Goal: Task Accomplishment & Management: Use online tool/utility

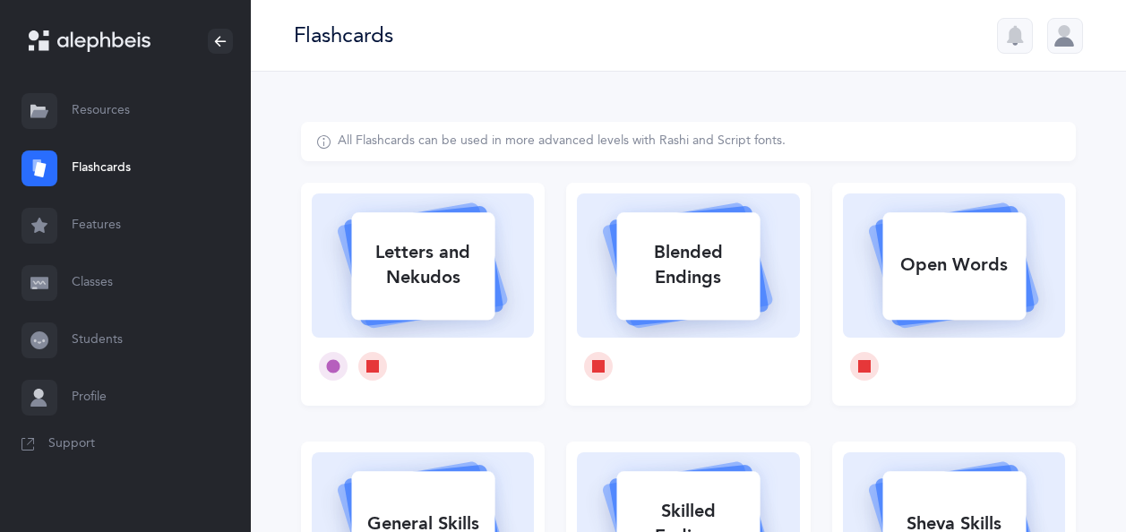
click at [405, 262] on div "Letters and Nekudos" at bounding box center [422, 265] width 143 height 72
select select
select select "single"
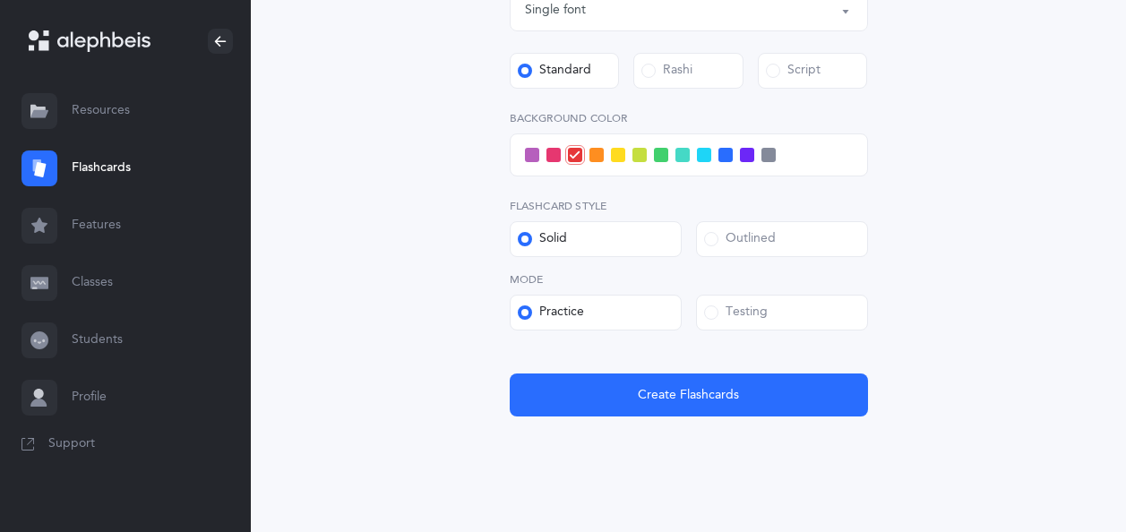
scroll to position [717, 0]
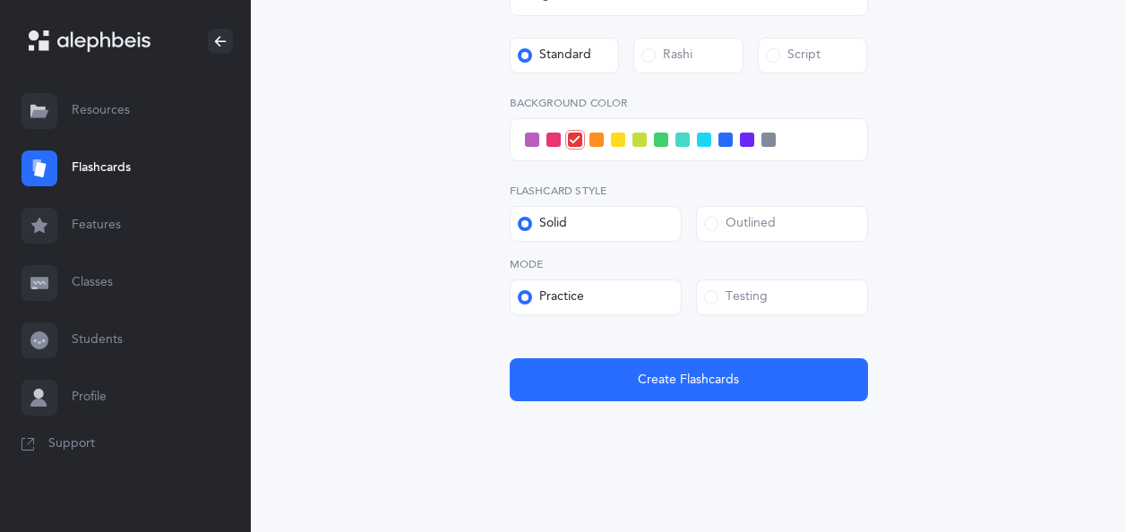
click at [712, 293] on span at bounding box center [711, 297] width 14 height 14
click at [0, 0] on input "Testing" at bounding box center [0, 0] width 0 height 0
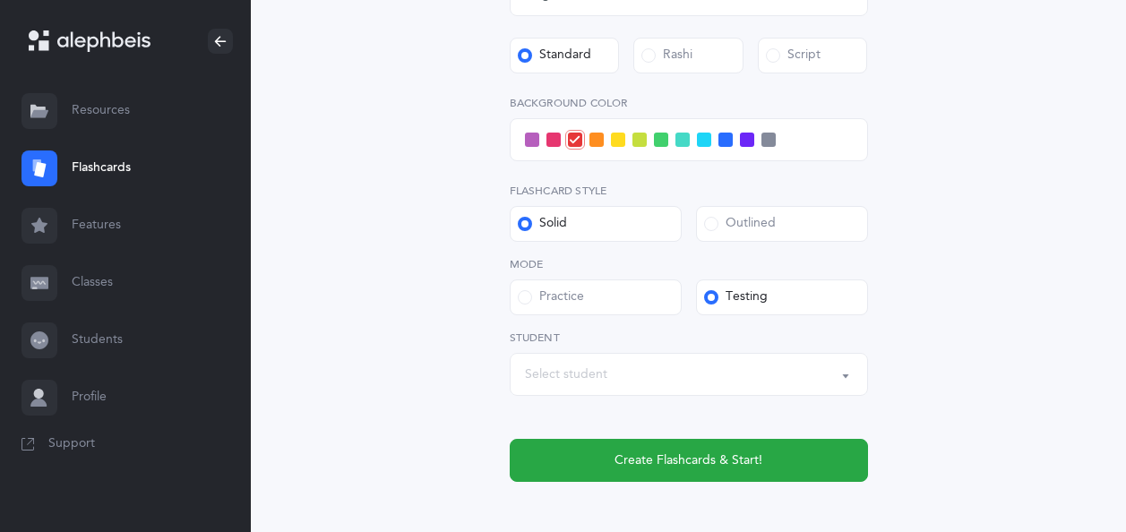
click at [537, 137] on span at bounding box center [532, 140] width 14 height 14
click at [0, 0] on input "checkbox" at bounding box center [0, 0] width 0 height 0
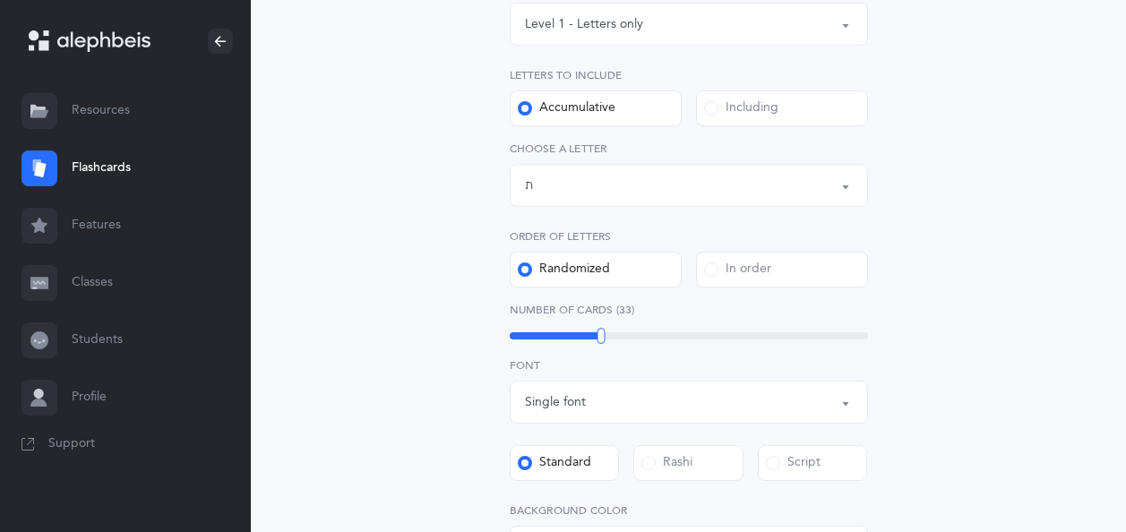
scroll to position [312, 0]
click at [682, 187] on div "Letters up until: ת" at bounding box center [689, 183] width 328 height 30
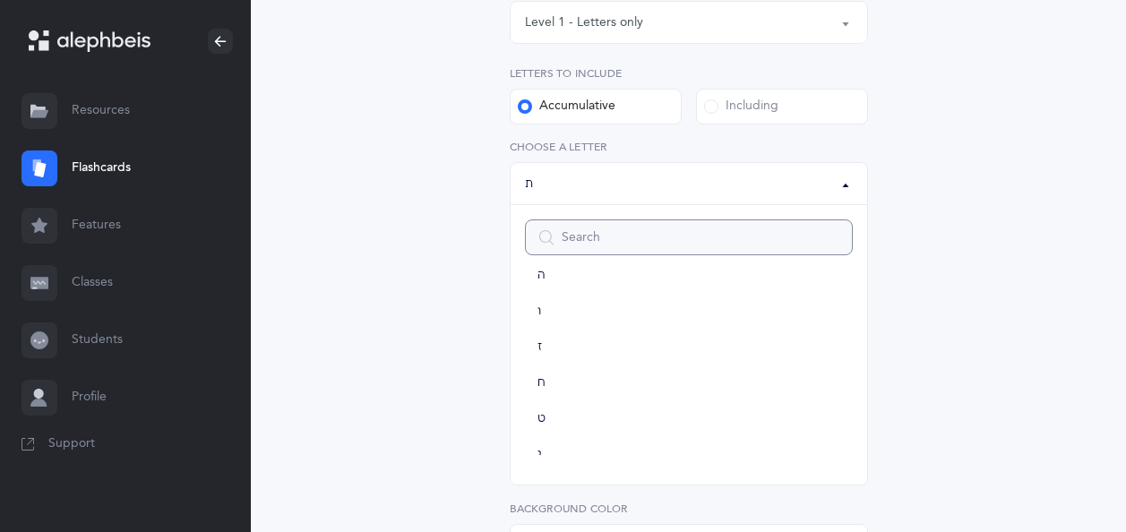
scroll to position [208, 0]
click at [537, 341] on span "ז" at bounding box center [539, 345] width 4 height 16
select select "7"
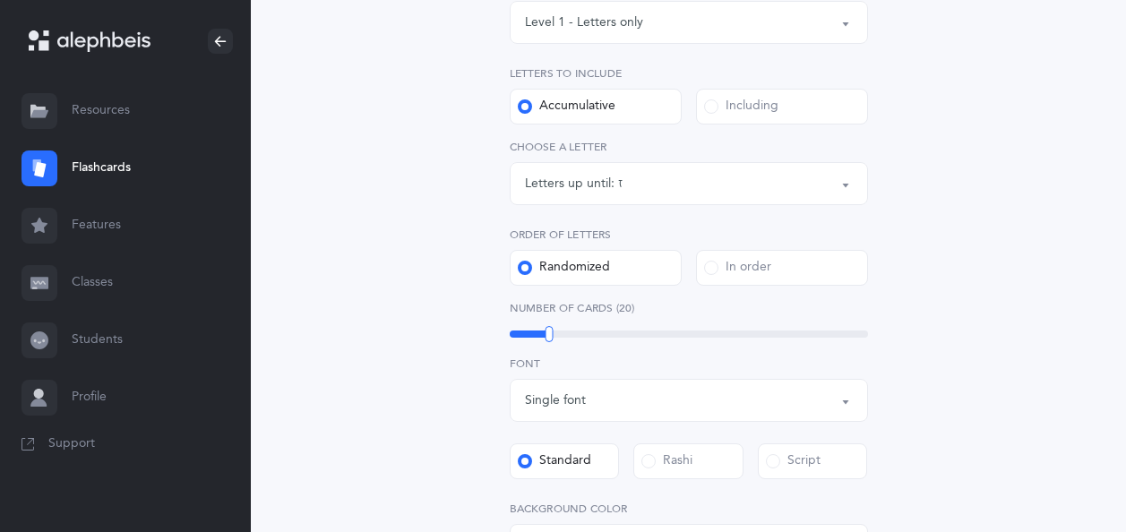
click at [939, 418] on div "Letters and Nekudos Choose your Flashcards options Level 1 - Letters only Level…" at bounding box center [688, 384] width 775 height 1149
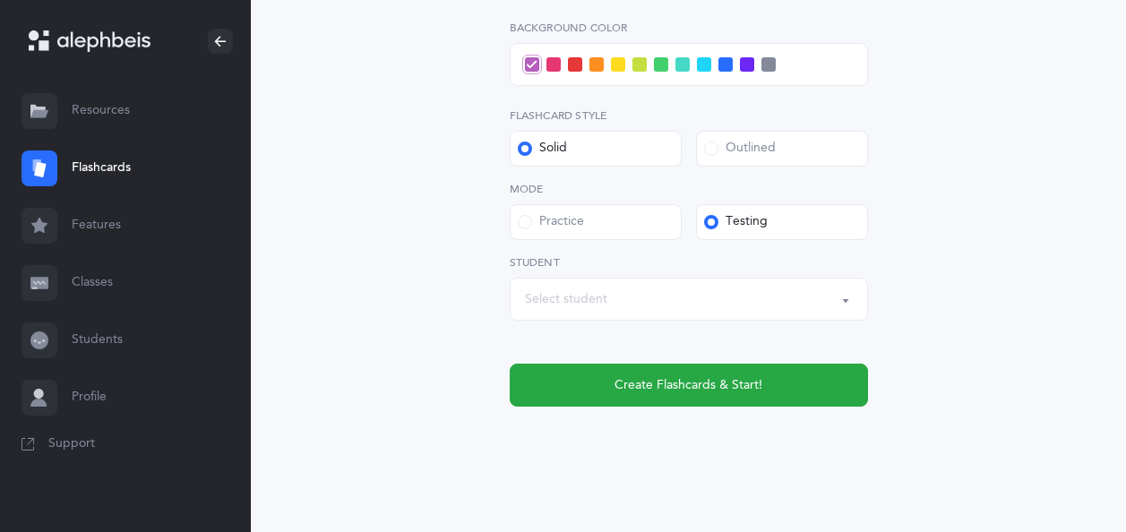
scroll to position [795, 0]
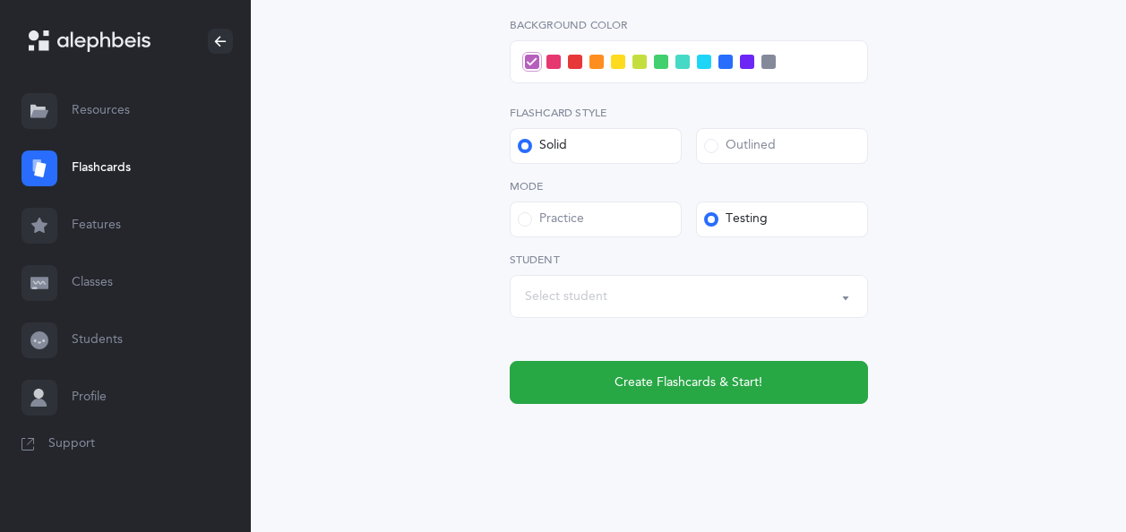
click at [668, 383] on span "Create Flashcards & Start!" at bounding box center [688, 382] width 148 height 19
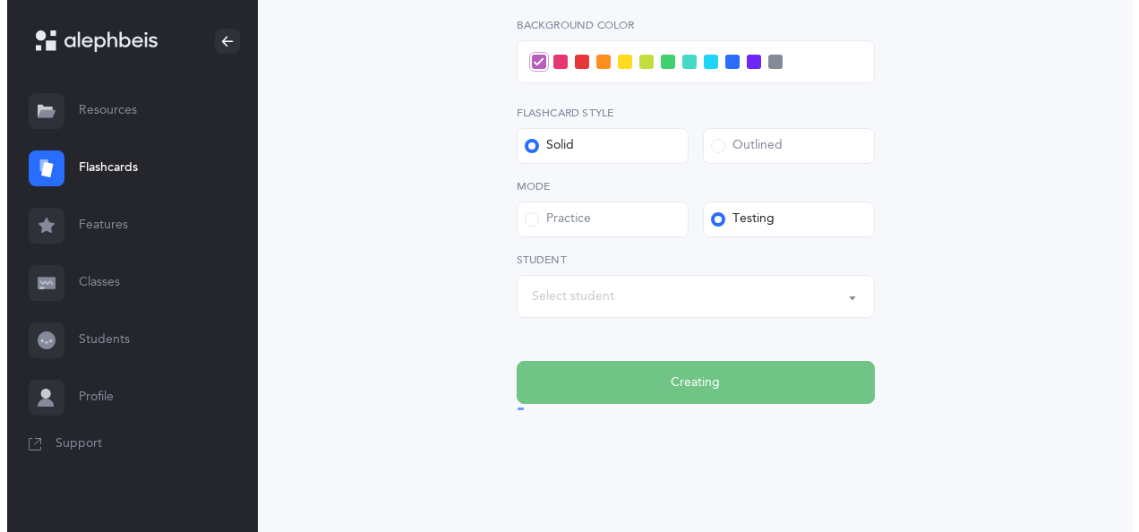
scroll to position [0, 0]
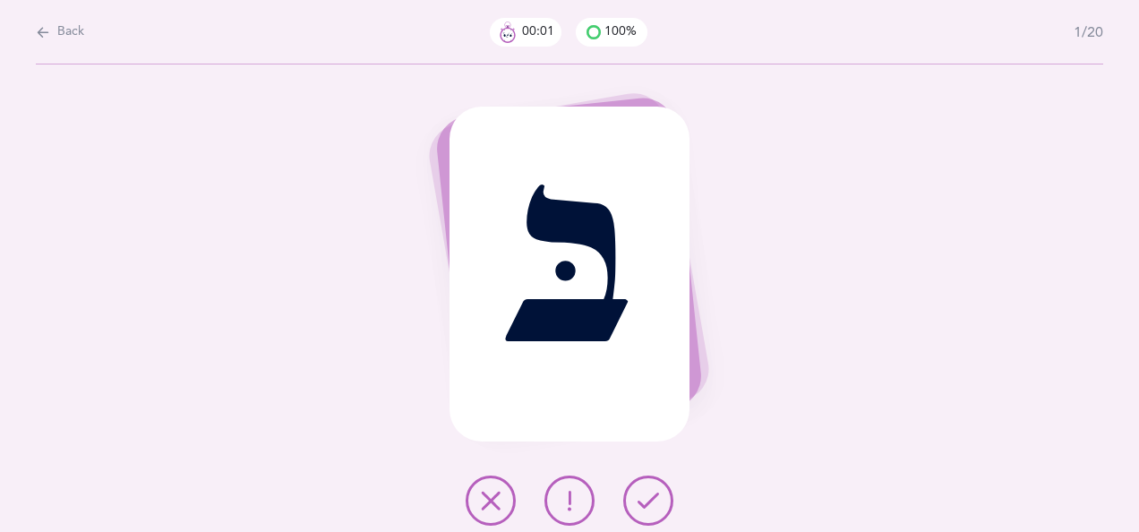
click at [651, 490] on button at bounding box center [648, 501] width 50 height 50
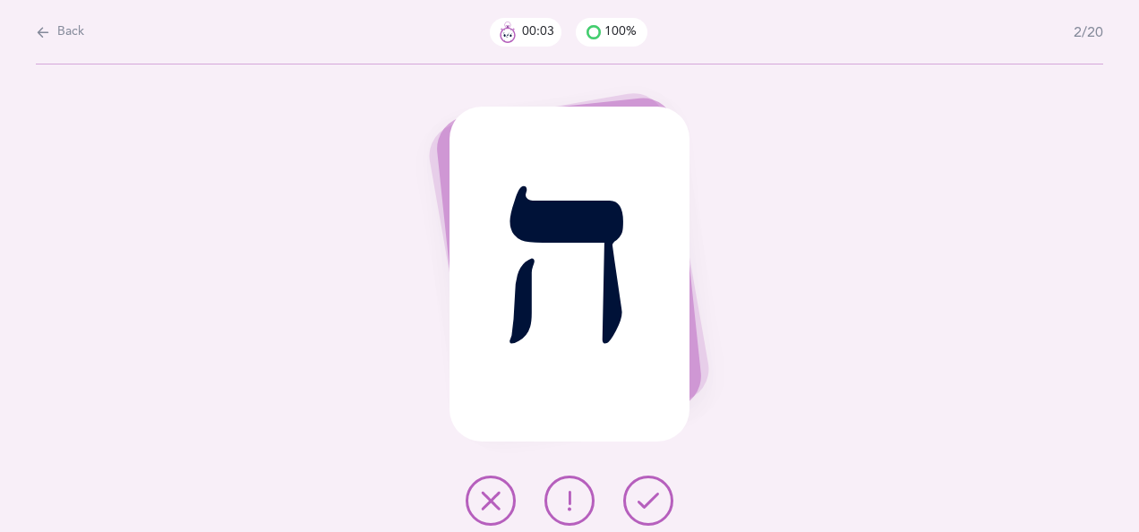
click at [650, 495] on icon at bounding box center [648, 500] width 21 height 21
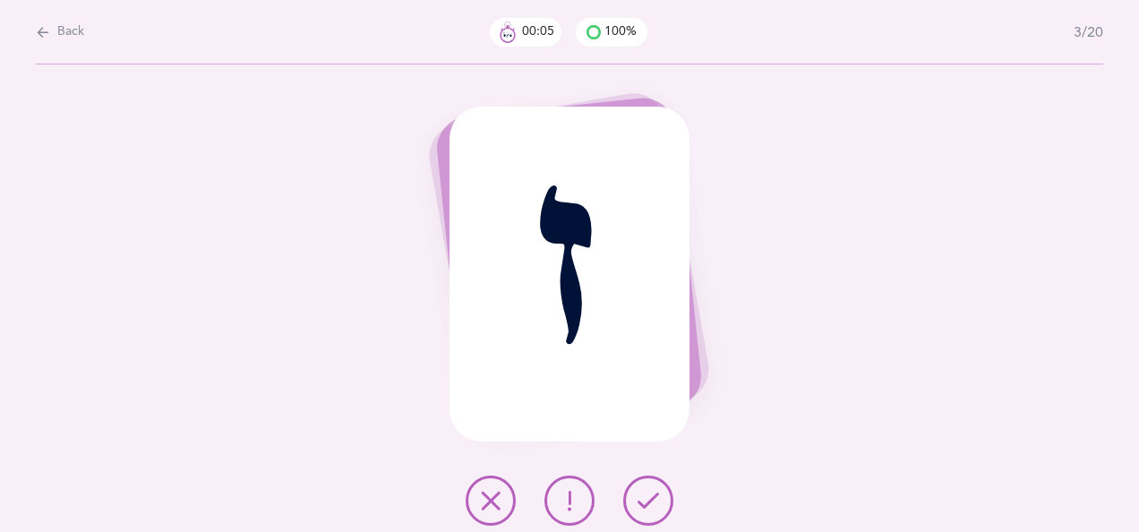
click at [649, 494] on icon at bounding box center [648, 500] width 21 height 21
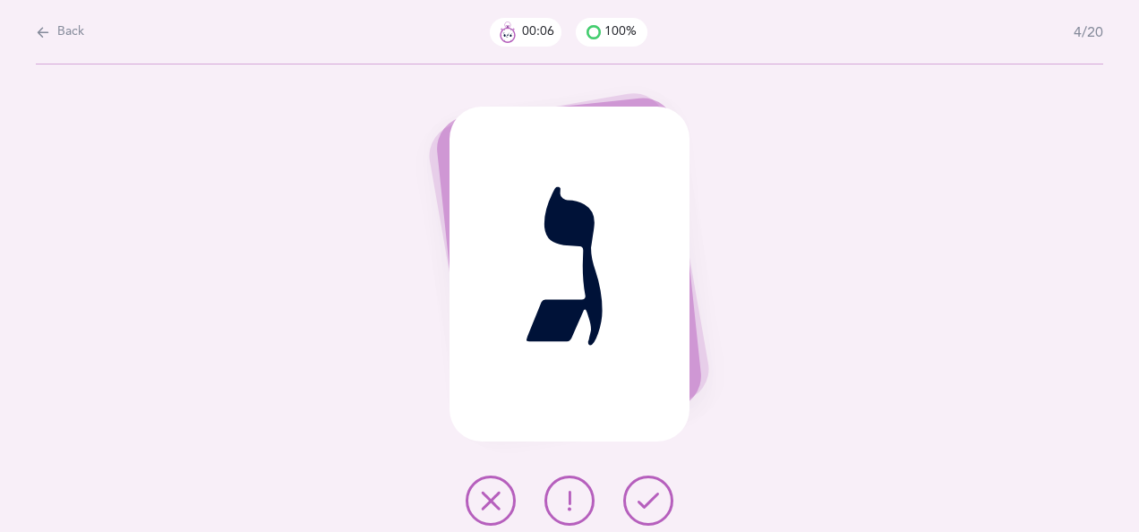
click at [649, 496] on icon at bounding box center [648, 500] width 21 height 21
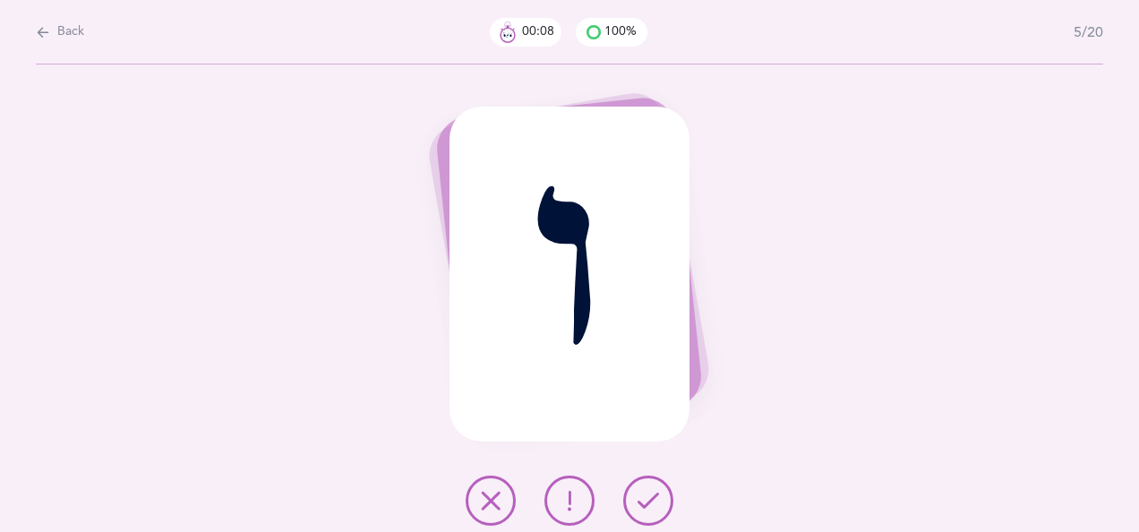
click at [647, 493] on icon at bounding box center [648, 500] width 21 height 21
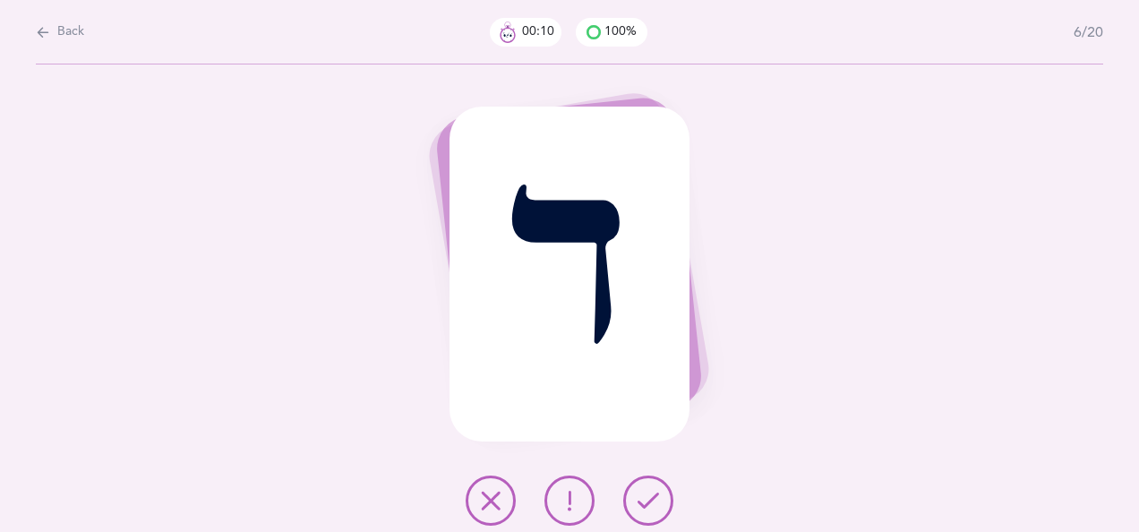
click at [645, 493] on icon at bounding box center [648, 500] width 21 height 21
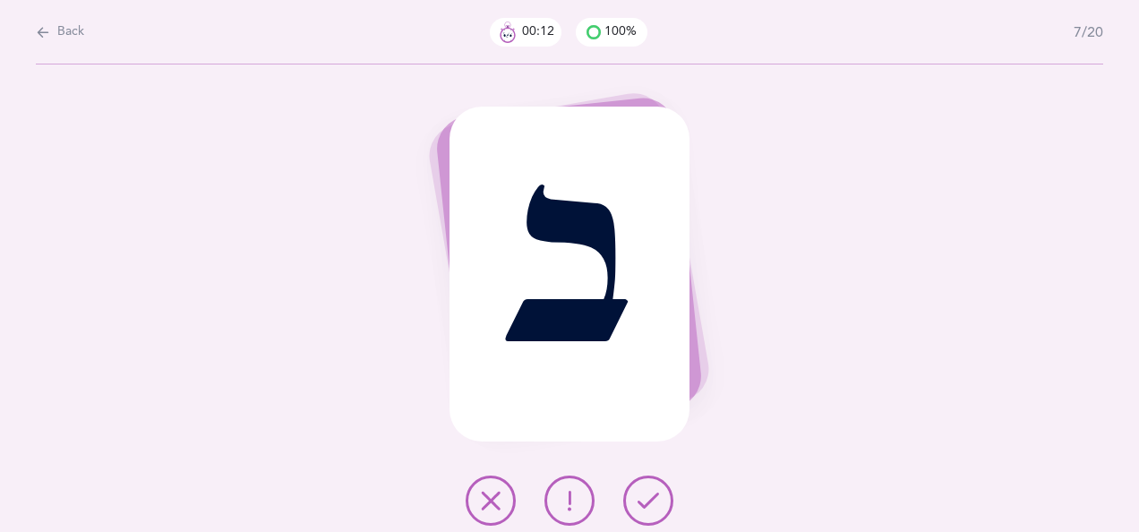
click at [650, 493] on icon at bounding box center [648, 500] width 21 height 21
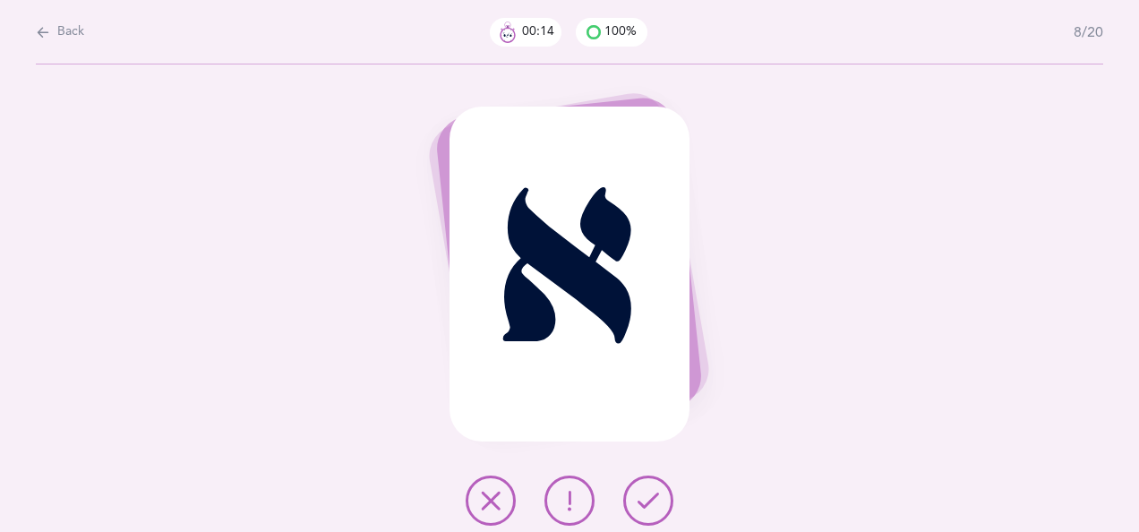
click at [648, 491] on icon at bounding box center [648, 500] width 21 height 21
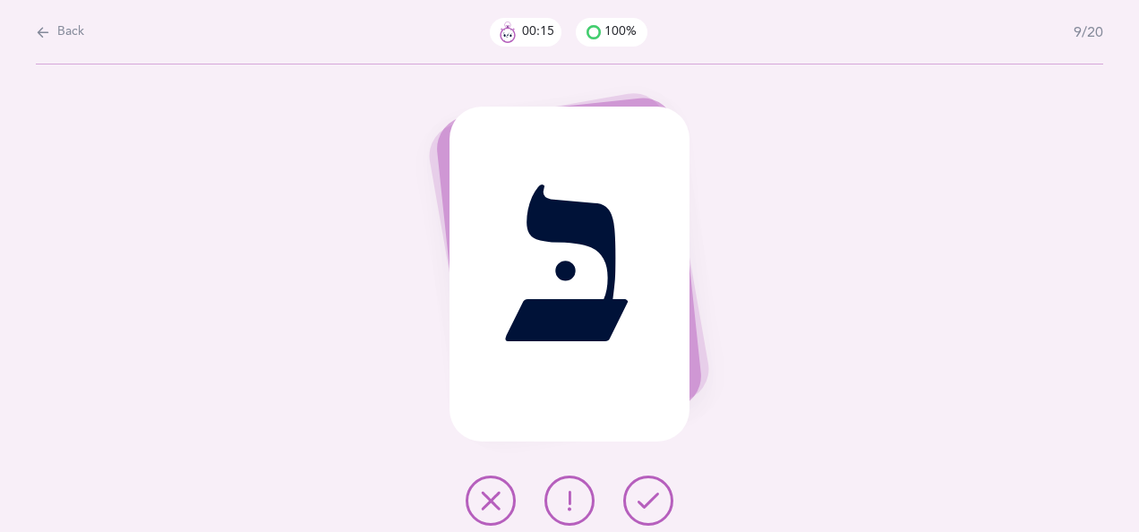
click at [650, 492] on icon at bounding box center [648, 500] width 21 height 21
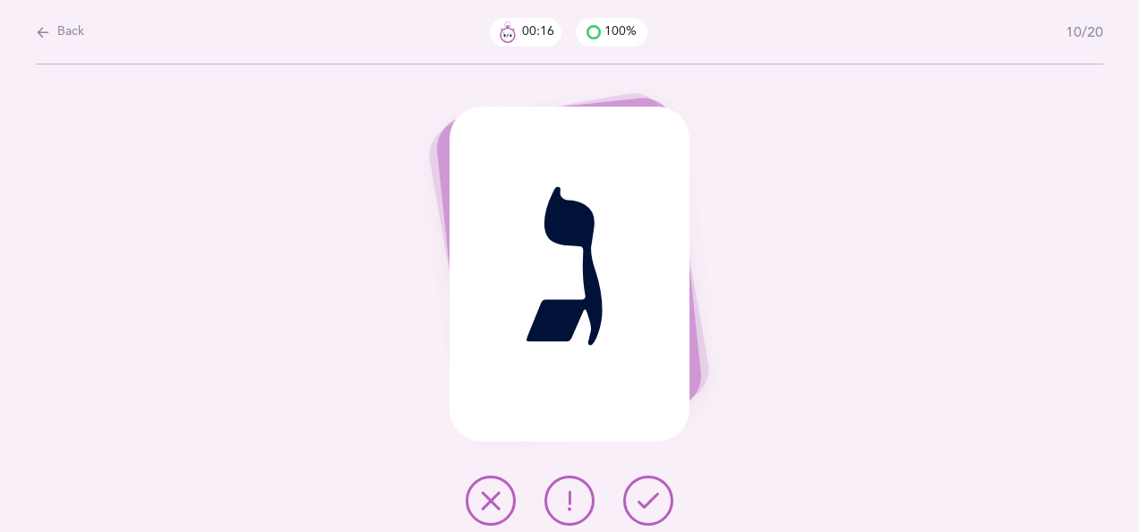
click at [650, 493] on icon at bounding box center [648, 500] width 21 height 21
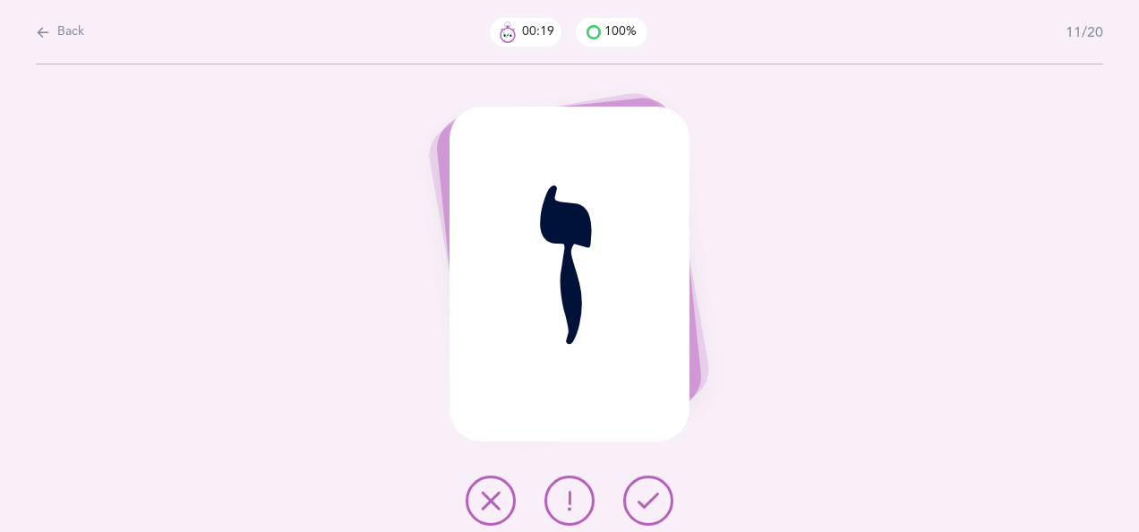
click at [646, 495] on icon at bounding box center [648, 500] width 21 height 21
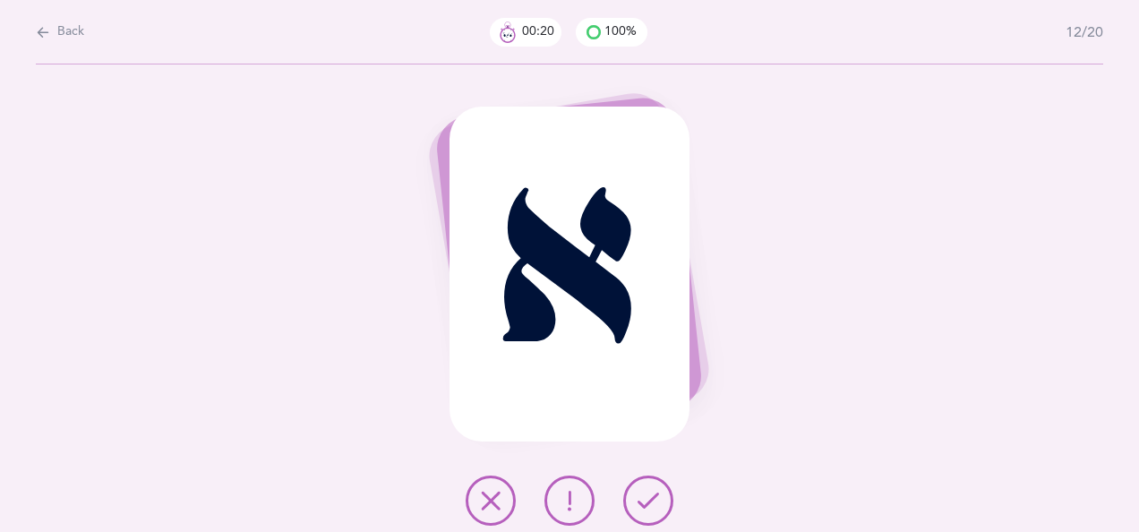
click at [648, 492] on icon at bounding box center [648, 500] width 21 height 21
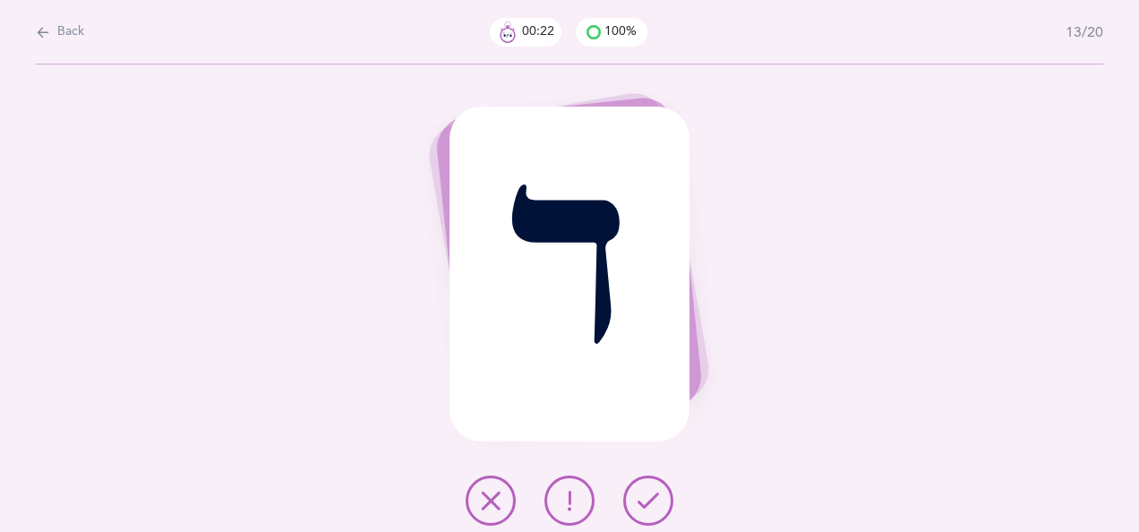
click at [650, 491] on icon at bounding box center [648, 500] width 21 height 21
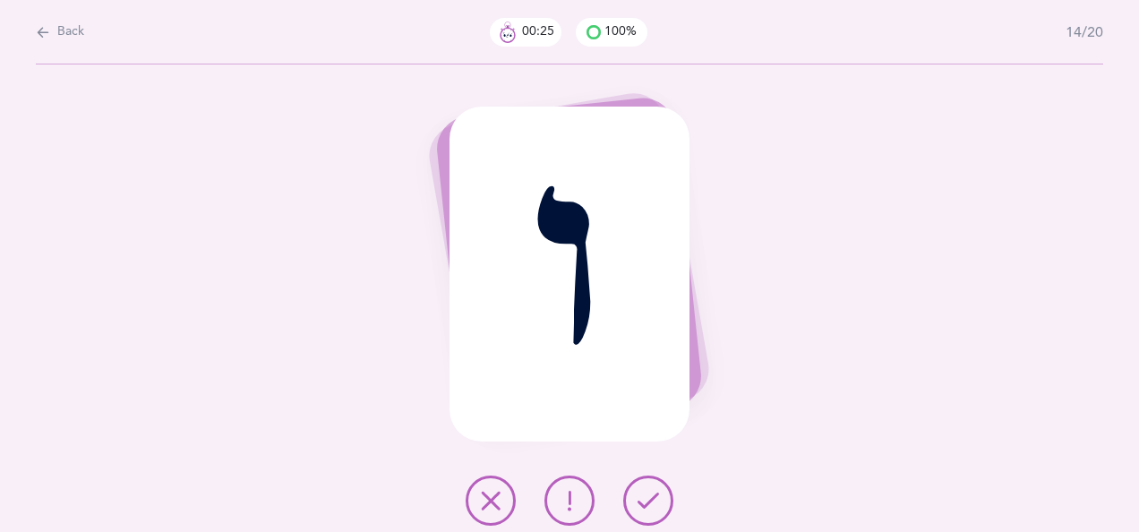
click at [647, 494] on icon at bounding box center [648, 500] width 21 height 21
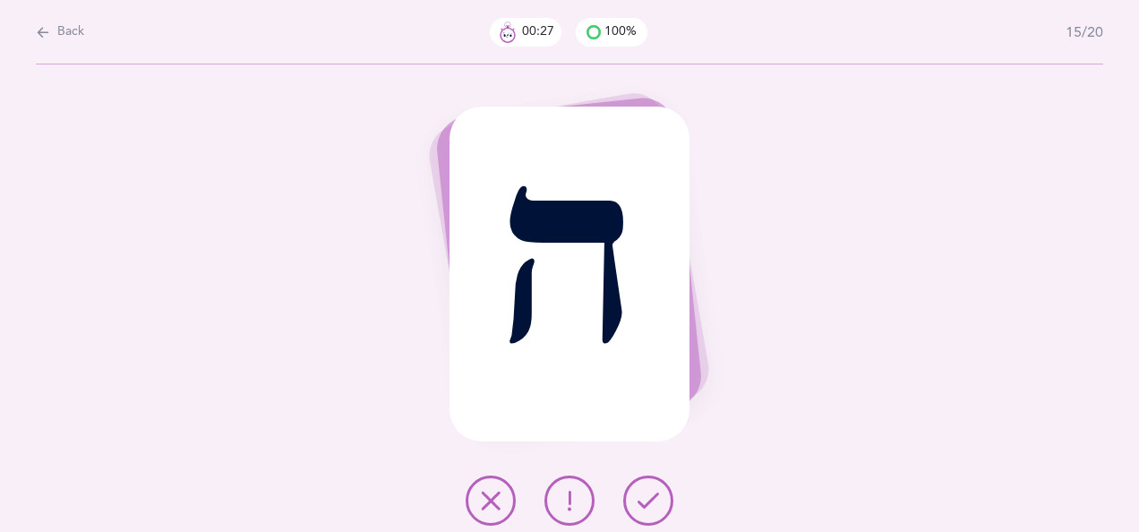
click at [650, 494] on icon at bounding box center [648, 500] width 21 height 21
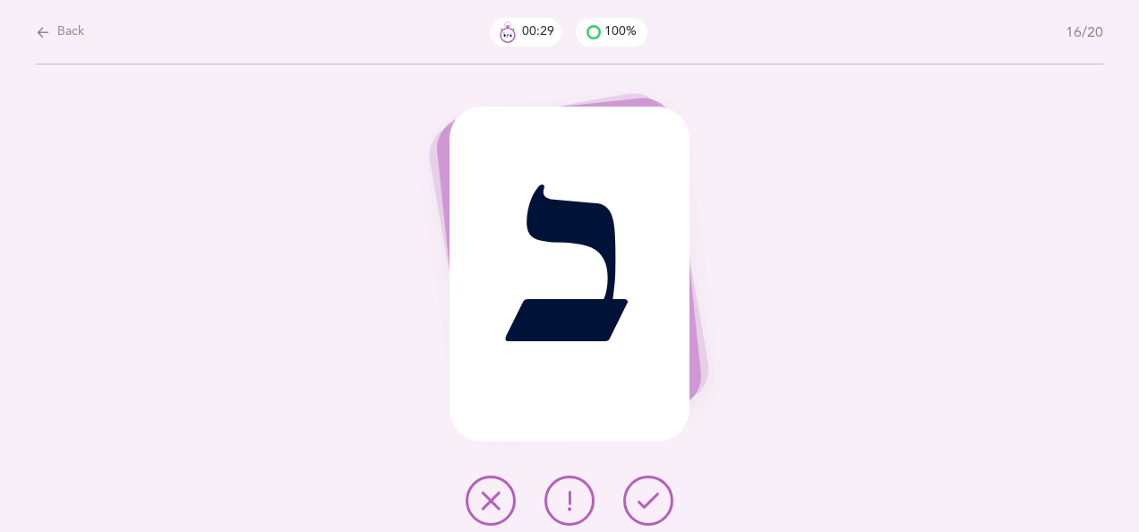
click at [652, 493] on icon at bounding box center [648, 500] width 21 height 21
click at [649, 492] on icon at bounding box center [648, 500] width 21 height 21
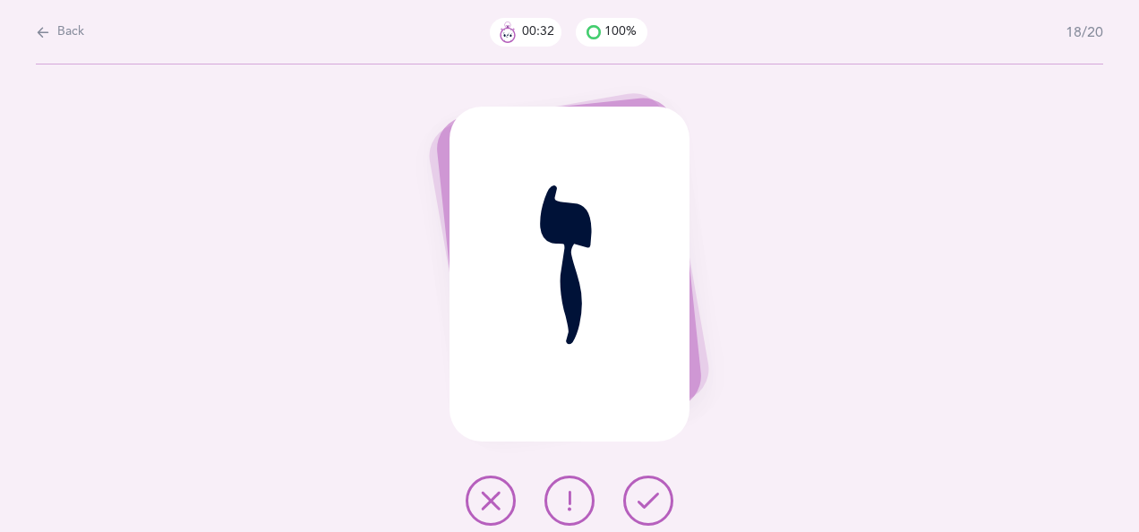
click at [651, 493] on icon at bounding box center [648, 500] width 21 height 21
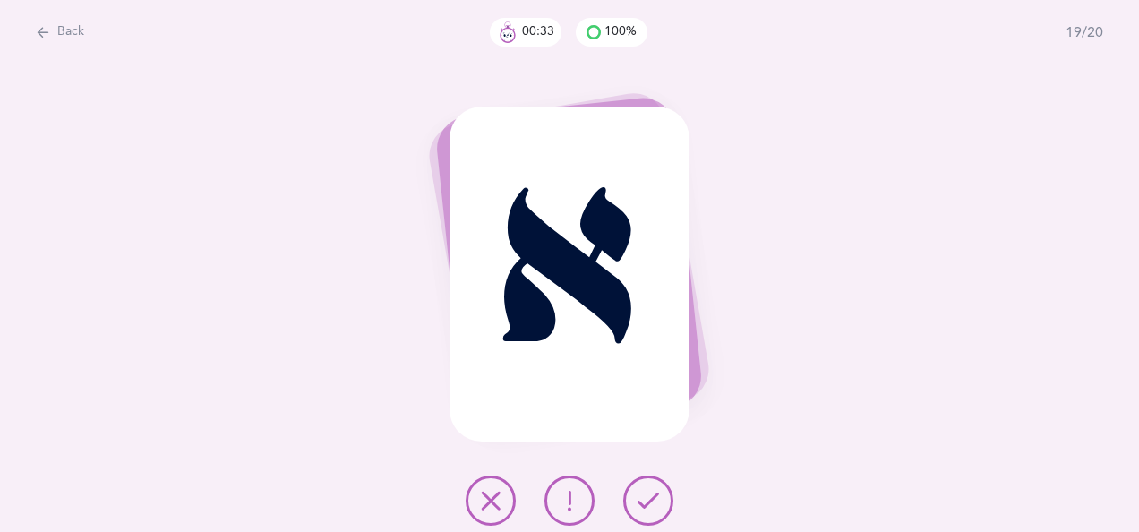
click at [650, 493] on icon at bounding box center [648, 500] width 21 height 21
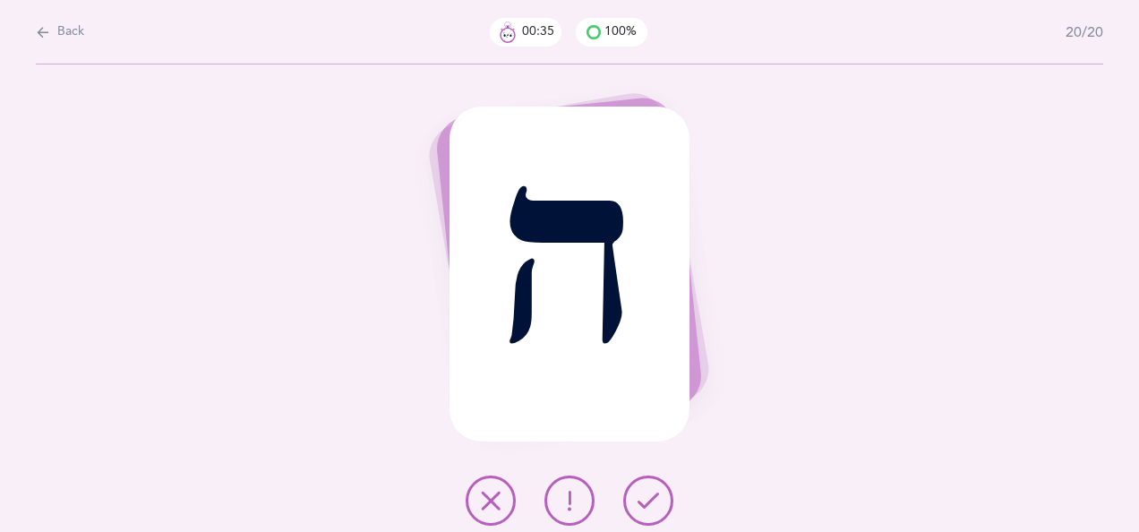
click at [648, 493] on icon at bounding box center [648, 500] width 21 height 21
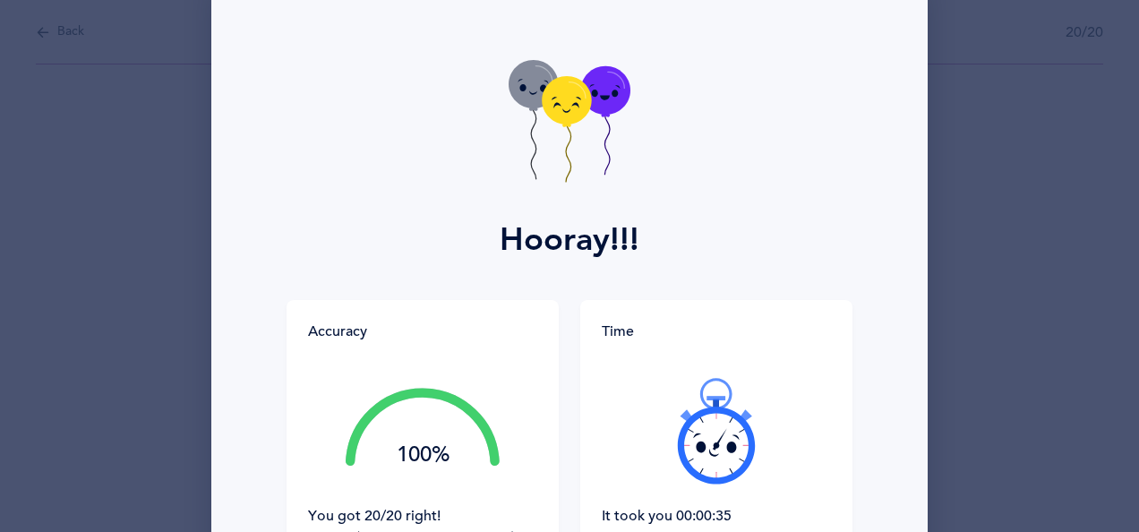
scroll to position [36, 0]
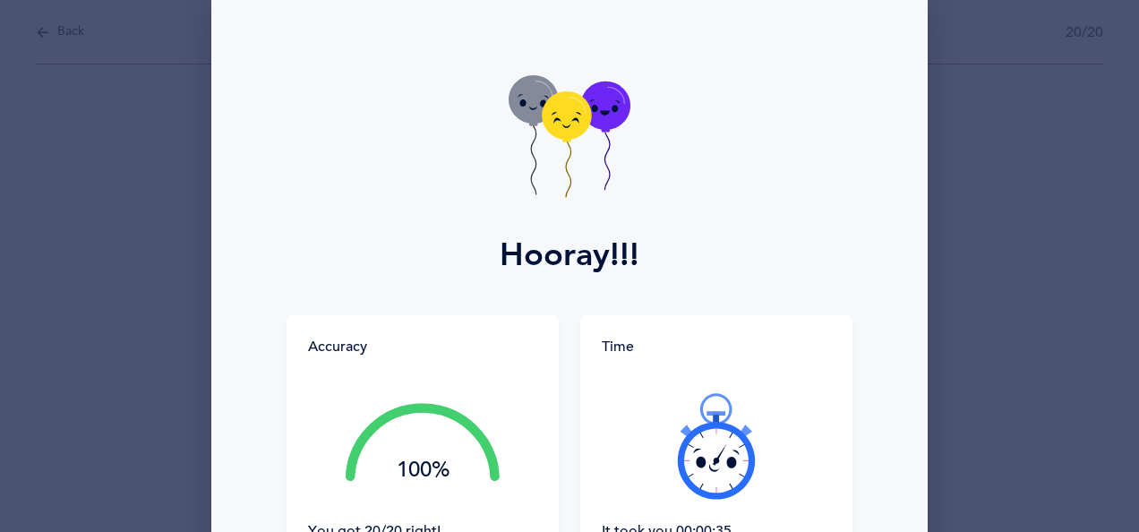
click at [154, 193] on div "Hooray!!! Accuracy 100% You got 20/20 right! Great Job! You are an accurate rea…" at bounding box center [569, 266] width 1139 height 532
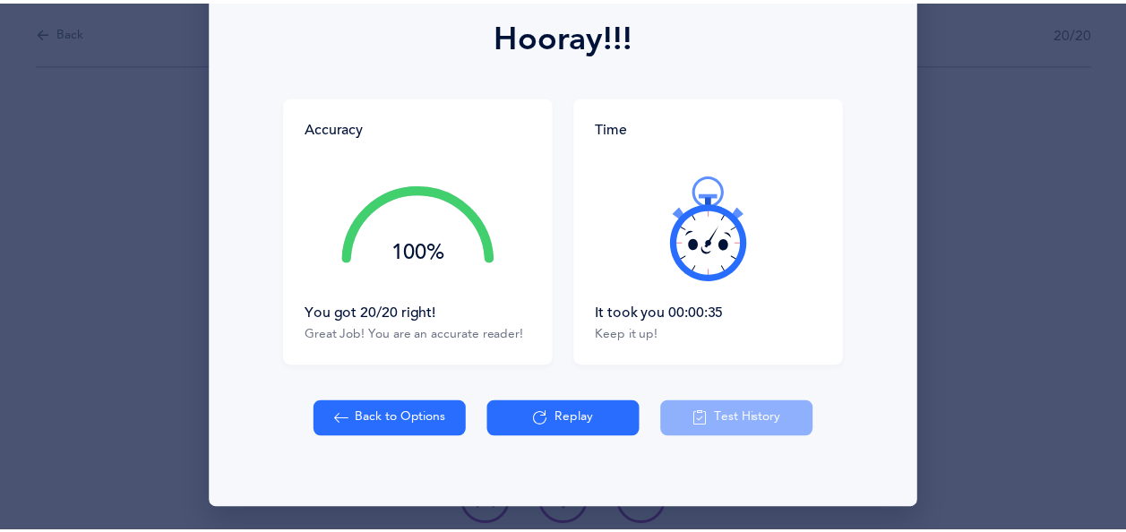
scroll to position [256, 0]
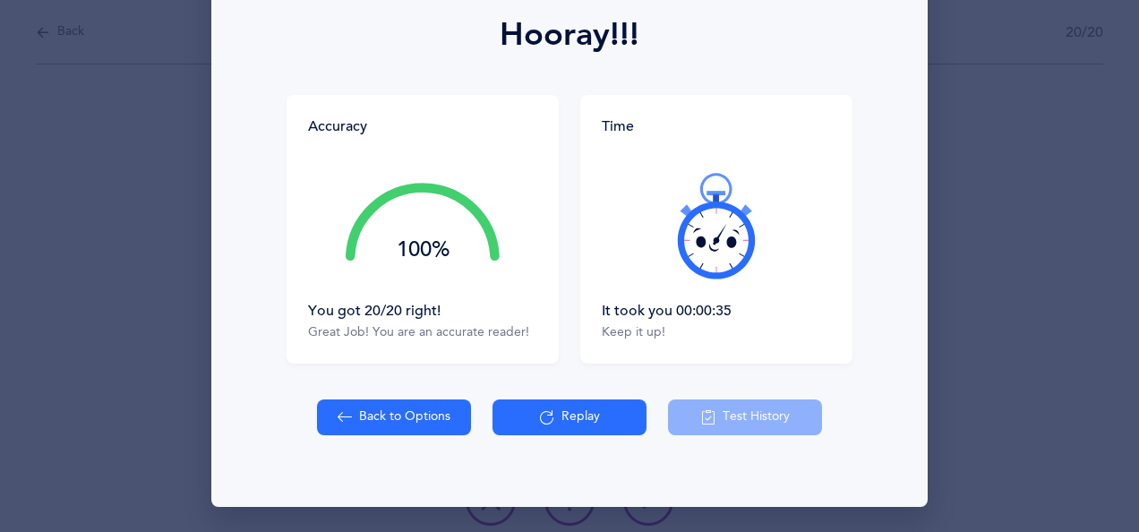
click at [356, 415] on button "Back to Options" at bounding box center [394, 417] width 154 height 36
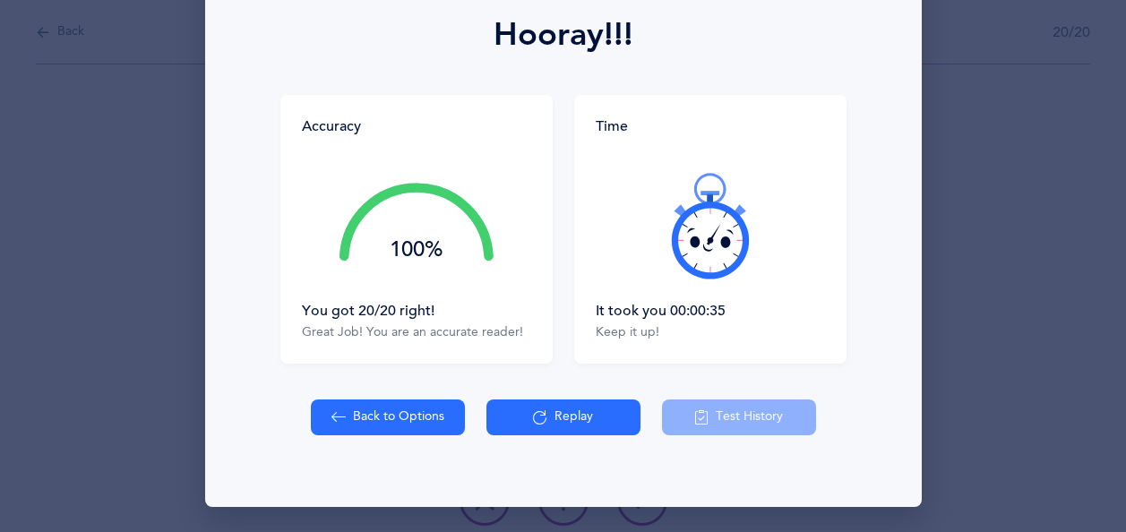
select select "7"
select select "single"
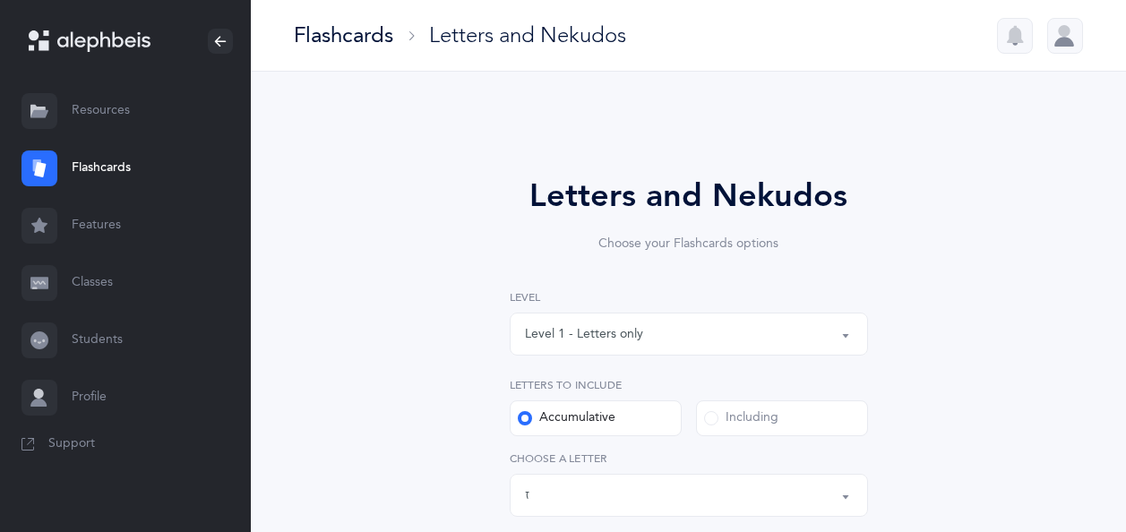
click at [125, 339] on link "Students" at bounding box center [125, 340] width 251 height 57
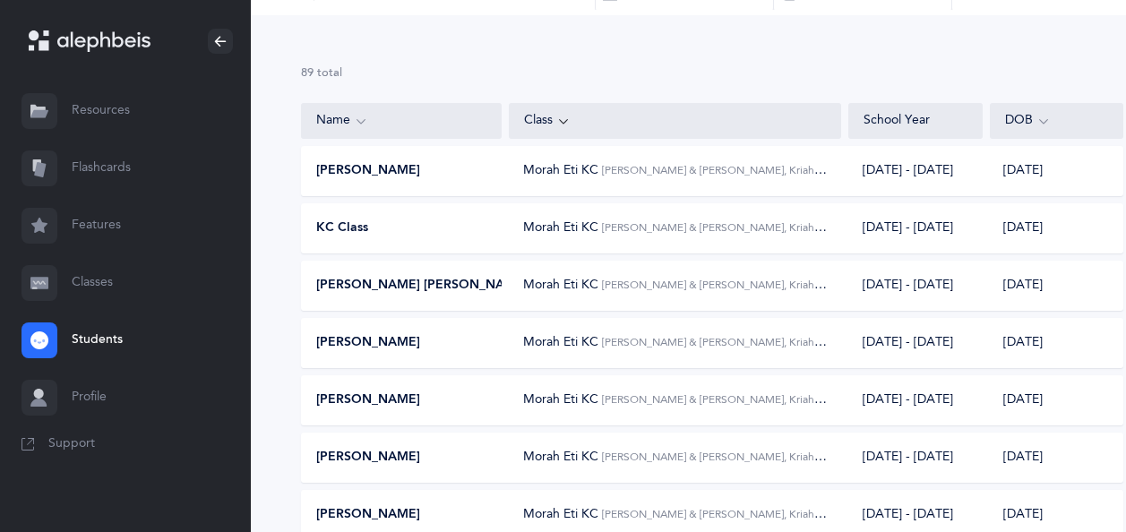
scroll to position [98, 0]
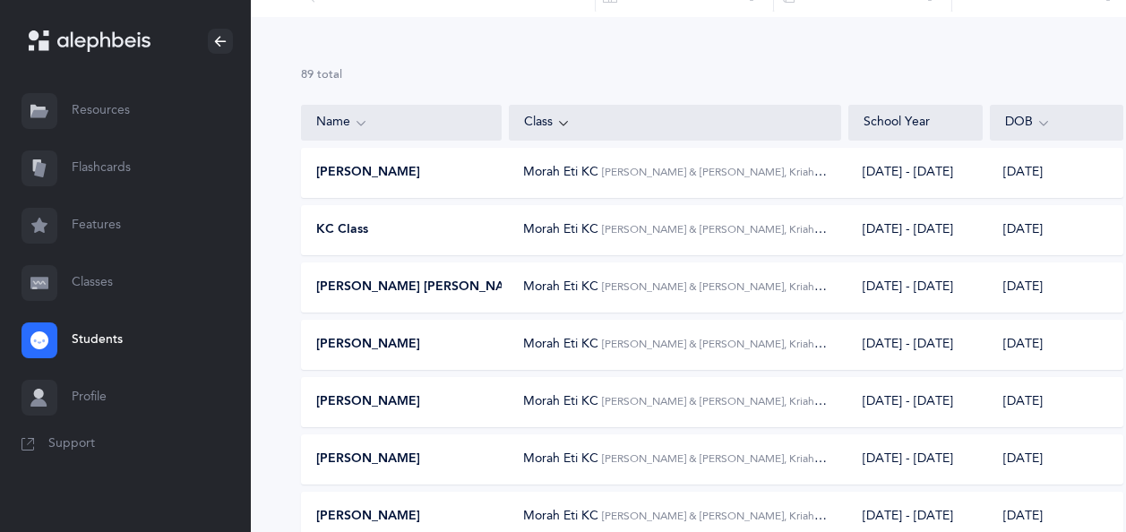
click at [112, 281] on link "Classes" at bounding box center [125, 282] width 251 height 57
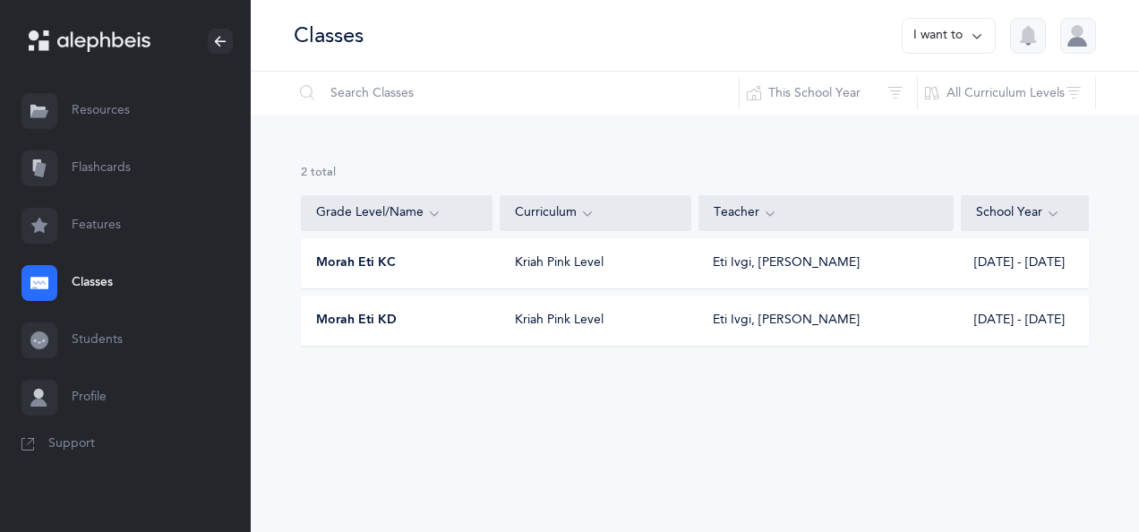
click at [552, 319] on div "Kriah Pink Level" at bounding box center [597, 321] width 192 height 18
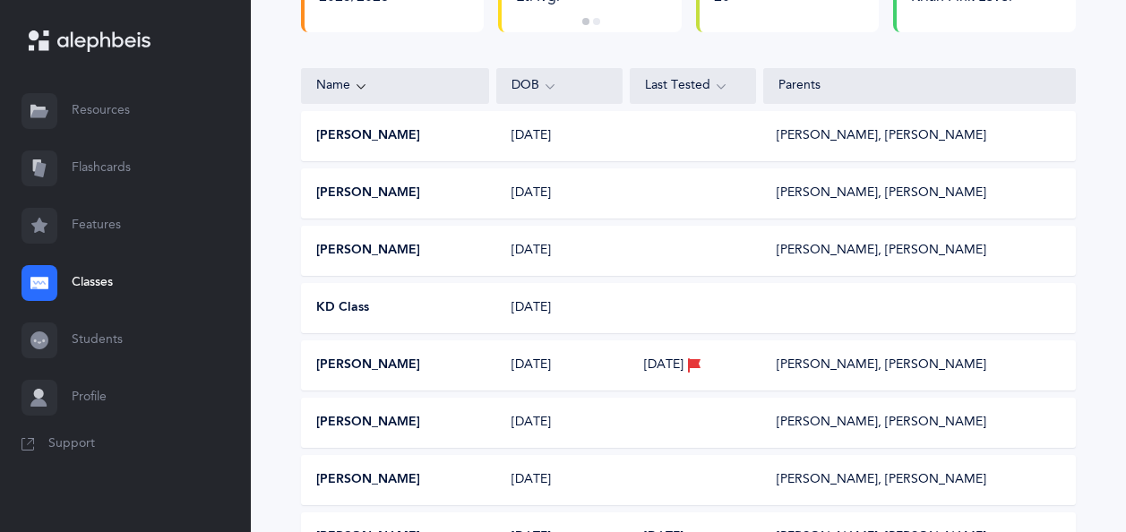
scroll to position [236, 0]
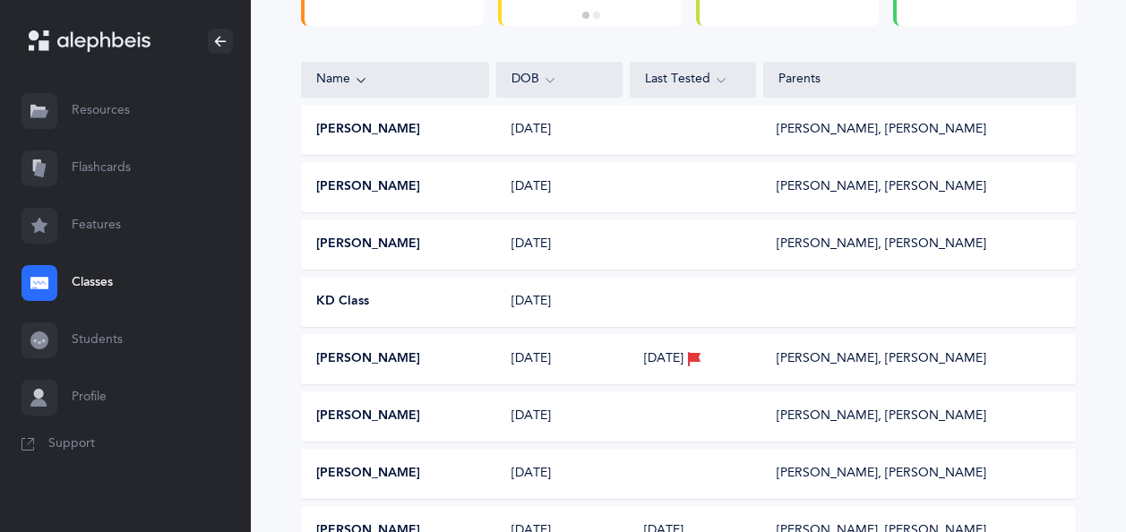
click at [382, 132] on button "Ellie Askenazi" at bounding box center [368, 130] width 104 height 18
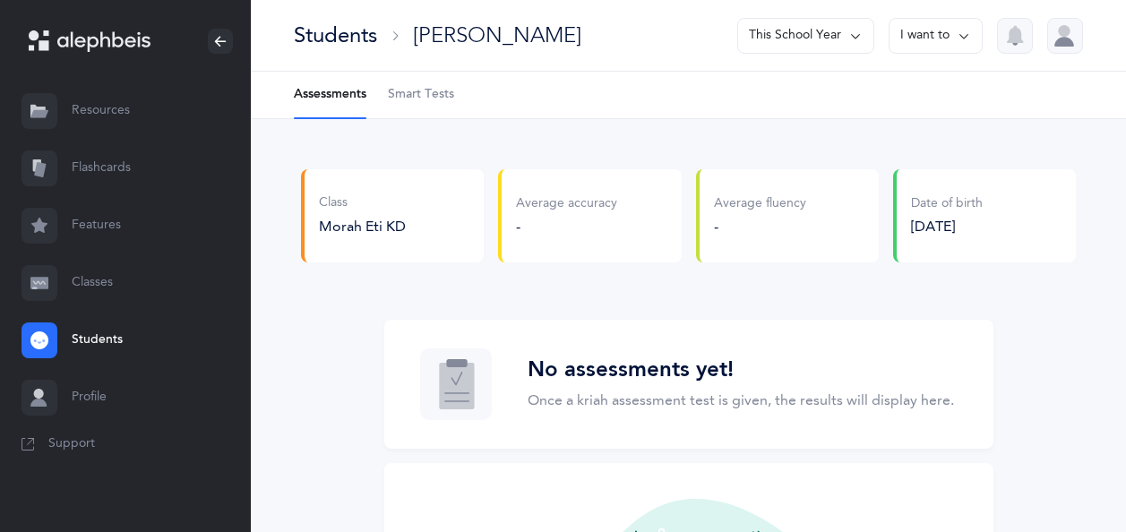
click at [403, 224] on span "Morah Eti KD" at bounding box center [362, 227] width 87 height 16
click at [339, 202] on div "Class" at bounding box center [362, 203] width 87 height 18
click at [421, 99] on span "Smart Tests" at bounding box center [421, 95] width 66 height 18
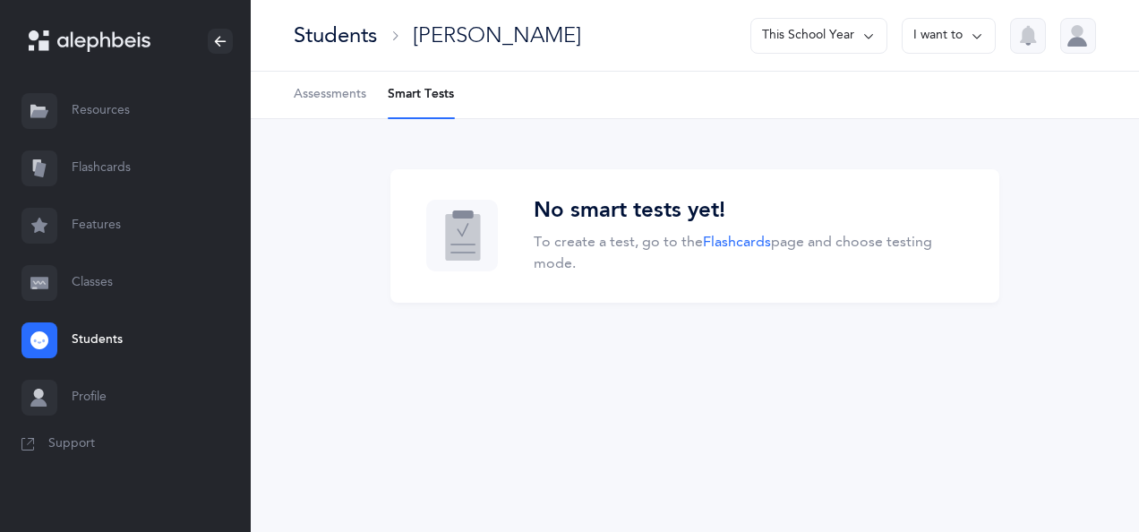
click at [99, 282] on link "Classes" at bounding box center [125, 282] width 251 height 57
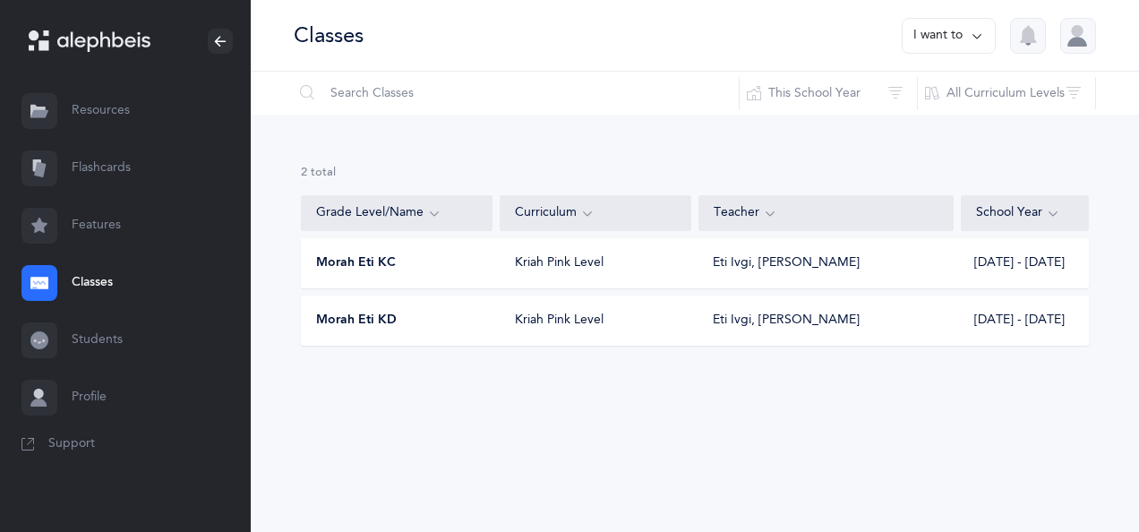
click at [452, 317] on div "Morah Eti KD" at bounding box center [398, 321] width 192 height 18
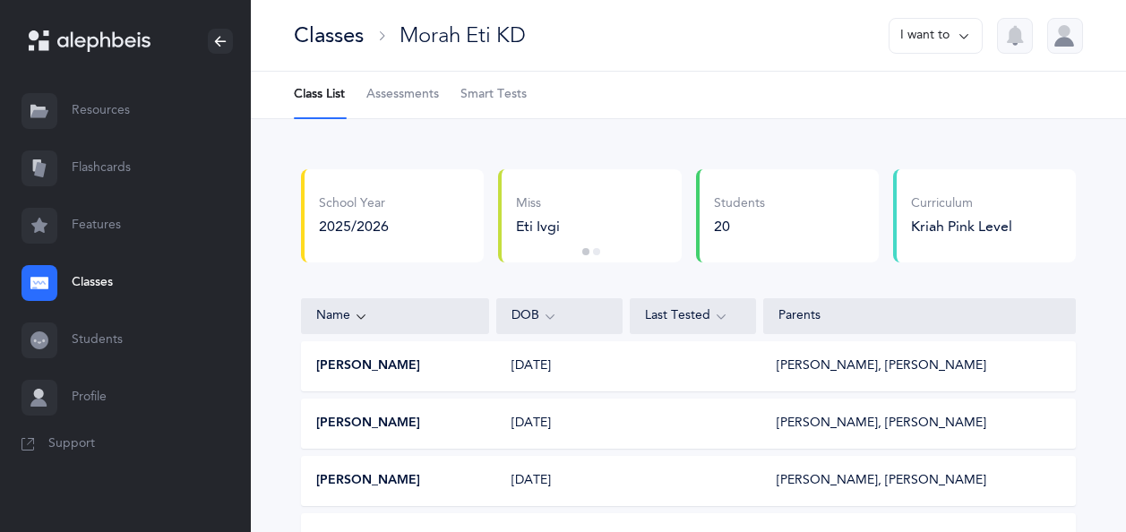
click at [501, 103] on span "Smart Tests" at bounding box center [493, 95] width 66 height 18
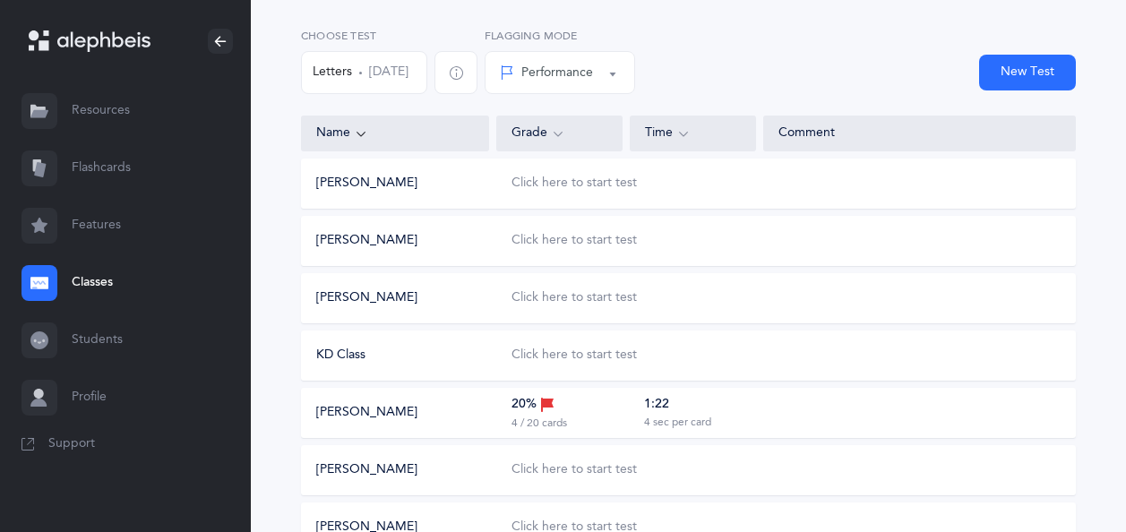
scroll to position [143, 0]
click at [532, 183] on div "Click here to start test" at bounding box center [573, 182] width 125 height 18
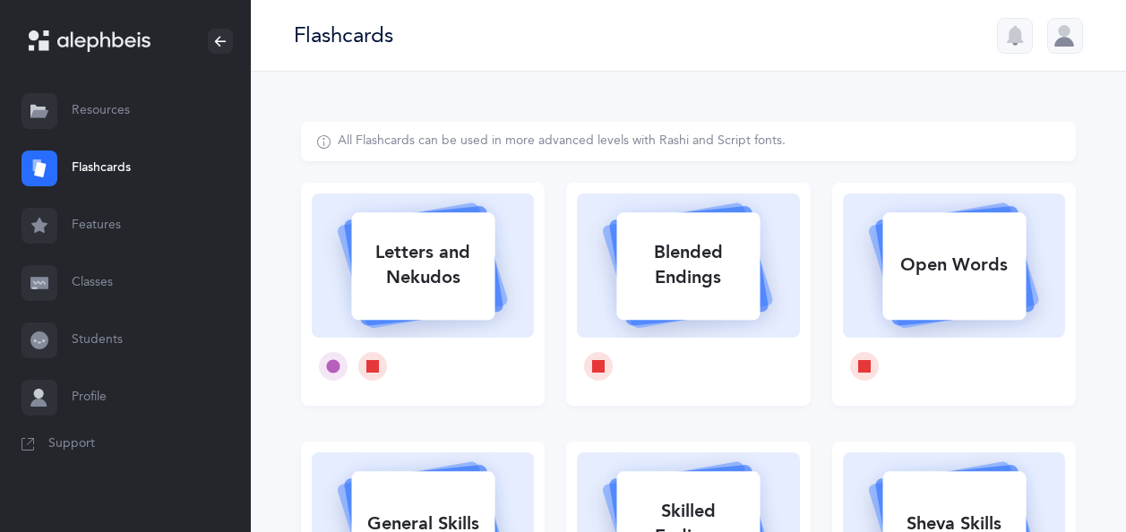
click at [433, 262] on div "Letters and Nekudos" at bounding box center [422, 265] width 143 height 72
select select
select select "single"
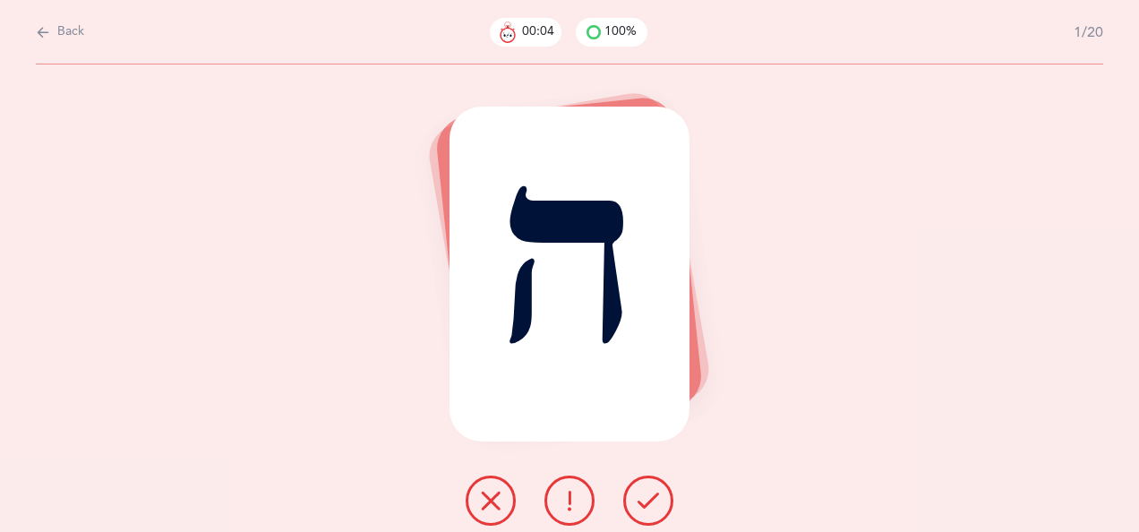
click at [648, 494] on icon at bounding box center [648, 500] width 21 height 21
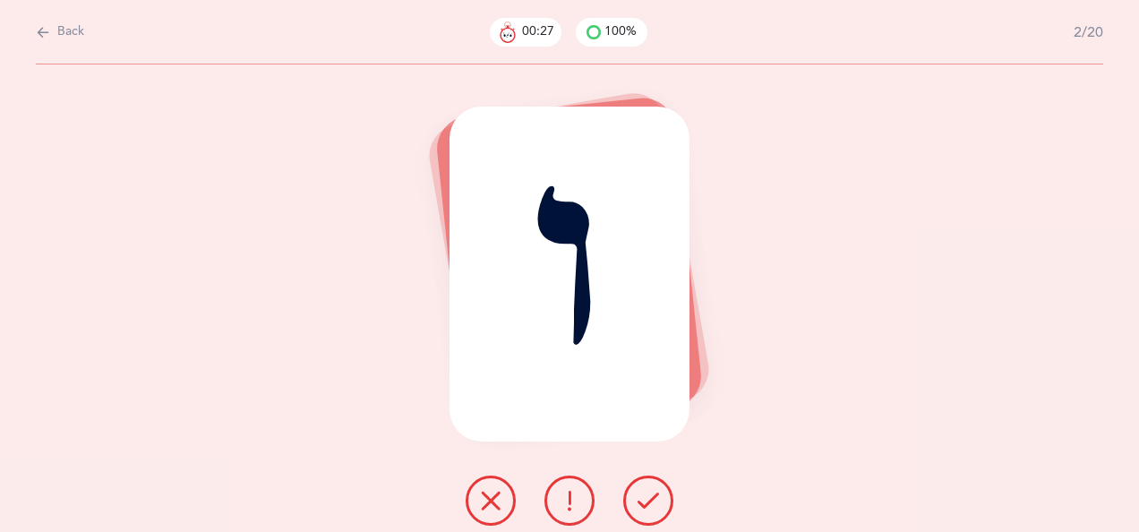
click at [489, 495] on icon at bounding box center [490, 500] width 21 height 21
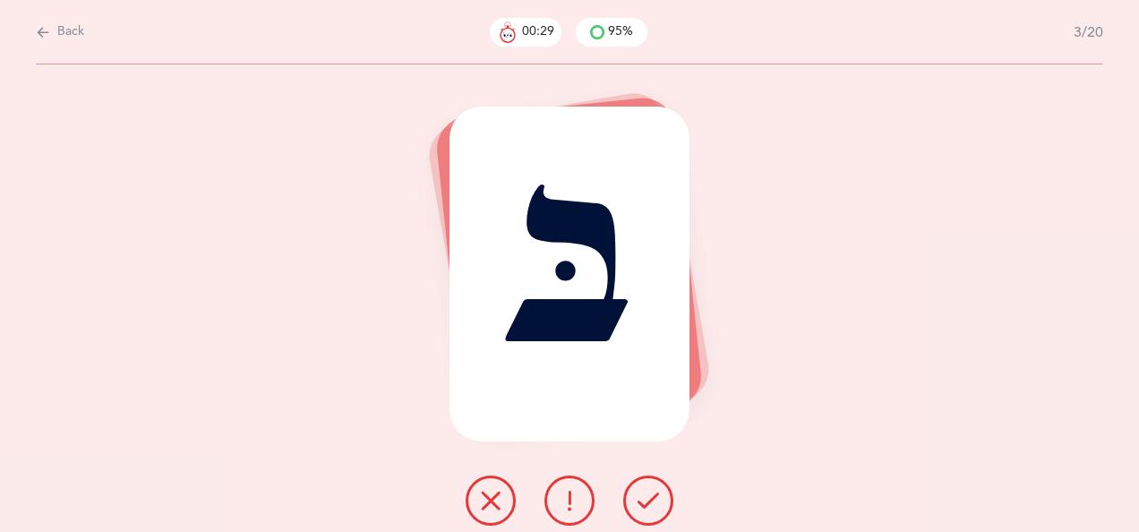
click at [647, 502] on icon at bounding box center [648, 500] width 21 height 21
click at [653, 494] on icon at bounding box center [648, 500] width 21 height 21
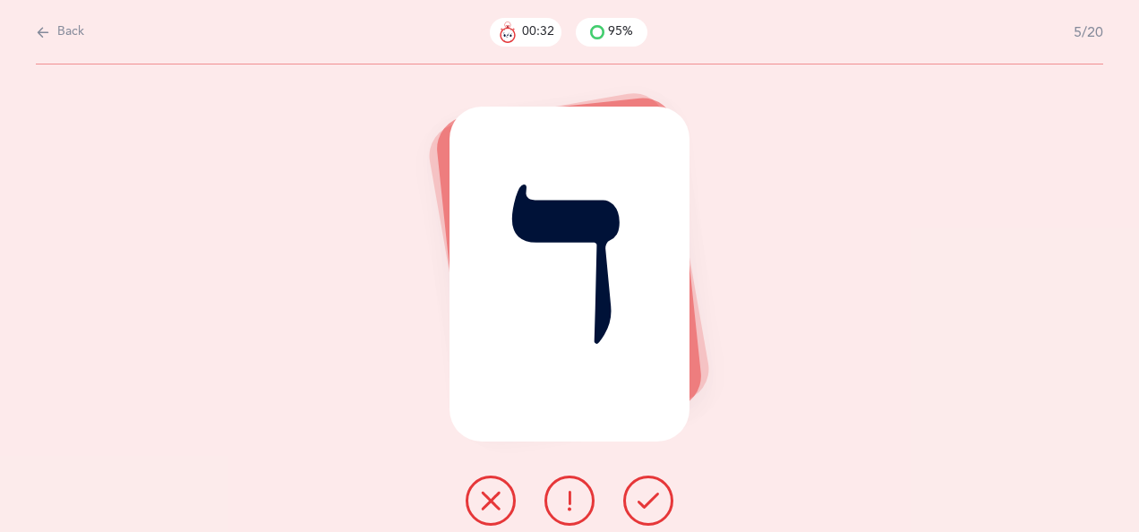
click at [647, 498] on icon at bounding box center [648, 500] width 21 height 21
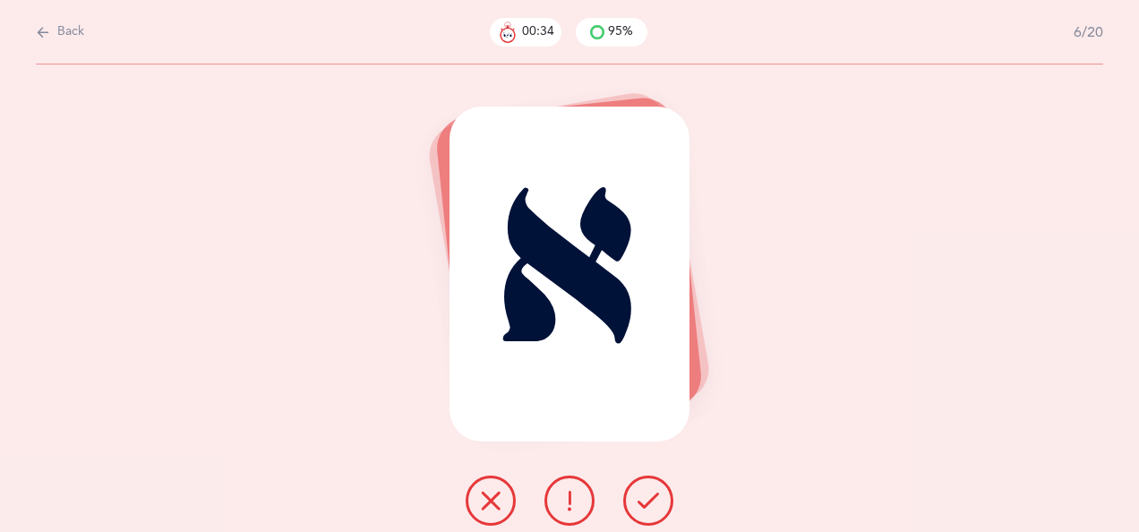
click at [647, 493] on icon at bounding box center [648, 500] width 21 height 21
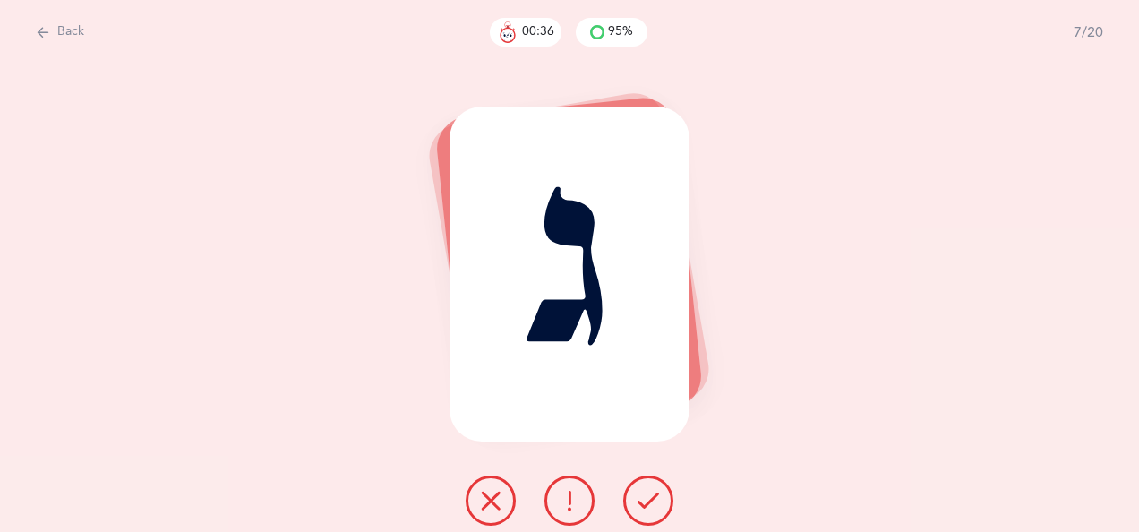
click at [649, 495] on icon at bounding box center [648, 500] width 21 height 21
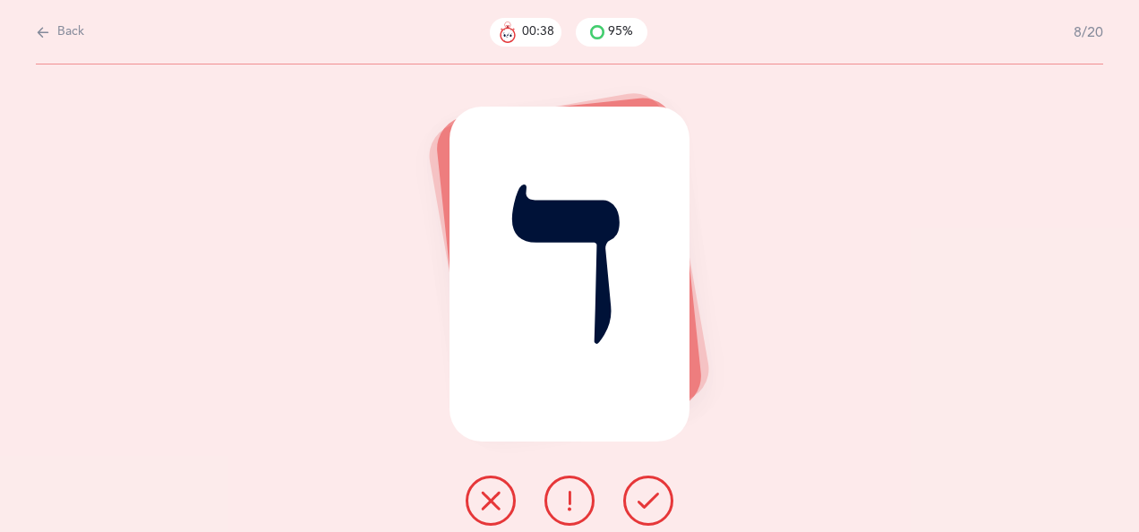
click at [646, 493] on icon at bounding box center [648, 500] width 21 height 21
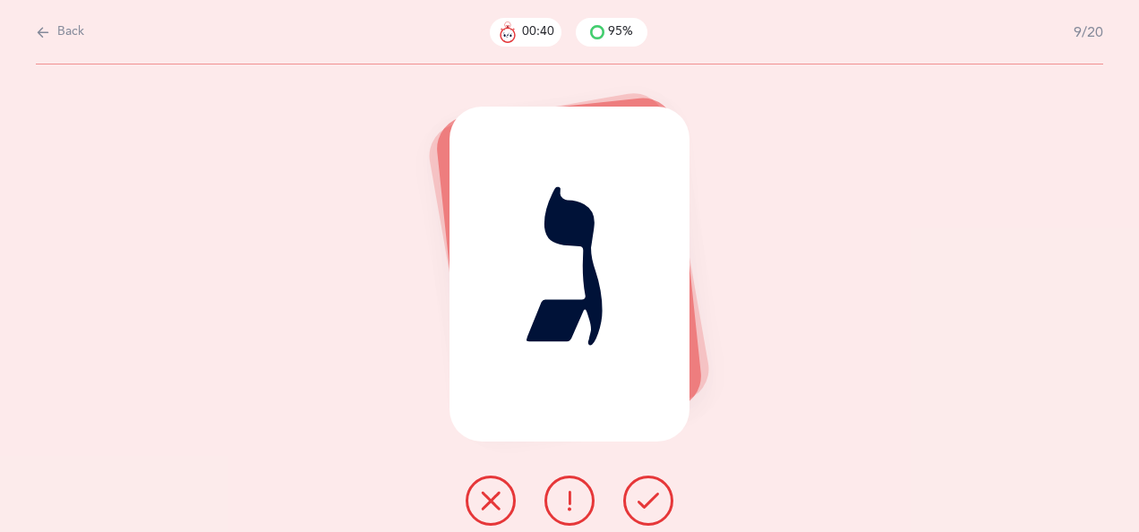
click at [647, 496] on icon at bounding box center [648, 500] width 21 height 21
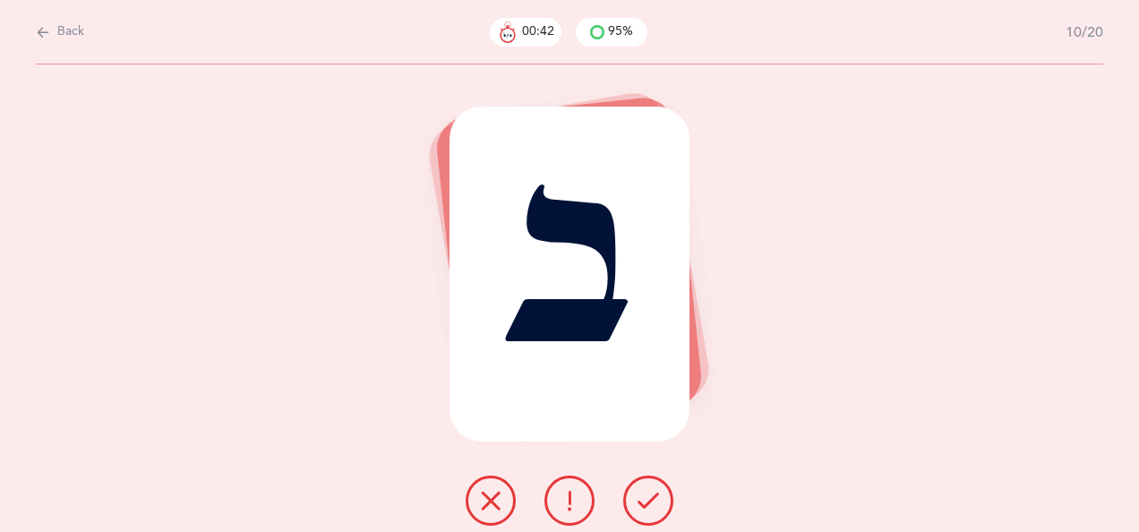
click at [649, 491] on icon at bounding box center [648, 500] width 21 height 21
click at [650, 492] on icon at bounding box center [648, 500] width 21 height 21
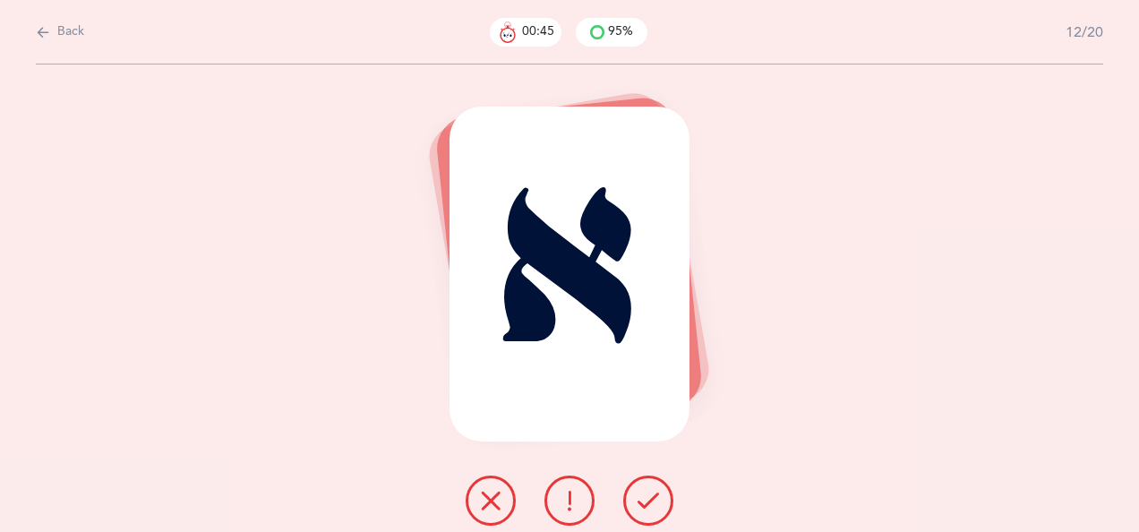
click at [647, 493] on icon at bounding box center [648, 500] width 21 height 21
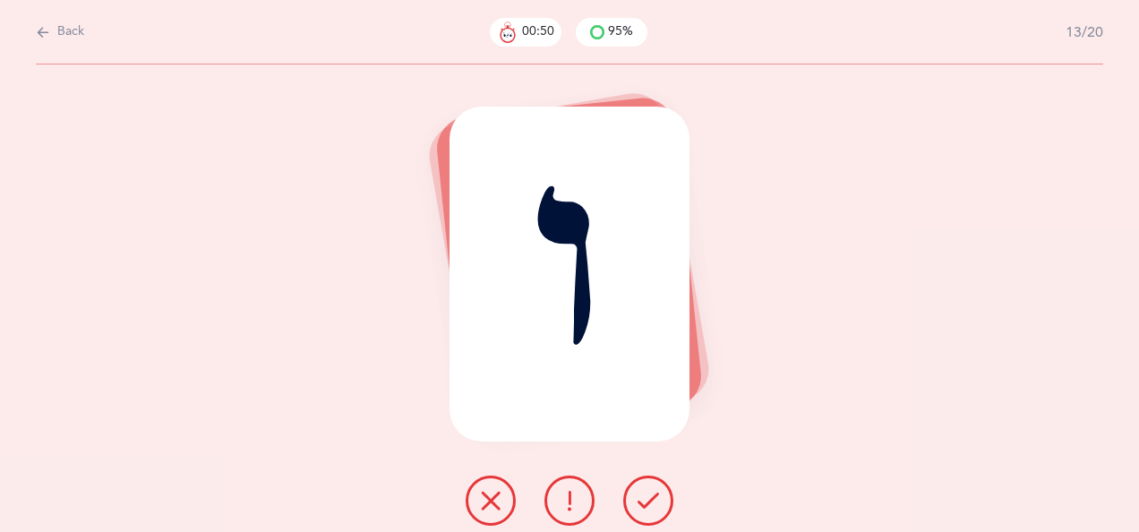
click at [647, 499] on icon at bounding box center [648, 500] width 21 height 21
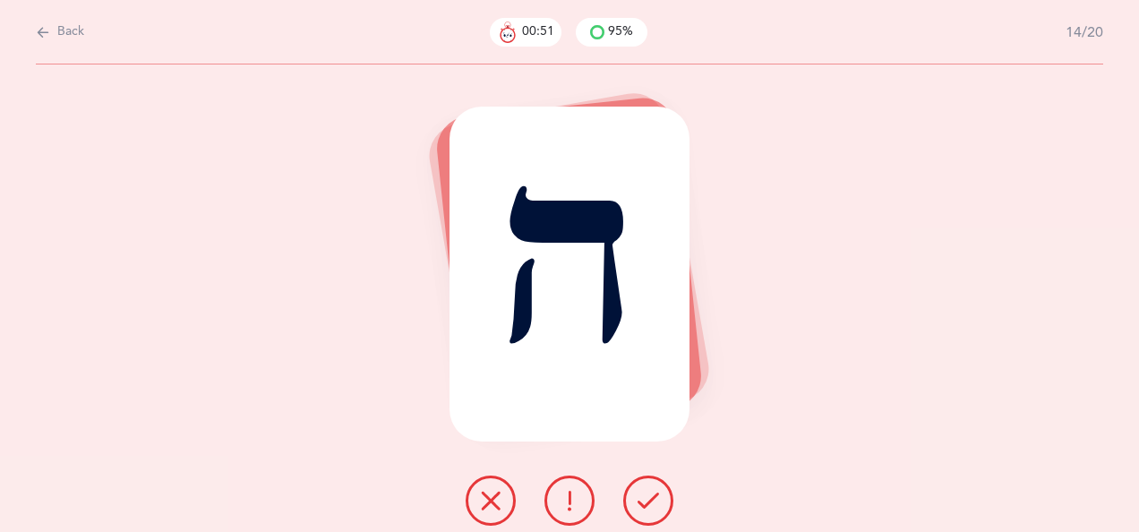
click at [652, 489] on button at bounding box center [648, 501] width 50 height 50
click at [650, 493] on icon at bounding box center [648, 500] width 21 height 21
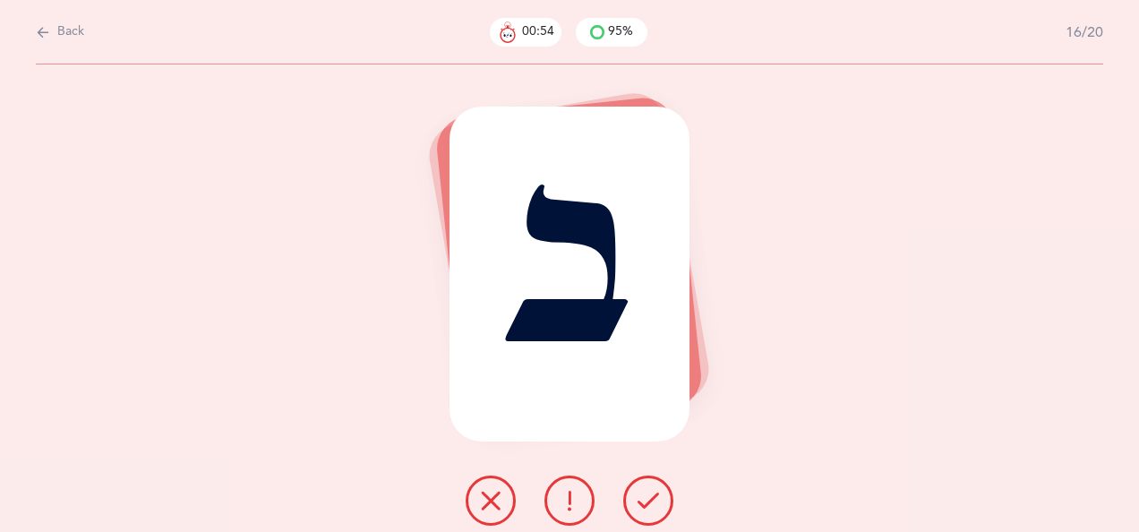
click at [652, 492] on icon at bounding box center [648, 500] width 21 height 21
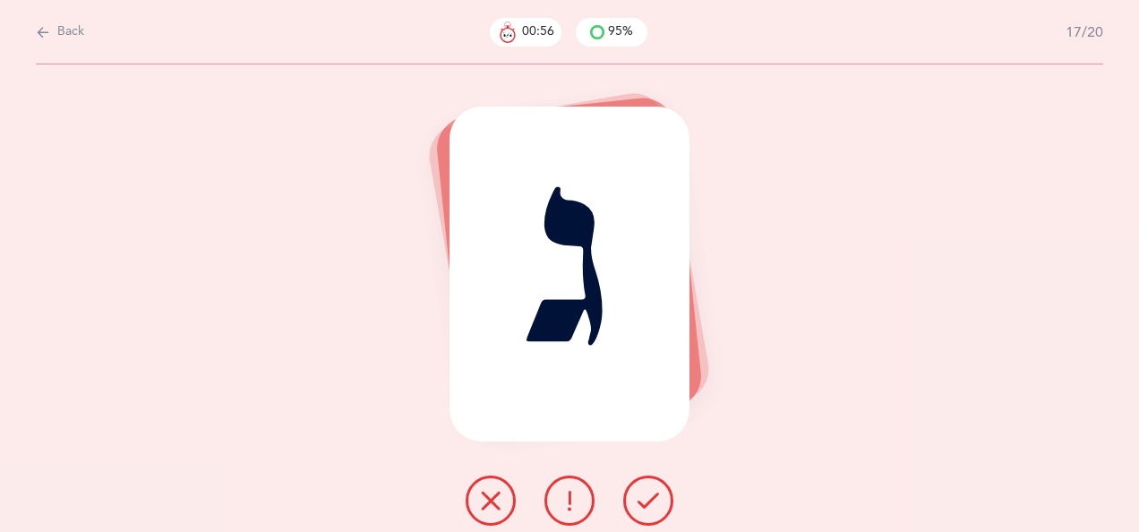
click at [648, 486] on button at bounding box center [648, 501] width 50 height 50
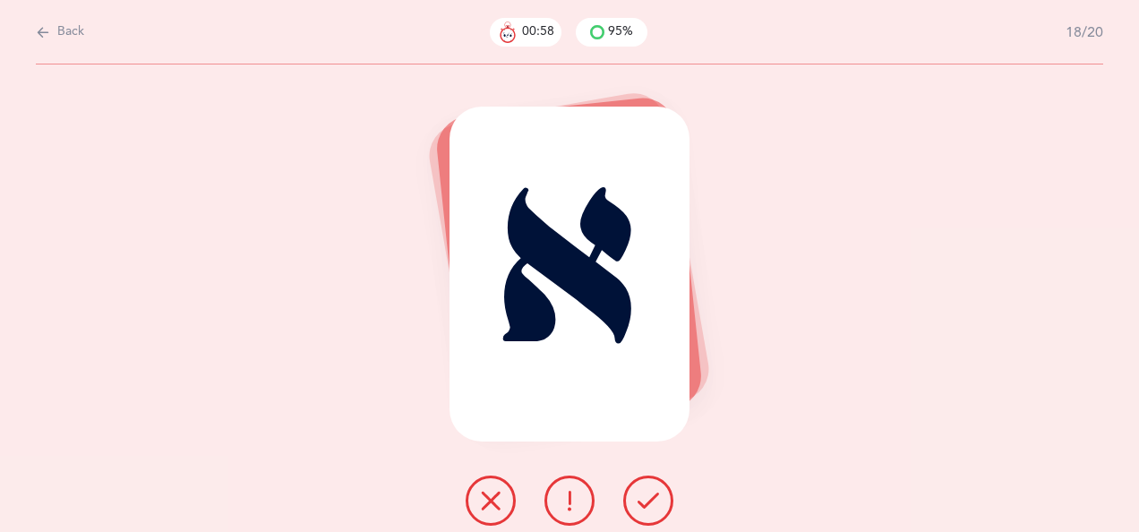
click at [653, 491] on icon at bounding box center [648, 500] width 21 height 21
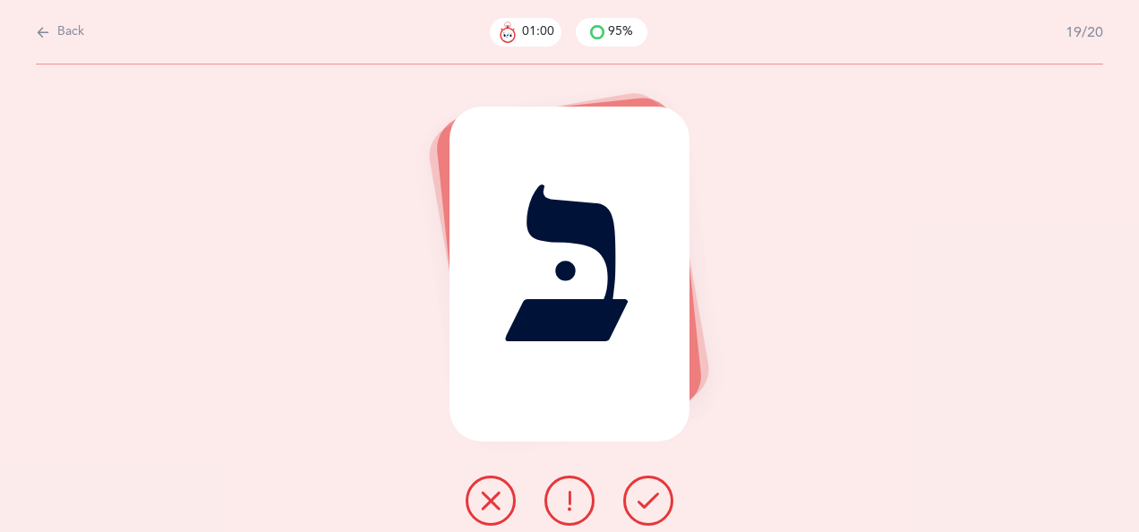
click at [648, 493] on icon at bounding box center [648, 500] width 21 height 21
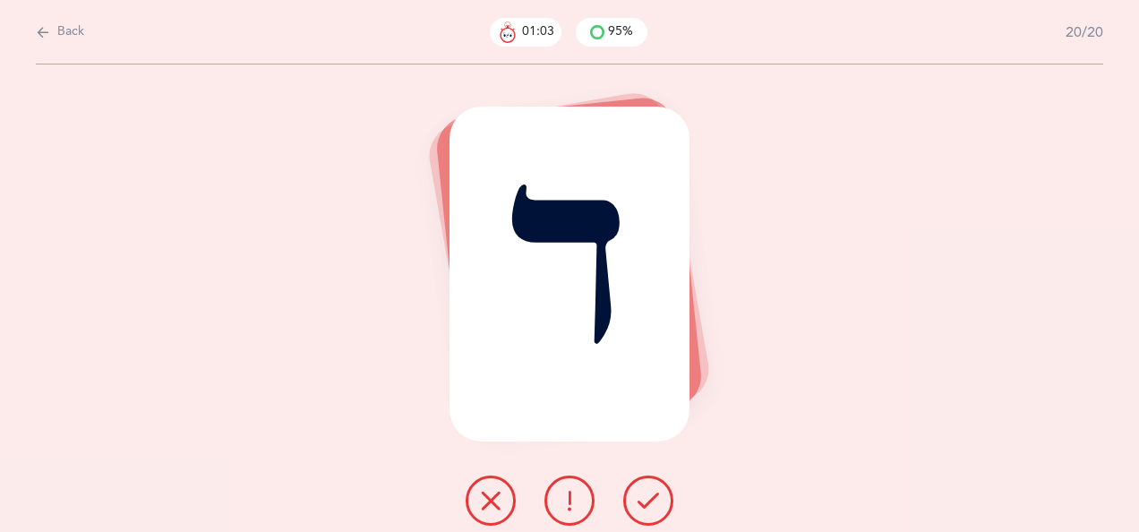
click at [651, 496] on icon at bounding box center [648, 500] width 21 height 21
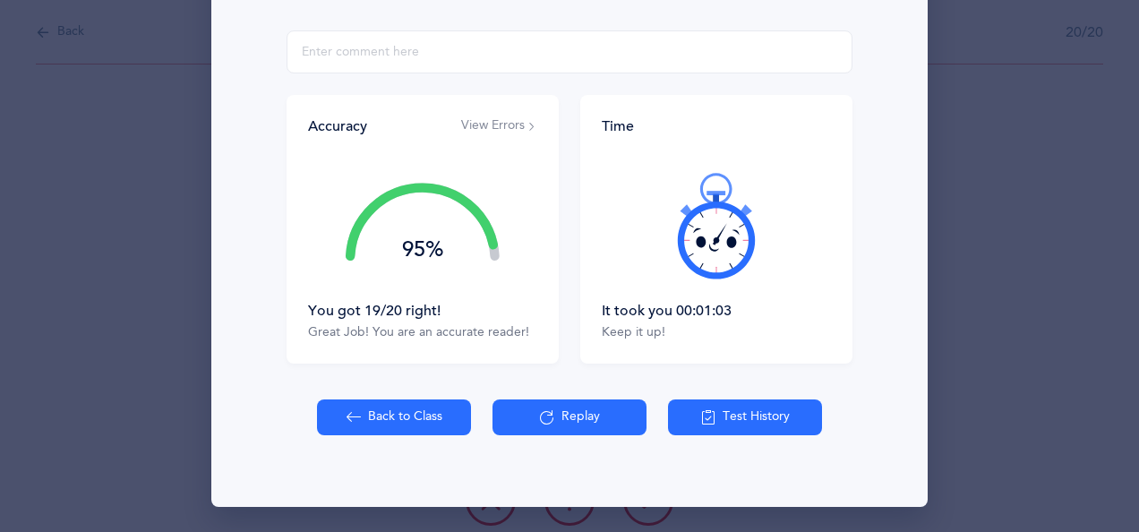
scroll to position [321, 0]
click at [378, 422] on button "Back to Class" at bounding box center [394, 417] width 154 height 36
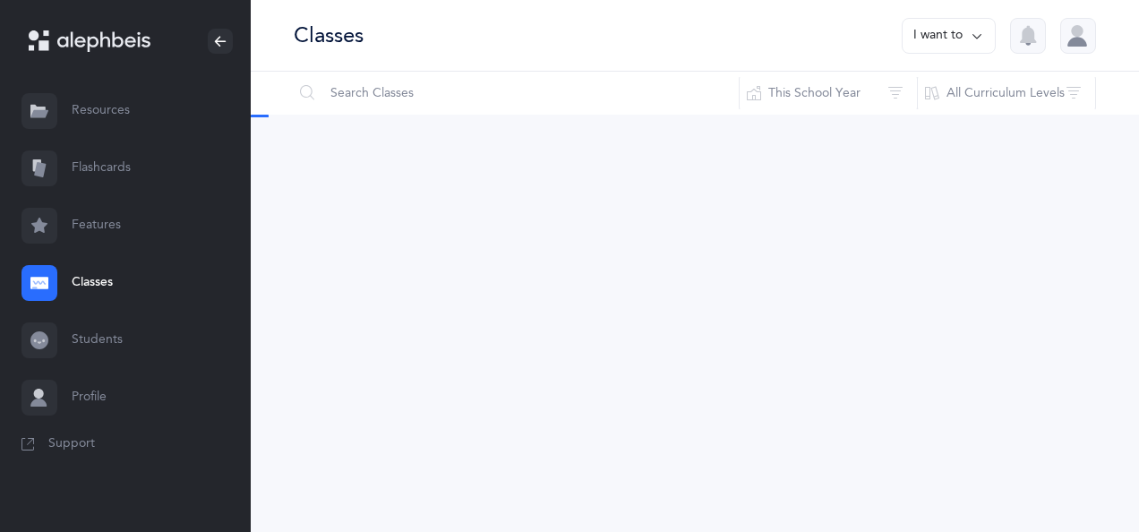
click at [370, 413] on div "Classes I want to Reset Filter This School Year All School Years This School Ye…" at bounding box center [695, 266] width 888 height 532
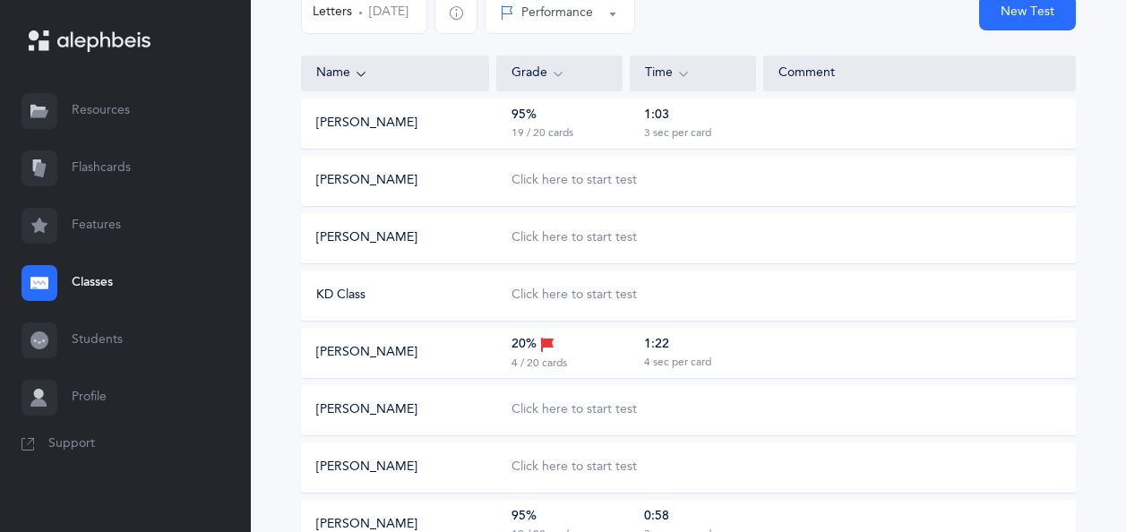
scroll to position [202, 0]
click at [596, 183] on div "Click here to start test" at bounding box center [573, 181] width 125 height 18
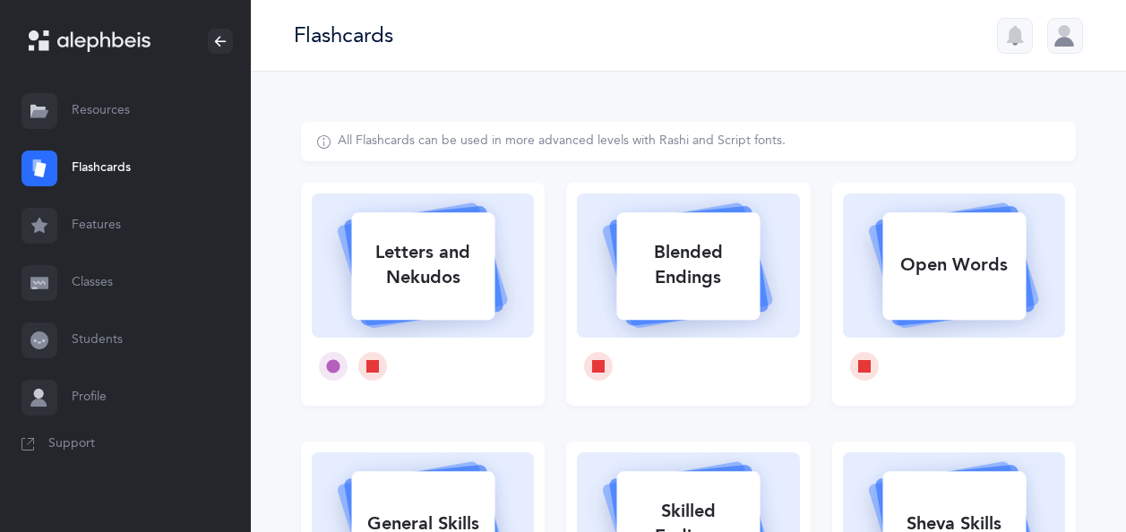
click at [465, 281] on div "Letters and Nekudos" at bounding box center [422, 265] width 143 height 72
select select
select select "single"
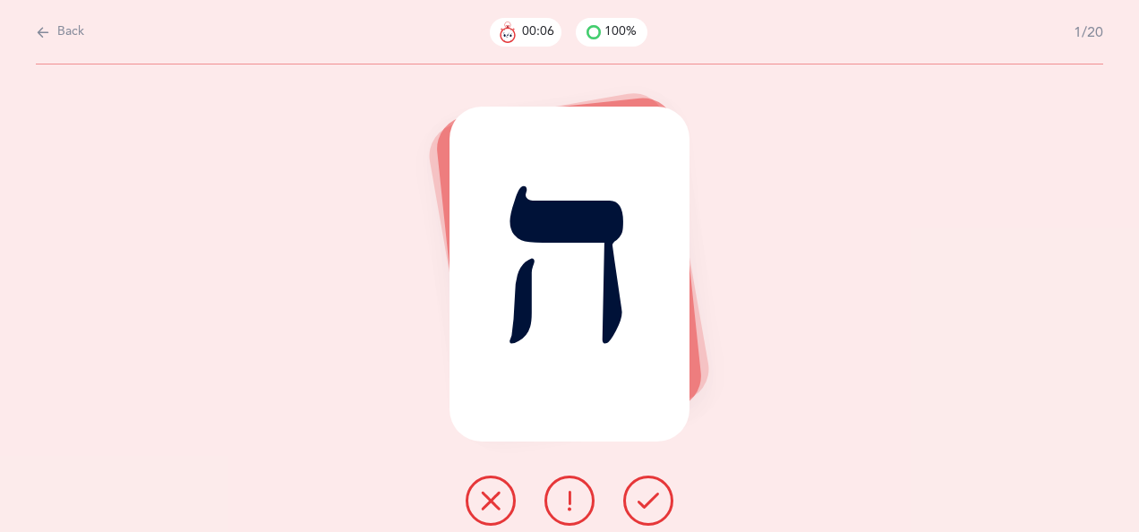
click at [658, 488] on button at bounding box center [648, 501] width 50 height 50
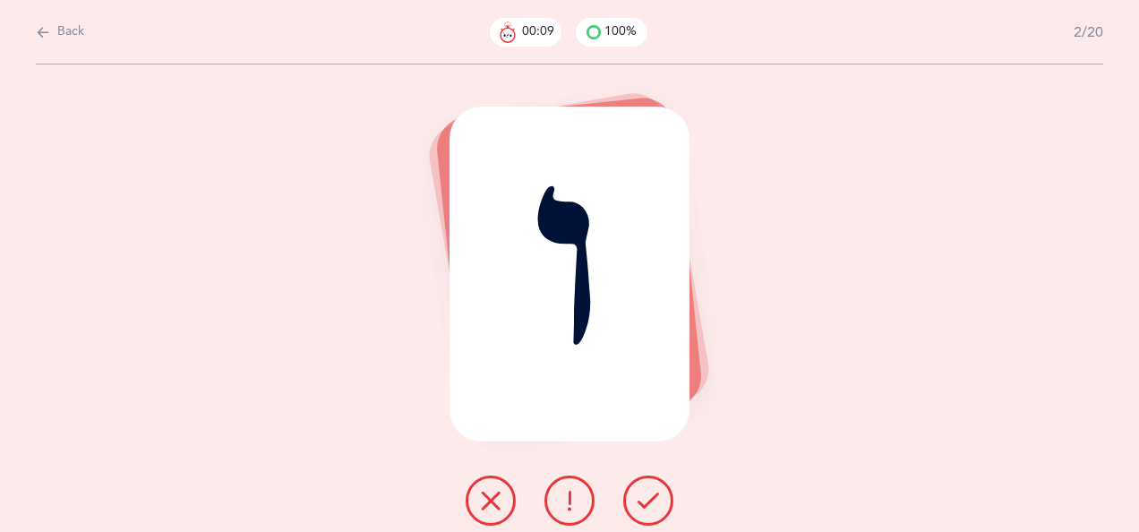
click at [653, 501] on icon at bounding box center [648, 500] width 21 height 21
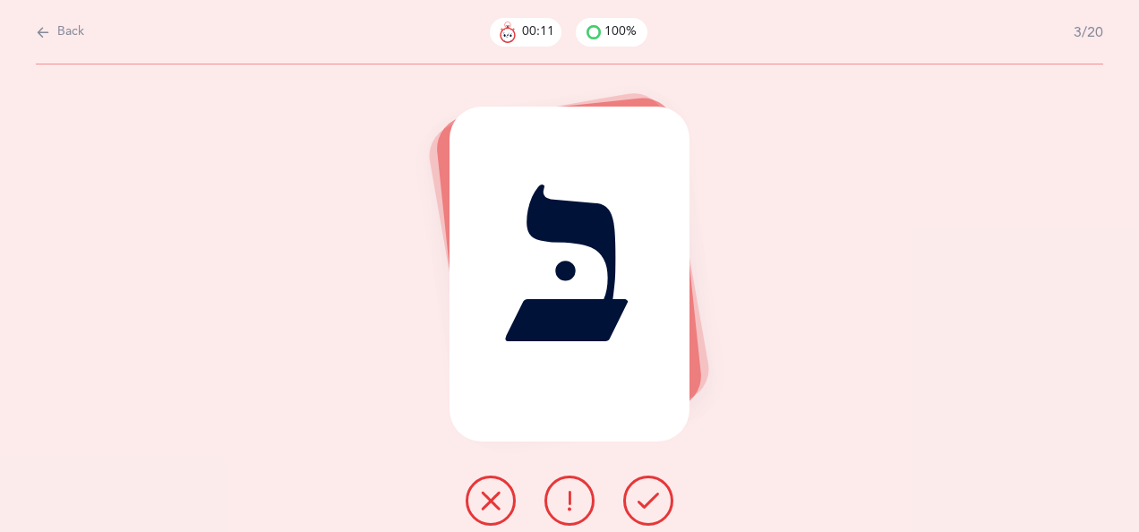
click at [656, 496] on icon at bounding box center [648, 500] width 21 height 21
click at [648, 493] on icon at bounding box center [648, 500] width 21 height 21
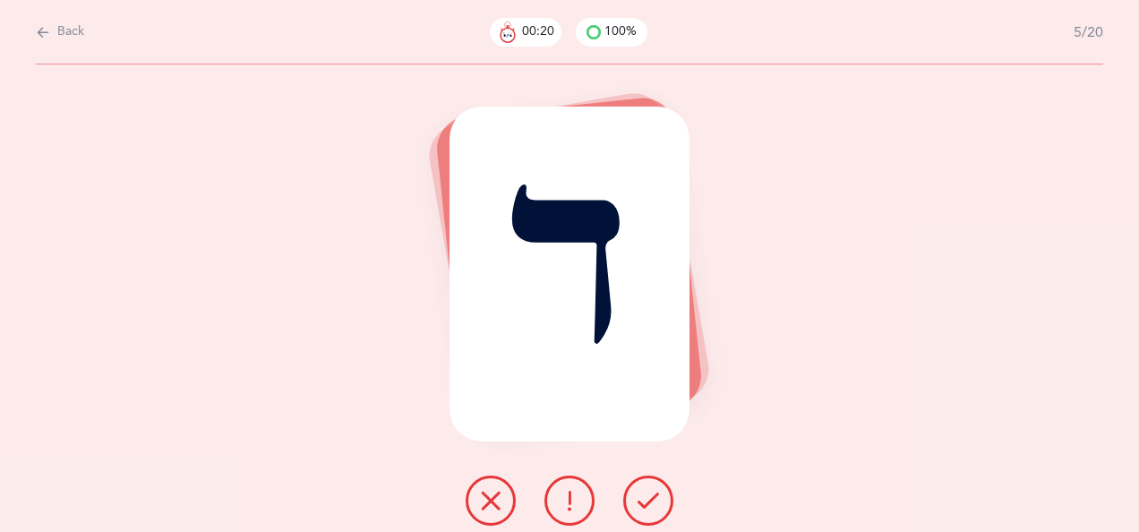
click at [654, 493] on icon at bounding box center [648, 500] width 21 height 21
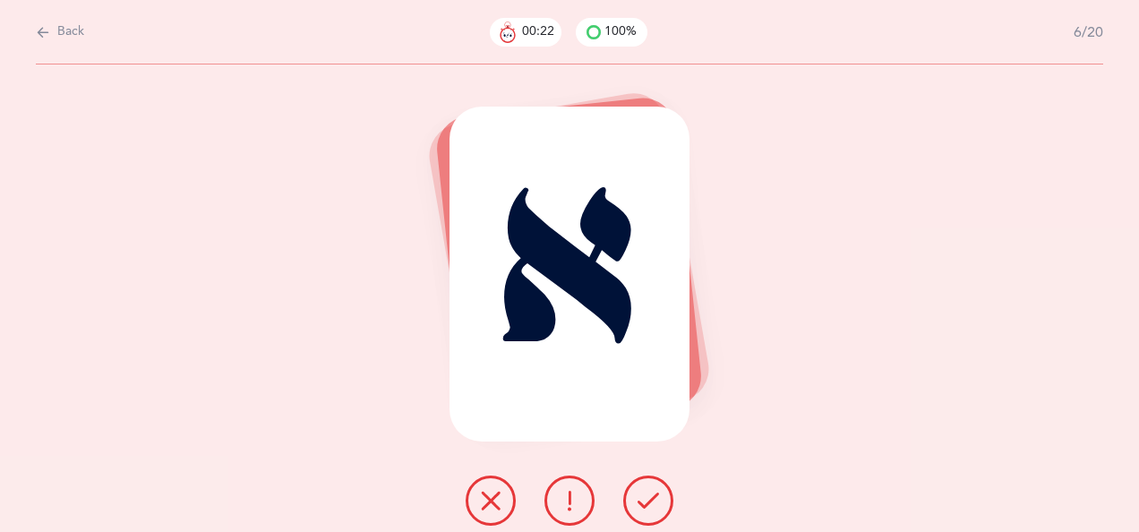
click at [655, 494] on icon at bounding box center [648, 500] width 21 height 21
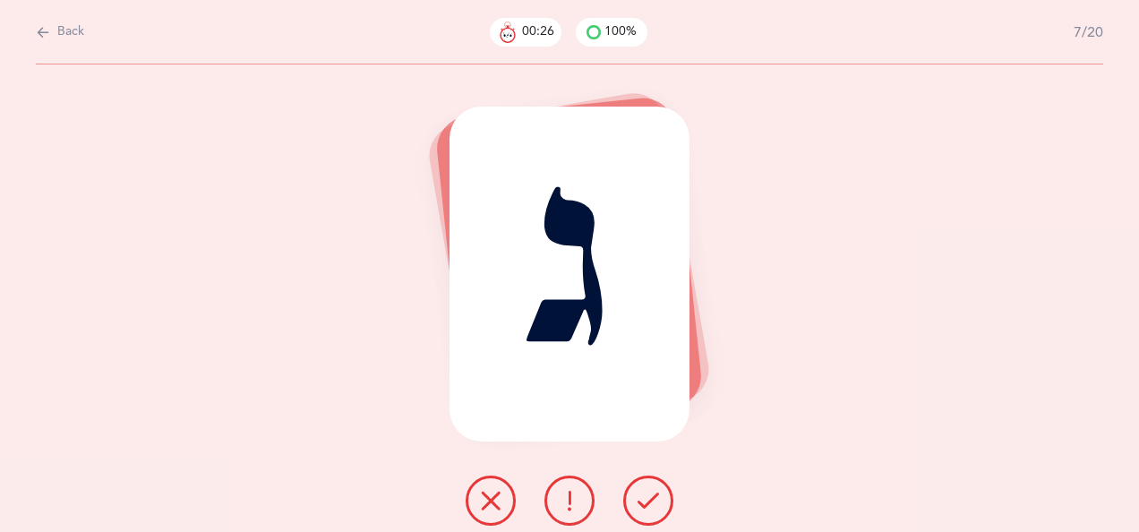
click at [499, 495] on icon at bounding box center [490, 500] width 21 height 21
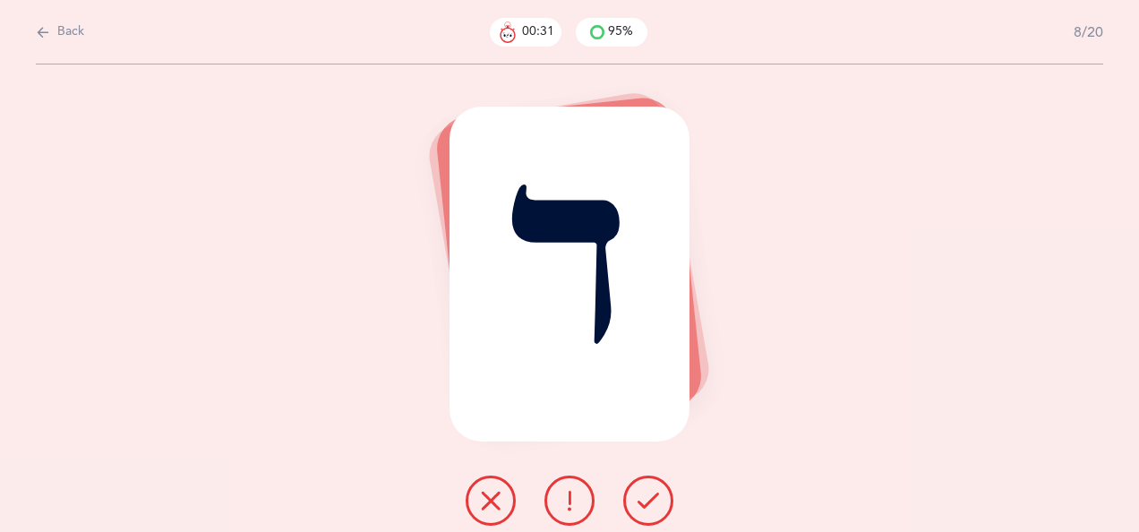
click at [499, 493] on icon at bounding box center [490, 500] width 21 height 21
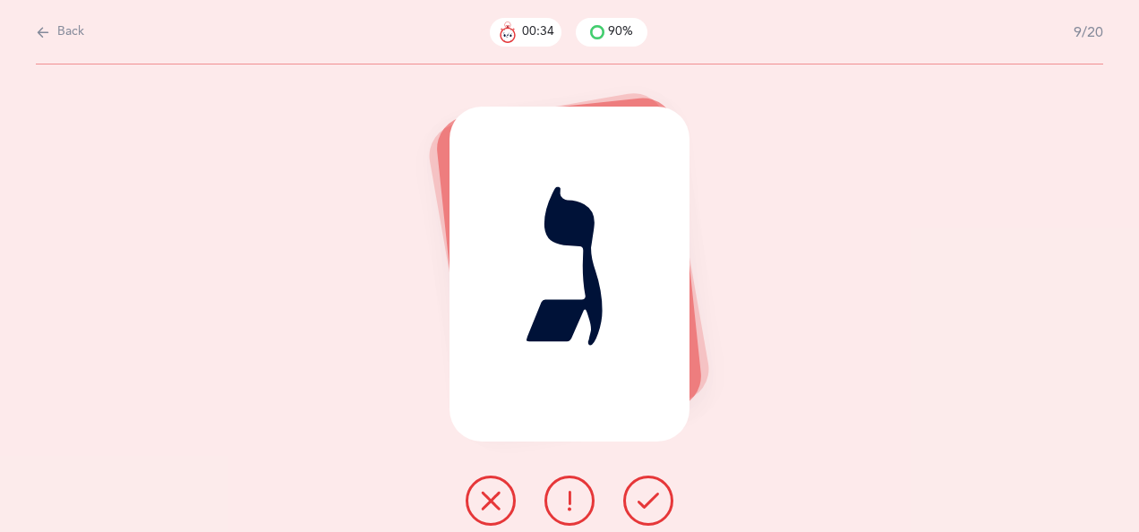
click at [650, 495] on icon at bounding box center [648, 500] width 21 height 21
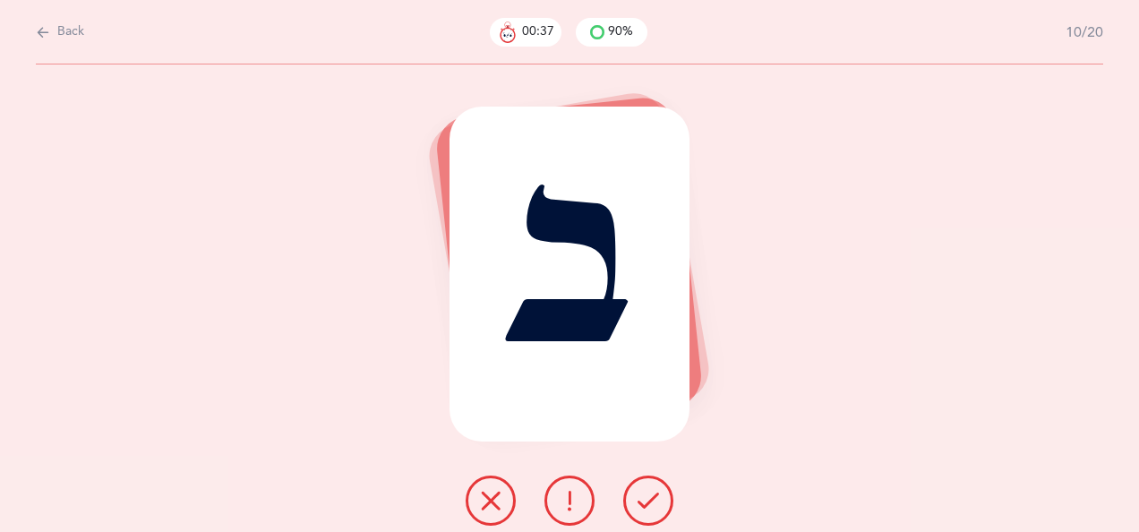
click at [652, 495] on icon at bounding box center [648, 500] width 21 height 21
click at [652, 493] on icon at bounding box center [648, 500] width 21 height 21
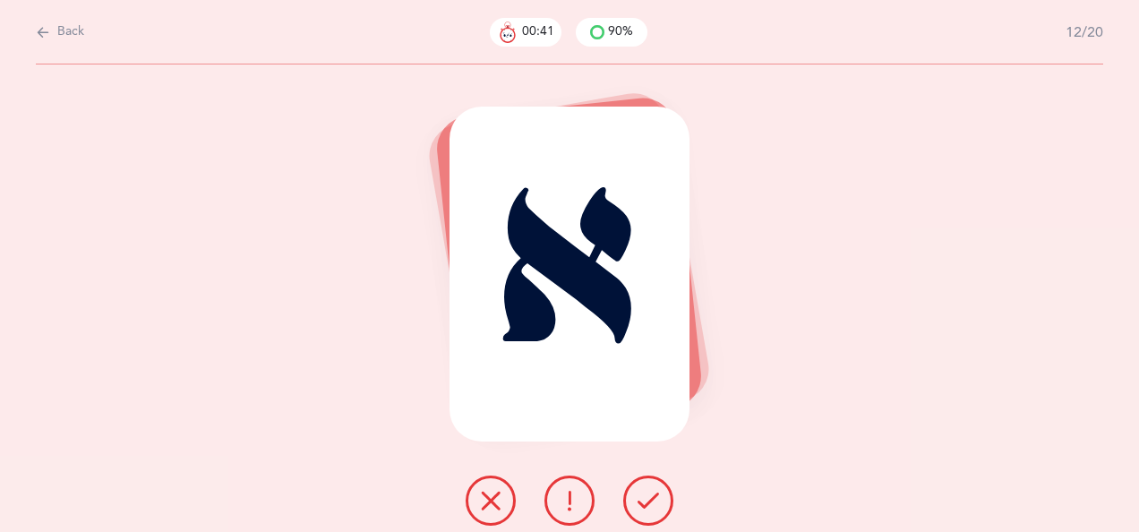
click at [654, 493] on icon at bounding box center [648, 500] width 21 height 21
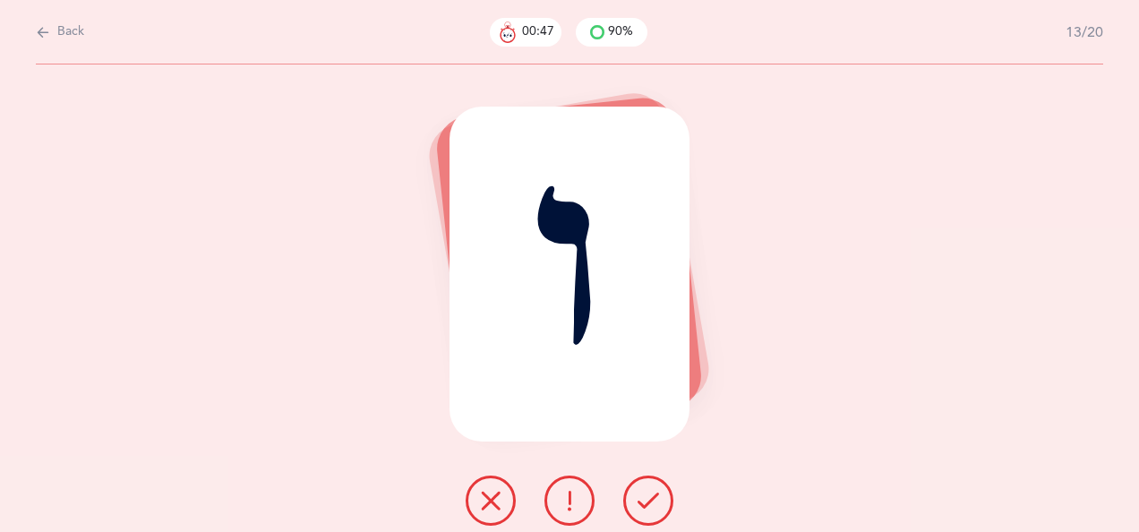
click at [652, 497] on icon at bounding box center [648, 500] width 21 height 21
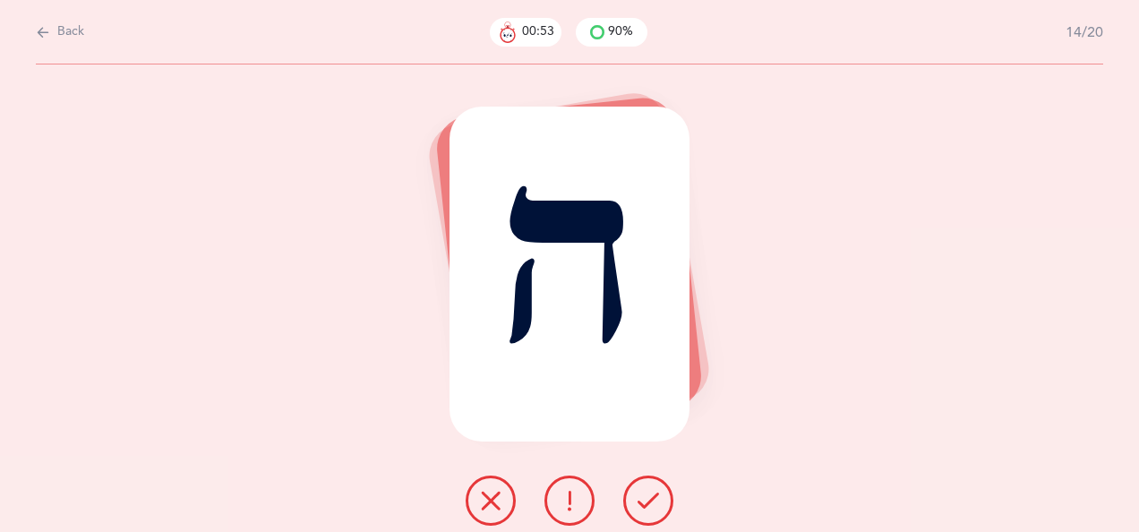
click at [647, 498] on icon at bounding box center [648, 500] width 21 height 21
click at [657, 498] on icon at bounding box center [648, 500] width 21 height 21
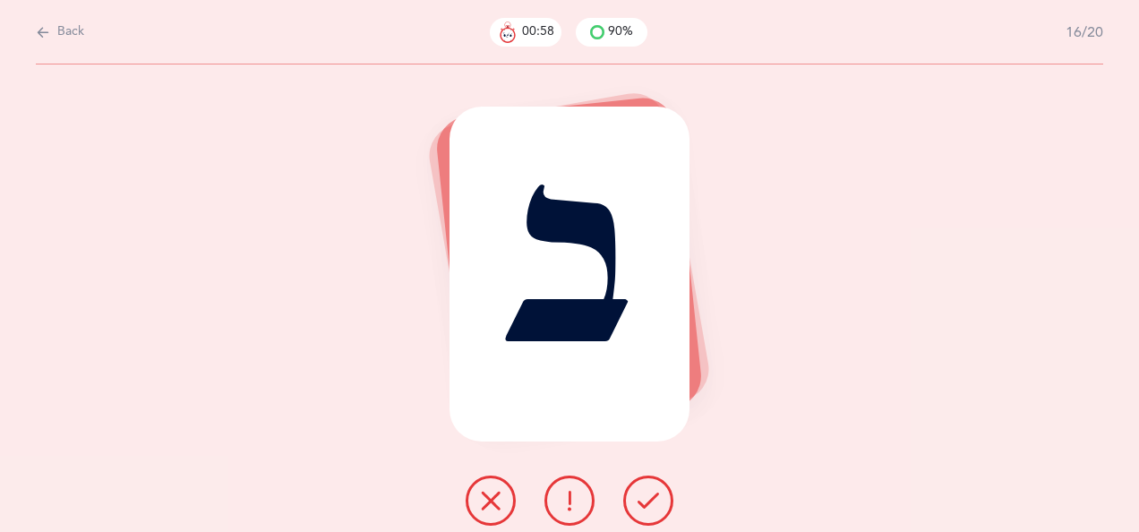
click at [646, 493] on icon at bounding box center [648, 500] width 21 height 21
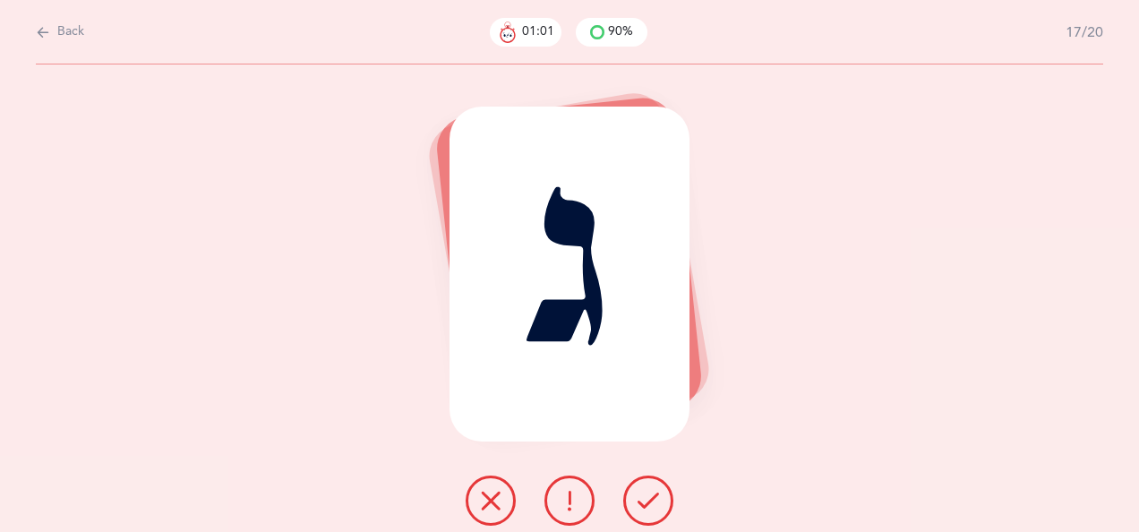
click at [644, 503] on icon at bounding box center [648, 500] width 21 height 21
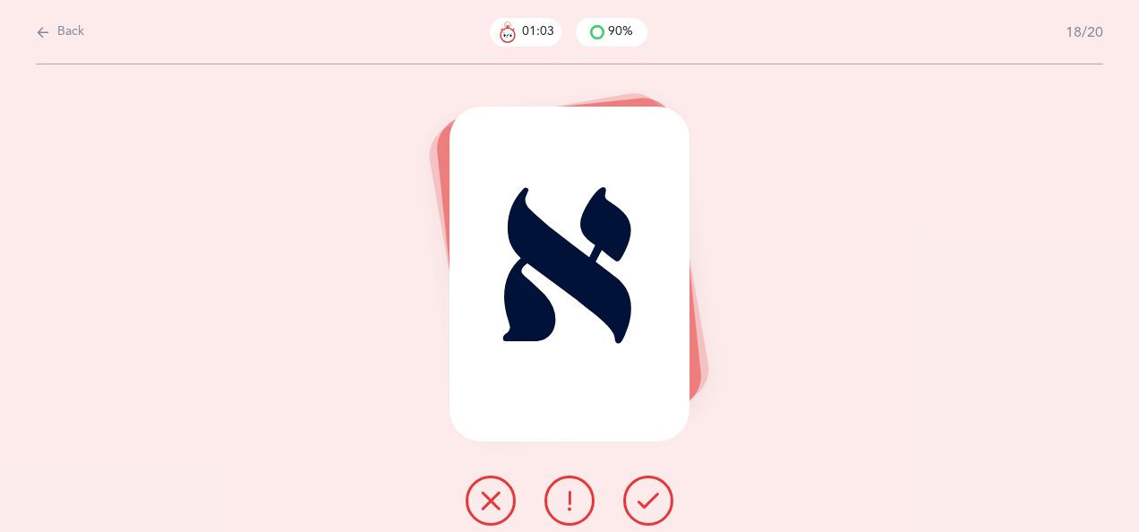
click at [648, 493] on icon at bounding box center [648, 500] width 21 height 21
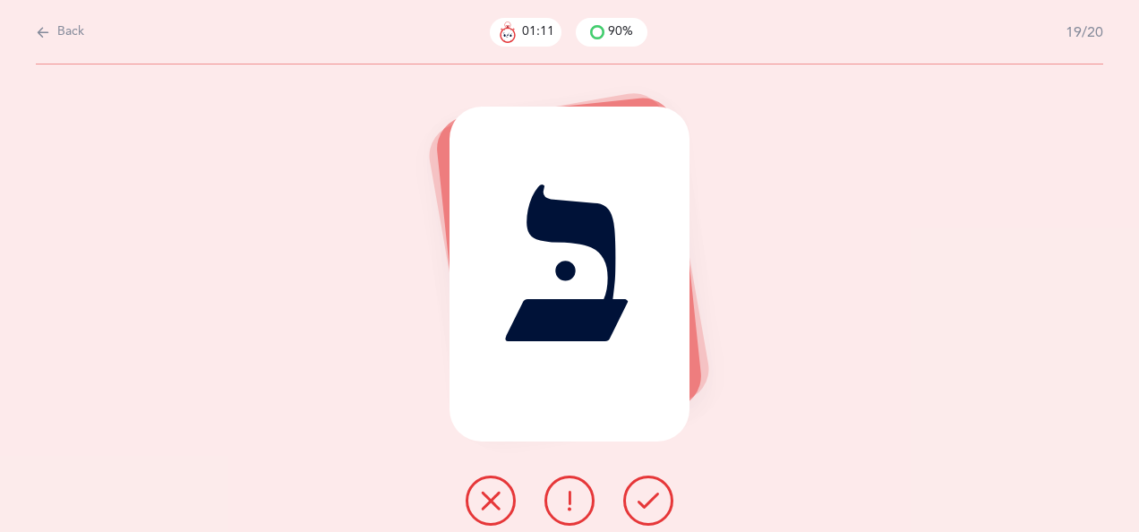
click at [650, 495] on icon at bounding box center [648, 500] width 21 height 21
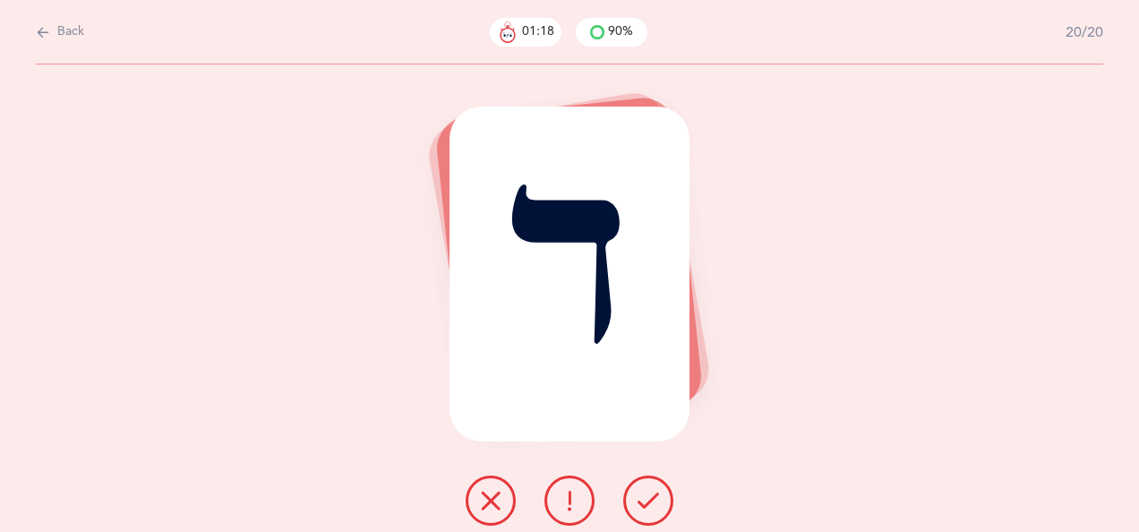
click at [495, 495] on icon at bounding box center [490, 500] width 21 height 21
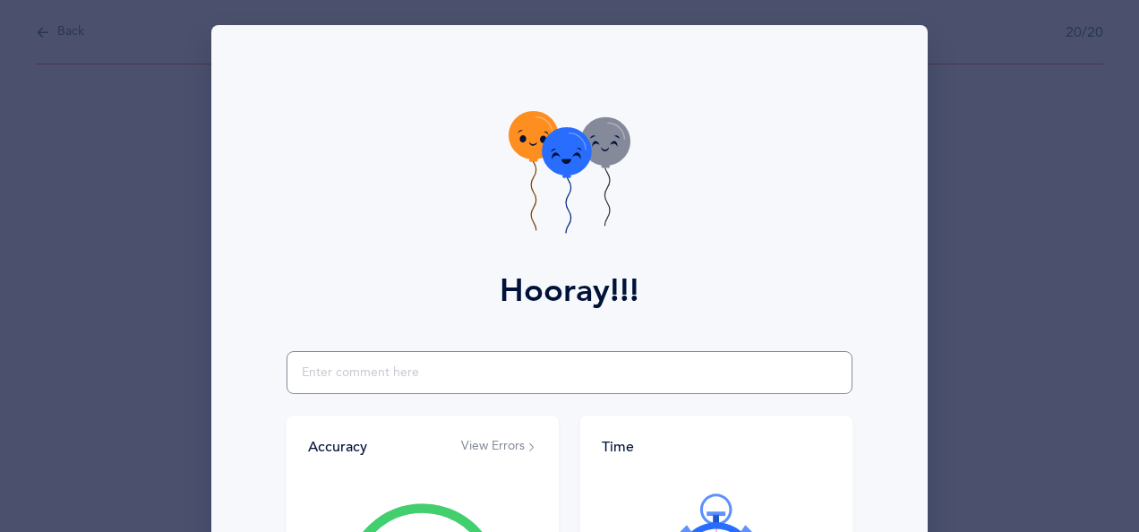
click at [837, 393] on input "text" at bounding box center [570, 372] width 566 height 43
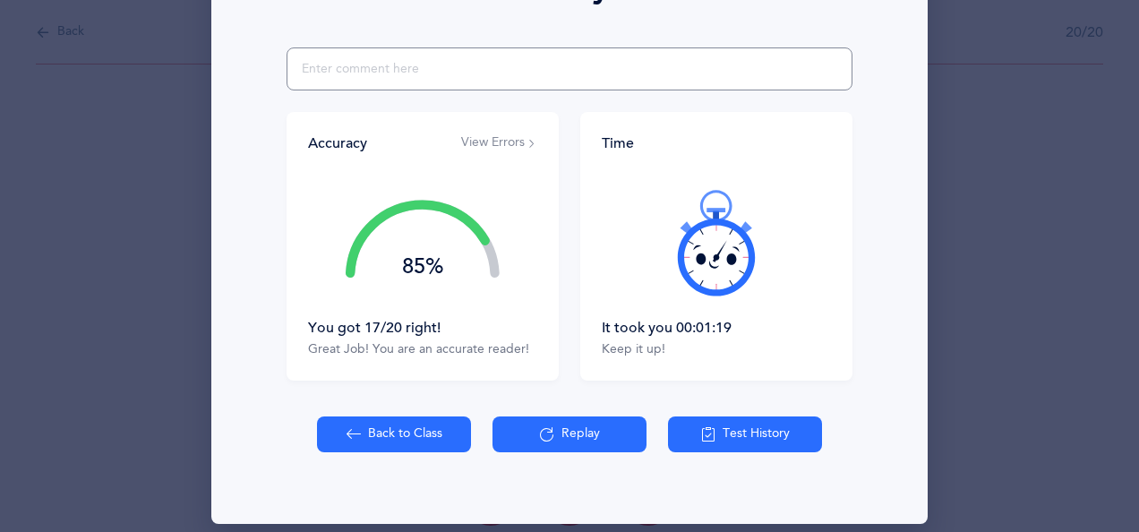
scroll to position [321, 0]
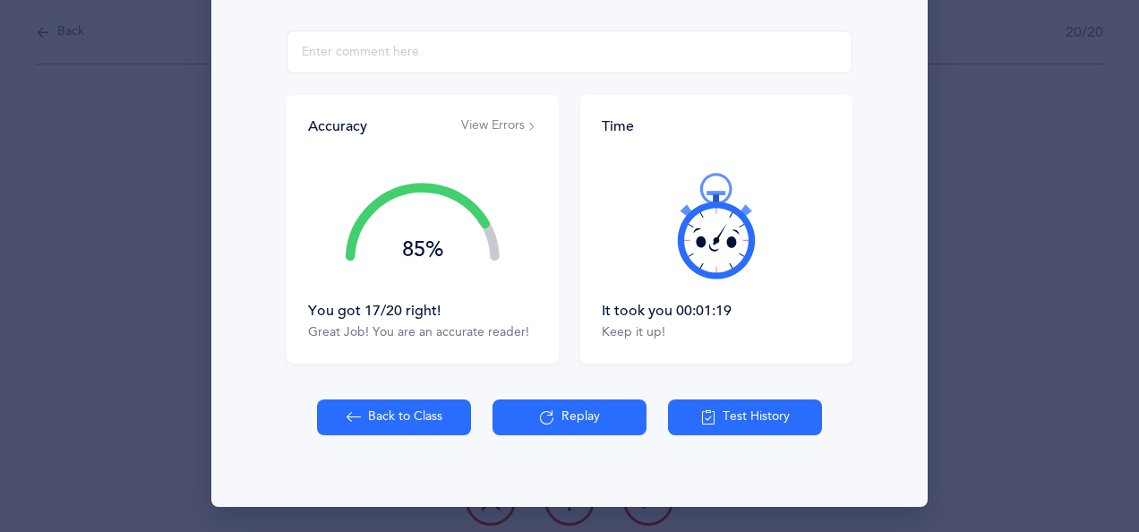
click at [391, 419] on button "Back to Class" at bounding box center [394, 417] width 154 height 36
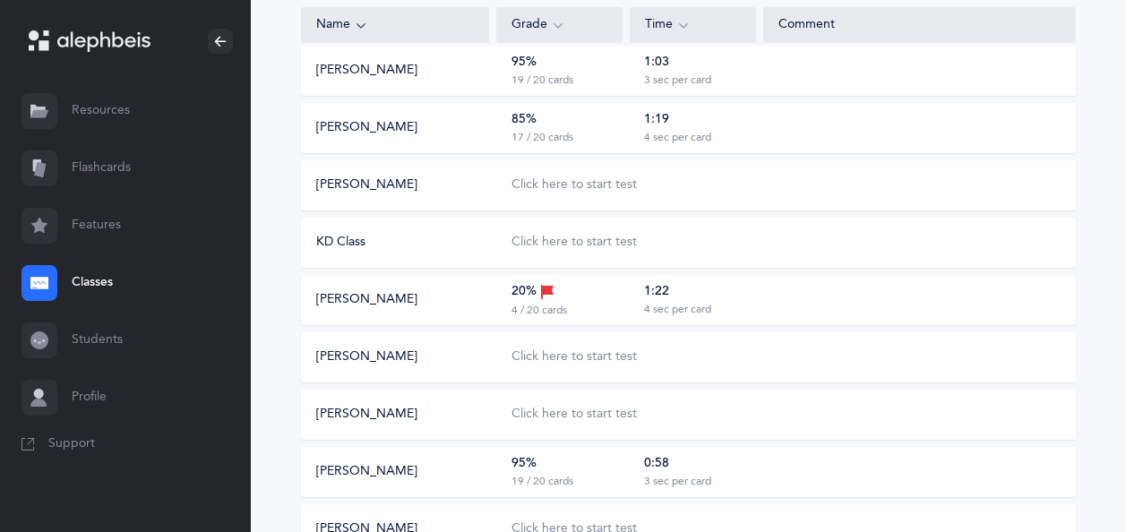
scroll to position [256, 0]
click at [566, 187] on div "Click here to start test" at bounding box center [573, 184] width 125 height 18
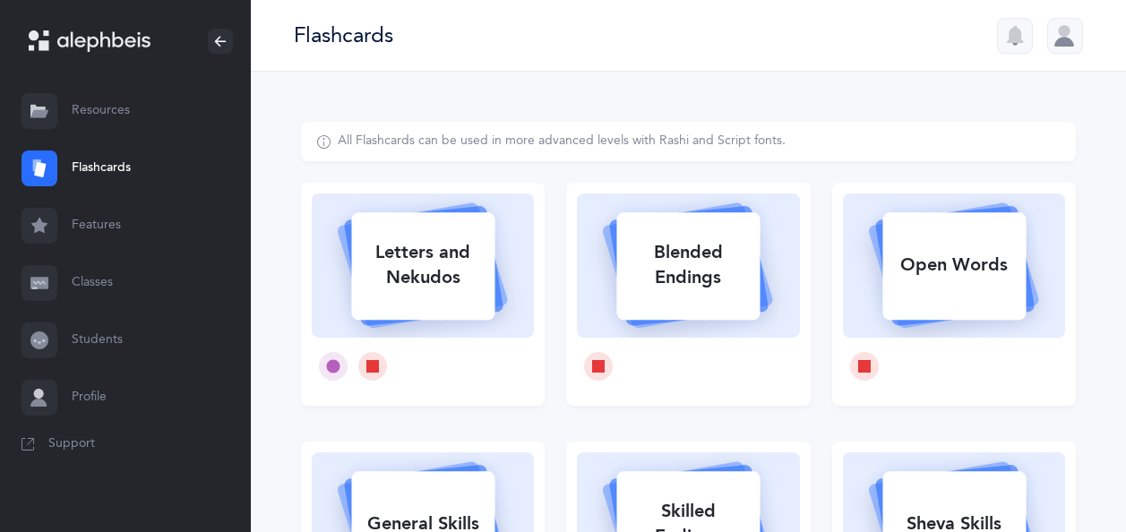
click at [459, 282] on div "Letters and Nekudos" at bounding box center [422, 265] width 143 height 72
select select
select select "single"
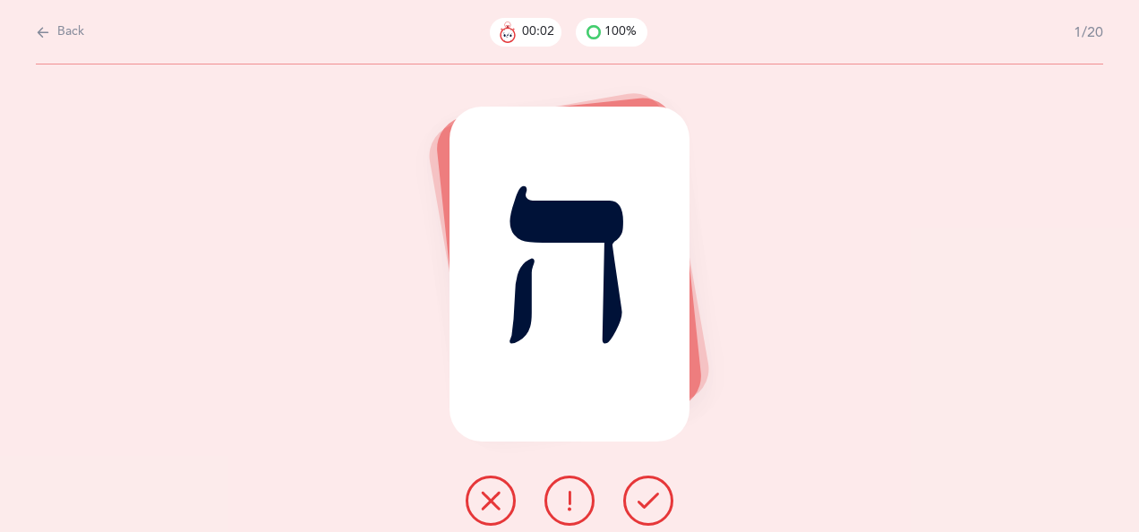
click at [648, 495] on icon at bounding box center [648, 500] width 21 height 21
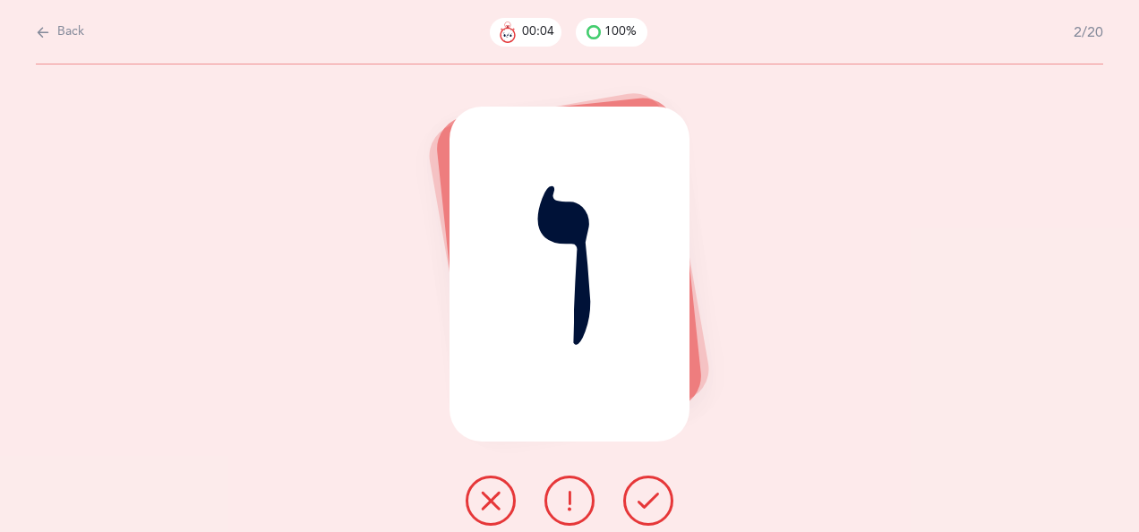
click at [650, 489] on button at bounding box center [648, 501] width 50 height 50
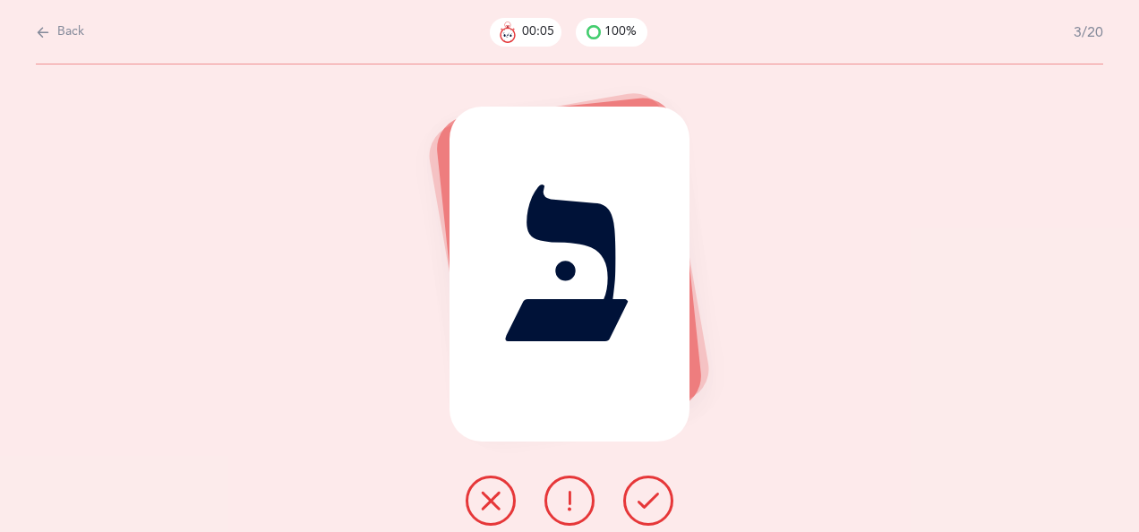
click at [647, 491] on icon at bounding box center [648, 500] width 21 height 21
click at [639, 492] on icon at bounding box center [648, 500] width 21 height 21
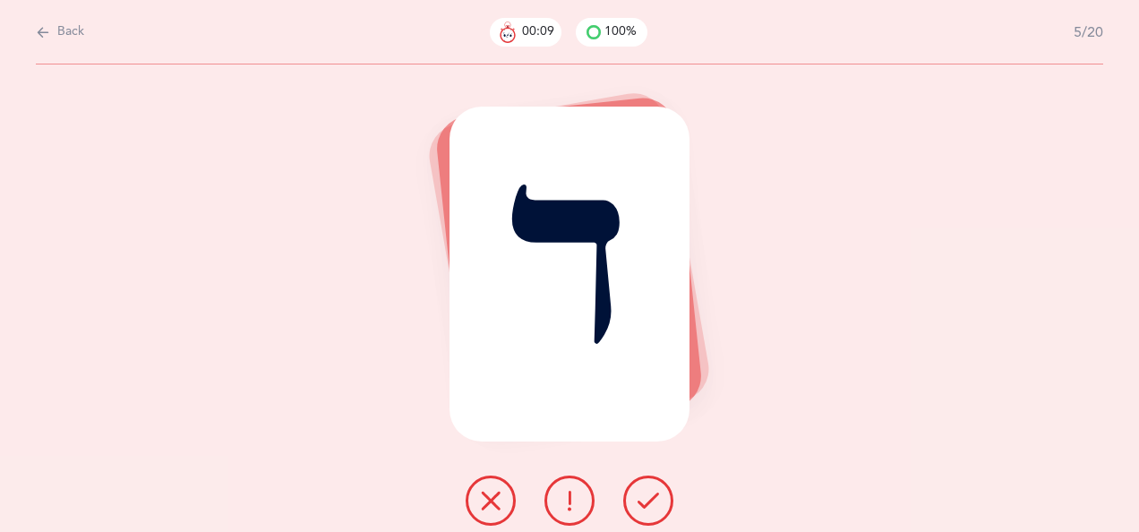
click at [647, 495] on icon at bounding box center [648, 500] width 21 height 21
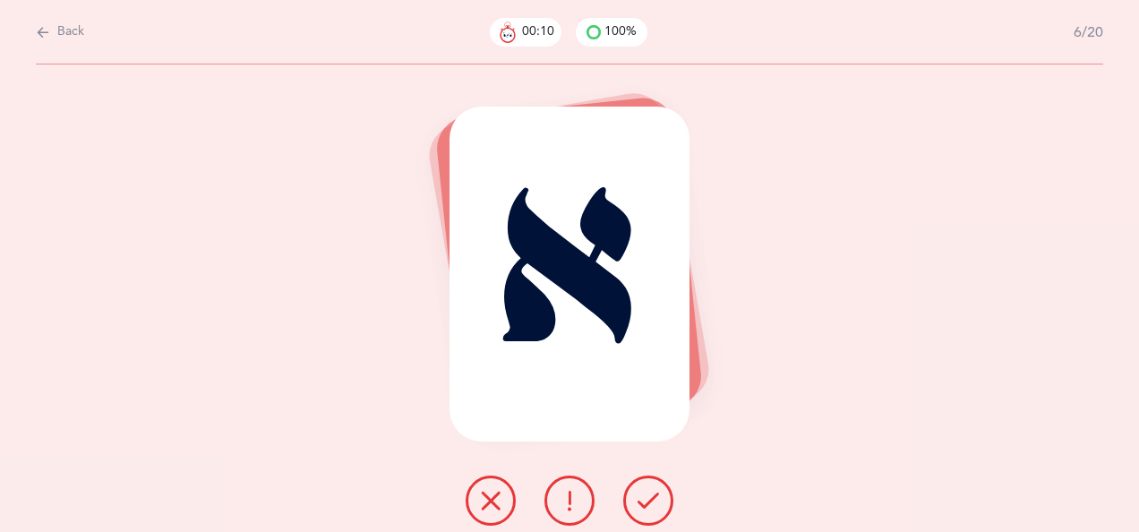
click at [647, 496] on icon at bounding box center [648, 500] width 21 height 21
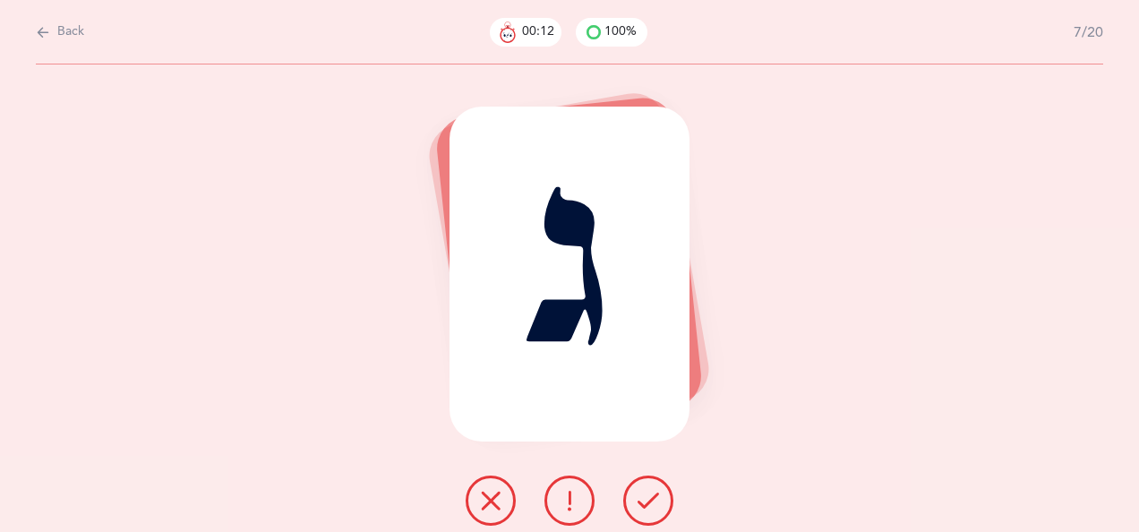
click at [652, 493] on icon at bounding box center [648, 500] width 21 height 21
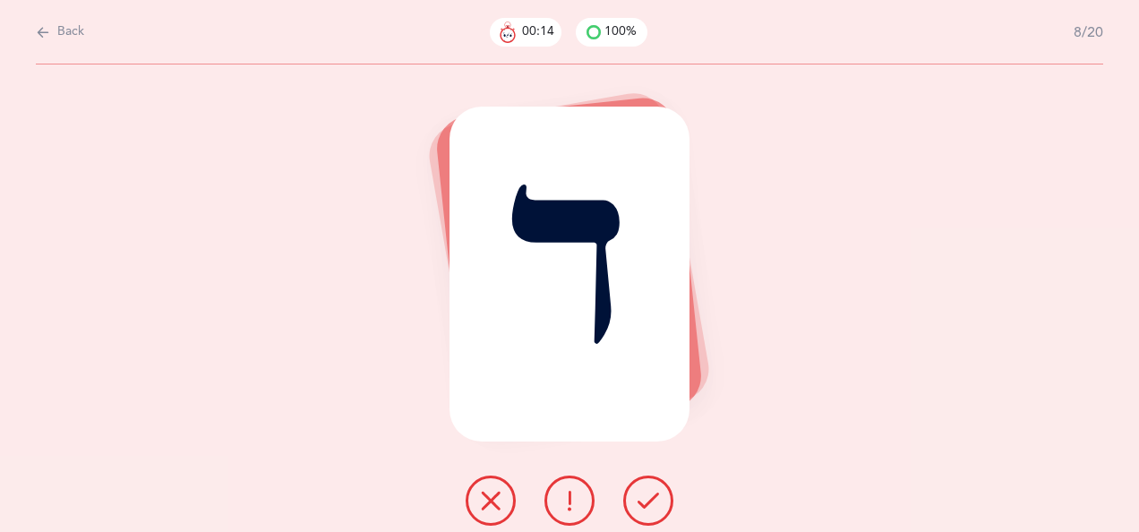
click at [643, 500] on icon at bounding box center [648, 500] width 21 height 21
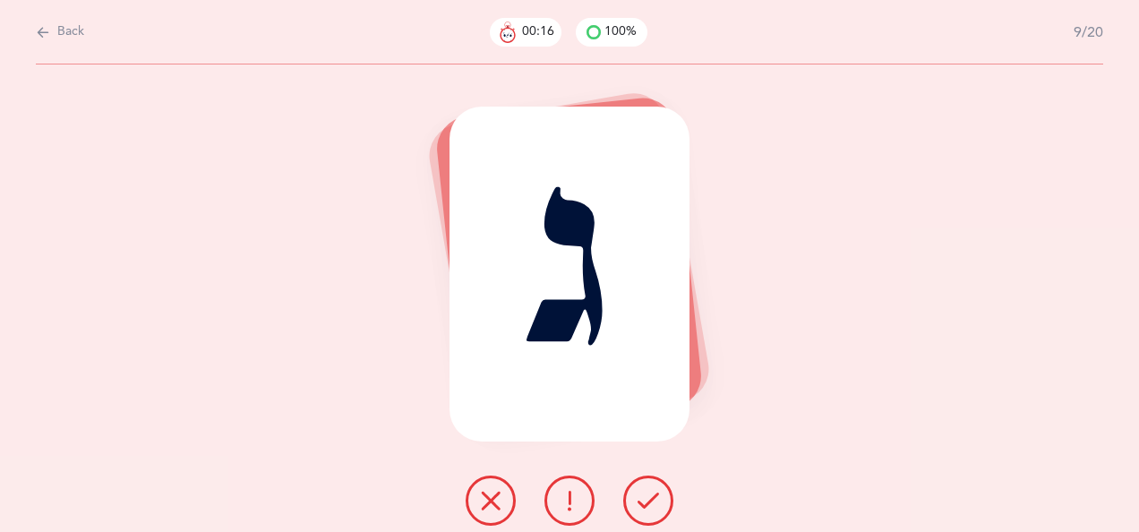
click at [646, 496] on icon at bounding box center [648, 500] width 21 height 21
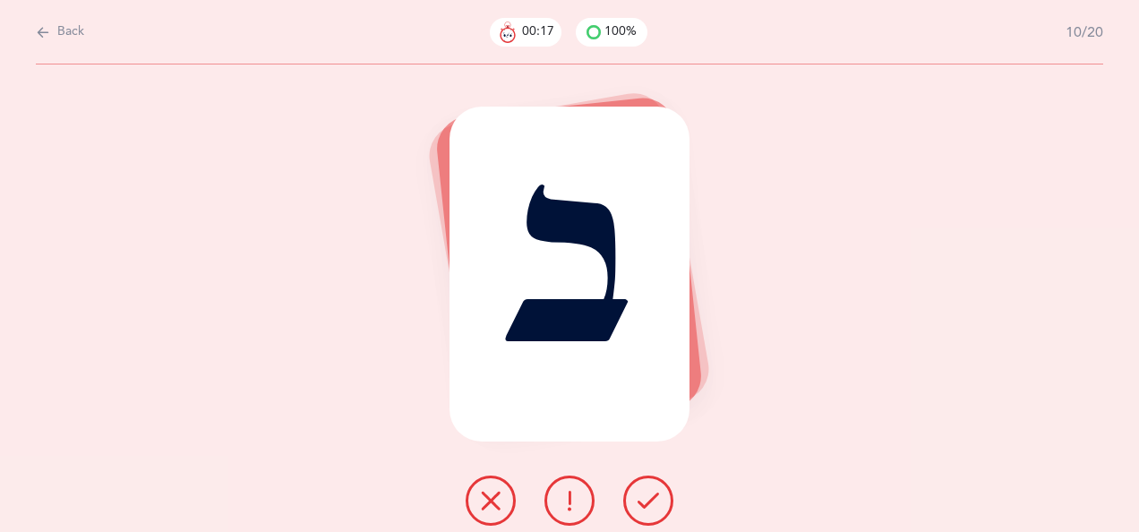
click at [645, 494] on icon at bounding box center [648, 500] width 21 height 21
click at [647, 496] on icon at bounding box center [648, 500] width 21 height 21
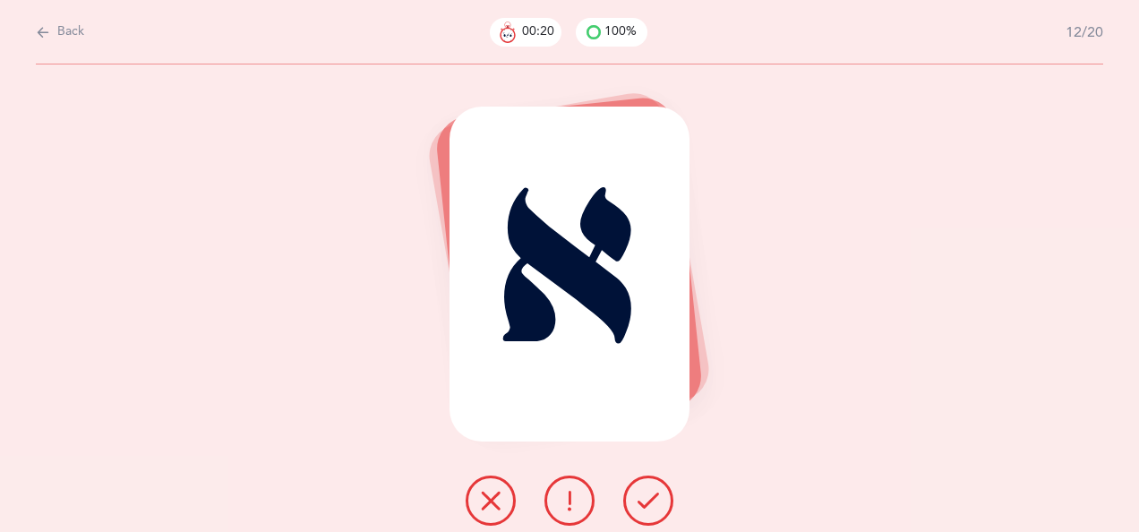
click at [646, 496] on icon at bounding box center [648, 500] width 21 height 21
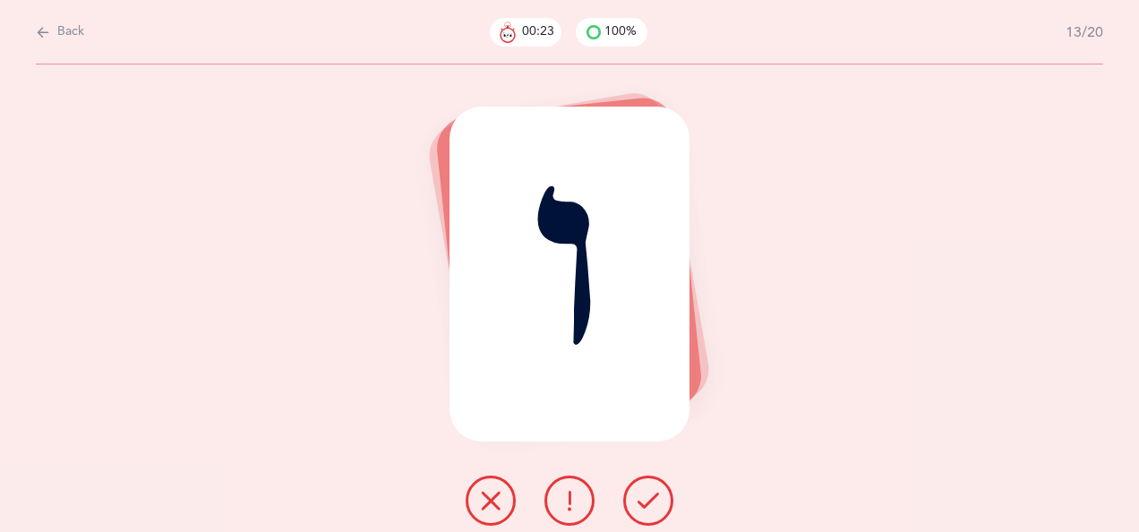
click at [648, 496] on icon at bounding box center [648, 500] width 21 height 21
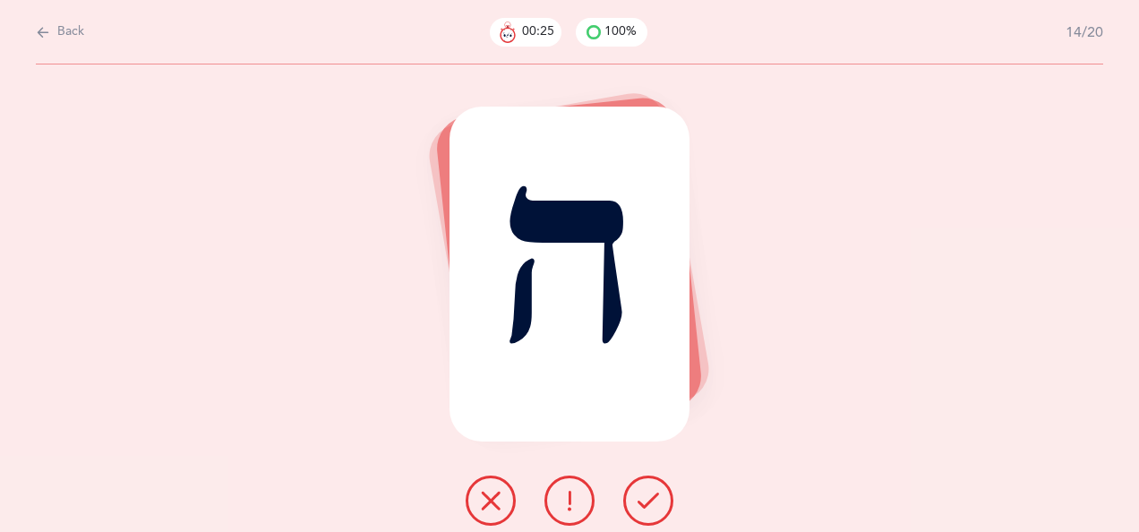
click at [647, 493] on icon at bounding box center [648, 500] width 21 height 21
click at [648, 495] on icon at bounding box center [648, 500] width 21 height 21
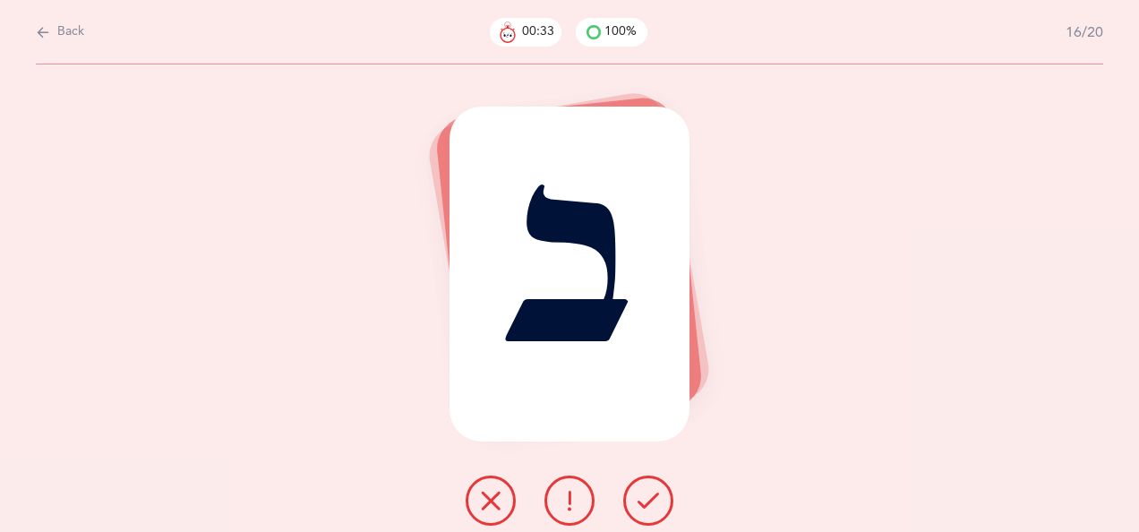
click at [493, 495] on icon at bounding box center [490, 500] width 21 height 21
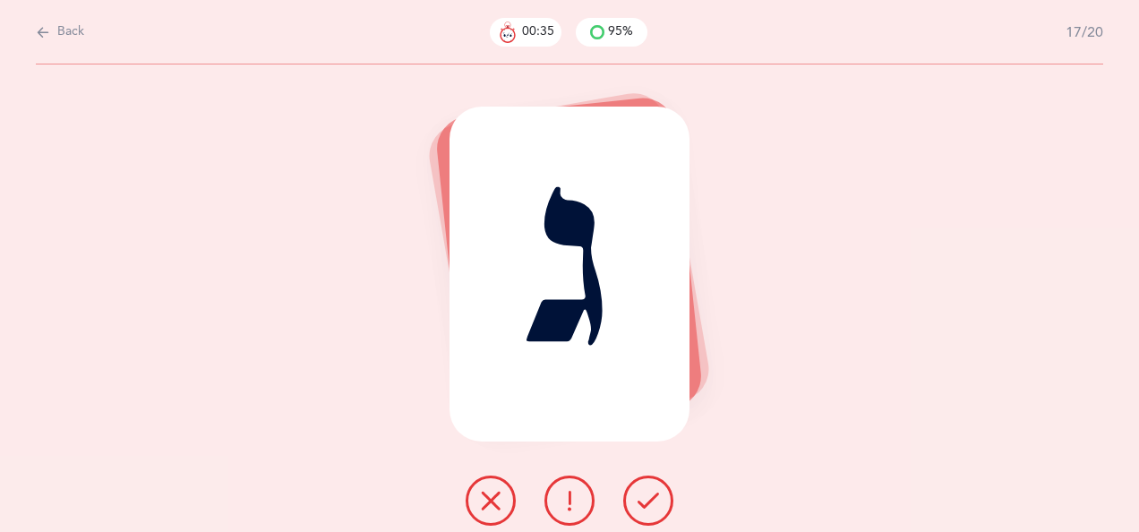
click at [647, 496] on icon at bounding box center [648, 500] width 21 height 21
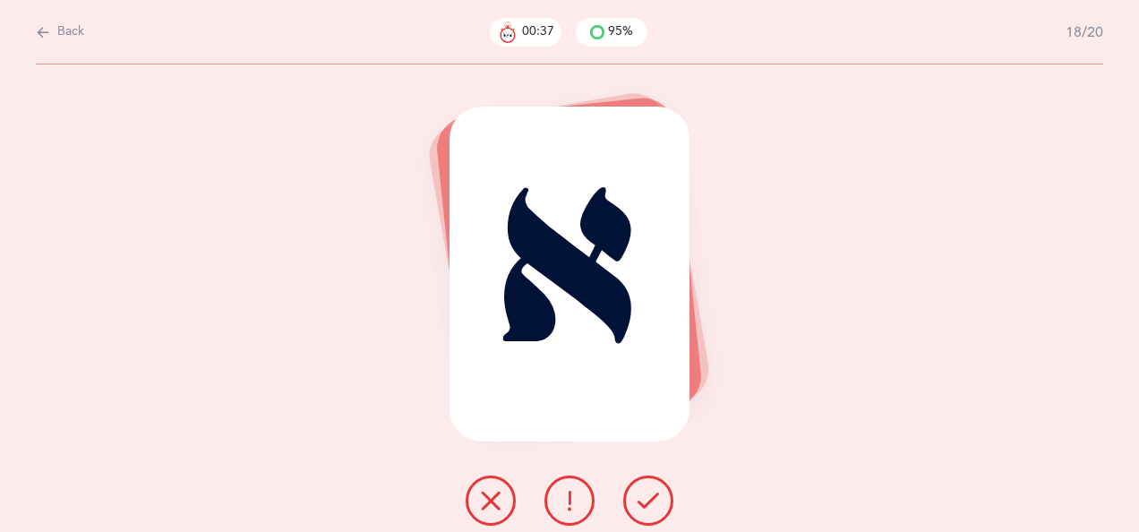
click at [645, 499] on icon at bounding box center [648, 500] width 21 height 21
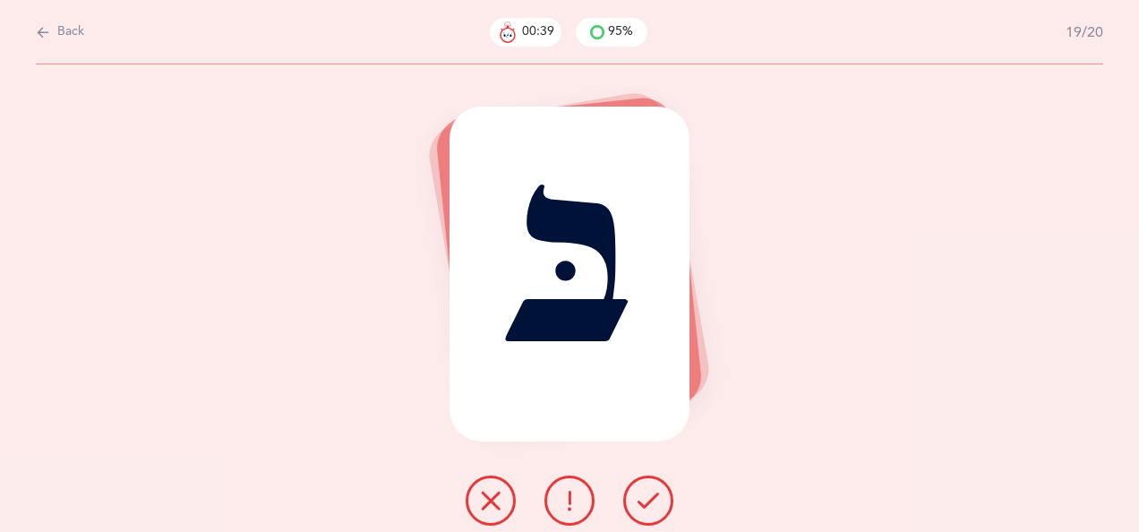
click at [647, 500] on icon at bounding box center [648, 500] width 21 height 21
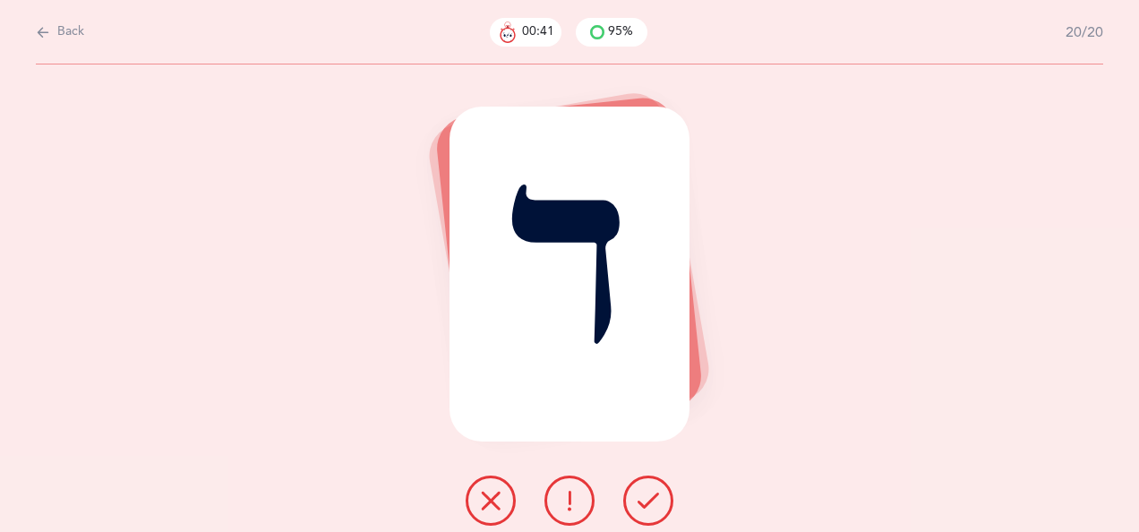
click at [648, 494] on icon at bounding box center [648, 500] width 21 height 21
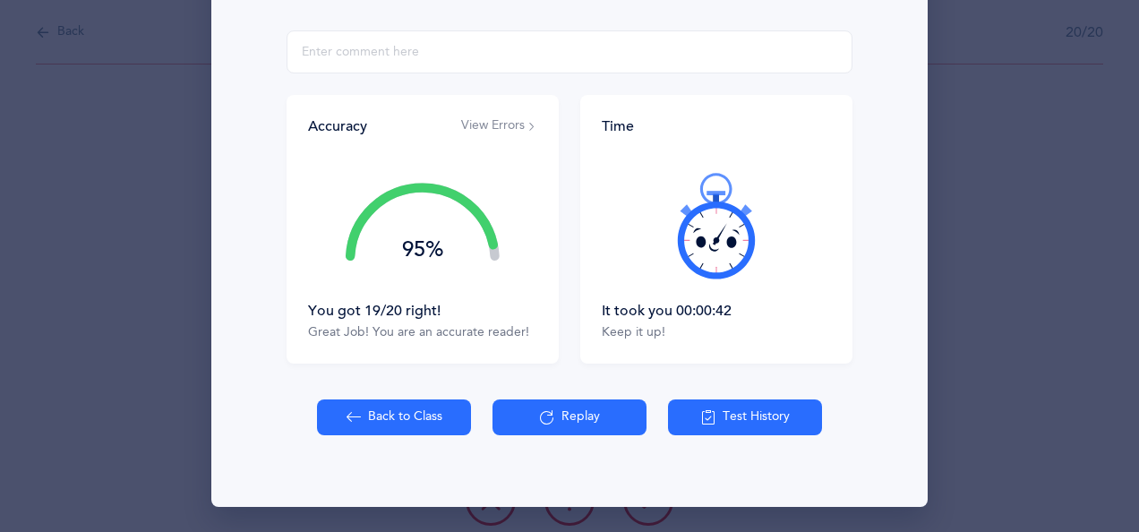
scroll to position [320, 0]
click at [392, 414] on button "Back to Class" at bounding box center [394, 418] width 154 height 36
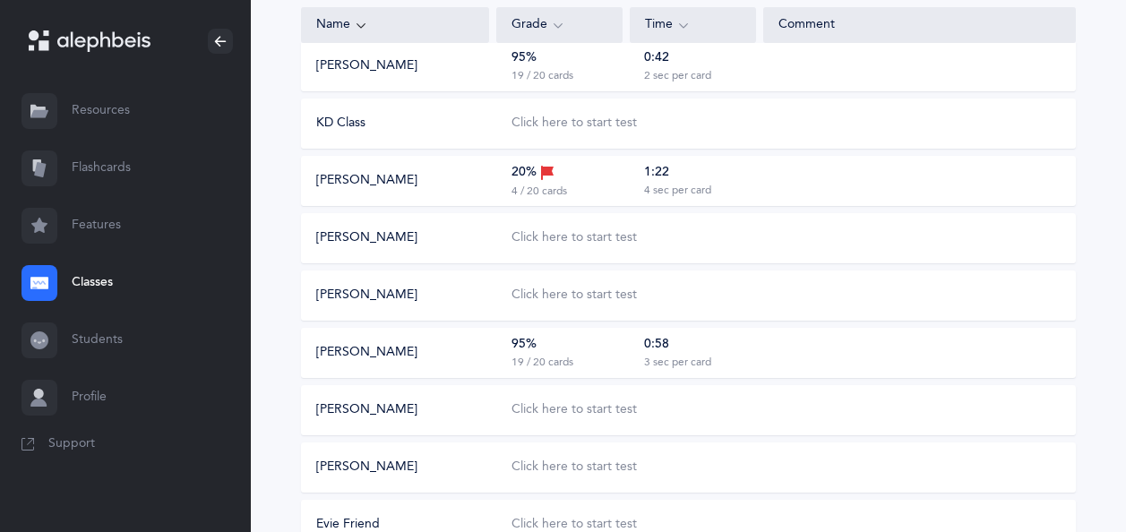
scroll to position [374, 0]
click at [574, 239] on div "Click here to start test" at bounding box center [573, 237] width 125 height 18
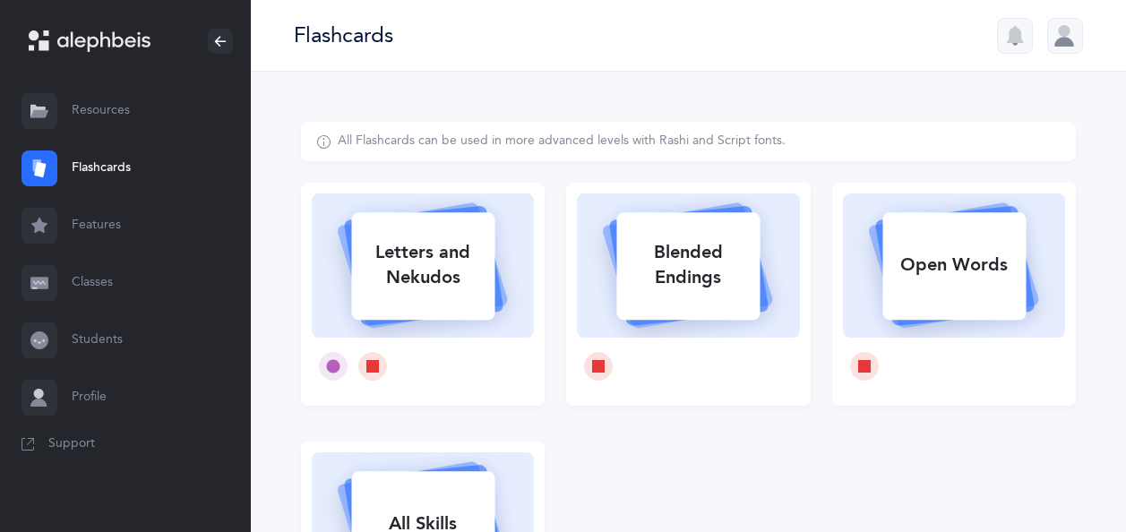
click at [458, 281] on div "Letters and Nekudos" at bounding box center [422, 265] width 143 height 72
select select
select select "single"
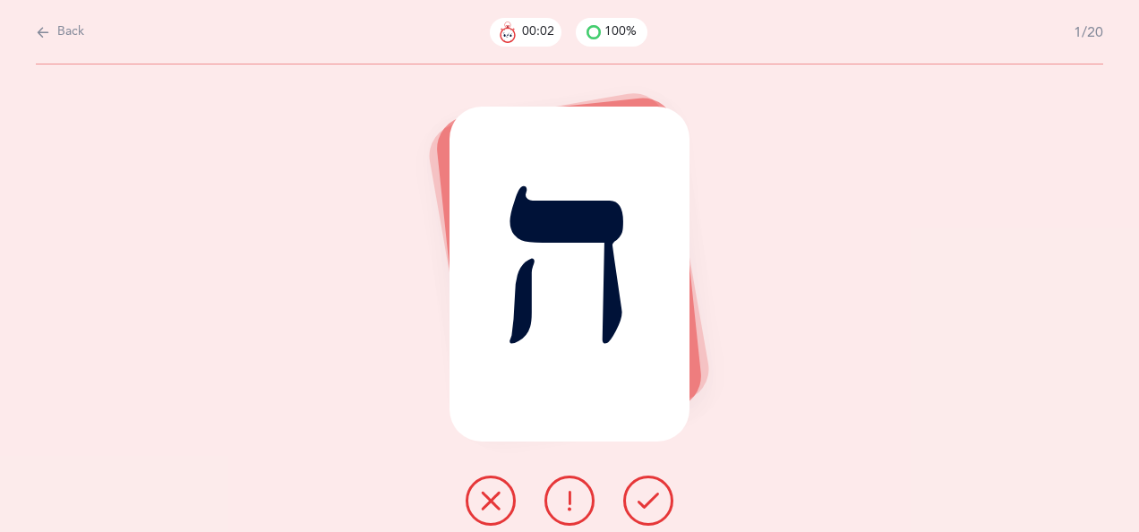
click at [649, 500] on icon at bounding box center [648, 500] width 21 height 21
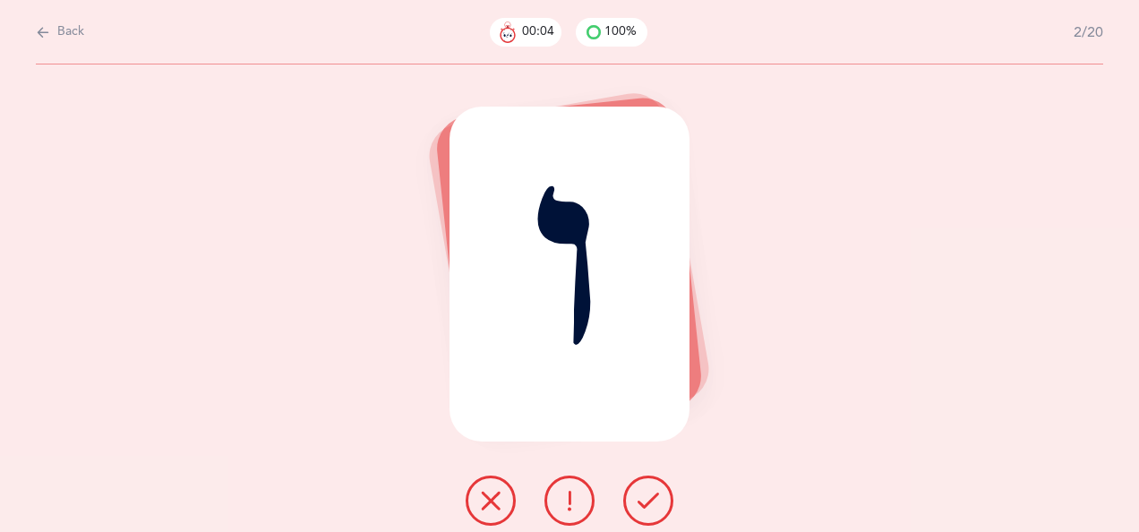
click at [499, 502] on icon at bounding box center [490, 500] width 21 height 21
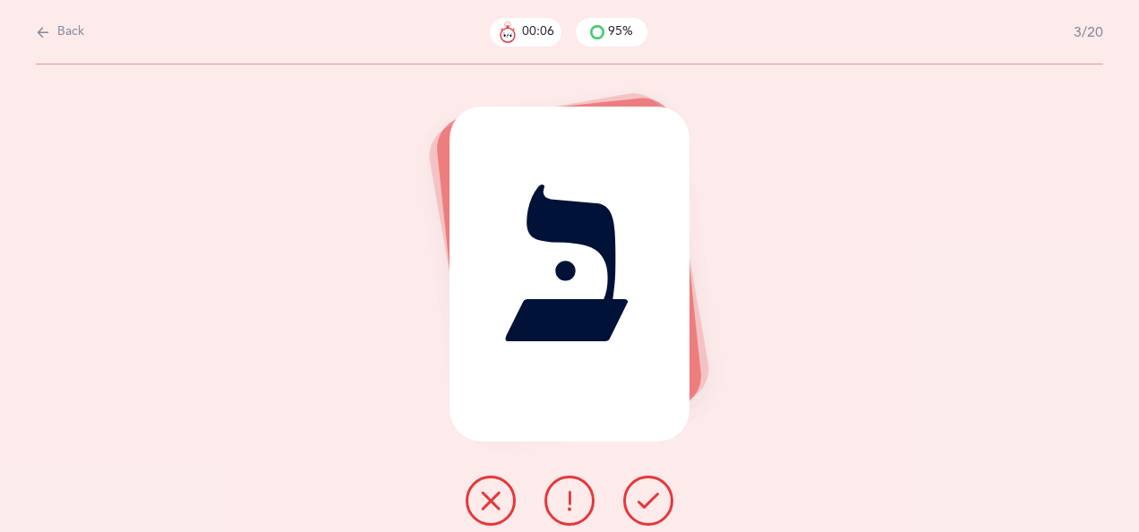
click at [654, 494] on icon at bounding box center [648, 500] width 21 height 21
click at [493, 495] on icon at bounding box center [490, 500] width 21 height 21
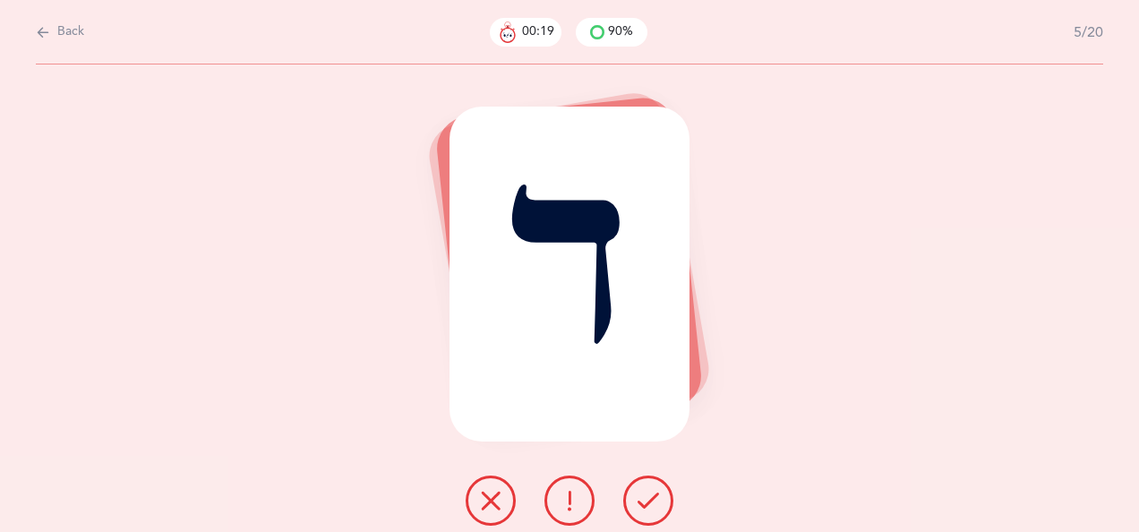
click at [493, 497] on icon at bounding box center [490, 500] width 21 height 21
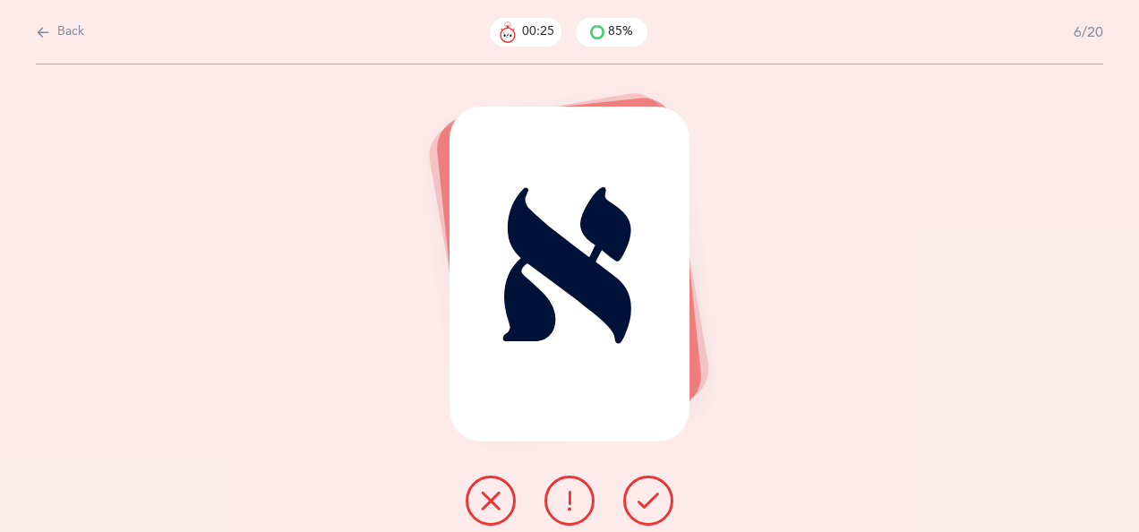
click at [641, 496] on icon at bounding box center [648, 500] width 21 height 21
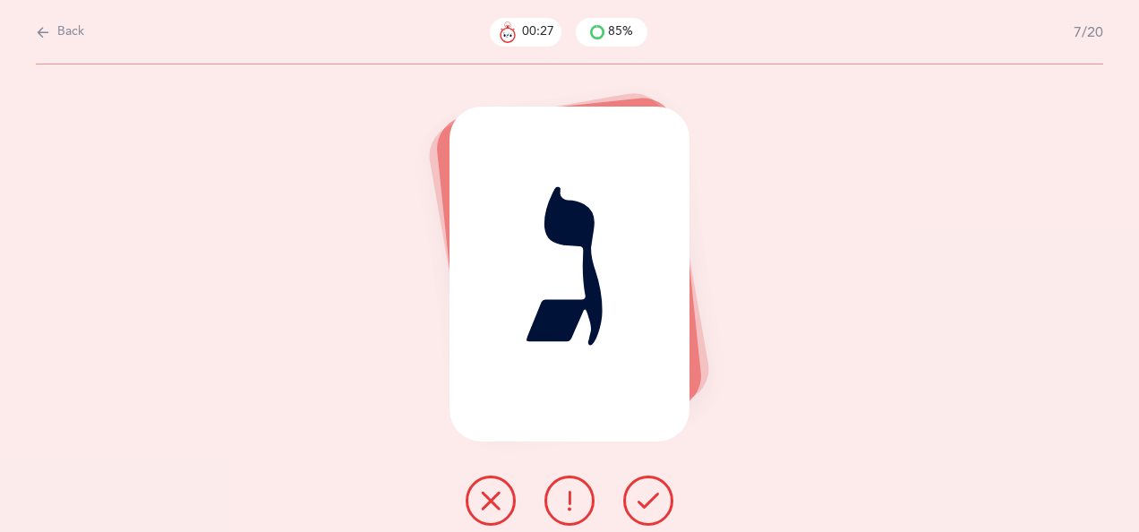
click at [651, 494] on icon at bounding box center [648, 500] width 21 height 21
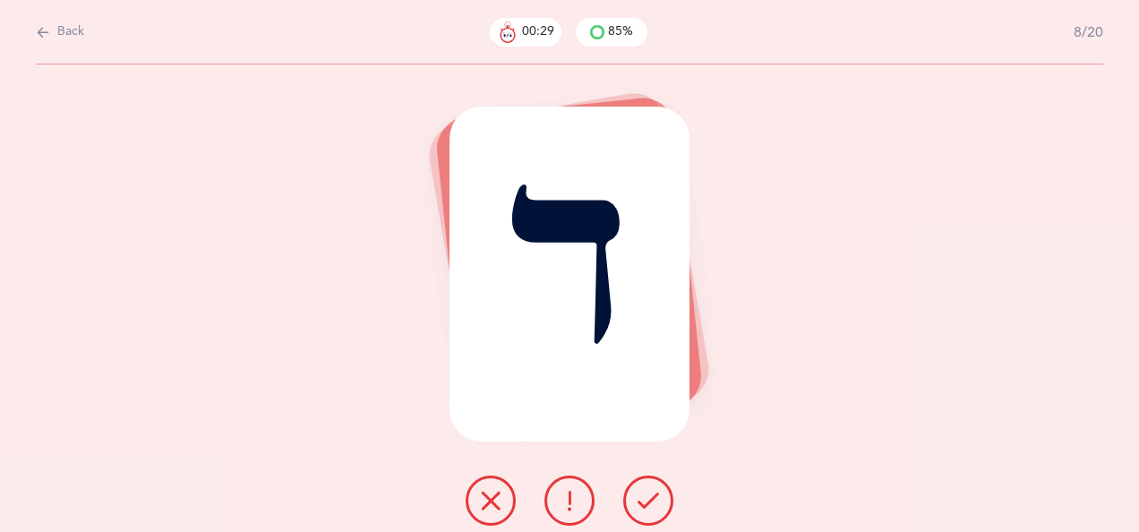
click at [645, 499] on icon at bounding box center [648, 500] width 21 height 21
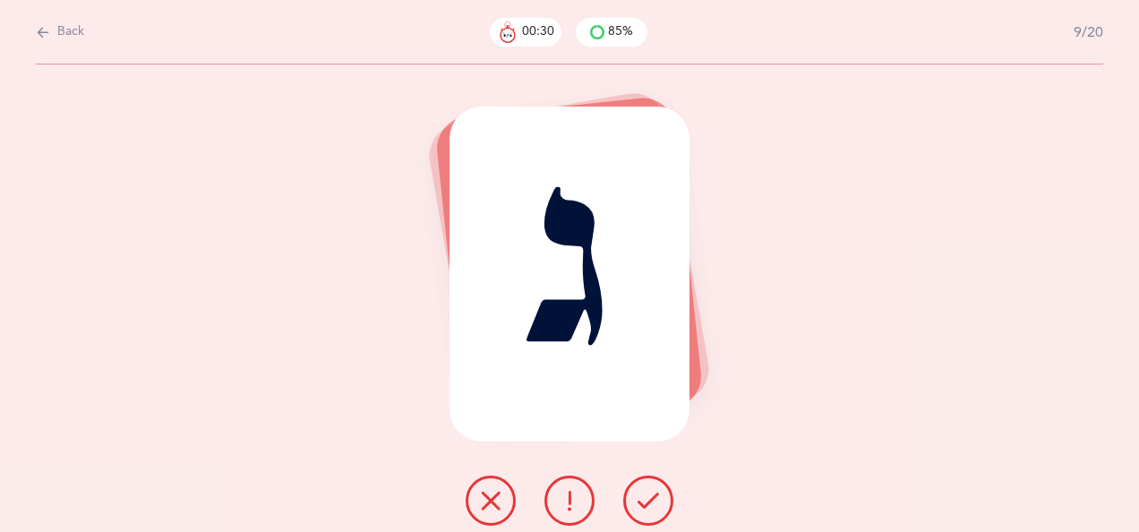
click at [650, 500] on icon at bounding box center [648, 500] width 21 height 21
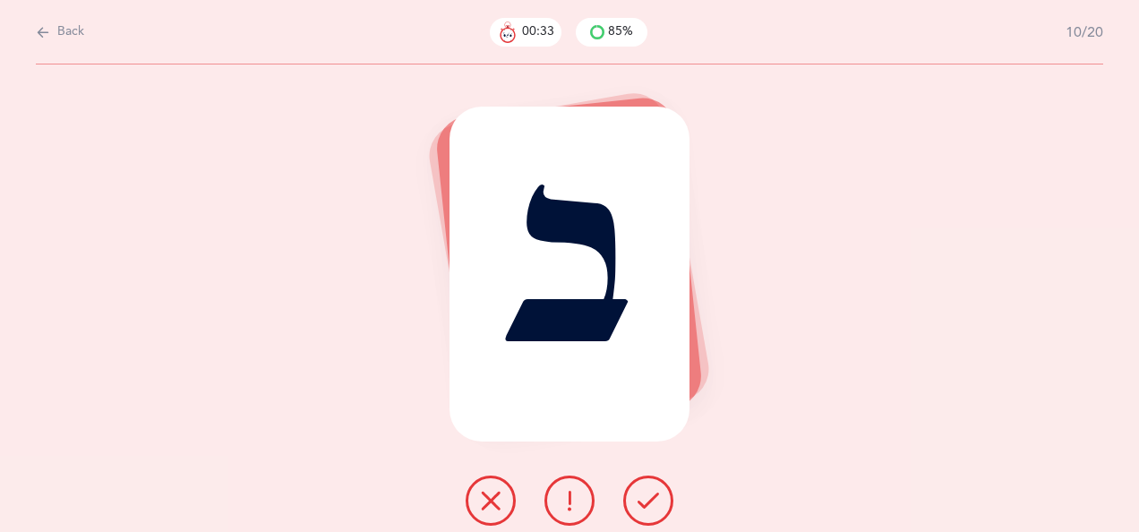
click at [656, 499] on icon at bounding box center [648, 500] width 21 height 21
click at [648, 494] on icon at bounding box center [648, 500] width 21 height 21
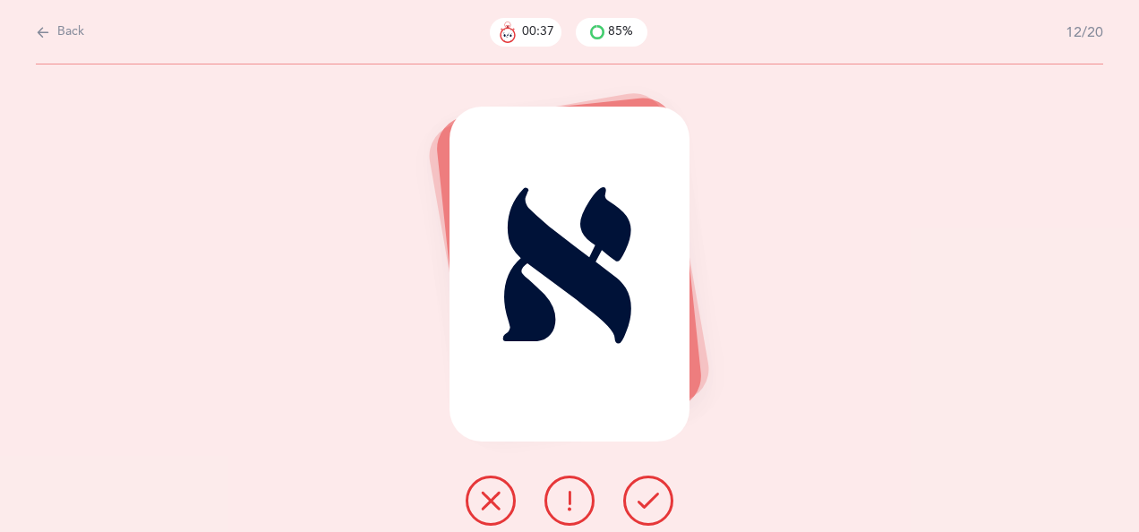
click at [651, 491] on icon at bounding box center [648, 500] width 21 height 21
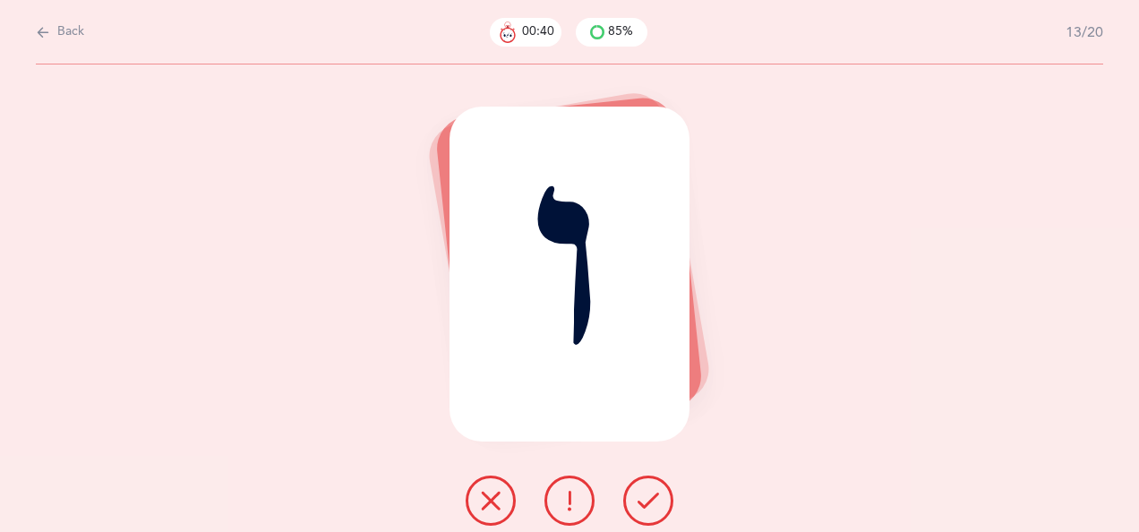
click at [493, 499] on icon at bounding box center [490, 500] width 21 height 21
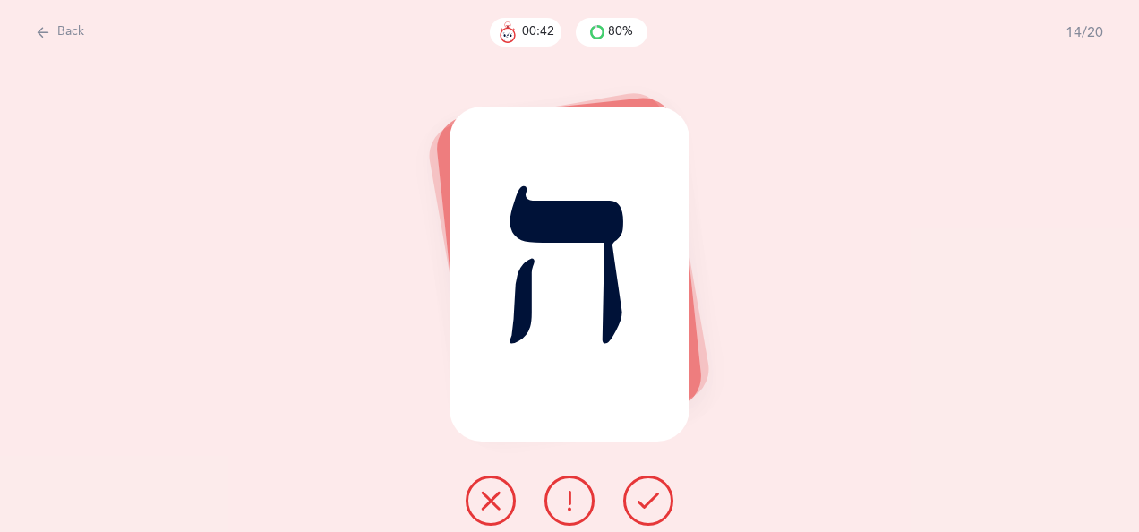
click at [646, 491] on icon at bounding box center [648, 500] width 21 height 21
click at [647, 495] on icon at bounding box center [648, 500] width 21 height 21
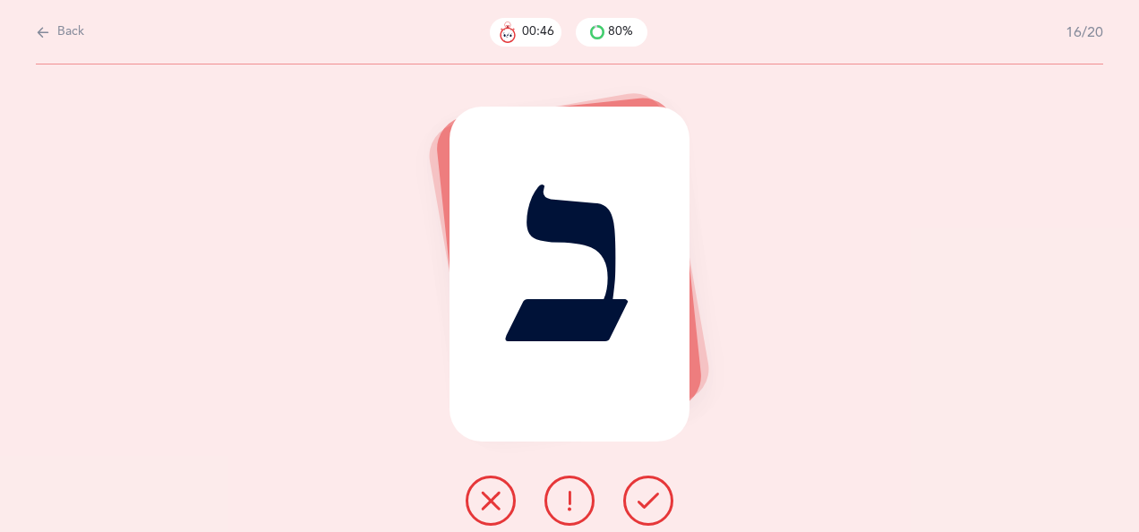
click at [647, 497] on icon at bounding box center [648, 500] width 21 height 21
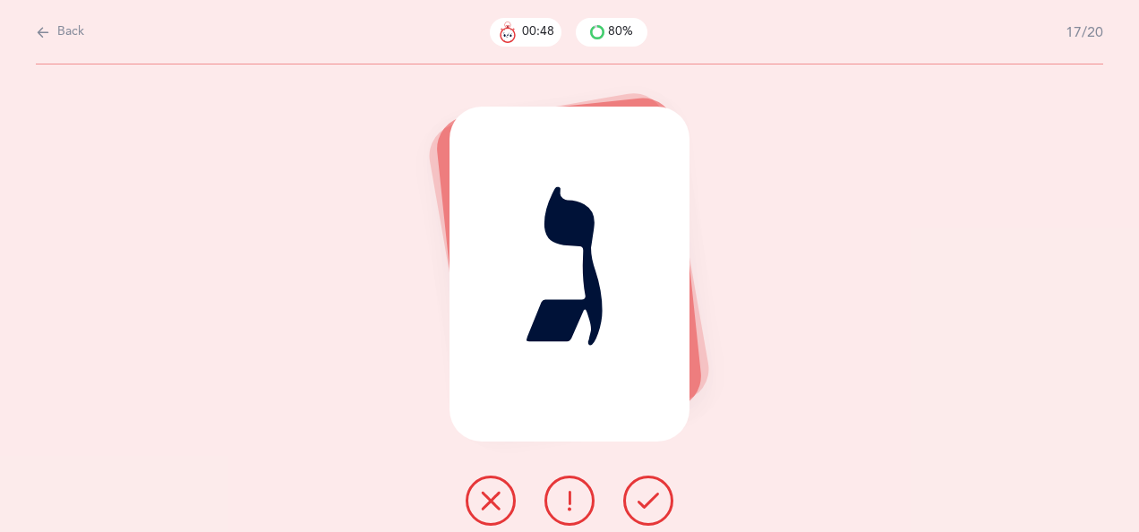
click at [648, 493] on icon at bounding box center [648, 500] width 21 height 21
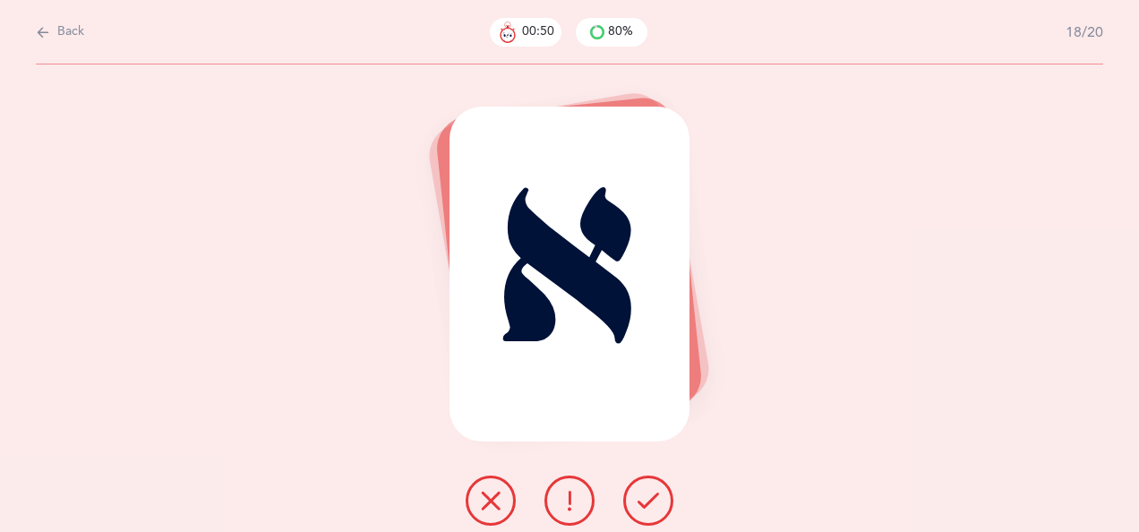
click at [649, 494] on icon at bounding box center [648, 500] width 21 height 21
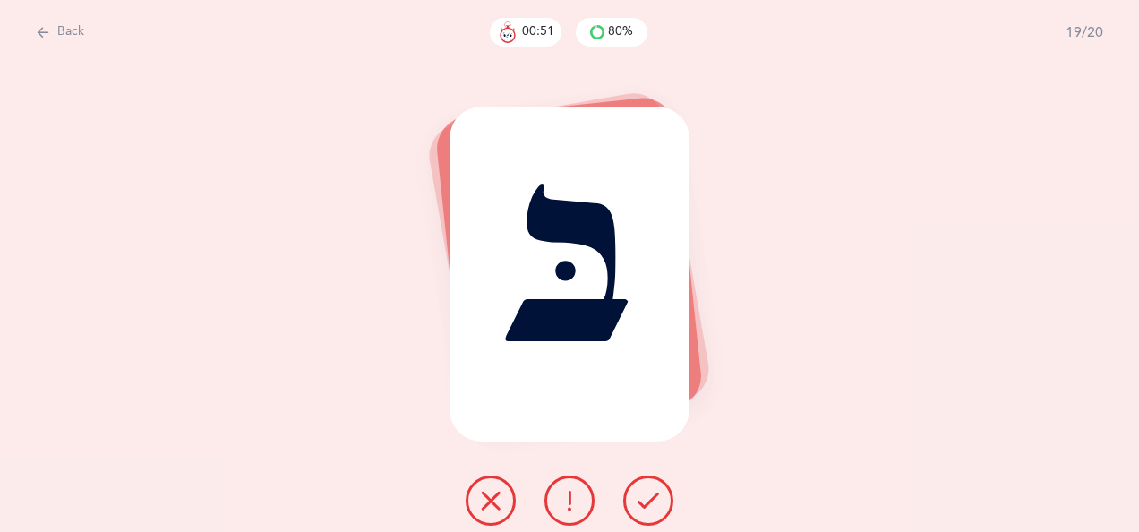
click at [650, 493] on icon at bounding box center [648, 500] width 21 height 21
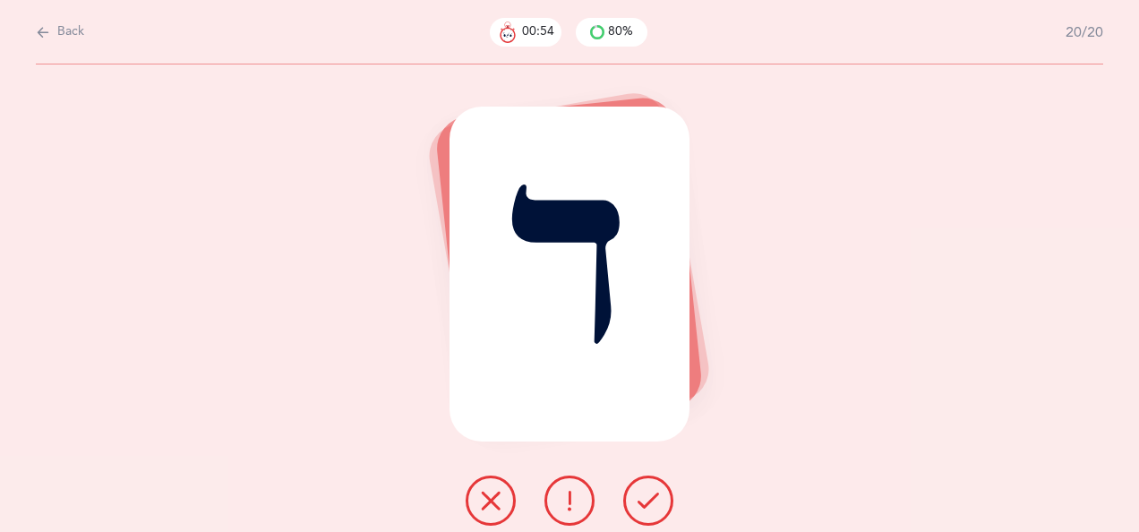
click at [496, 487] on button at bounding box center [491, 501] width 50 height 50
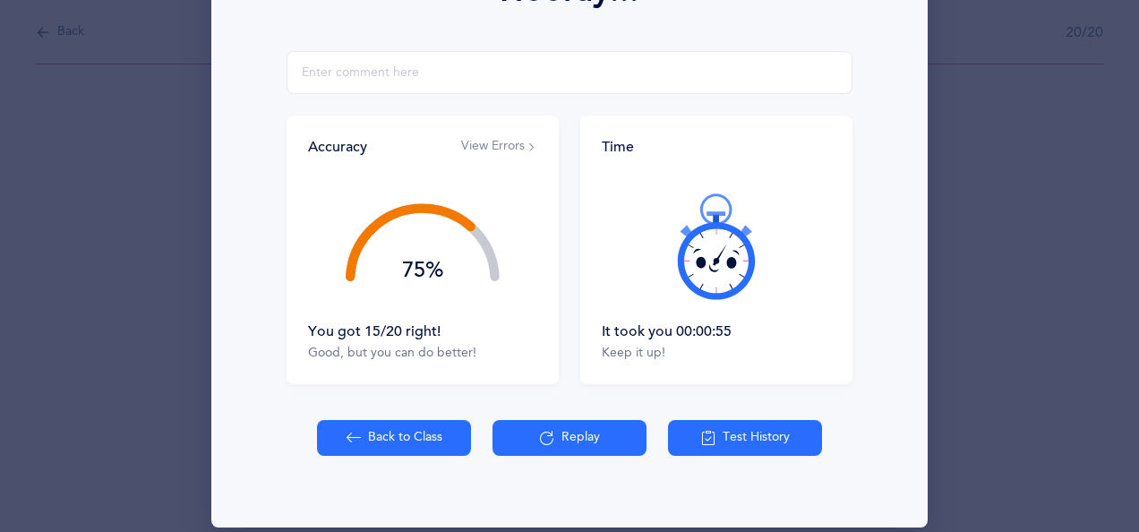
scroll to position [321, 0]
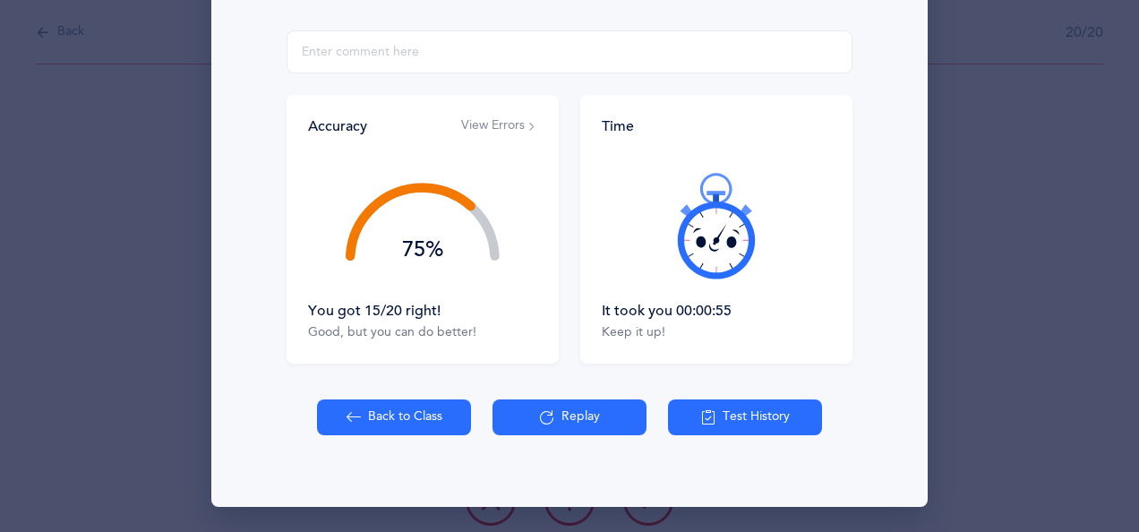
click at [395, 412] on button "Back to Class" at bounding box center [394, 417] width 154 height 36
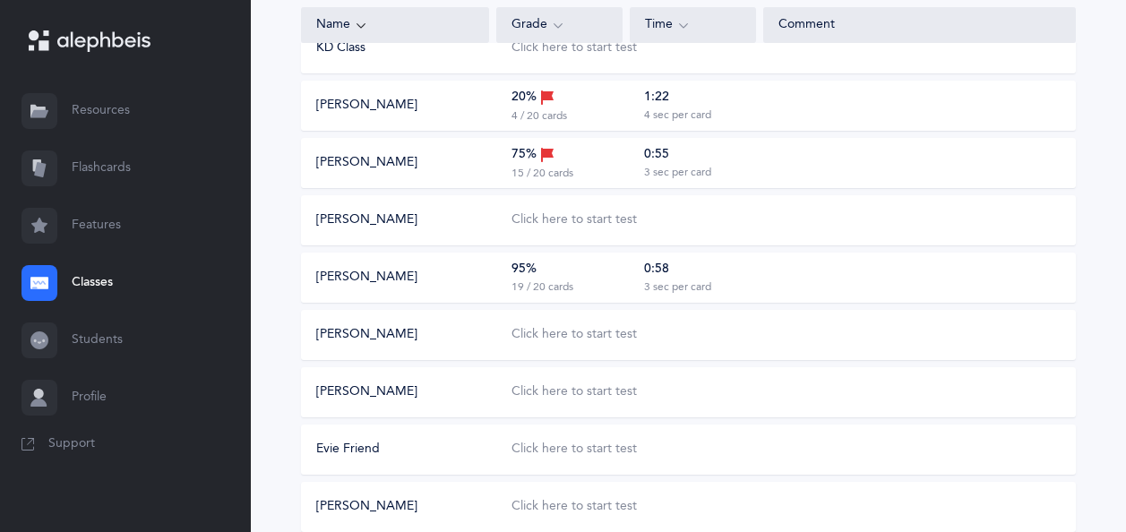
scroll to position [455, 0]
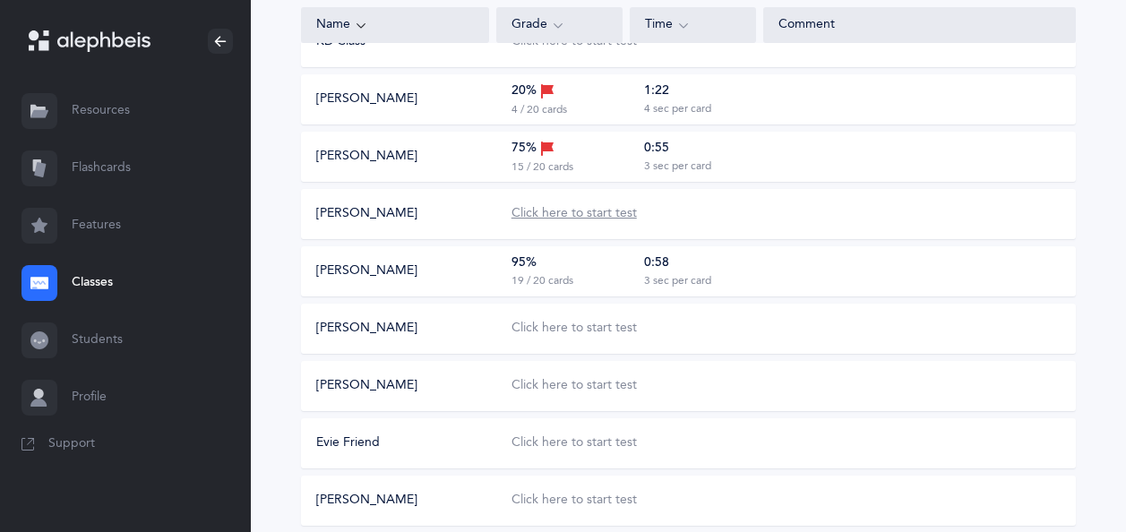
click at [605, 212] on div "Click here to start test" at bounding box center [573, 214] width 125 height 18
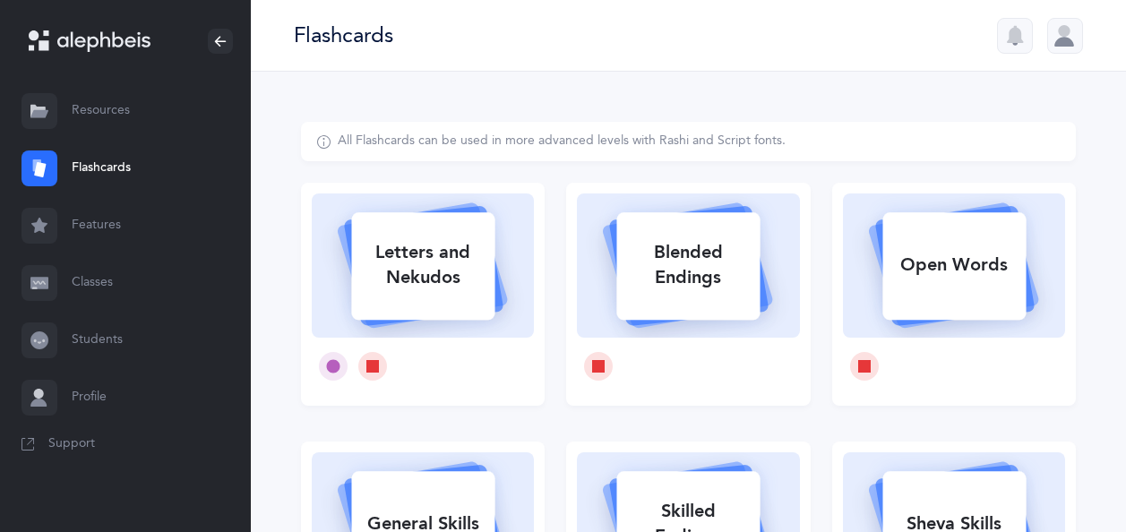
click at [442, 278] on div "Letters and Nekudos" at bounding box center [422, 265] width 143 height 72
select select
select select "single"
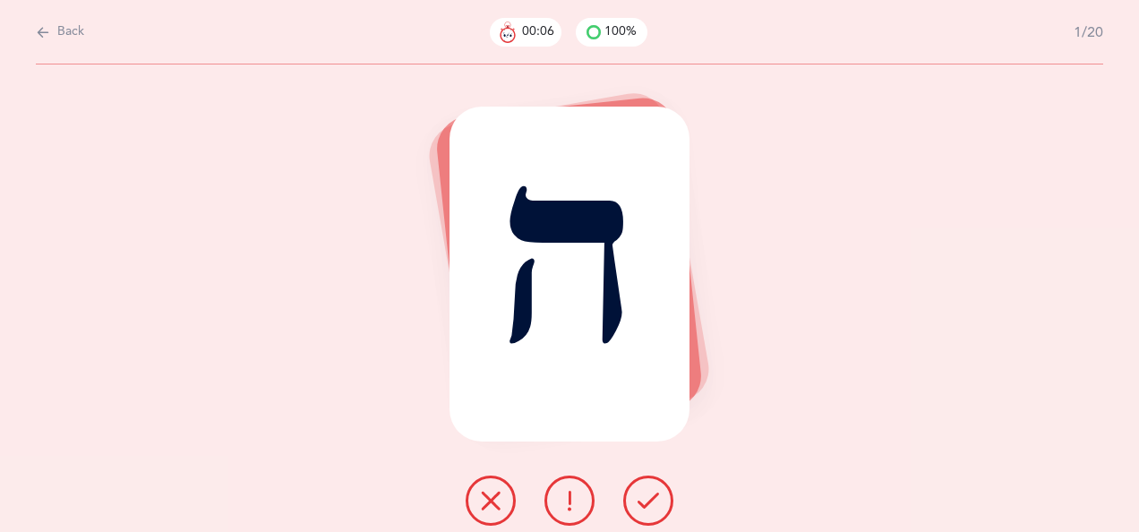
click at [639, 493] on icon at bounding box center [648, 500] width 21 height 21
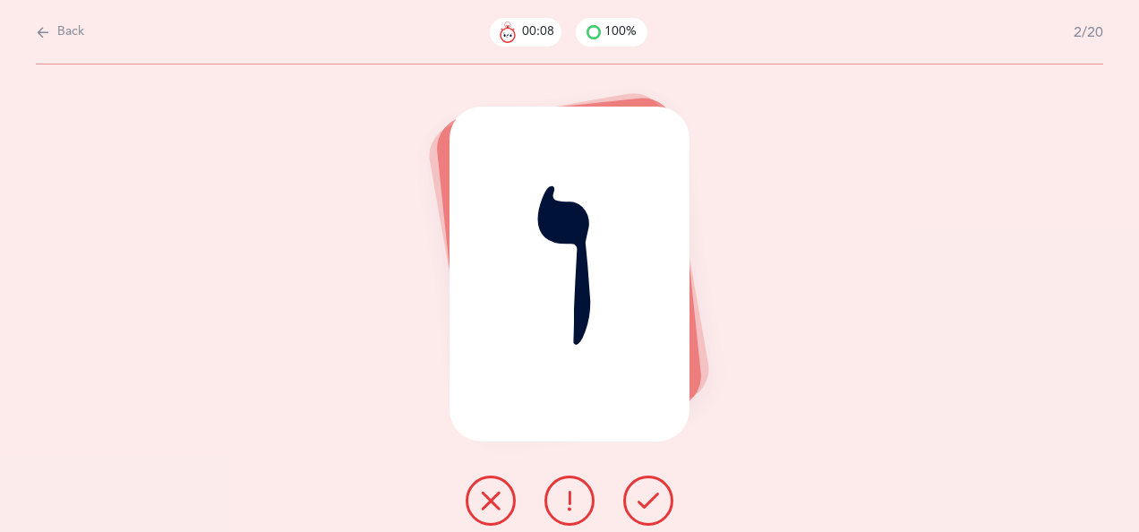
click at [487, 503] on icon at bounding box center [490, 500] width 21 height 21
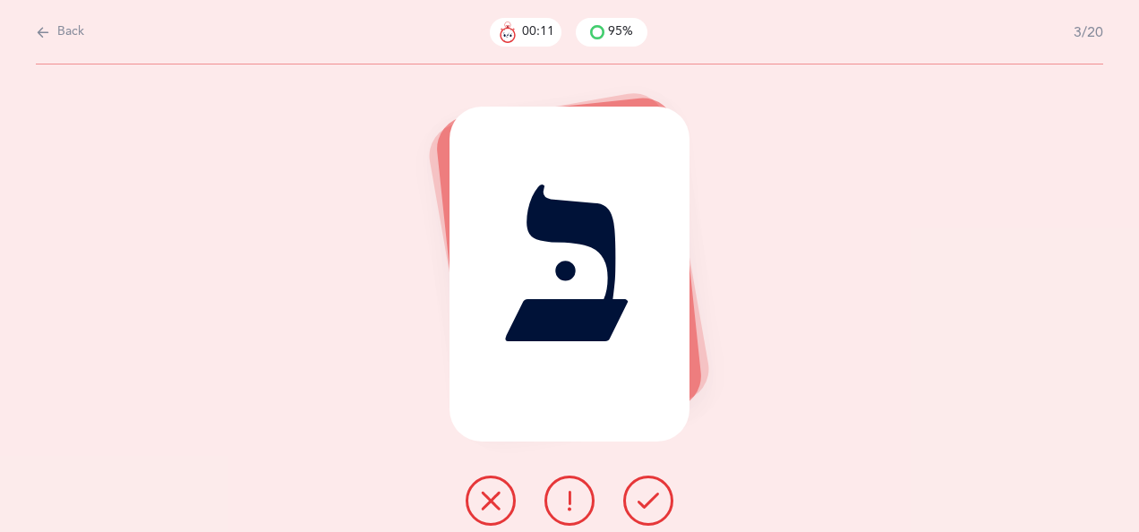
click at [645, 498] on icon at bounding box center [648, 500] width 21 height 21
click at [639, 498] on icon at bounding box center [648, 500] width 21 height 21
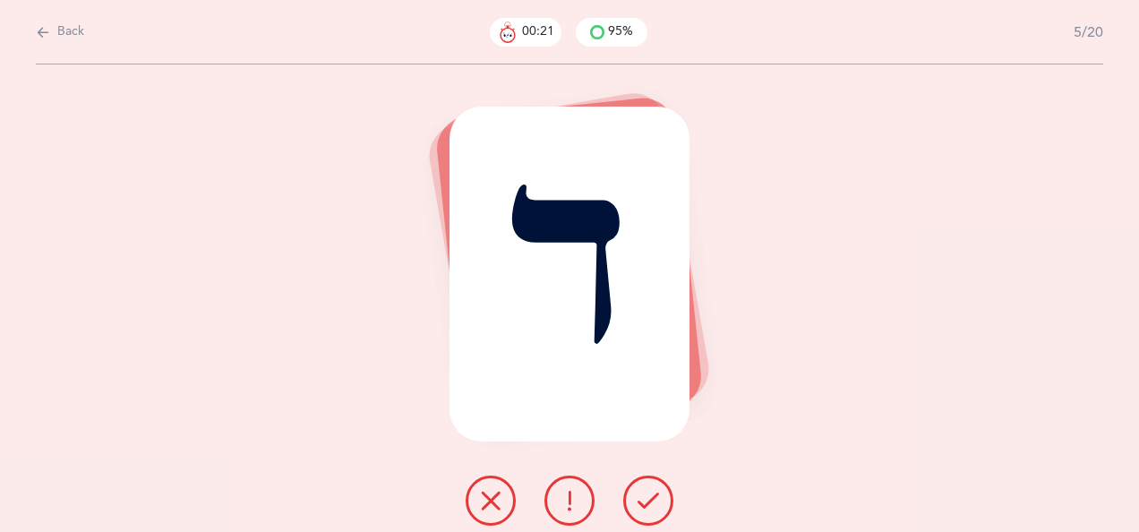
click at [646, 499] on icon at bounding box center [648, 500] width 21 height 21
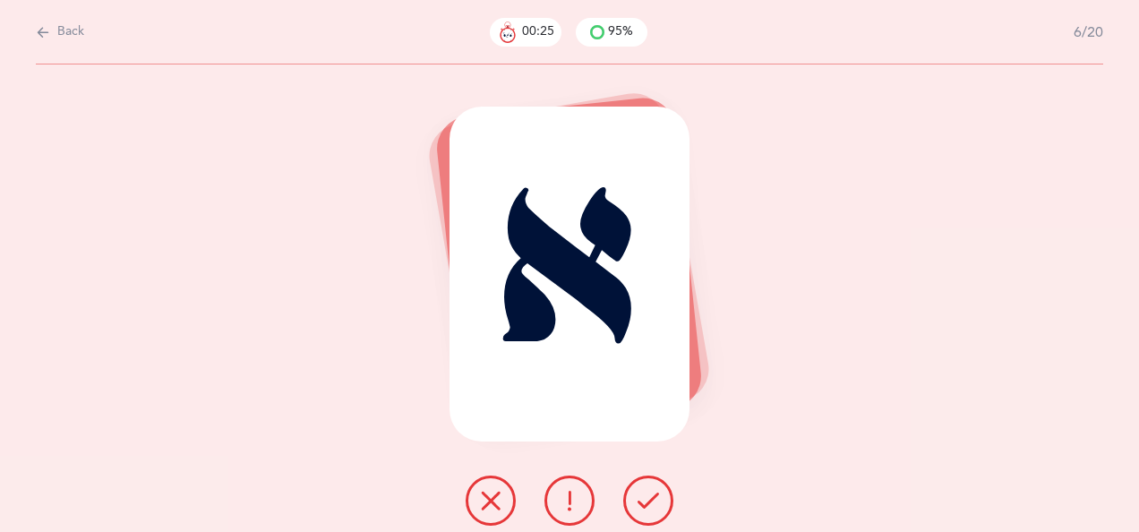
click at [650, 493] on icon at bounding box center [648, 500] width 21 height 21
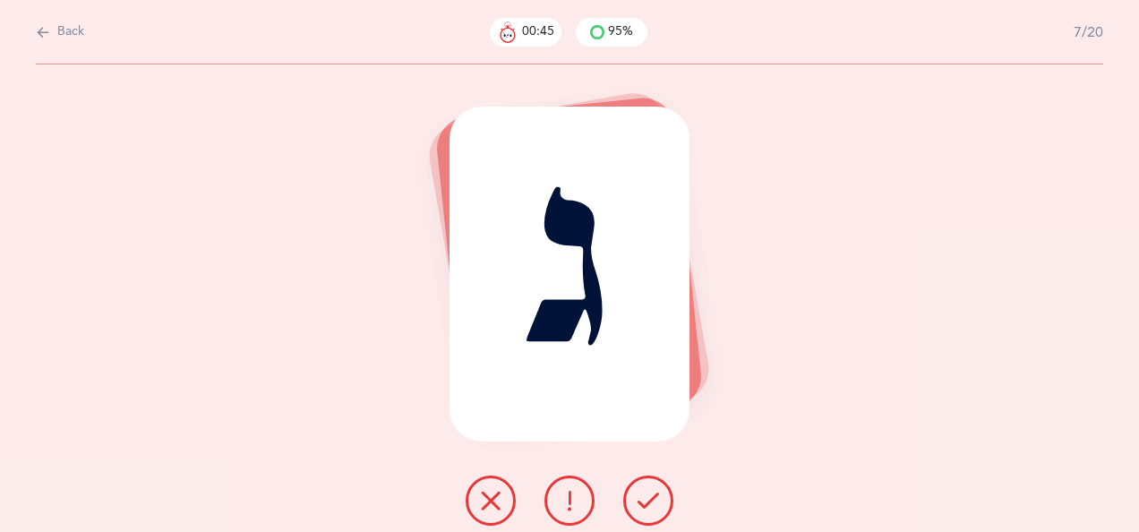
click at [490, 499] on icon at bounding box center [490, 500] width 21 height 21
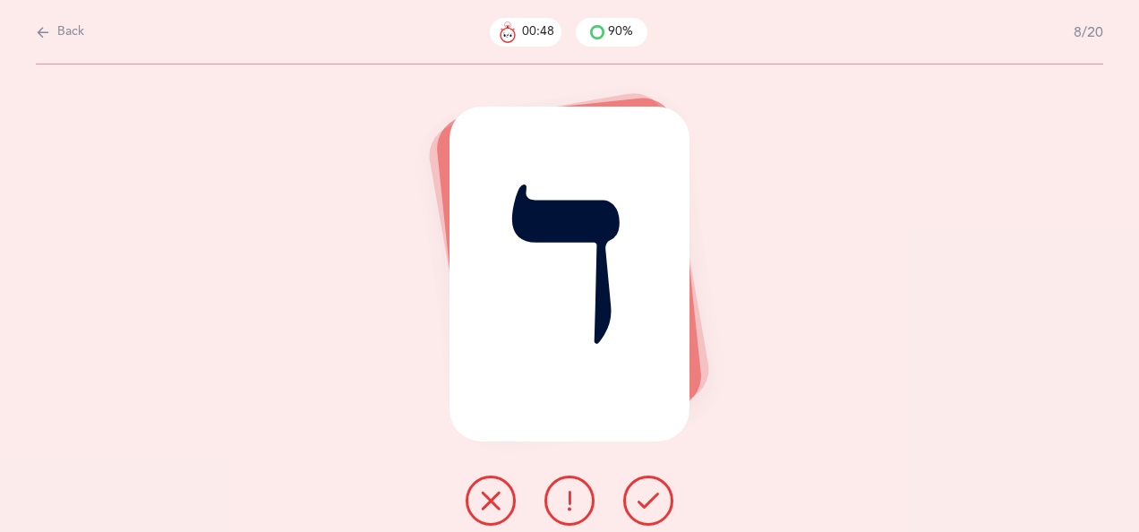
click at [640, 508] on icon at bounding box center [648, 500] width 21 height 21
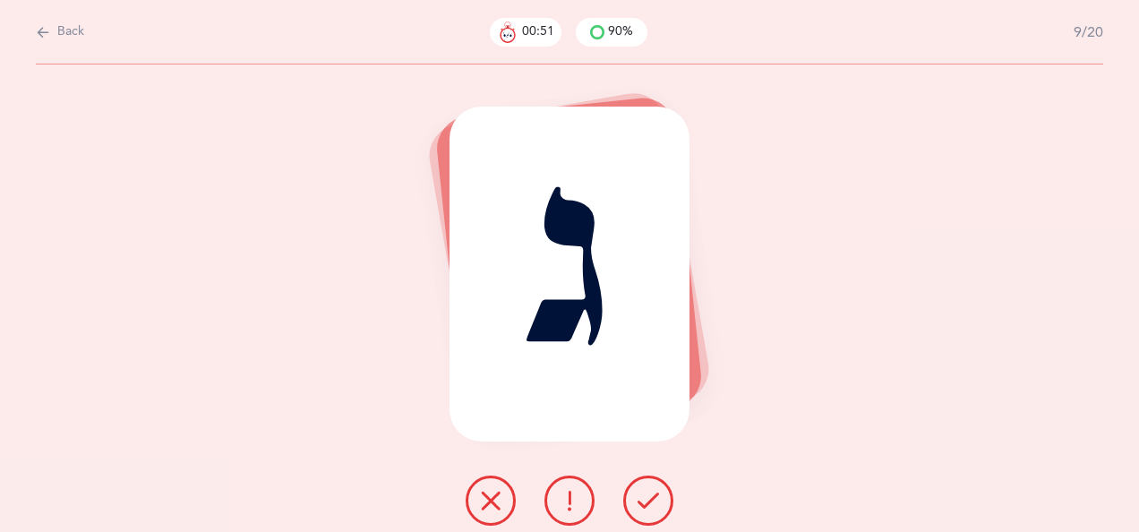
click at [650, 493] on icon at bounding box center [648, 500] width 21 height 21
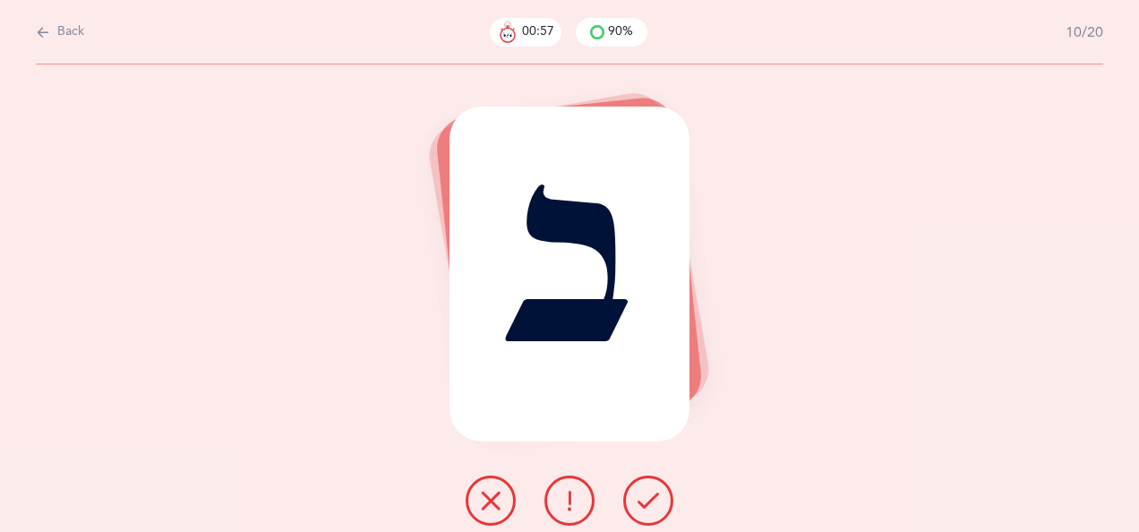
click at [656, 489] on button at bounding box center [648, 501] width 50 height 50
click at [648, 490] on icon at bounding box center [648, 500] width 21 height 21
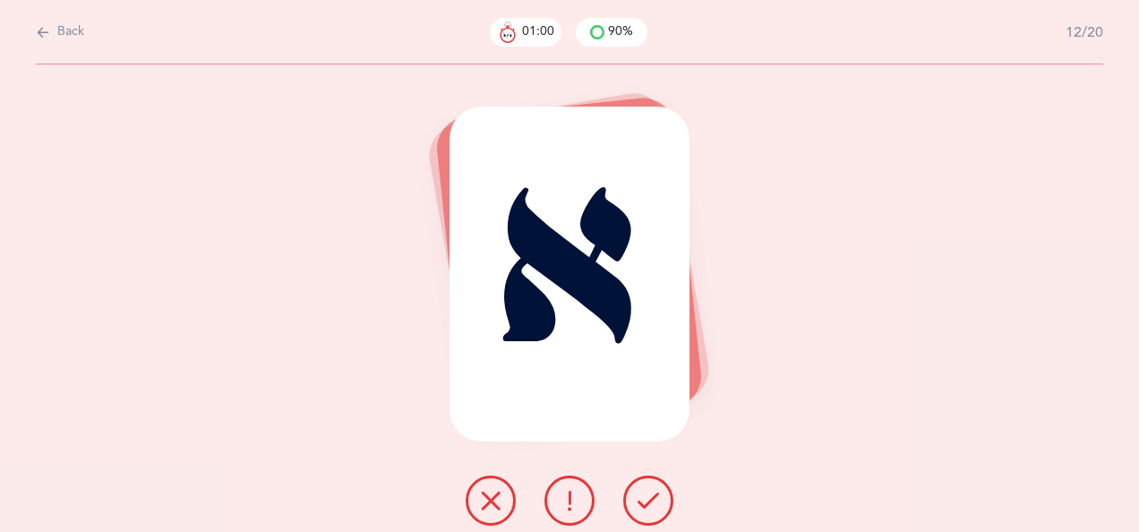
click at [653, 490] on button at bounding box center [648, 501] width 50 height 50
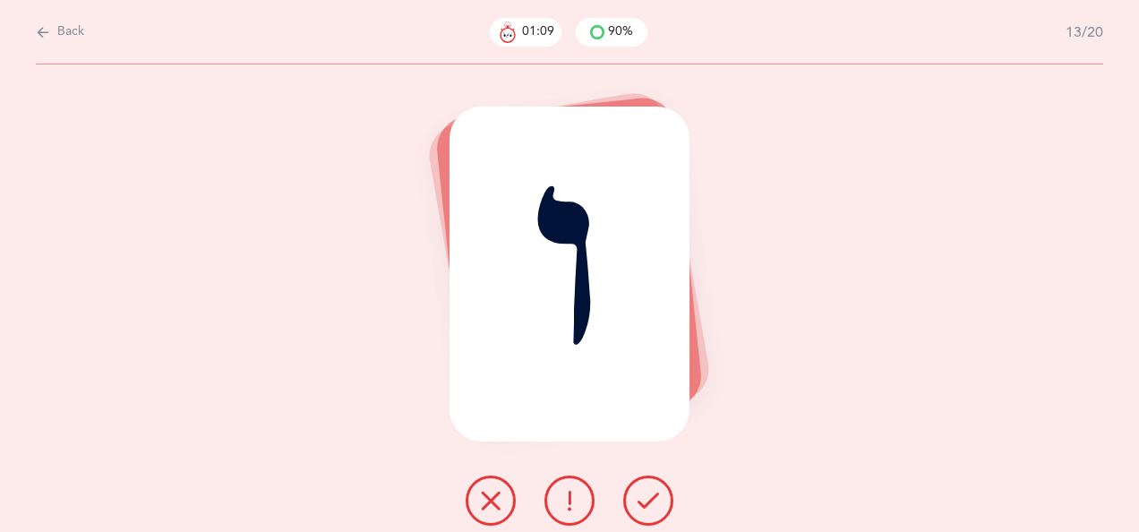
click at [645, 493] on icon at bounding box center [648, 500] width 21 height 21
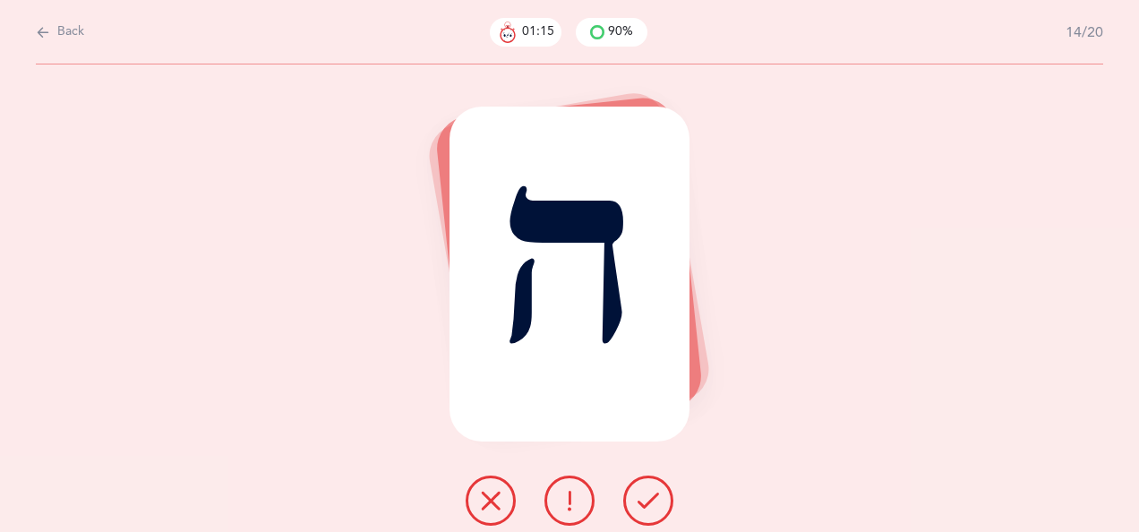
click at [643, 491] on icon at bounding box center [648, 500] width 21 height 21
click at [648, 490] on icon at bounding box center [648, 500] width 21 height 21
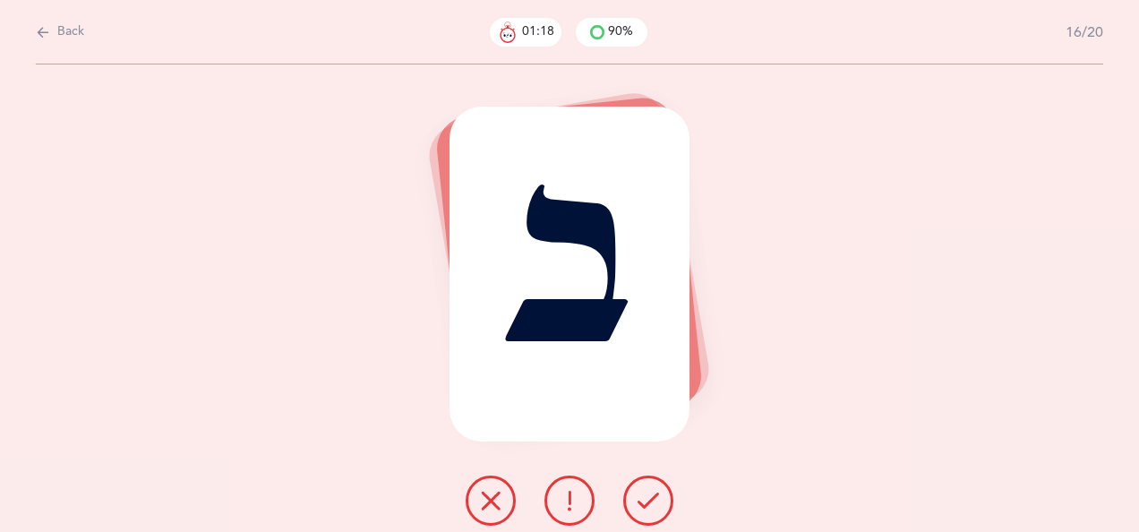
click at [645, 496] on icon at bounding box center [648, 500] width 21 height 21
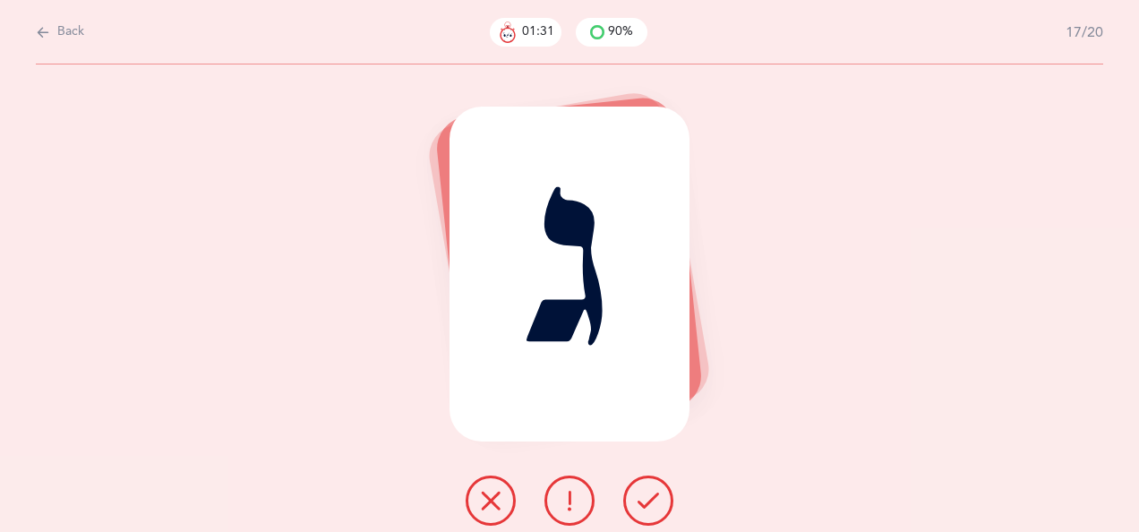
click at [490, 495] on icon at bounding box center [490, 500] width 21 height 21
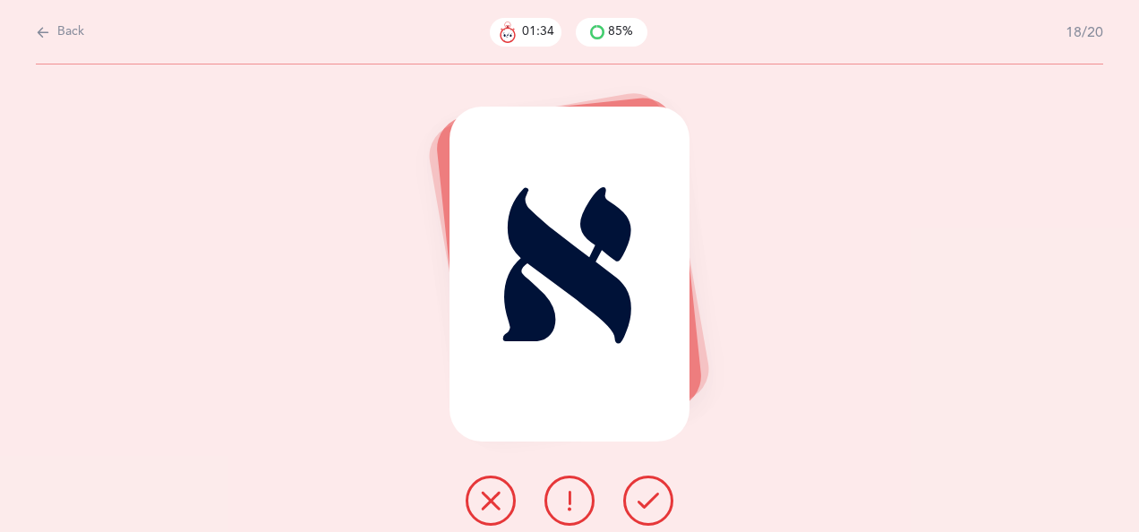
click at [642, 499] on icon at bounding box center [648, 500] width 21 height 21
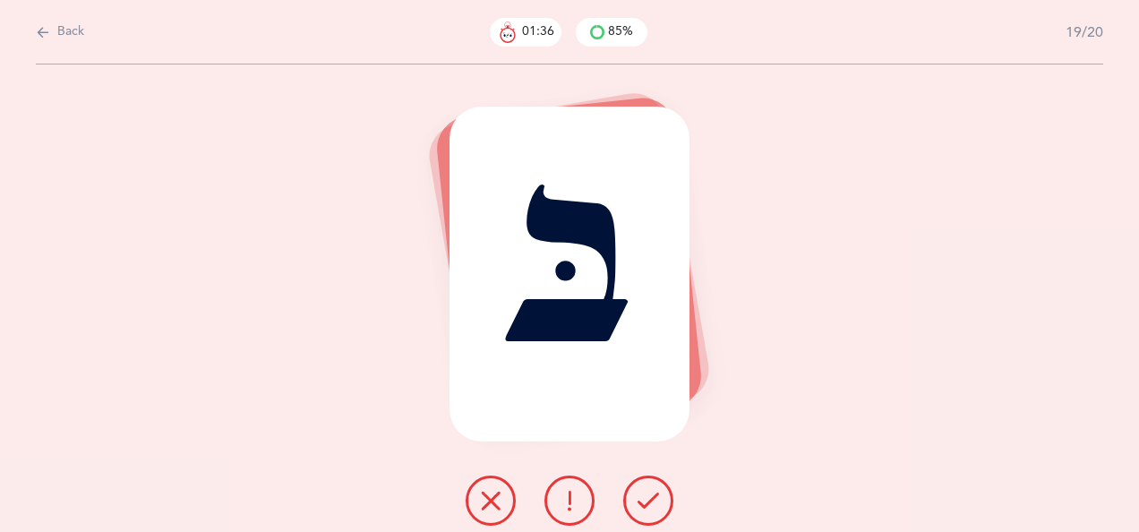
click at [641, 502] on icon at bounding box center [648, 500] width 21 height 21
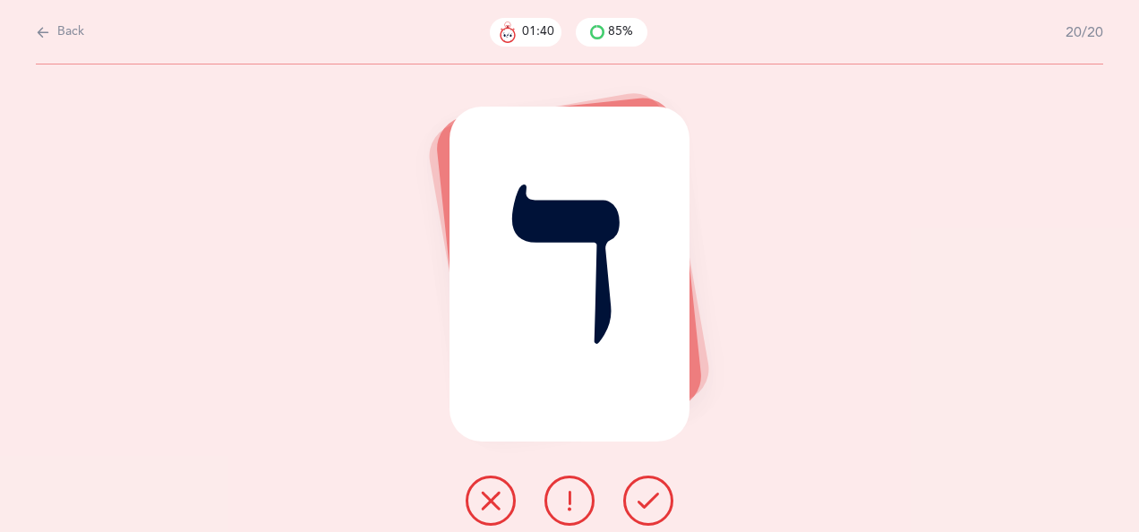
click at [493, 500] on icon at bounding box center [490, 500] width 21 height 21
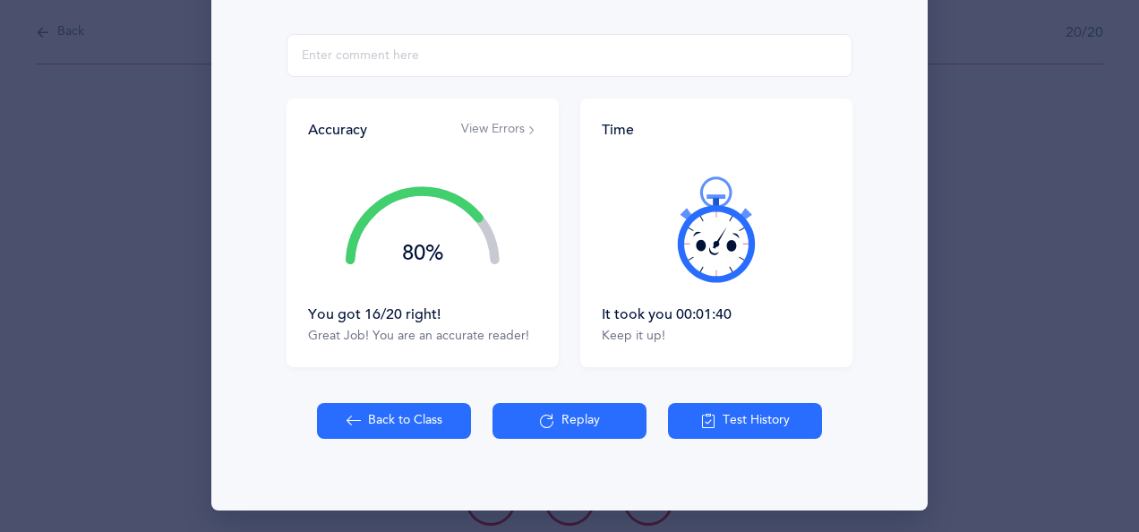
scroll to position [315, 0]
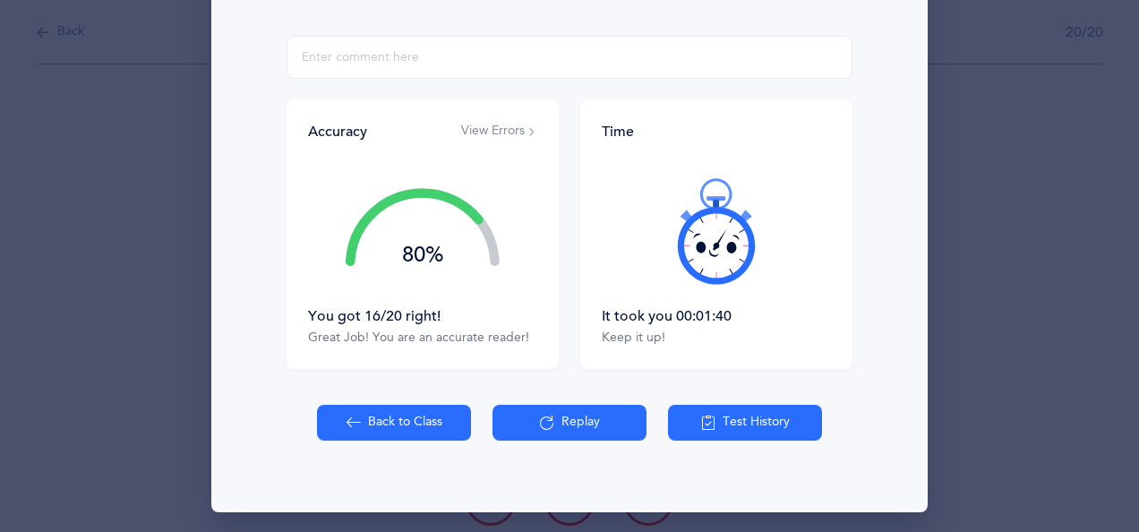
click at [408, 419] on button "Back to Class" at bounding box center [394, 423] width 154 height 36
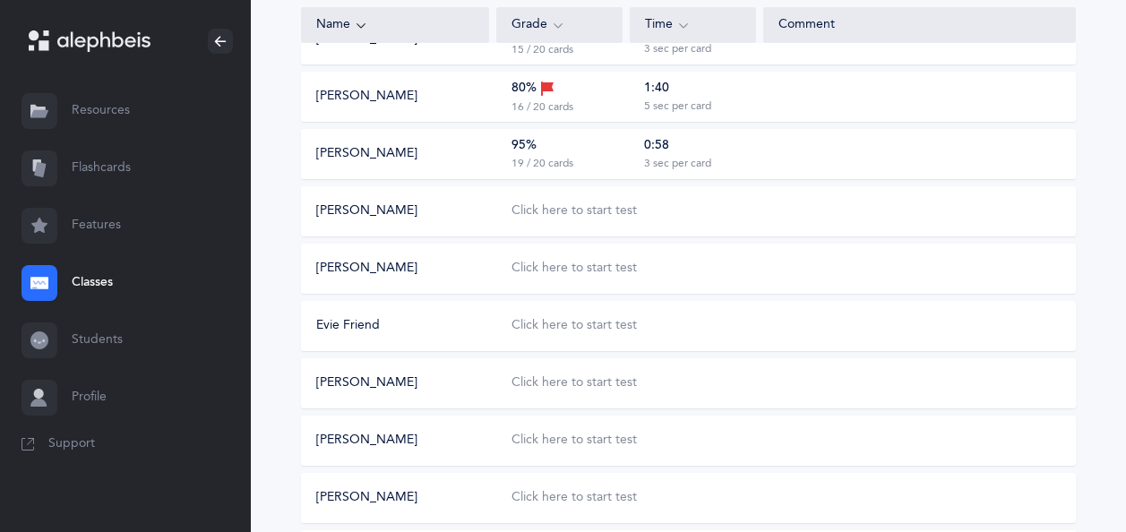
scroll to position [581, 0]
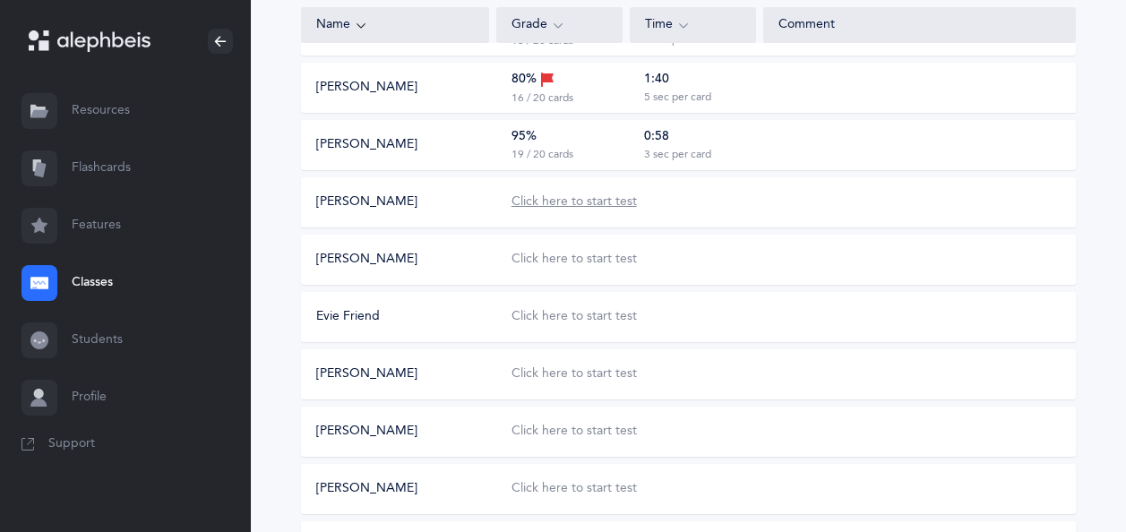
click at [597, 200] on div "Click here to start test" at bounding box center [573, 202] width 125 height 18
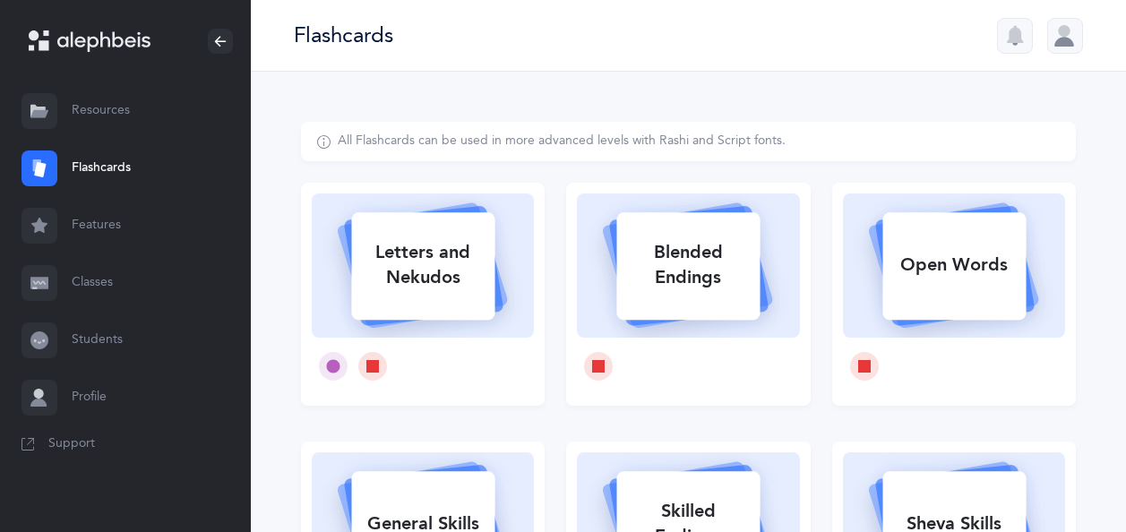
click at [456, 279] on div "Letters and Nekudos" at bounding box center [422, 265] width 143 height 72
select select
select select "single"
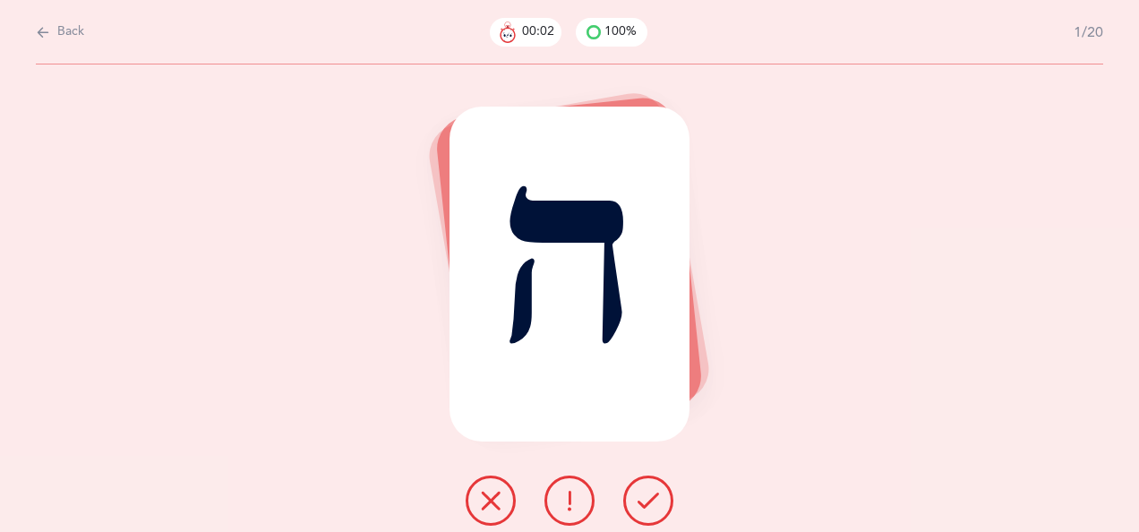
click at [652, 488] on button at bounding box center [648, 501] width 50 height 50
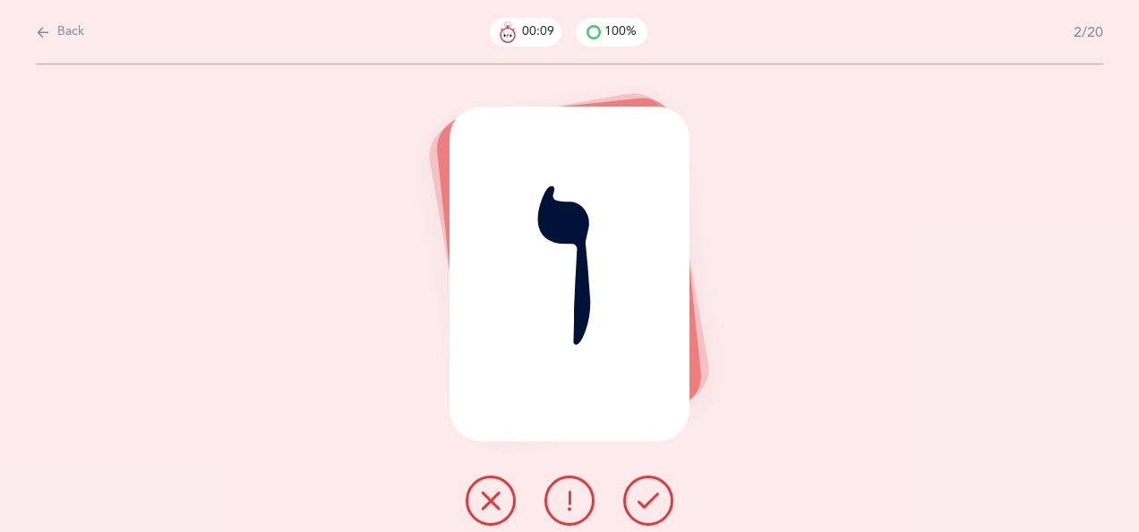
click at [655, 493] on icon at bounding box center [648, 500] width 21 height 21
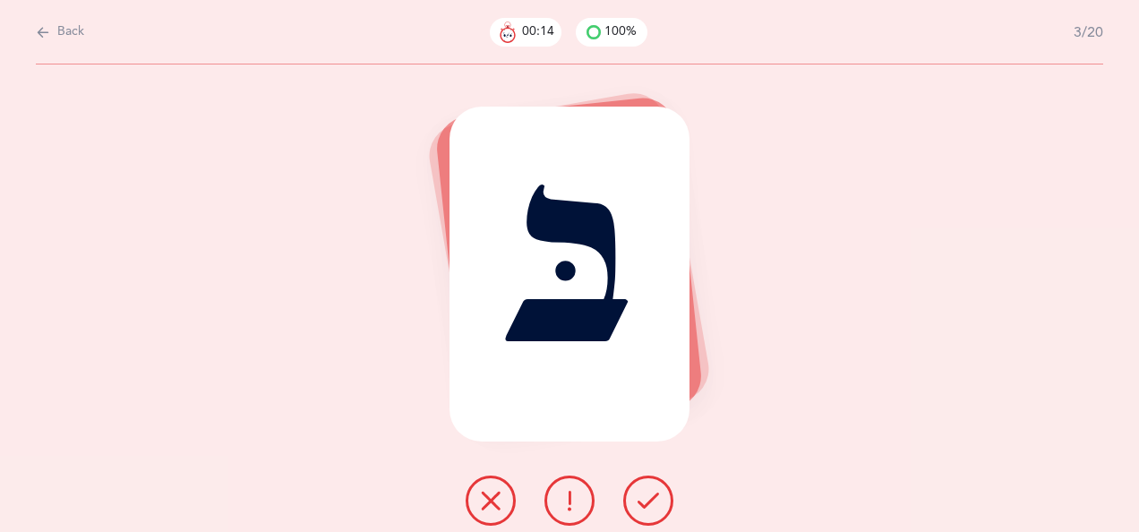
click at [656, 493] on icon at bounding box center [648, 500] width 21 height 21
click at [651, 494] on icon at bounding box center [648, 500] width 21 height 21
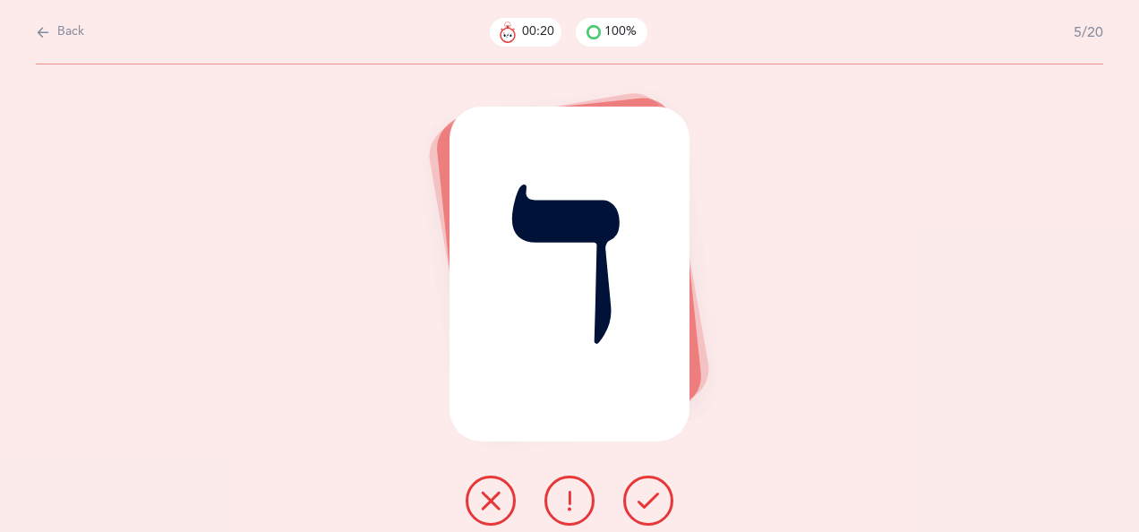
click at [653, 498] on icon at bounding box center [648, 500] width 21 height 21
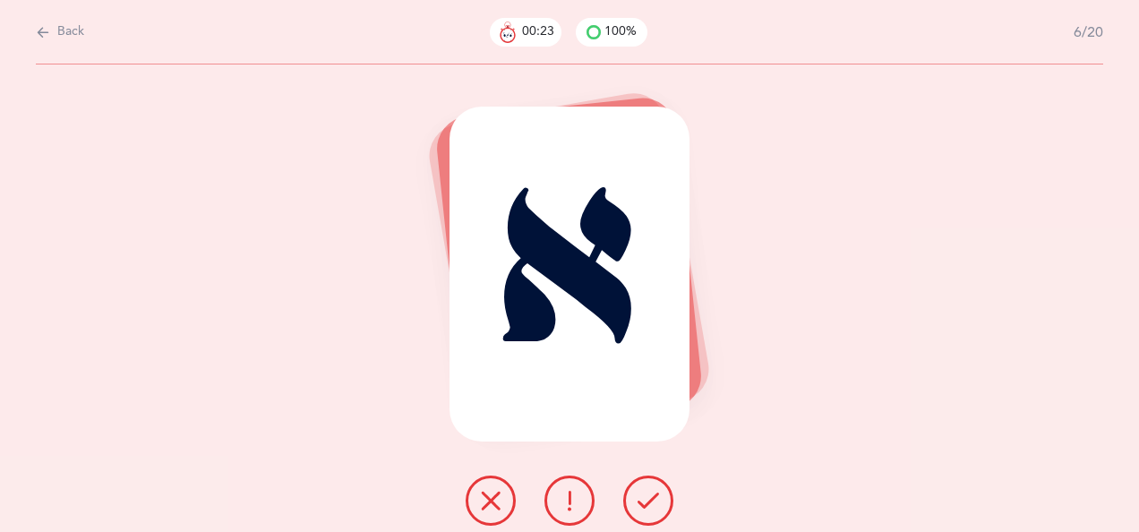
click at [651, 494] on icon at bounding box center [648, 500] width 21 height 21
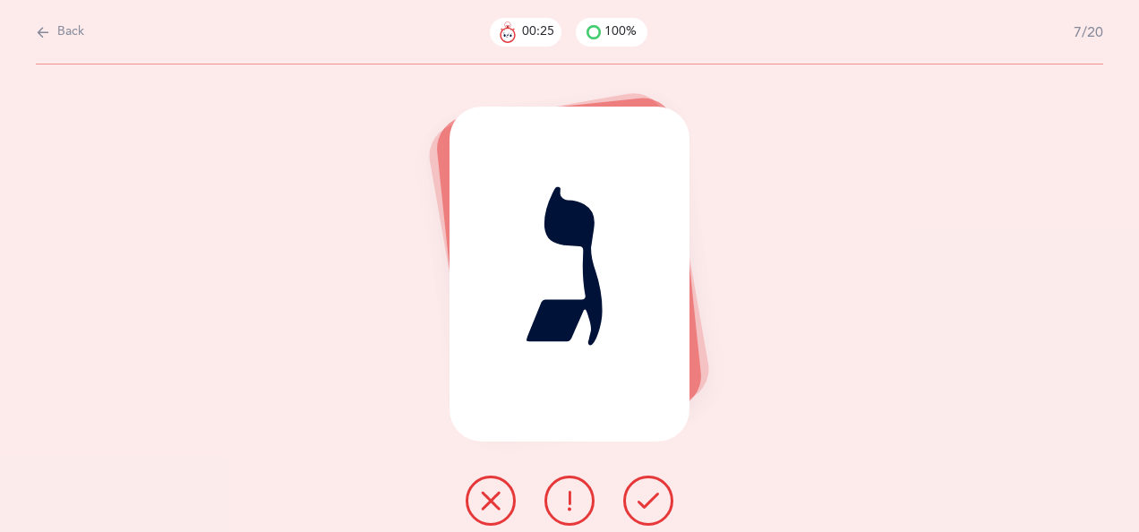
click at [654, 500] on icon at bounding box center [648, 500] width 21 height 21
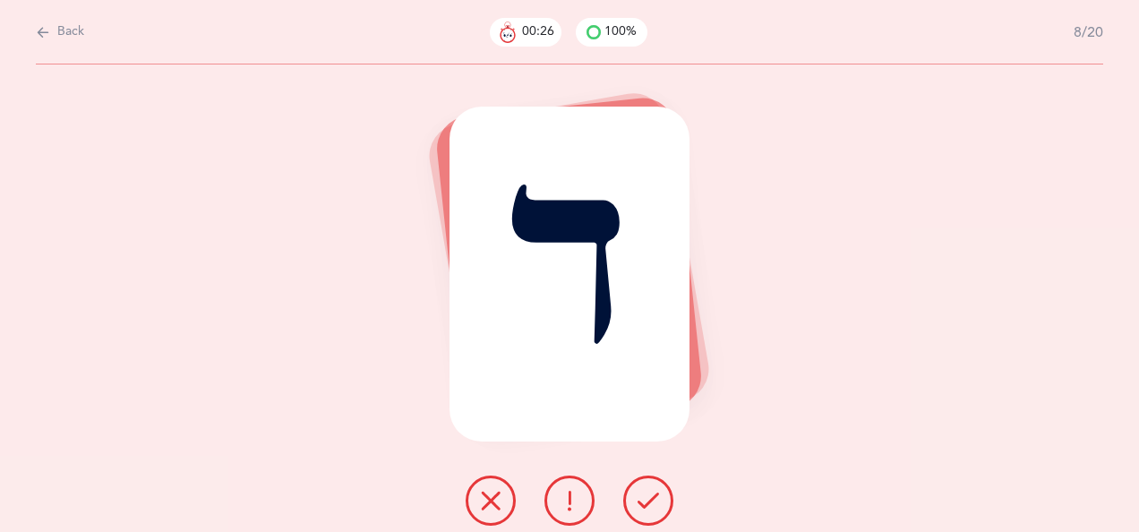
click at [650, 489] on button at bounding box center [648, 501] width 50 height 50
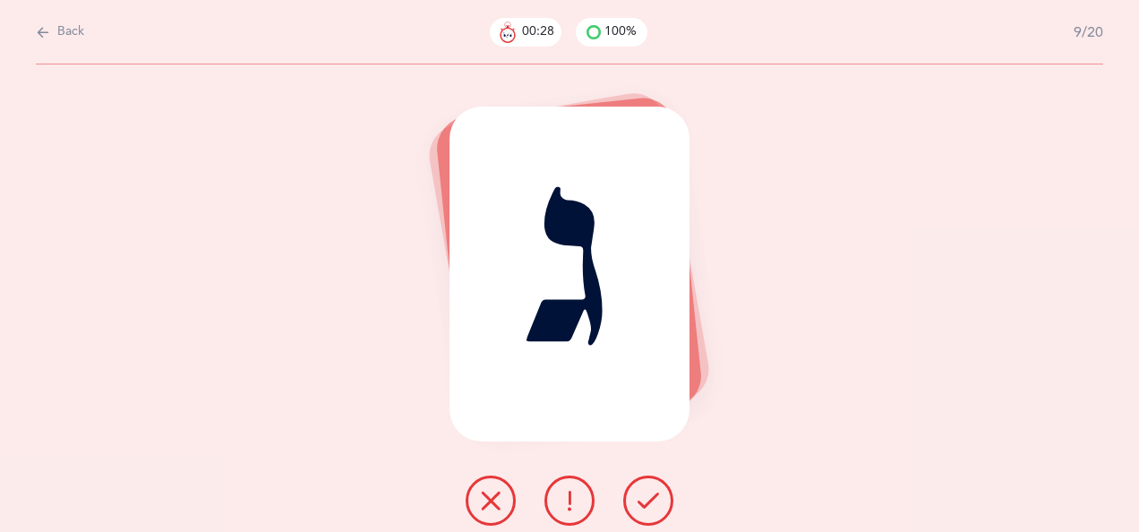
click at [653, 497] on icon at bounding box center [648, 500] width 21 height 21
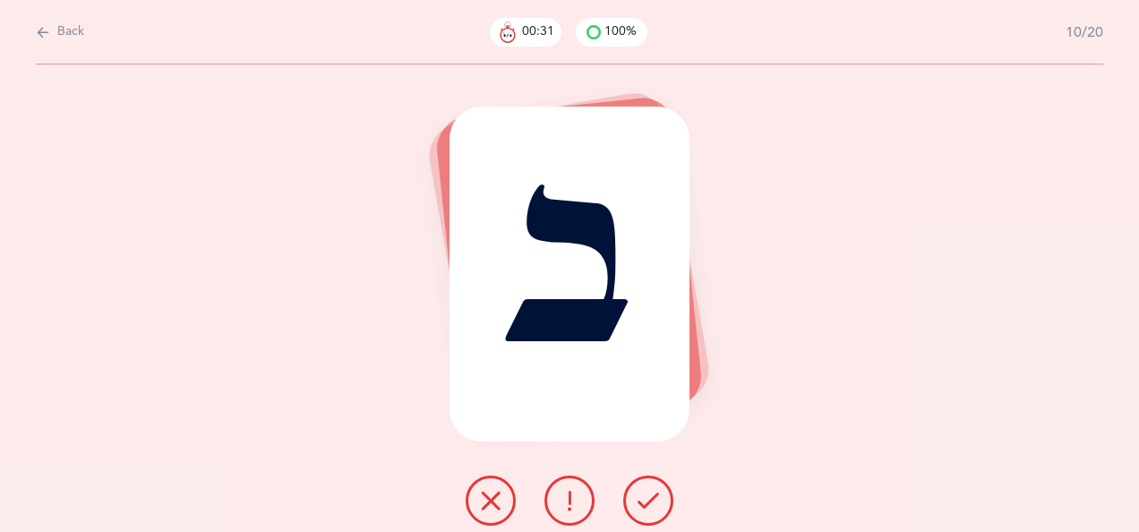
click at [646, 497] on icon at bounding box center [648, 500] width 21 height 21
click at [653, 492] on icon at bounding box center [648, 500] width 21 height 21
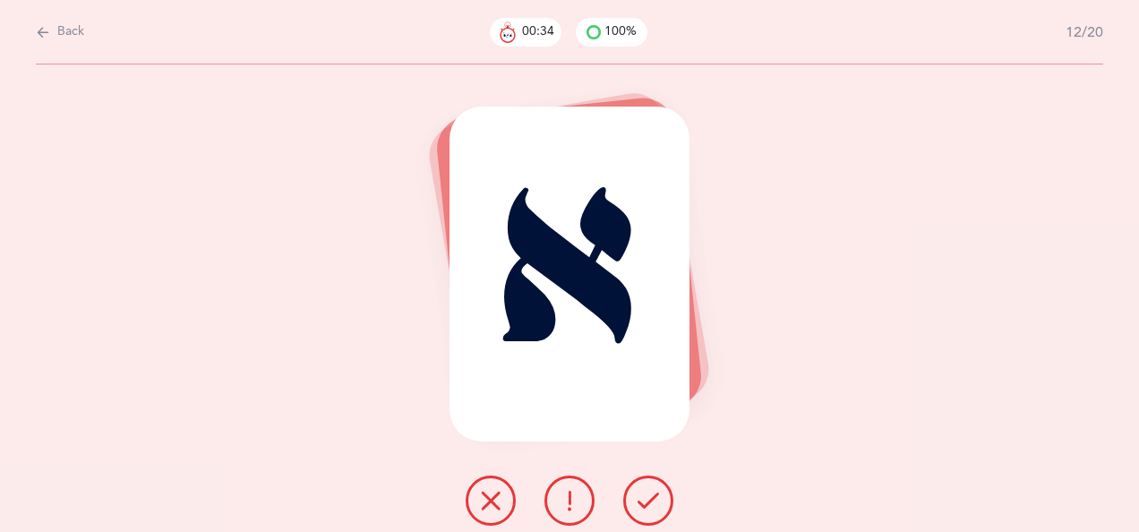
click at [656, 494] on icon at bounding box center [648, 500] width 21 height 21
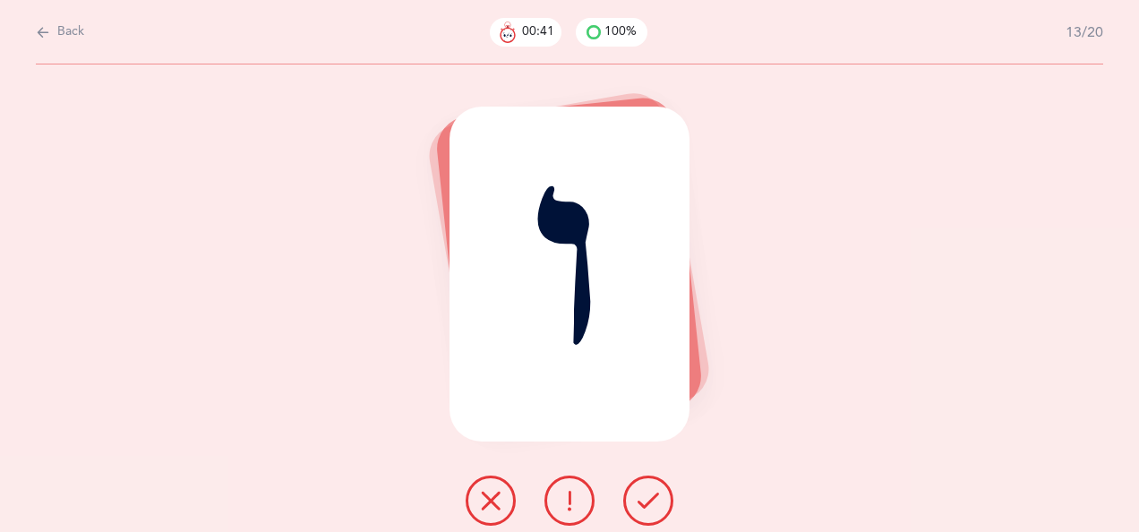
click at [649, 493] on icon at bounding box center [648, 500] width 21 height 21
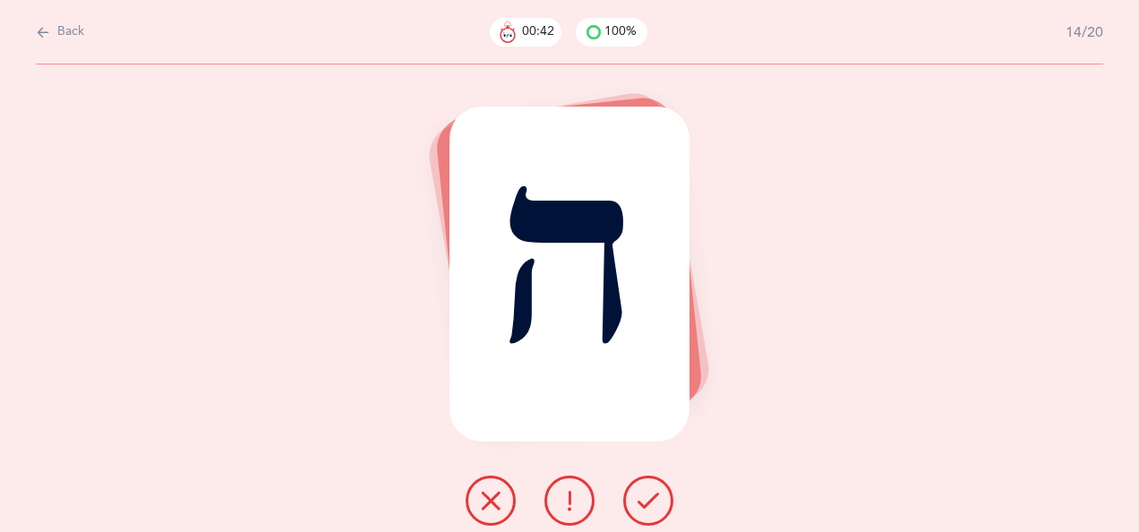
click at [643, 495] on icon at bounding box center [648, 500] width 21 height 21
click at [651, 493] on icon at bounding box center [648, 500] width 21 height 21
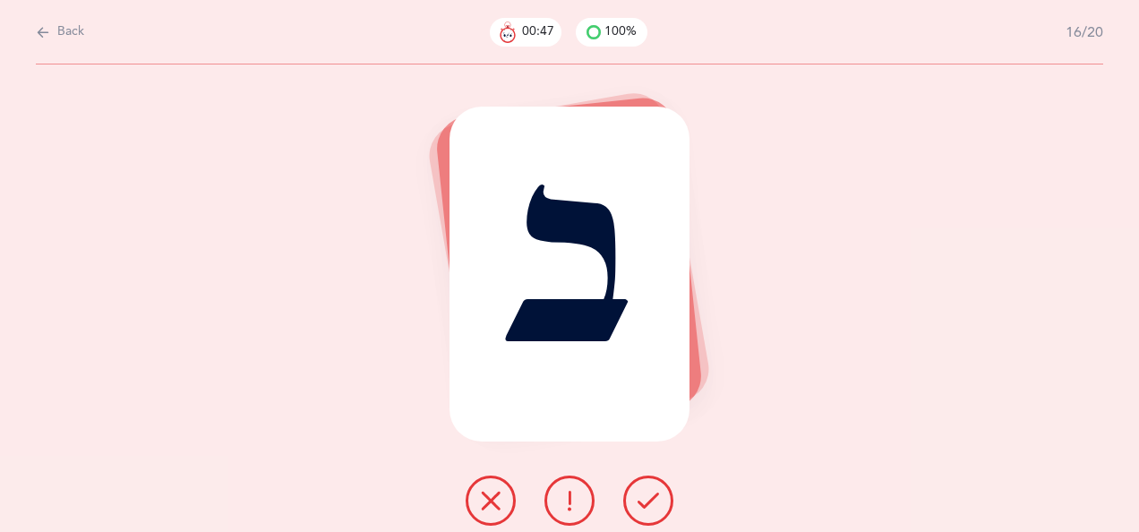
click at [652, 492] on icon at bounding box center [648, 500] width 21 height 21
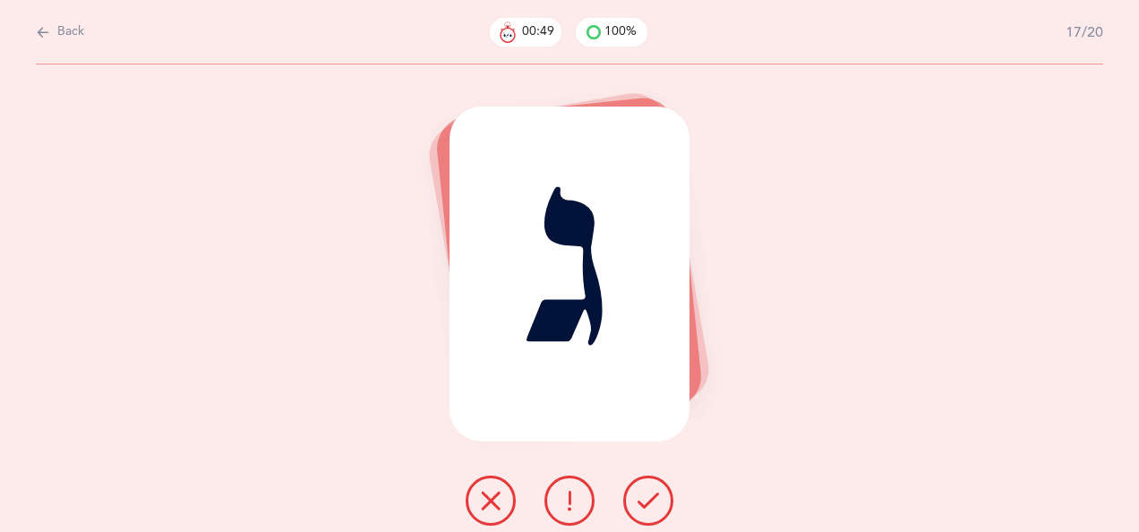
click at [651, 491] on icon at bounding box center [648, 500] width 21 height 21
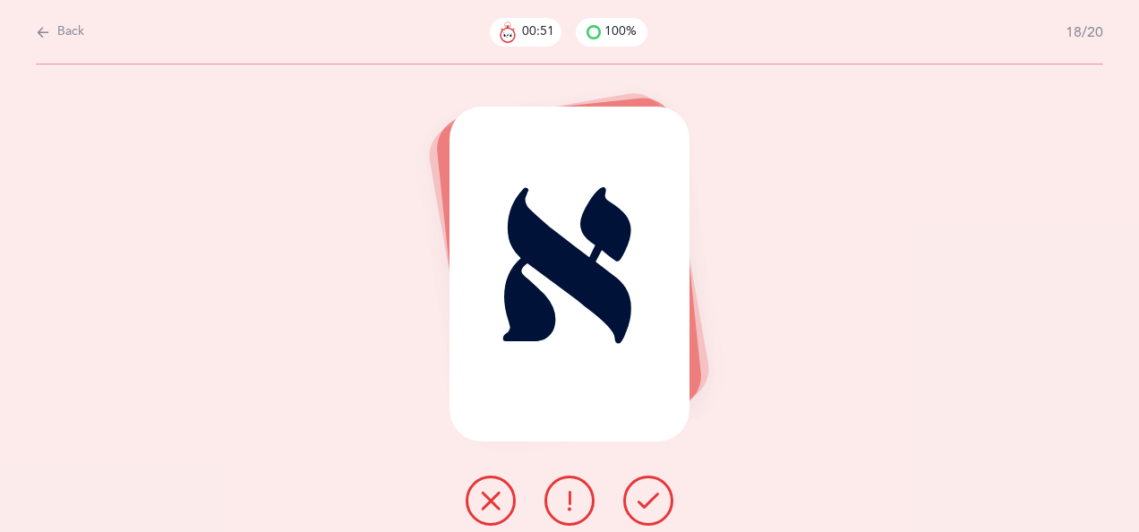
click at [652, 495] on icon at bounding box center [648, 500] width 21 height 21
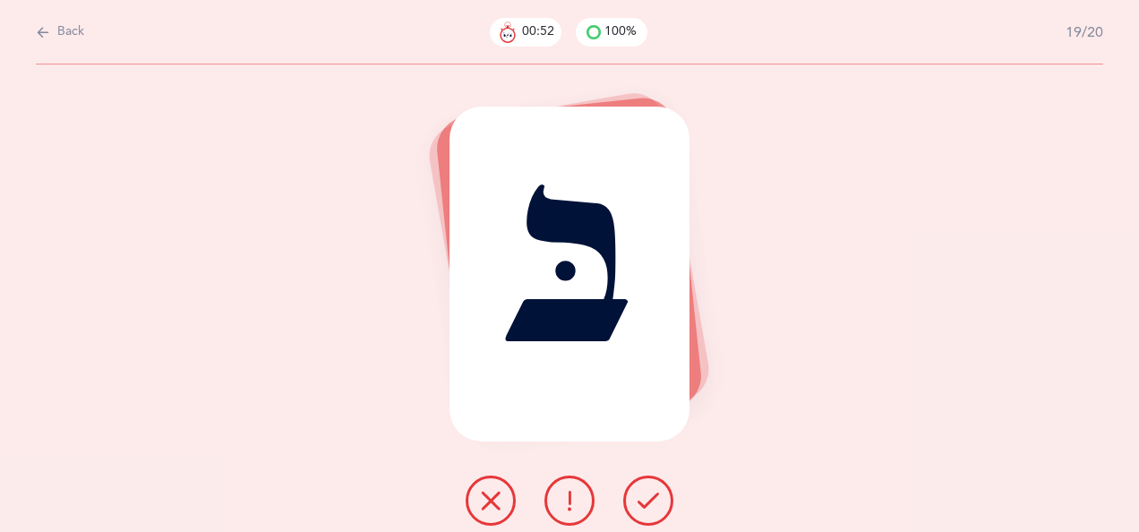
click at [650, 493] on icon at bounding box center [648, 500] width 21 height 21
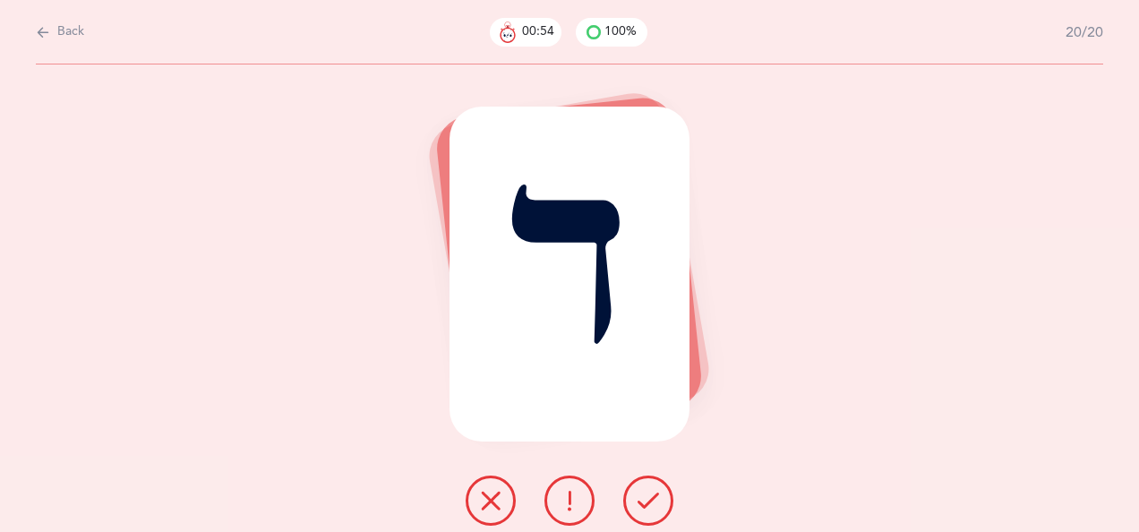
click at [650, 493] on icon at bounding box center [648, 500] width 21 height 21
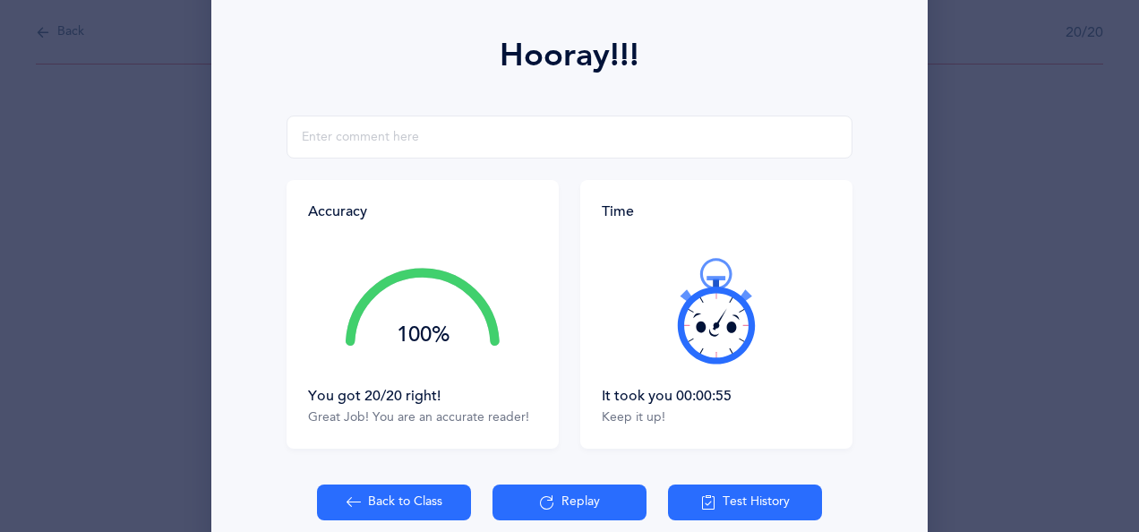
scroll to position [236, 0]
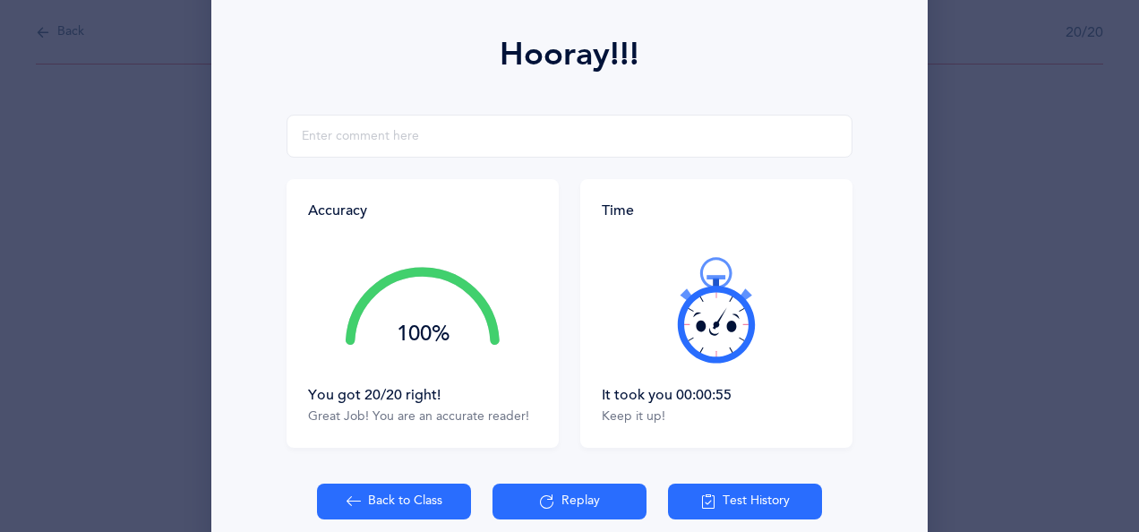
click at [411, 497] on button "Back to Class" at bounding box center [394, 502] width 154 height 36
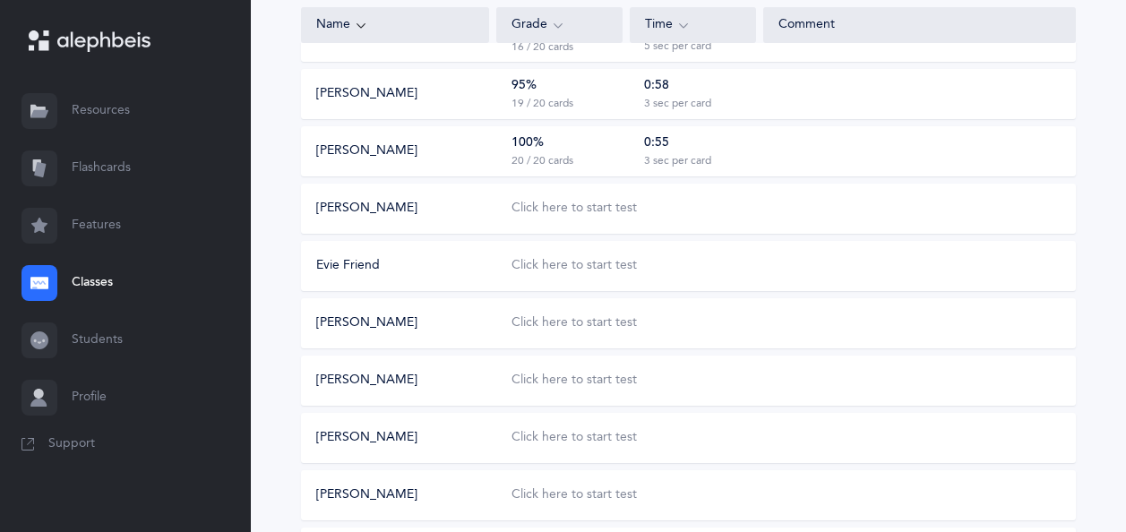
scroll to position [631, 0]
click at [582, 212] on div "Click here to start test" at bounding box center [573, 210] width 125 height 18
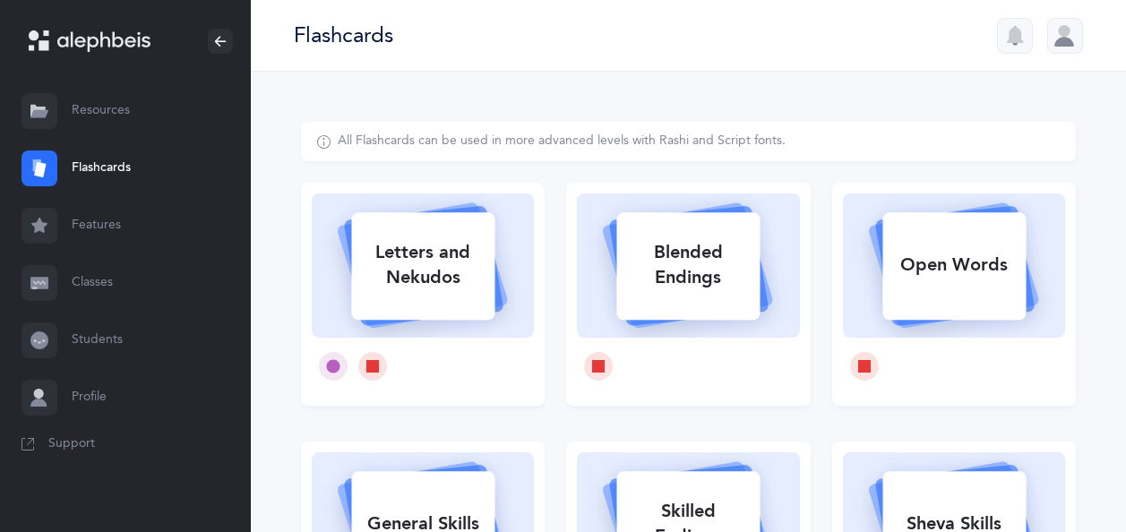
click at [452, 271] on div "Letters and Nekudos" at bounding box center [422, 265] width 143 height 72
select select
select select "single"
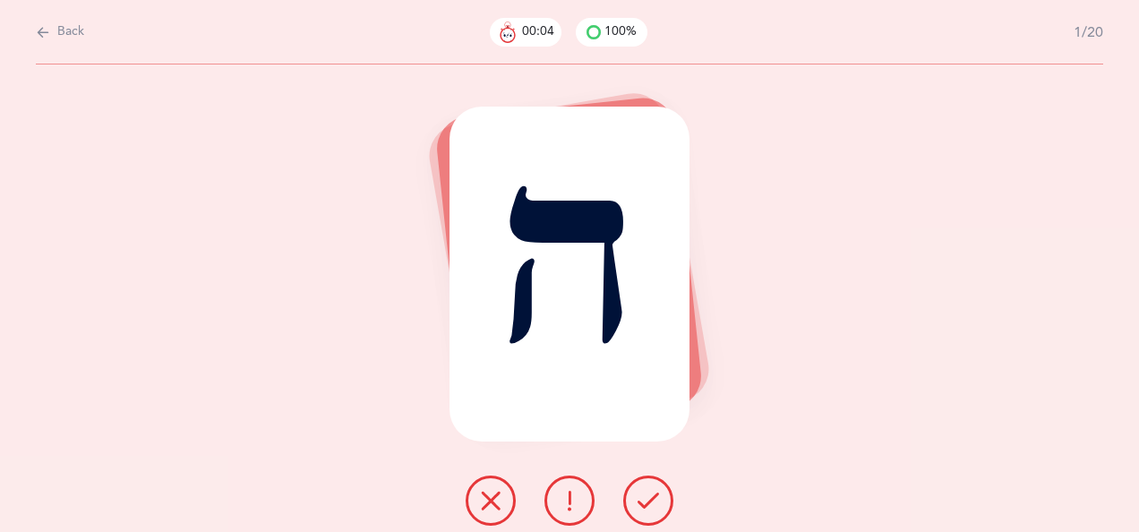
click at [493, 496] on icon at bounding box center [490, 500] width 21 height 21
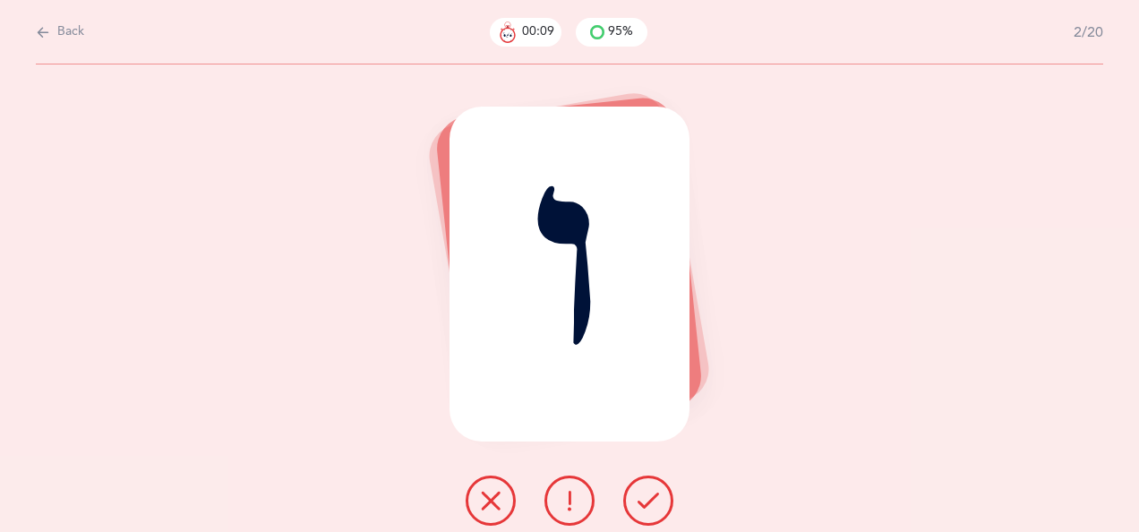
click at [494, 493] on icon at bounding box center [490, 500] width 21 height 21
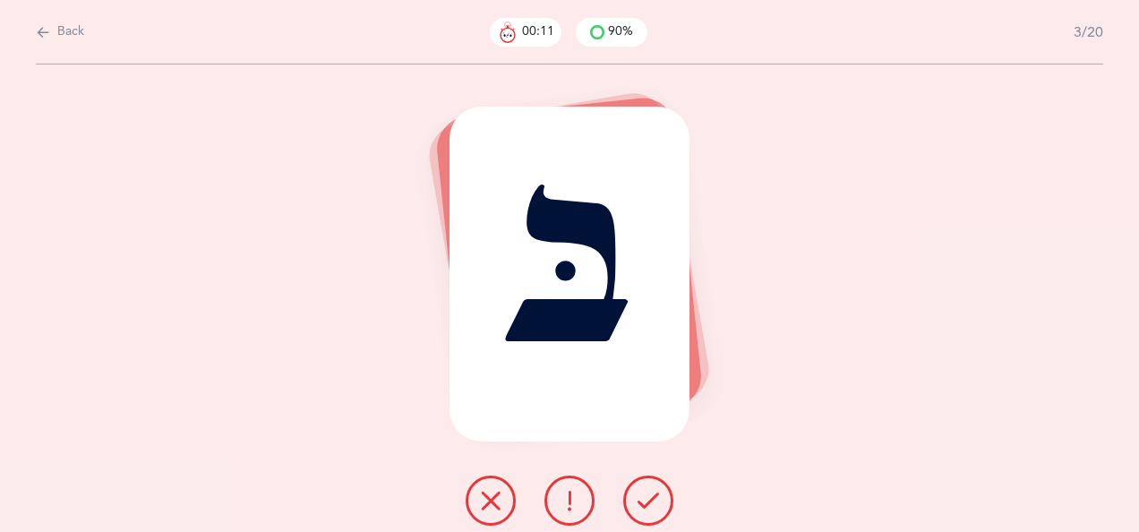
click at [649, 494] on icon at bounding box center [648, 500] width 21 height 21
click at [648, 495] on icon at bounding box center [648, 500] width 21 height 21
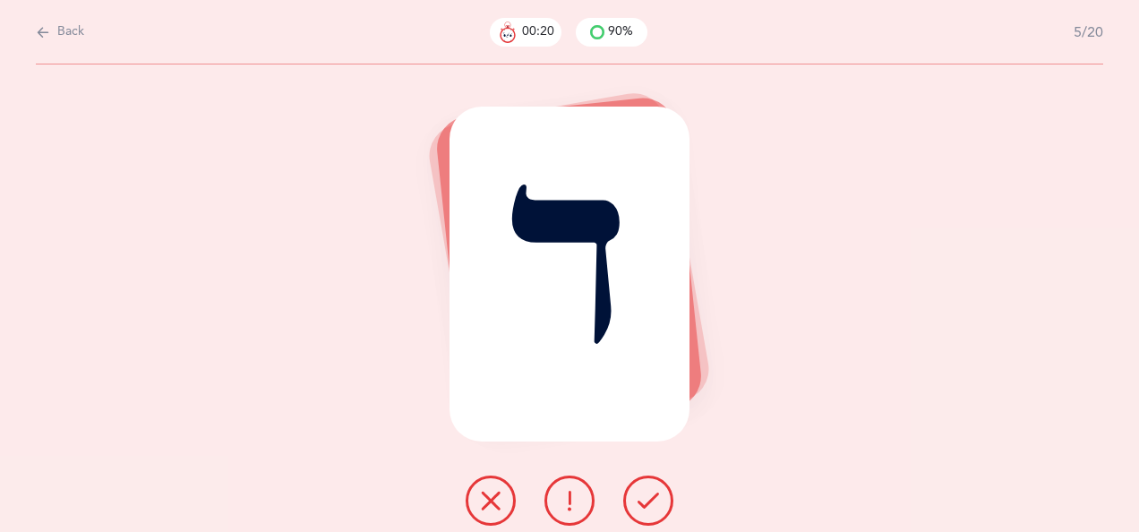
click at [495, 494] on icon at bounding box center [490, 500] width 21 height 21
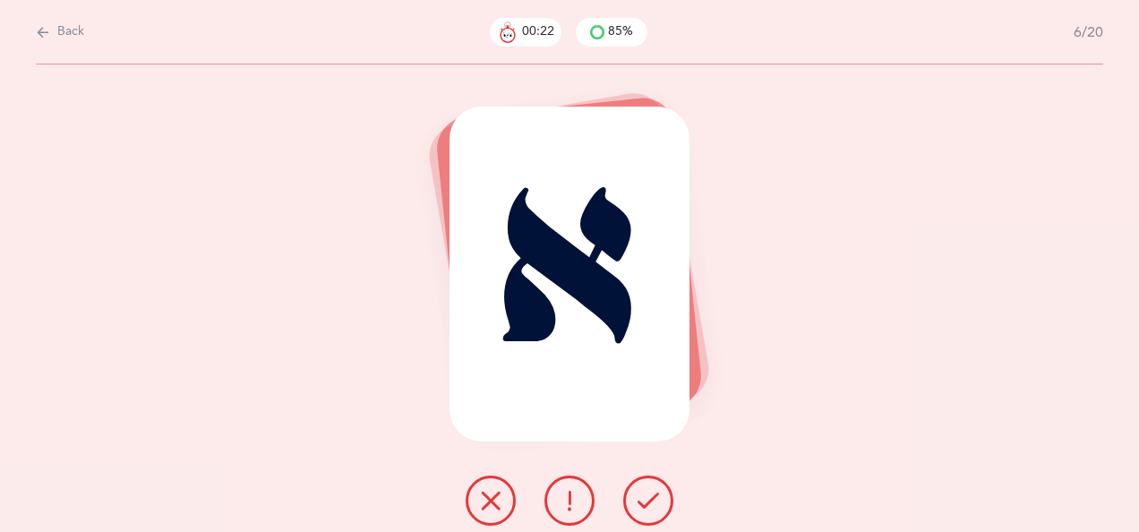
click at [651, 499] on icon at bounding box center [648, 500] width 21 height 21
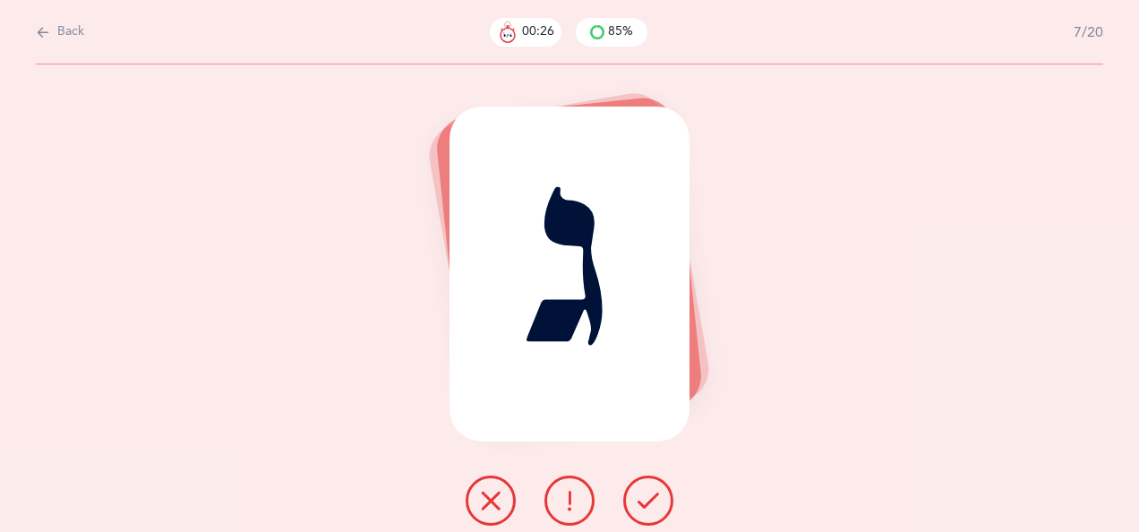
click at [641, 501] on icon at bounding box center [648, 500] width 21 height 21
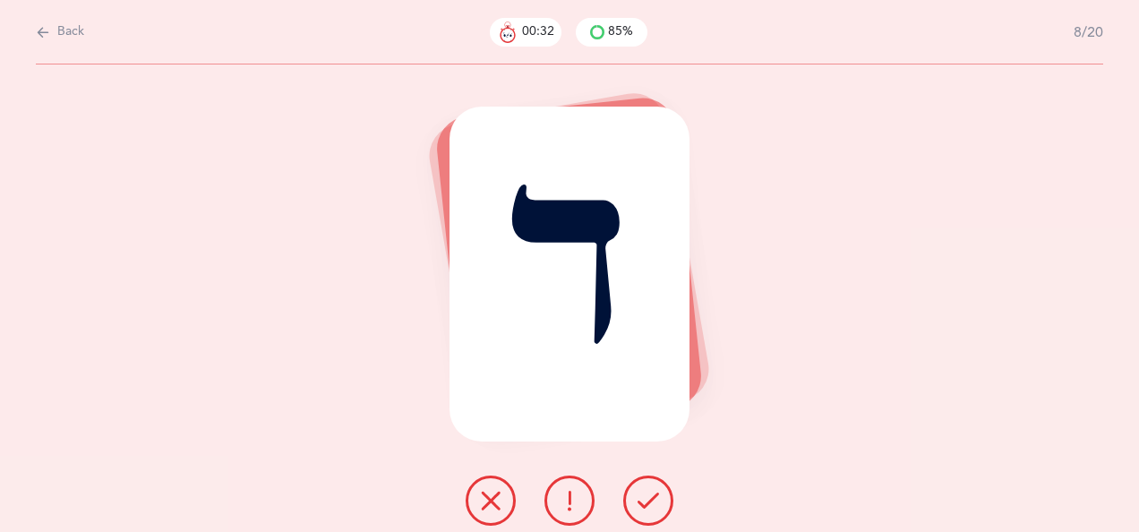
click at [650, 495] on icon at bounding box center [648, 500] width 21 height 21
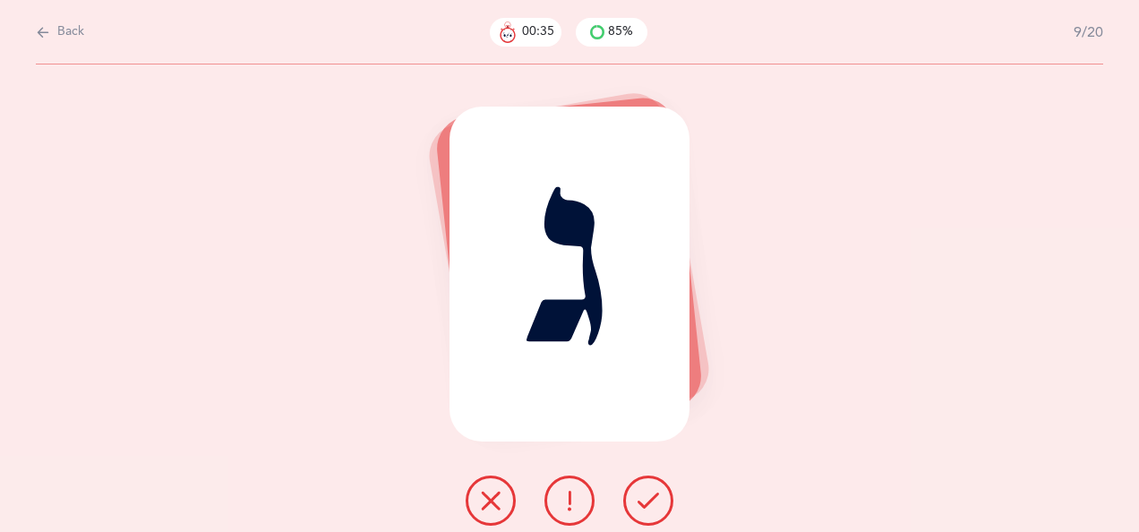
click at [647, 495] on icon at bounding box center [648, 500] width 21 height 21
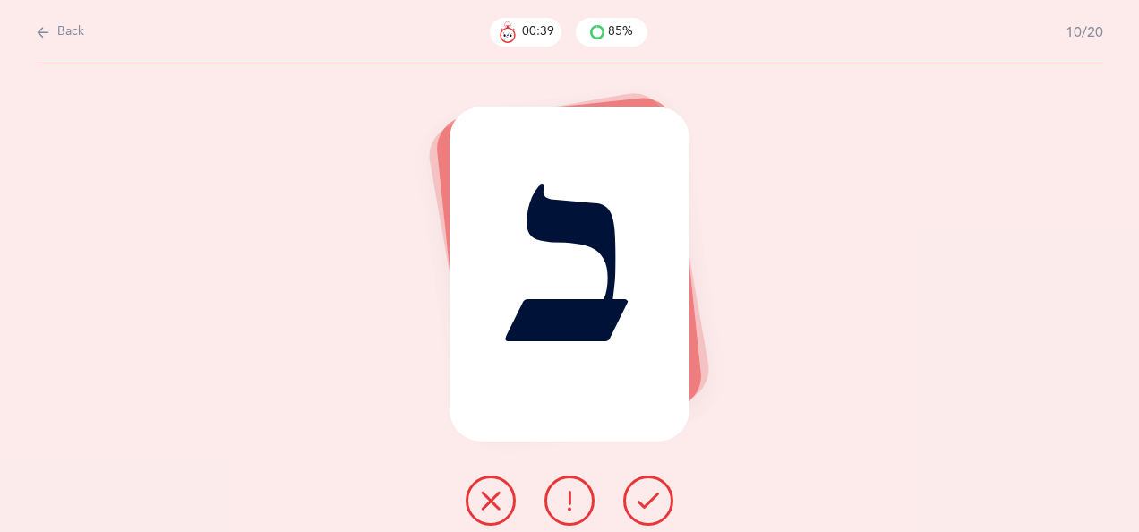
click at [648, 498] on icon at bounding box center [648, 500] width 21 height 21
click at [652, 489] on button at bounding box center [648, 501] width 50 height 50
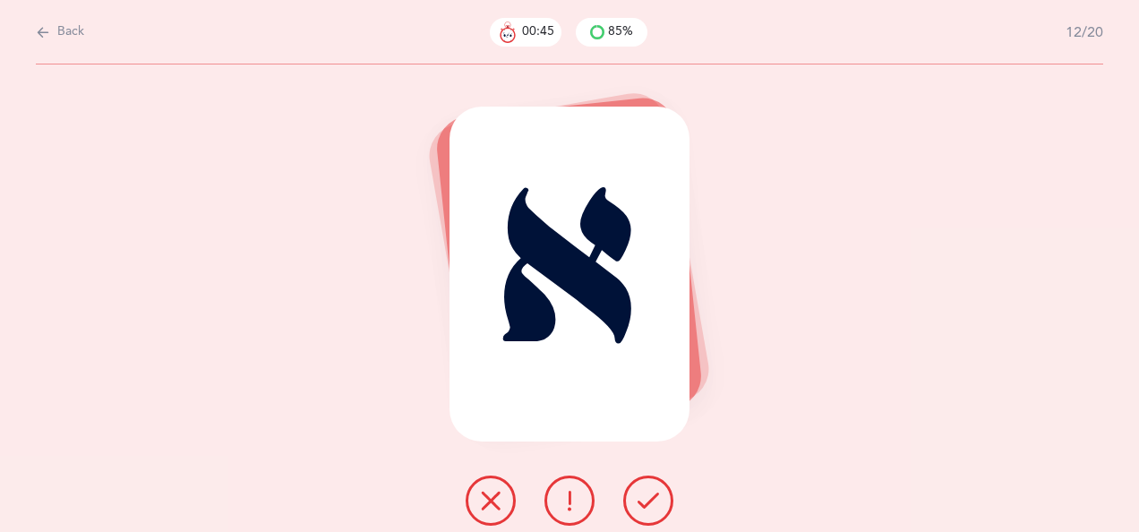
click at [655, 494] on icon at bounding box center [648, 500] width 21 height 21
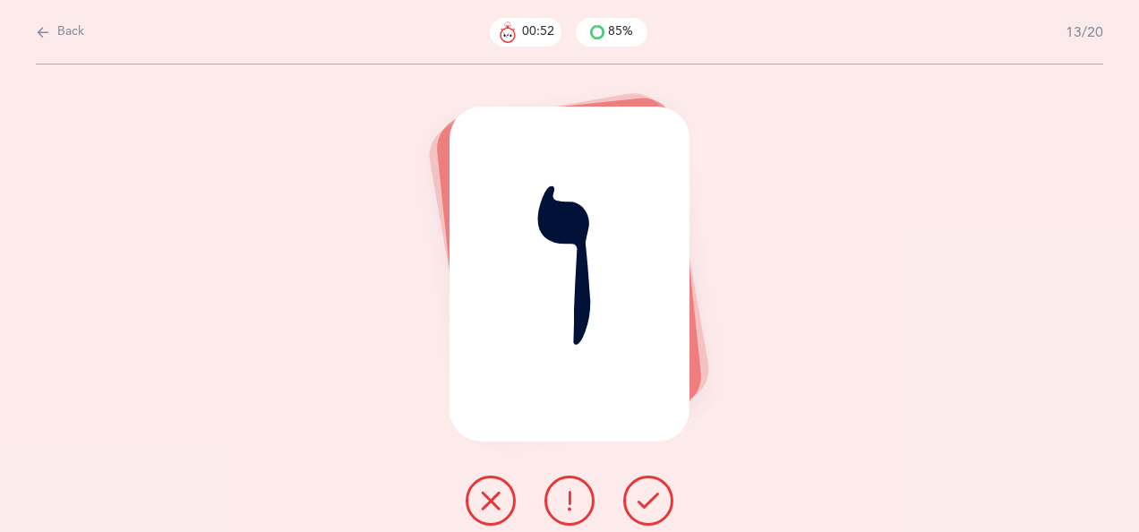
click at [498, 487] on button at bounding box center [491, 501] width 50 height 50
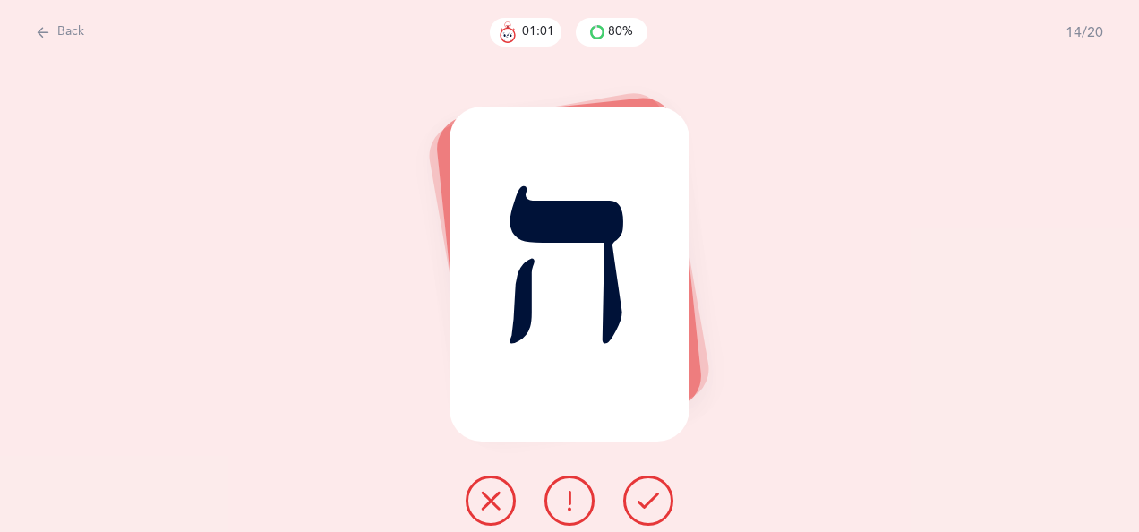
click at [650, 498] on icon at bounding box center [648, 500] width 21 height 21
click at [642, 498] on icon at bounding box center [648, 500] width 21 height 21
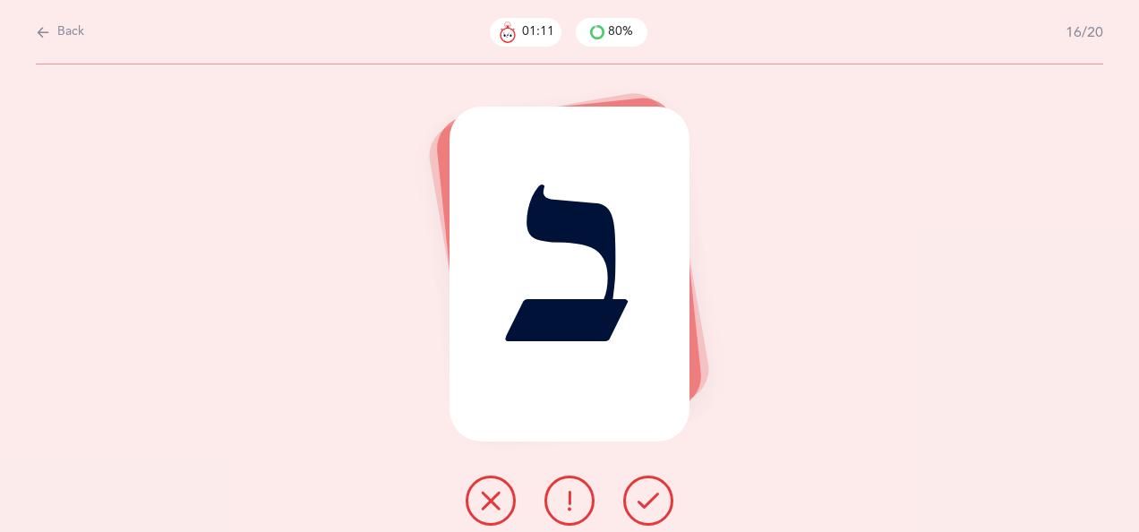
click at [650, 495] on icon at bounding box center [648, 500] width 21 height 21
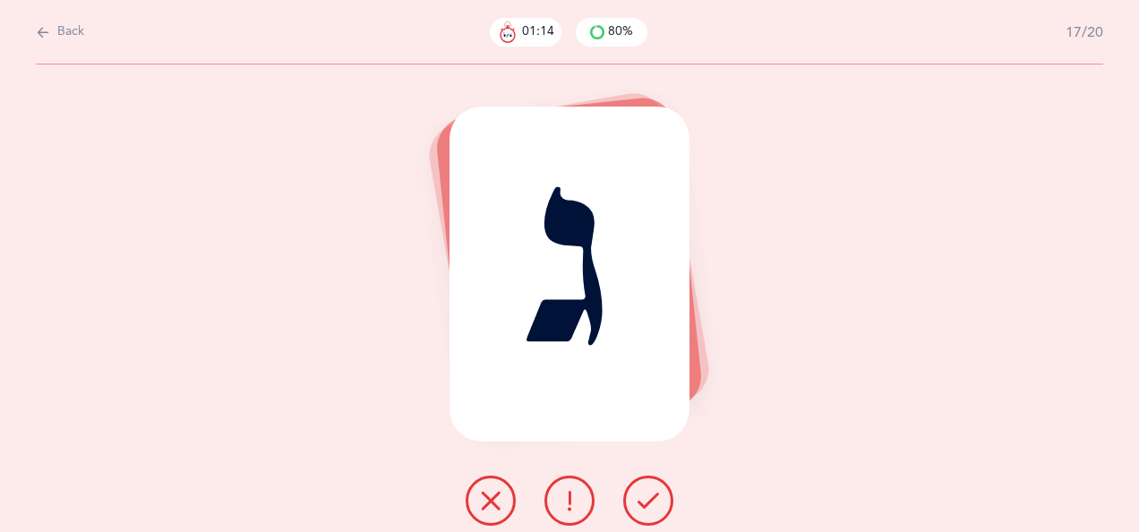
click at [647, 497] on icon at bounding box center [648, 500] width 21 height 21
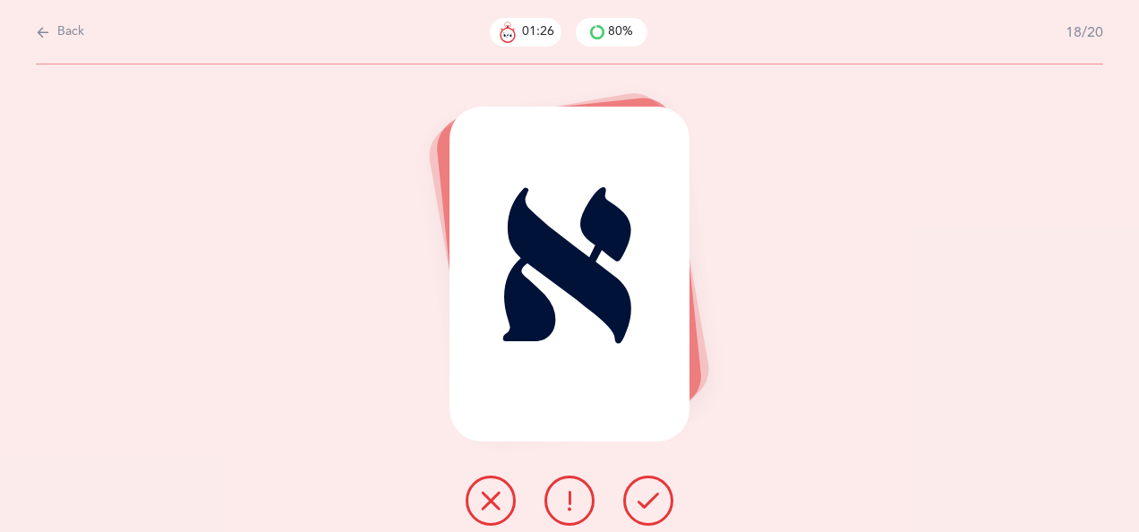
click at [647, 494] on icon at bounding box center [648, 500] width 21 height 21
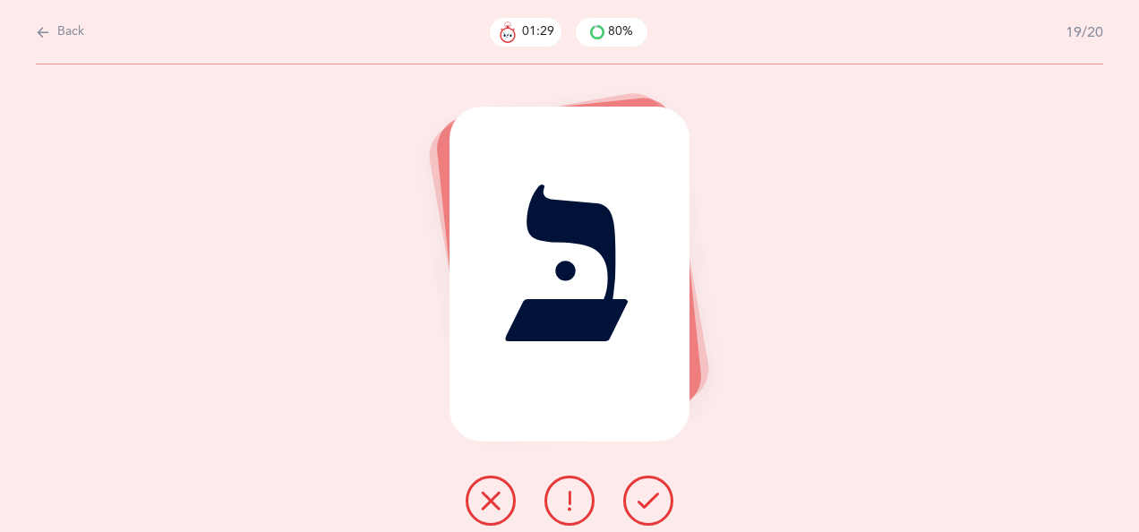
click at [649, 496] on icon at bounding box center [648, 500] width 21 height 21
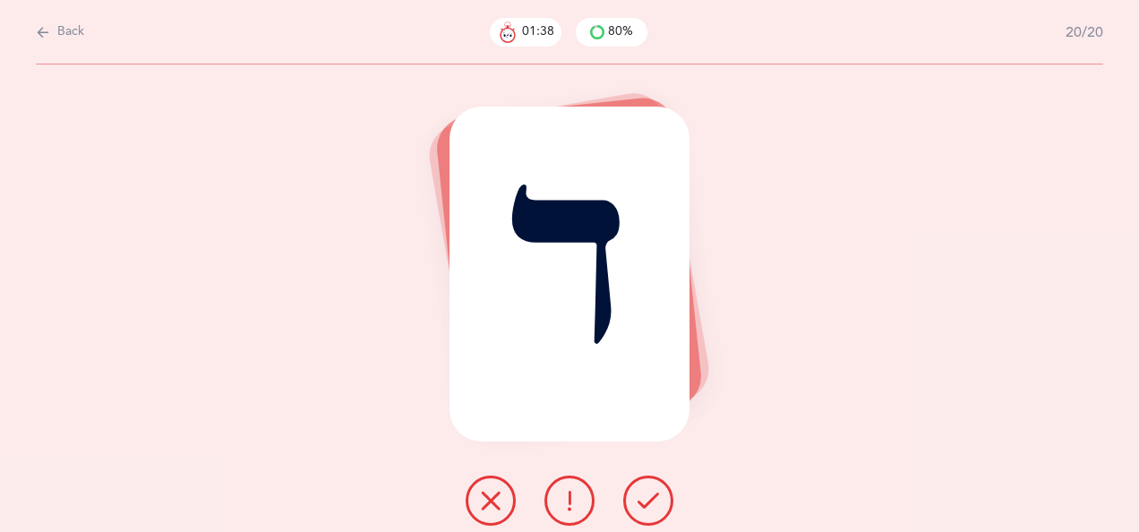
click at [646, 501] on icon at bounding box center [648, 500] width 21 height 21
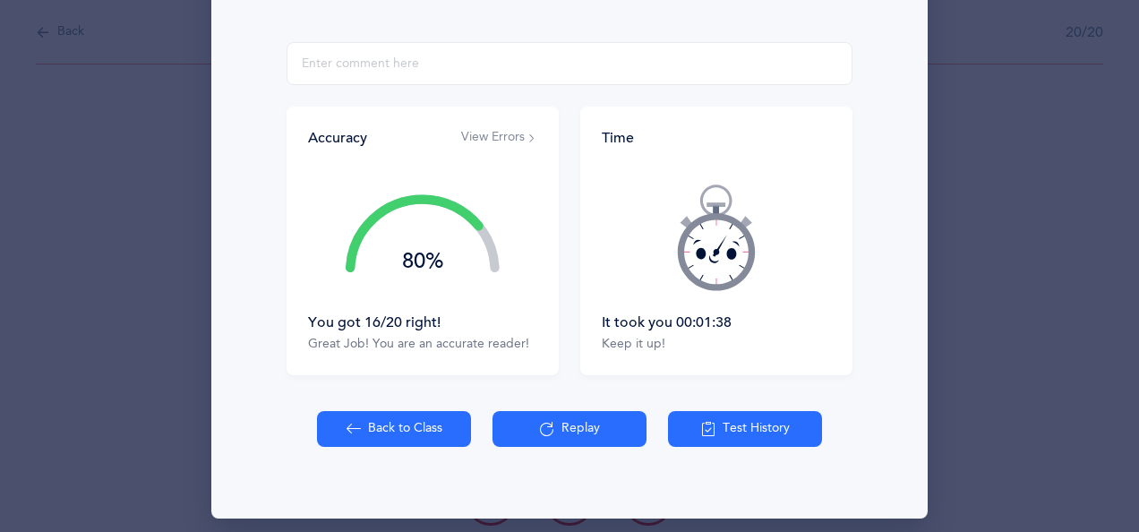
scroll to position [321, 0]
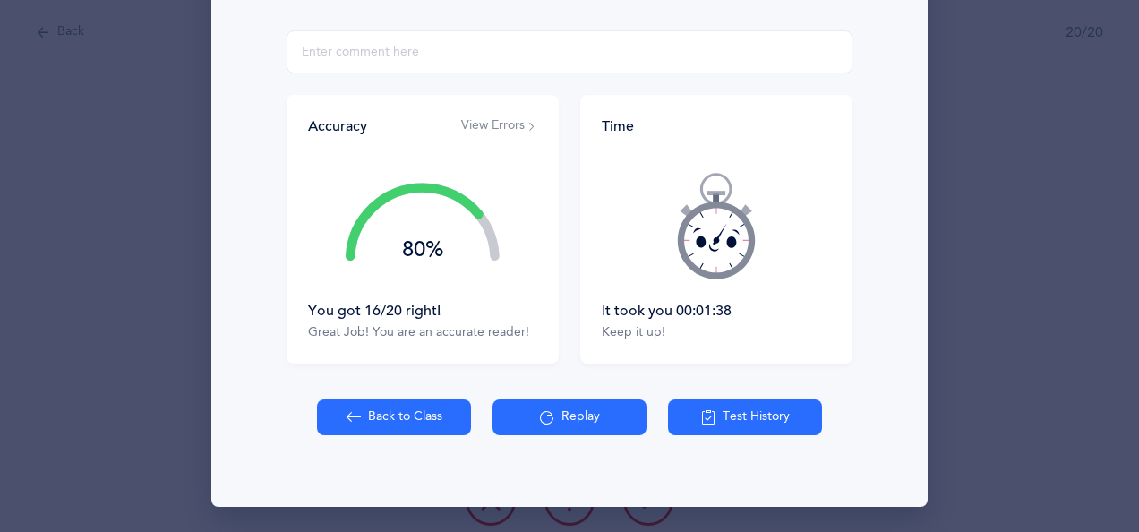
click at [390, 408] on button "Back to Class" at bounding box center [394, 417] width 154 height 36
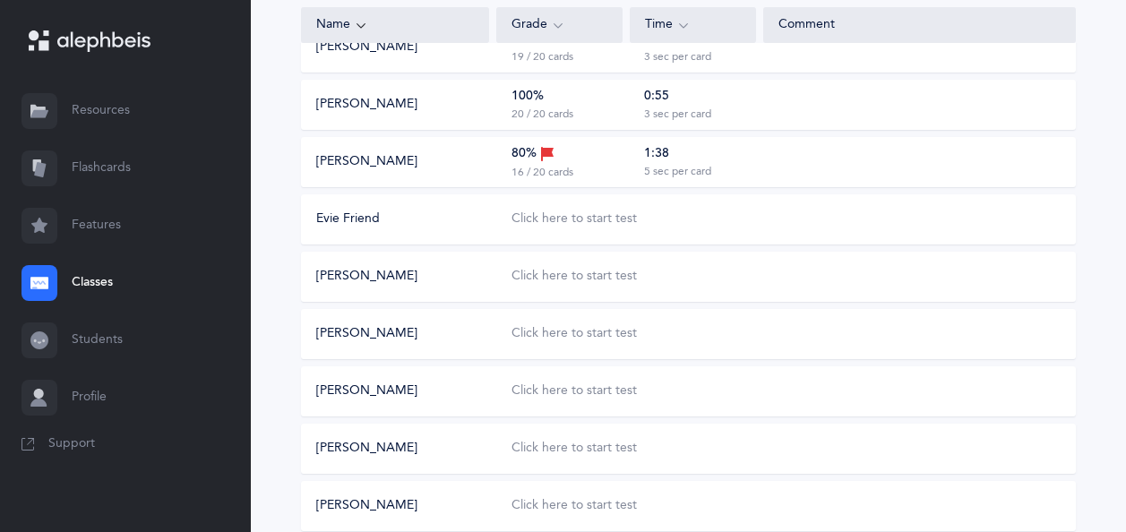
scroll to position [680, 0]
click at [605, 217] on div "Click here to start test" at bounding box center [573, 219] width 125 height 18
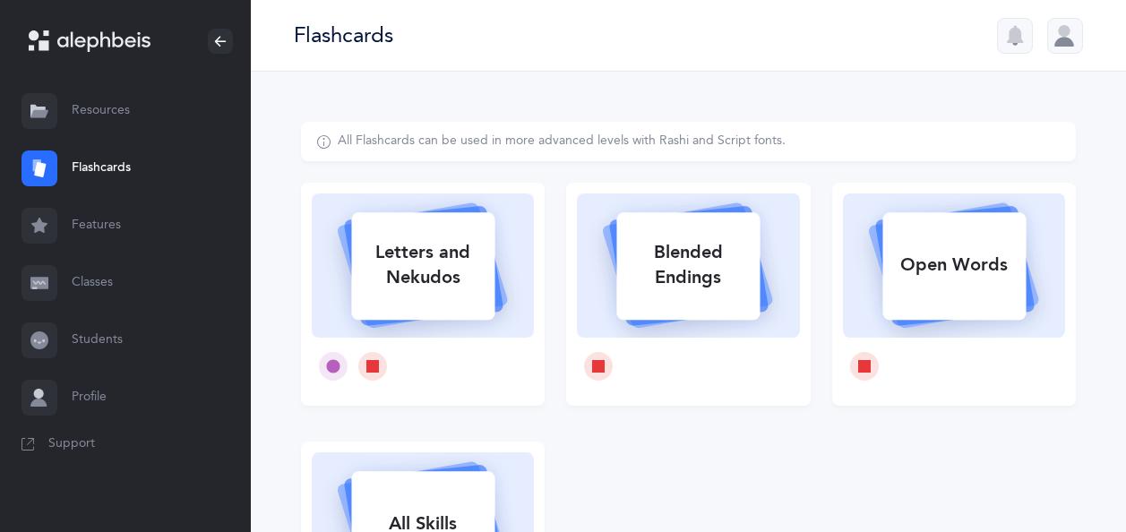
click at [453, 273] on div "Letters and Nekudos" at bounding box center [422, 265] width 143 height 72
select select
select select "single"
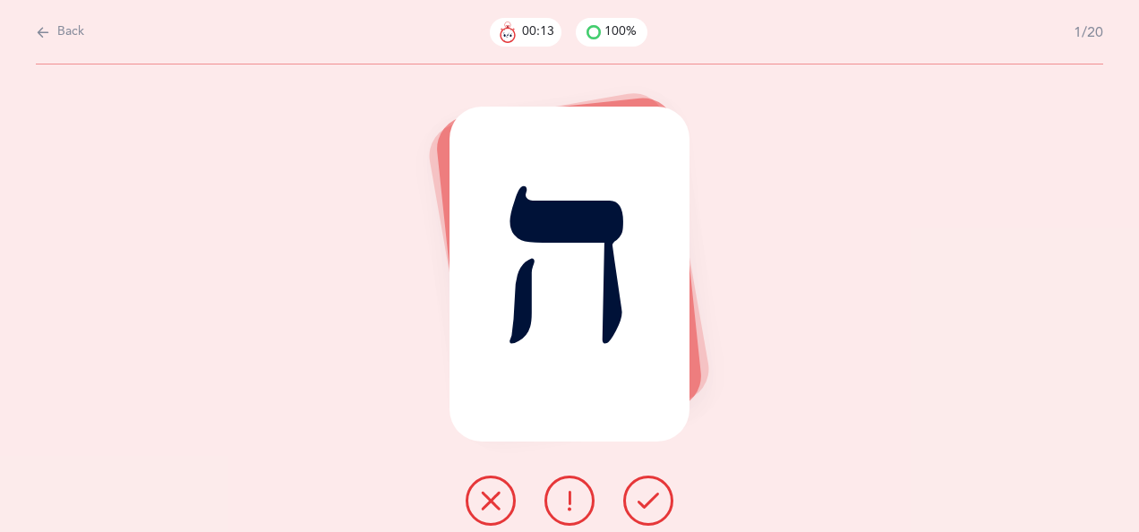
click at [489, 495] on icon at bounding box center [490, 500] width 21 height 21
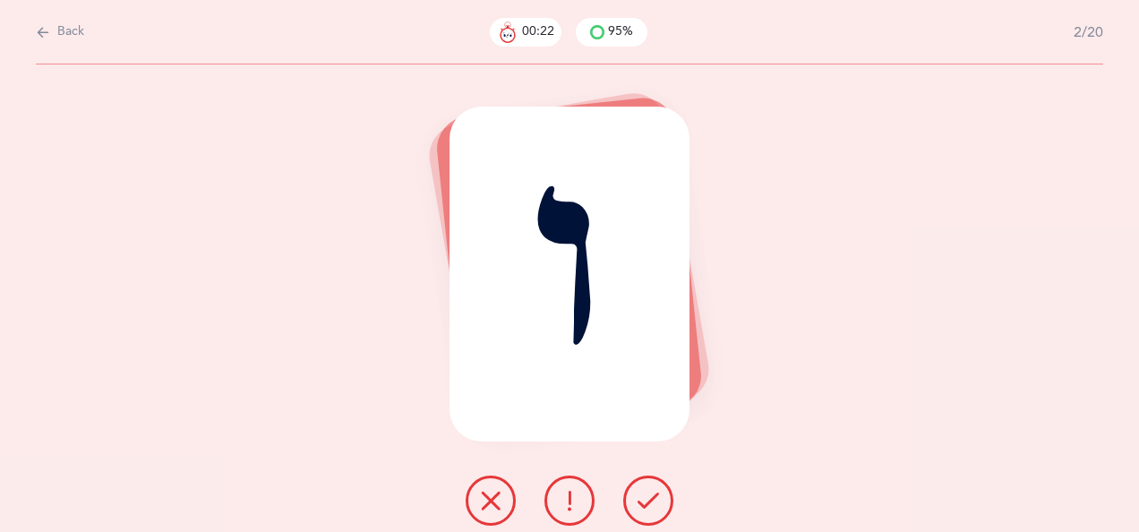
click at [488, 493] on icon at bounding box center [490, 500] width 21 height 21
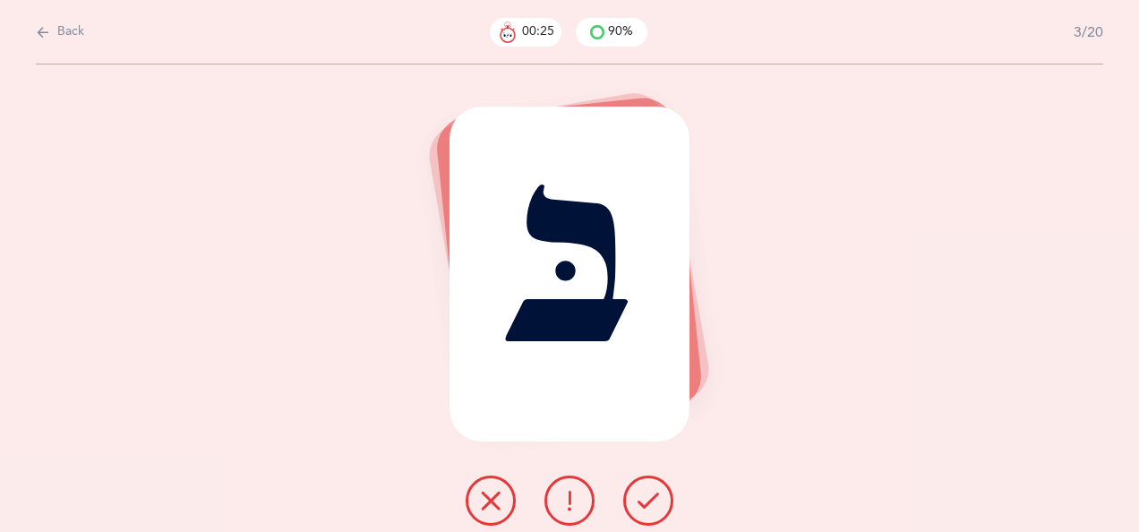
click at [641, 494] on icon at bounding box center [648, 500] width 21 height 21
click at [647, 494] on icon at bounding box center [648, 500] width 21 height 21
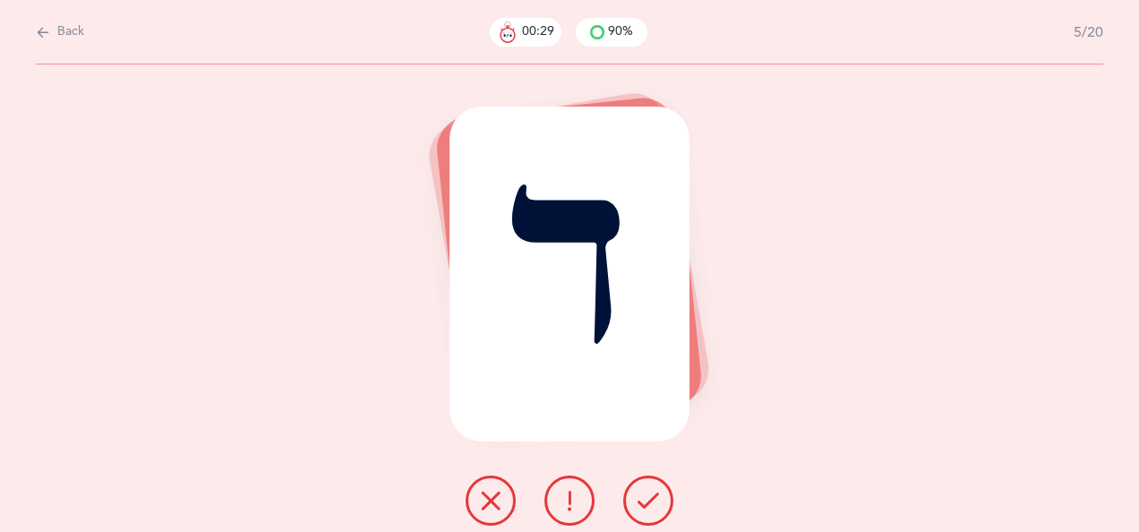
click at [645, 495] on icon at bounding box center [648, 500] width 21 height 21
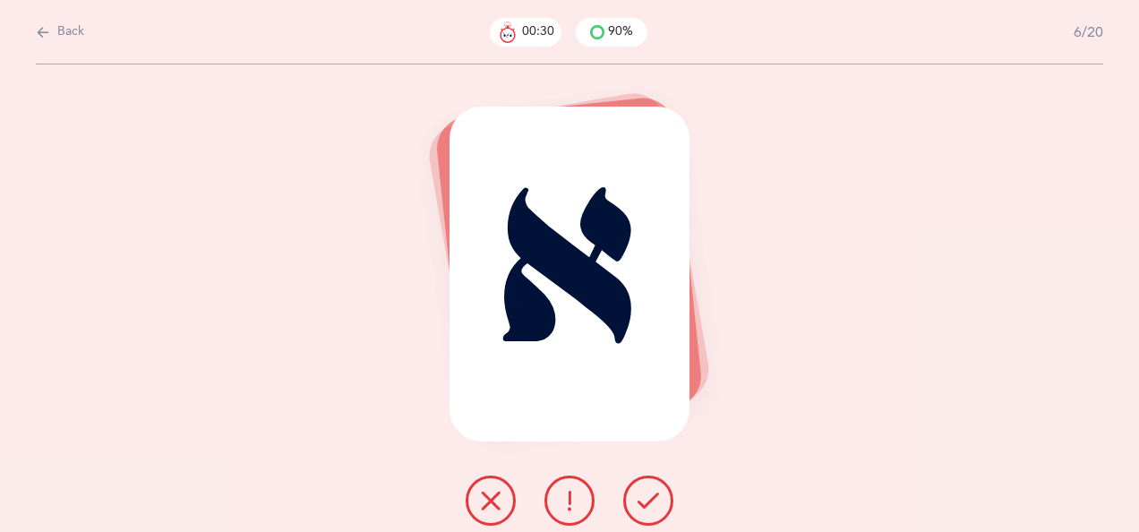
click at [646, 494] on icon at bounding box center [648, 500] width 21 height 21
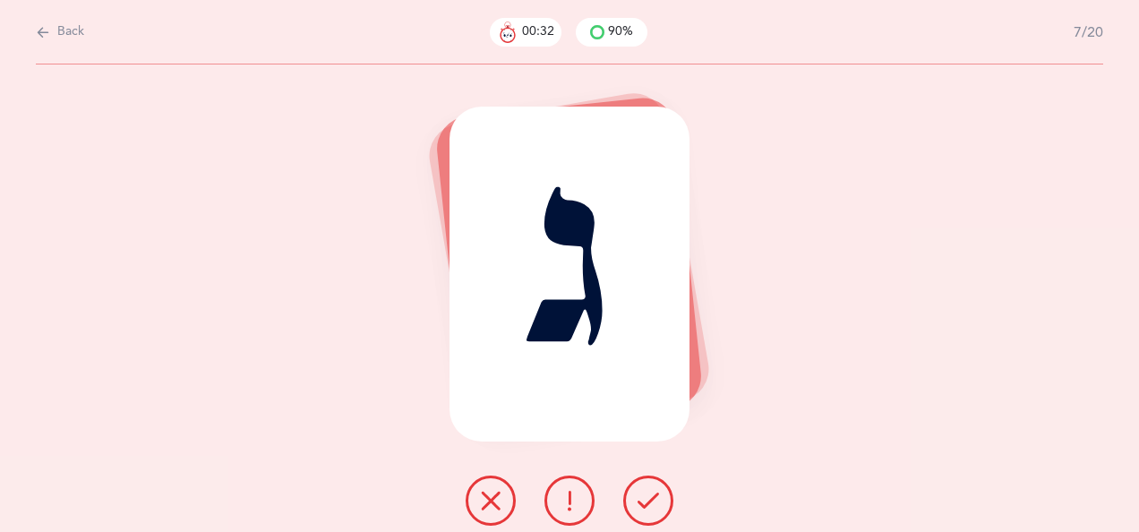
click at [648, 495] on icon at bounding box center [648, 500] width 21 height 21
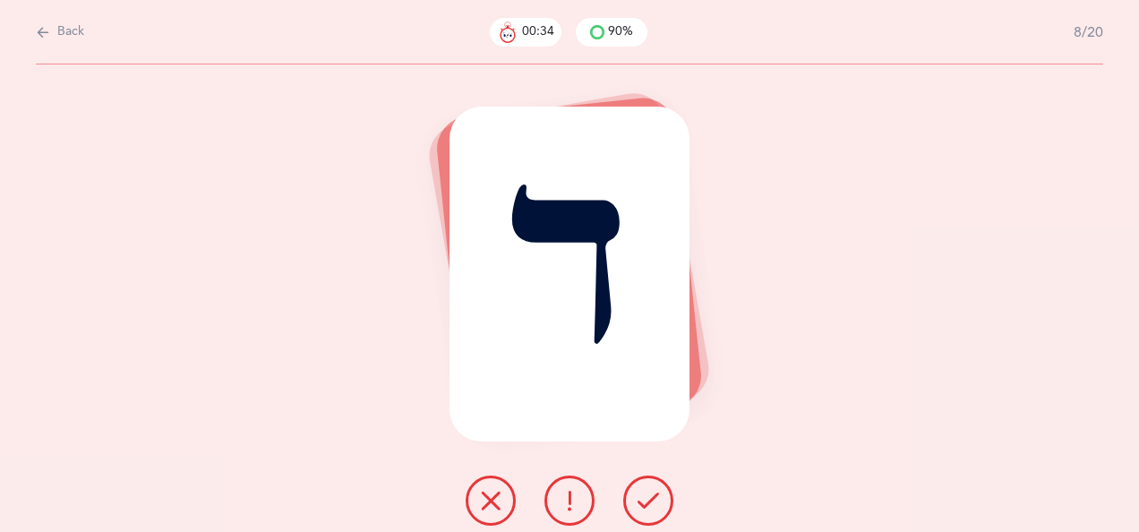
click at [654, 498] on icon at bounding box center [648, 500] width 21 height 21
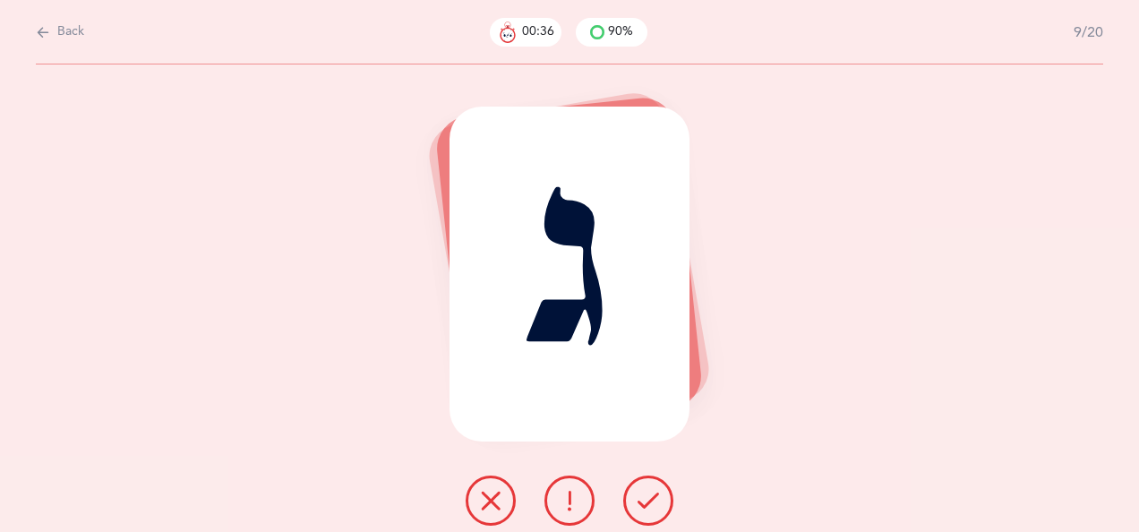
click at [649, 494] on icon at bounding box center [648, 500] width 21 height 21
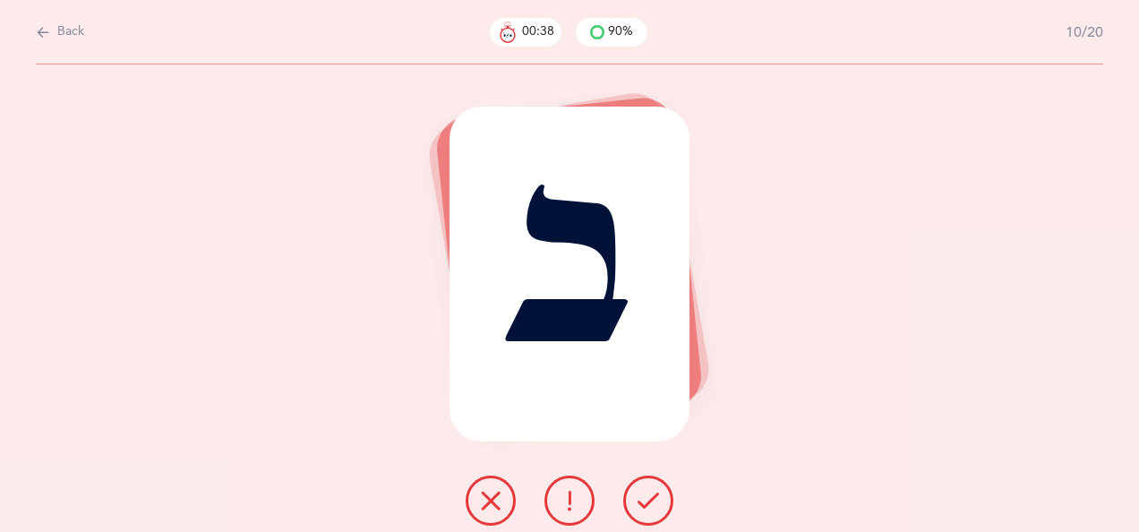
click at [648, 495] on icon at bounding box center [648, 500] width 21 height 21
click at [648, 497] on icon at bounding box center [648, 500] width 21 height 21
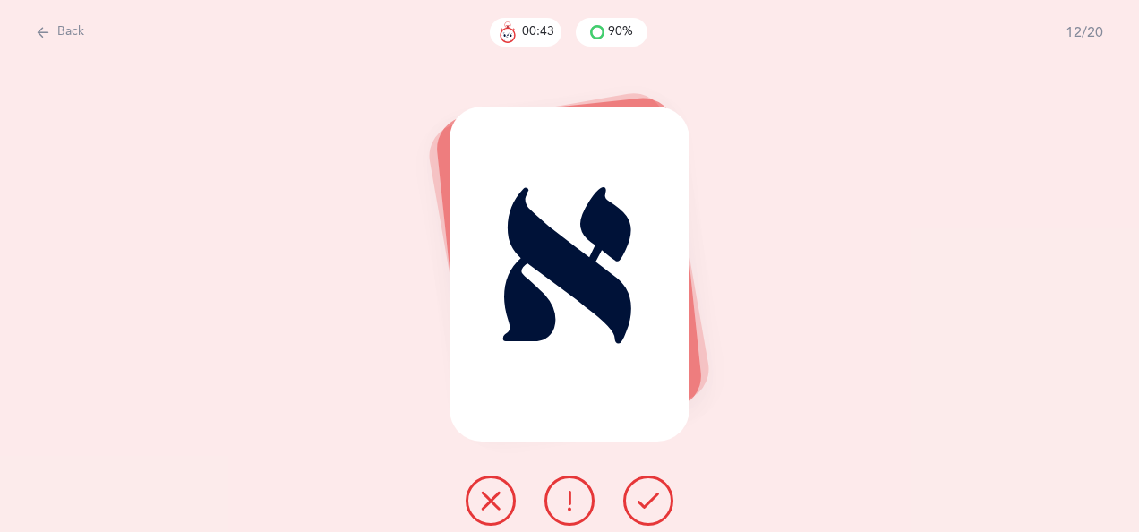
click at [650, 493] on icon at bounding box center [648, 500] width 21 height 21
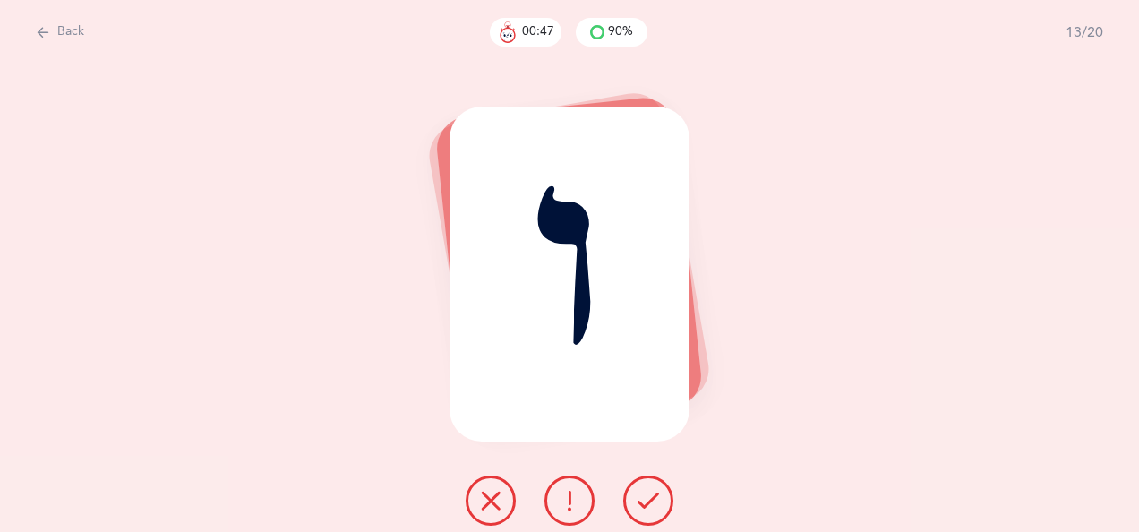
click at [652, 494] on icon at bounding box center [648, 500] width 21 height 21
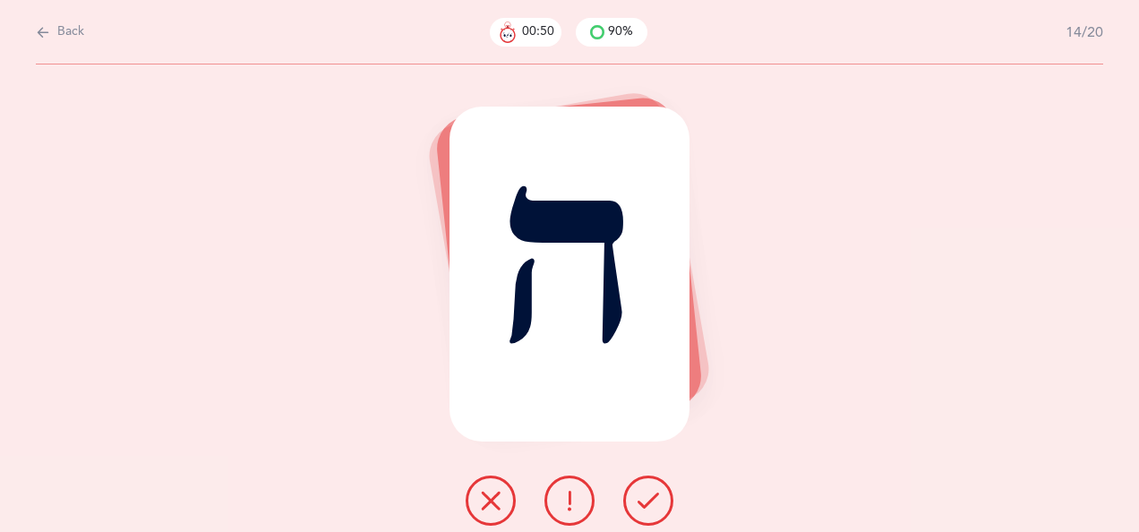
click at [648, 495] on icon at bounding box center [648, 500] width 21 height 21
click at [642, 493] on icon at bounding box center [648, 500] width 21 height 21
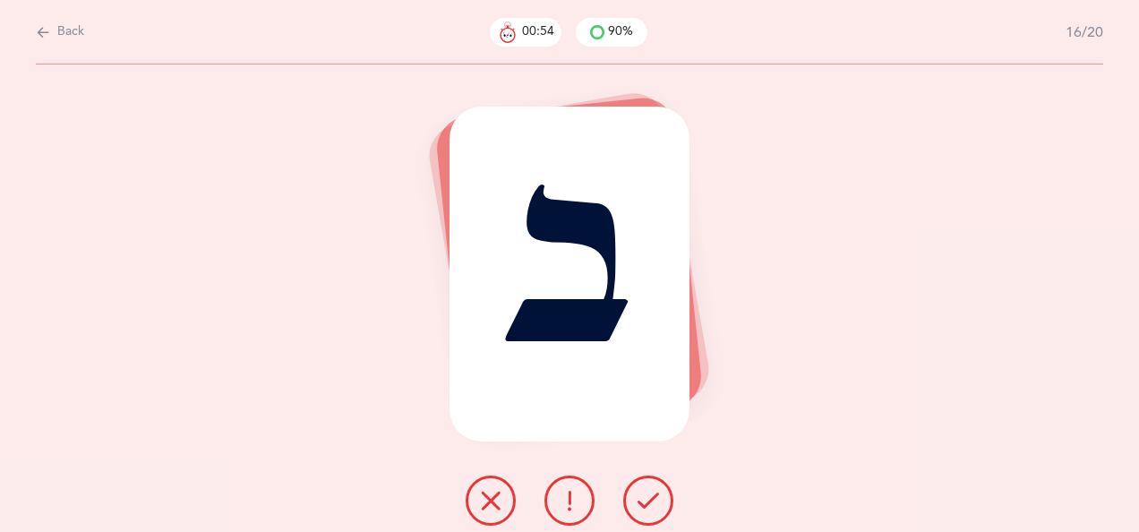
click at [646, 495] on icon at bounding box center [648, 500] width 21 height 21
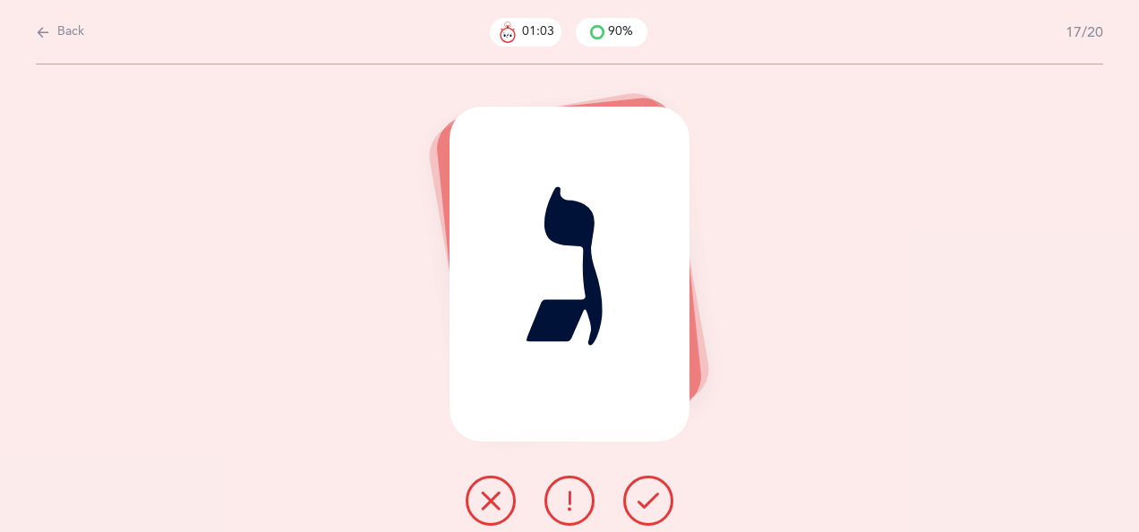
click at [633, 486] on button at bounding box center [648, 501] width 50 height 50
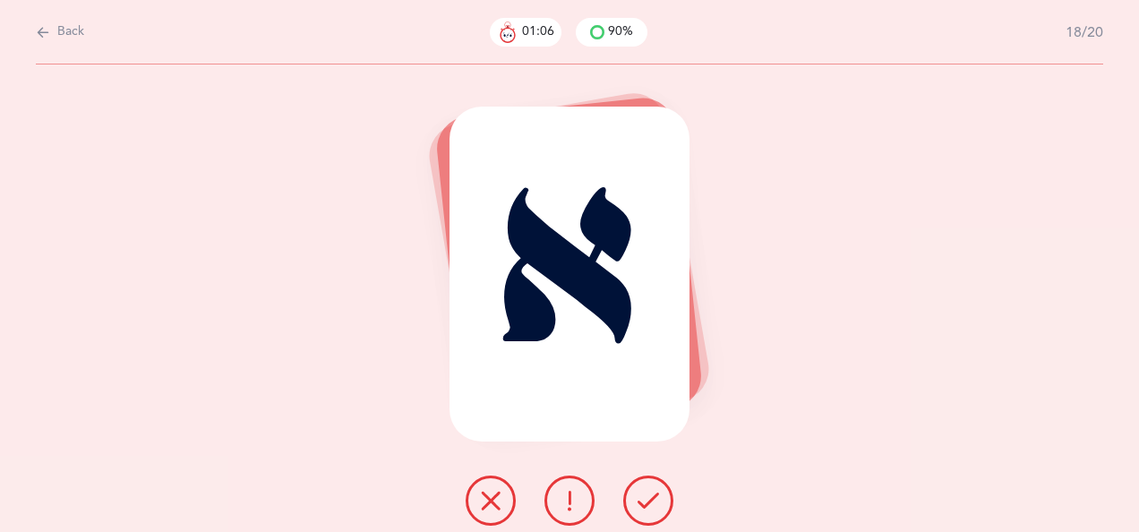
click at [644, 493] on icon at bounding box center [648, 500] width 21 height 21
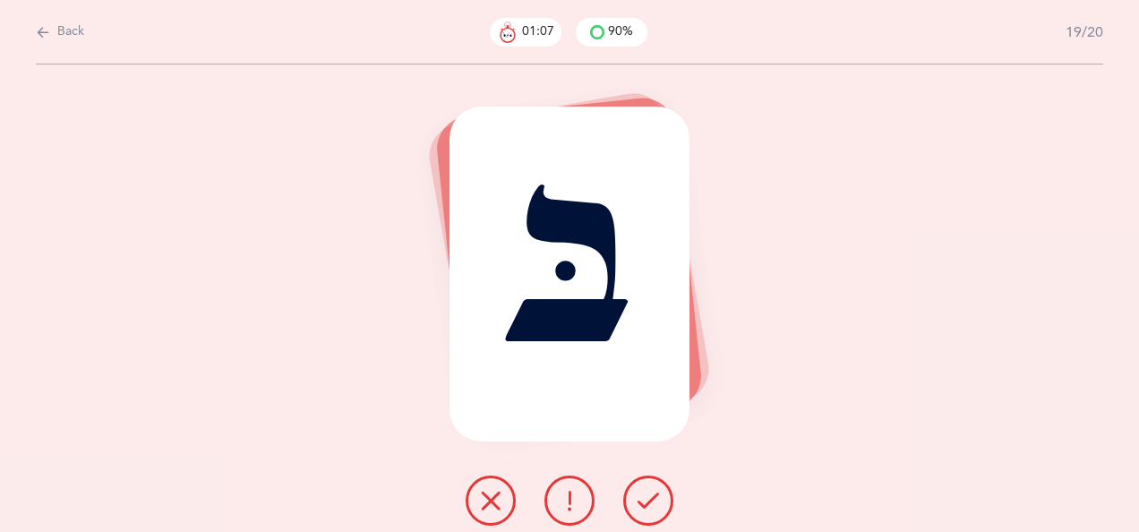
click at [649, 494] on icon at bounding box center [648, 500] width 21 height 21
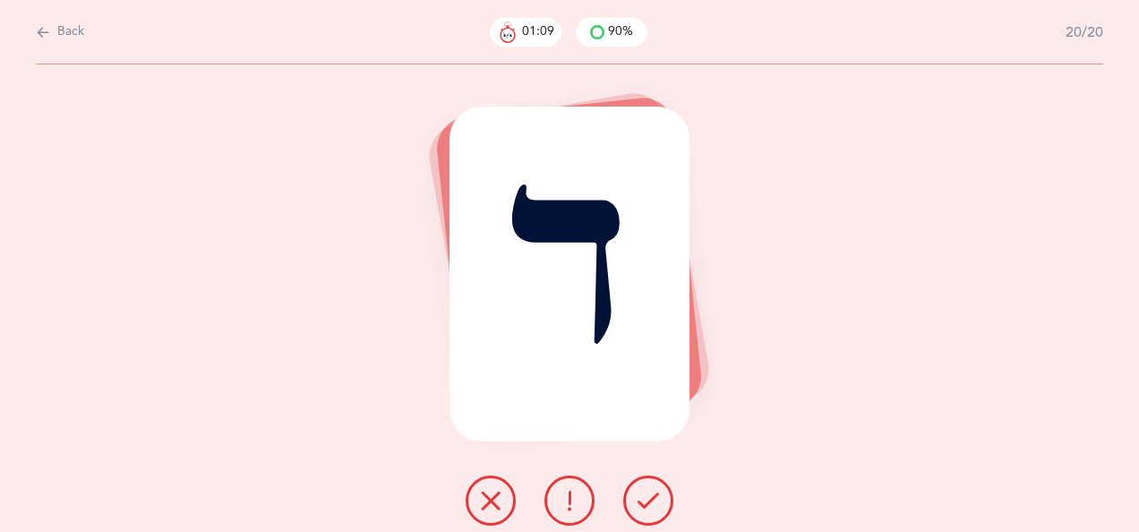
click at [652, 494] on icon at bounding box center [648, 500] width 21 height 21
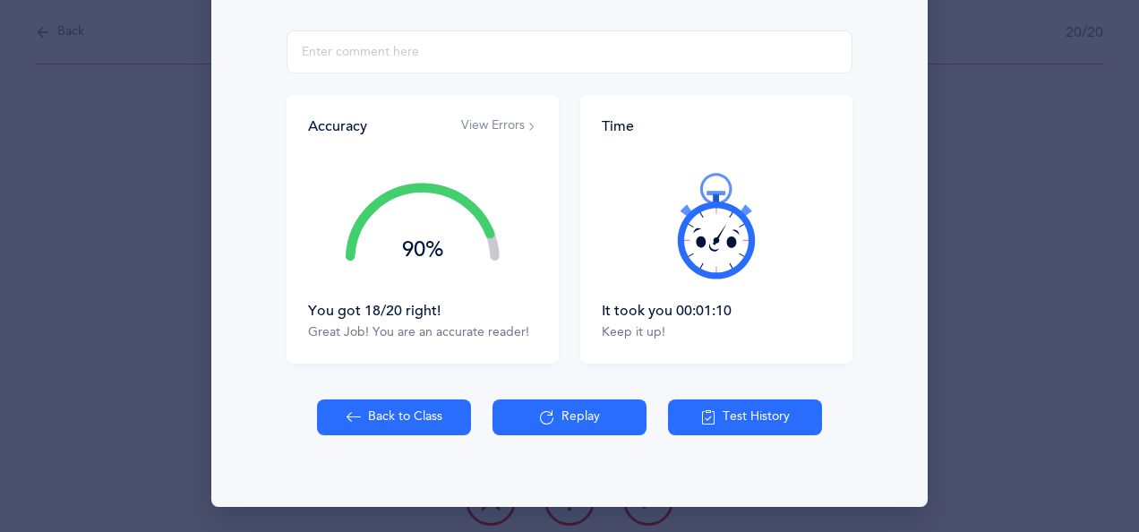
scroll to position [320, 0]
click at [390, 417] on button "Back to Class" at bounding box center [394, 418] width 154 height 36
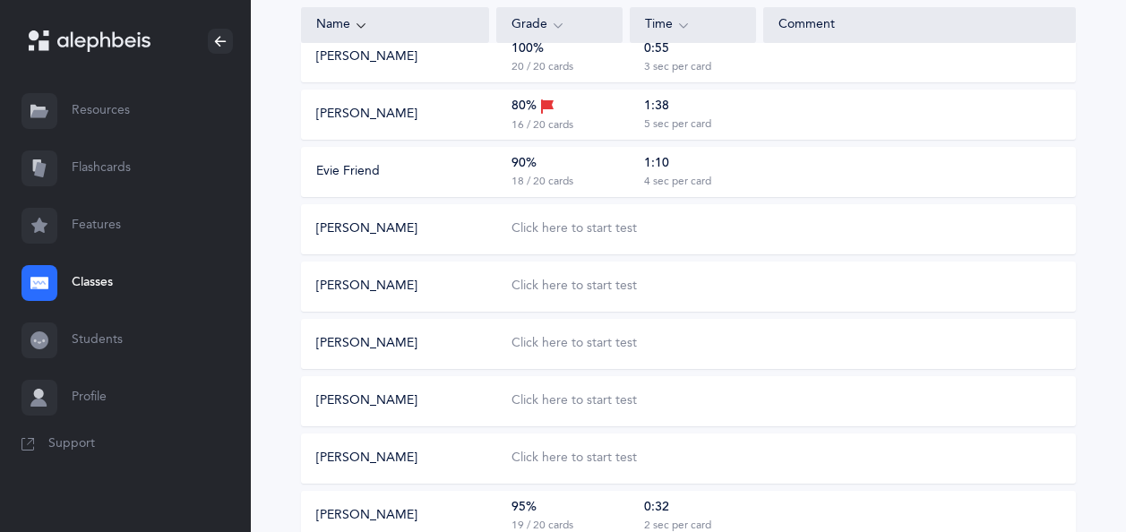
scroll to position [728, 0]
click at [582, 224] on div "Click here to start test" at bounding box center [573, 228] width 125 height 18
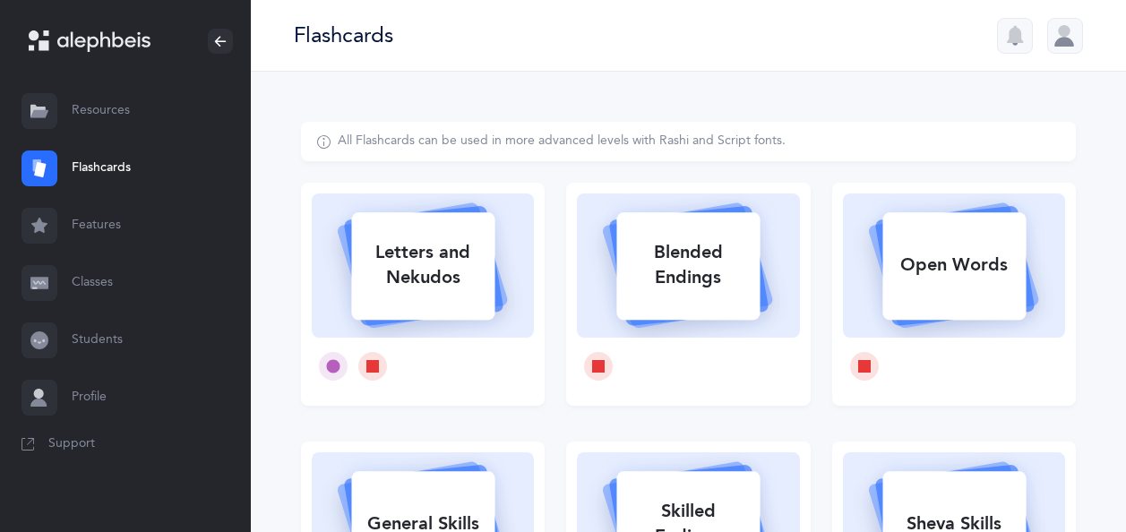
click at [457, 267] on div "Letters and Nekudos" at bounding box center [422, 265] width 143 height 72
select select
select select "single"
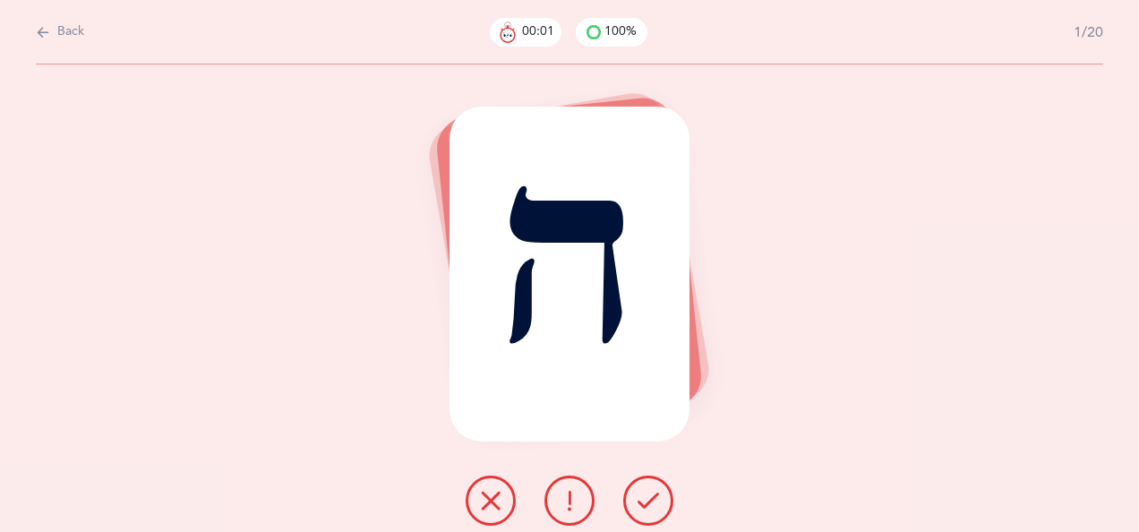
click at [654, 495] on icon at bounding box center [648, 500] width 21 height 21
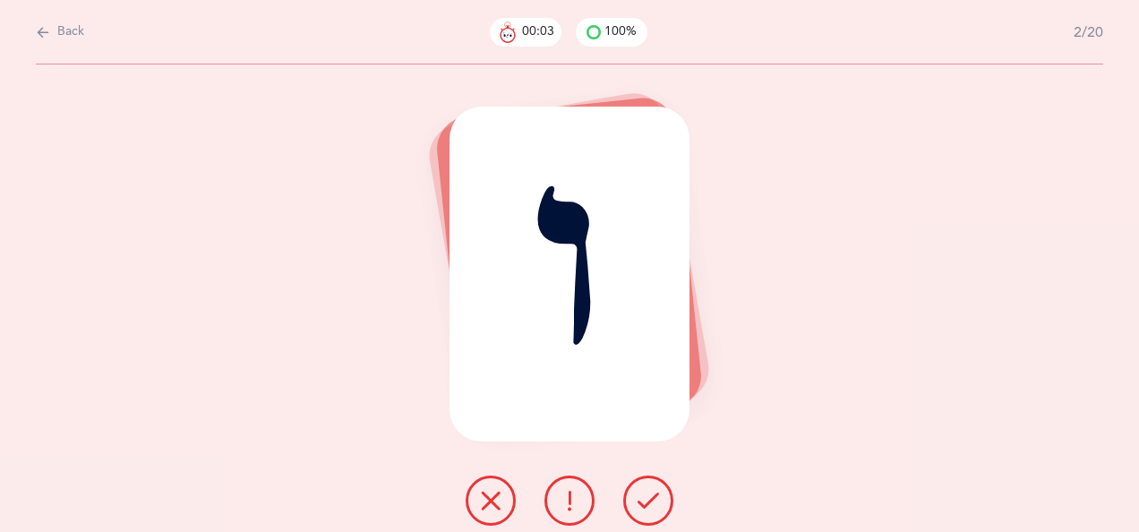
click at [650, 495] on icon at bounding box center [648, 500] width 21 height 21
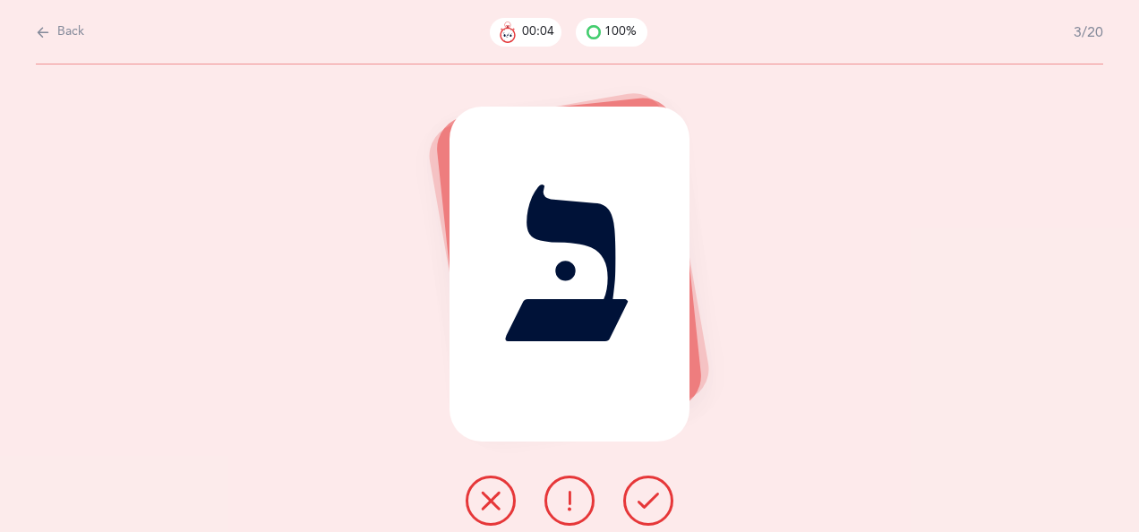
click at [649, 493] on icon at bounding box center [648, 500] width 21 height 21
click at [652, 490] on icon at bounding box center [648, 500] width 21 height 21
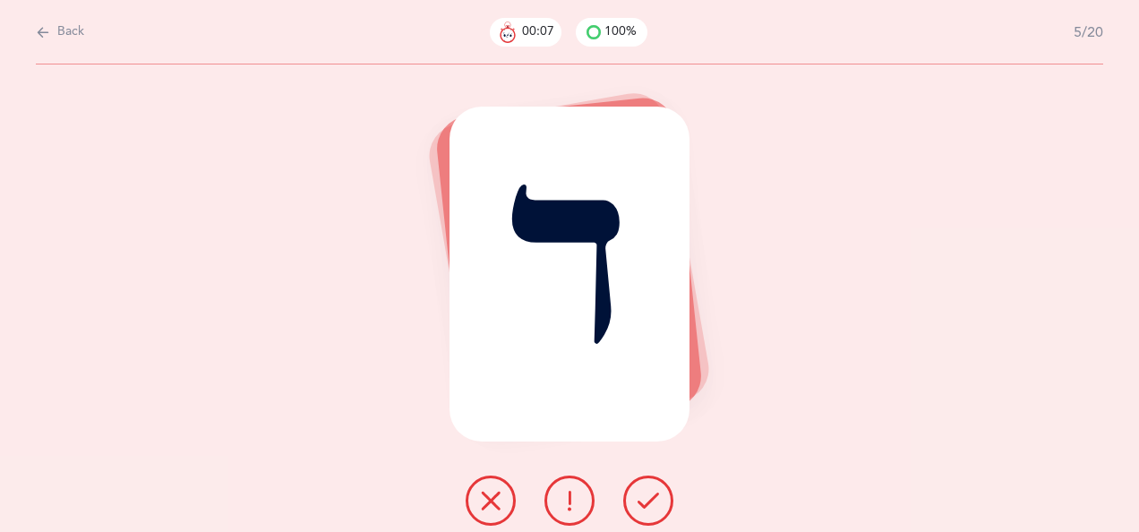
click at [647, 485] on button at bounding box center [648, 501] width 50 height 50
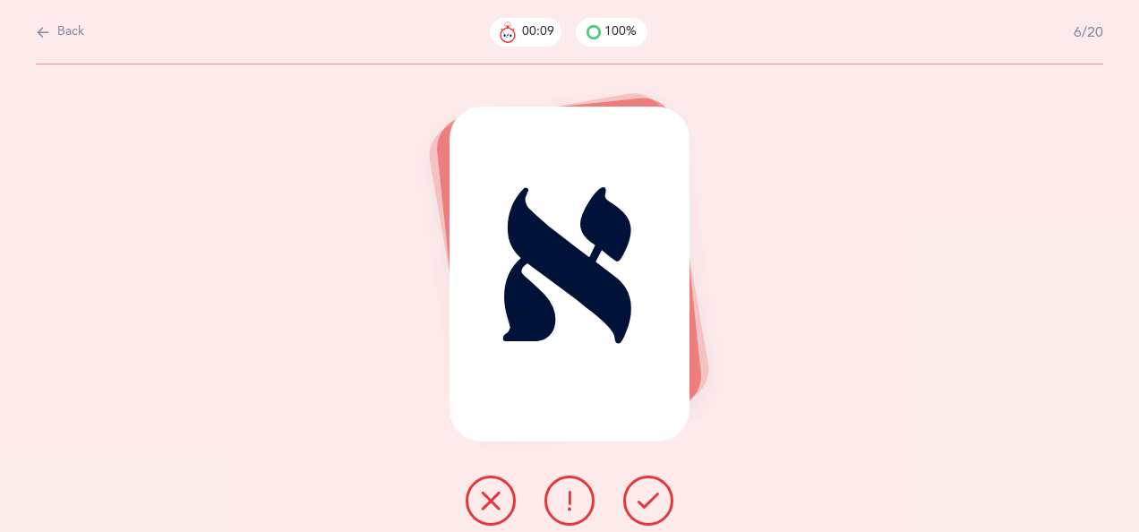
click at [647, 496] on icon at bounding box center [648, 500] width 21 height 21
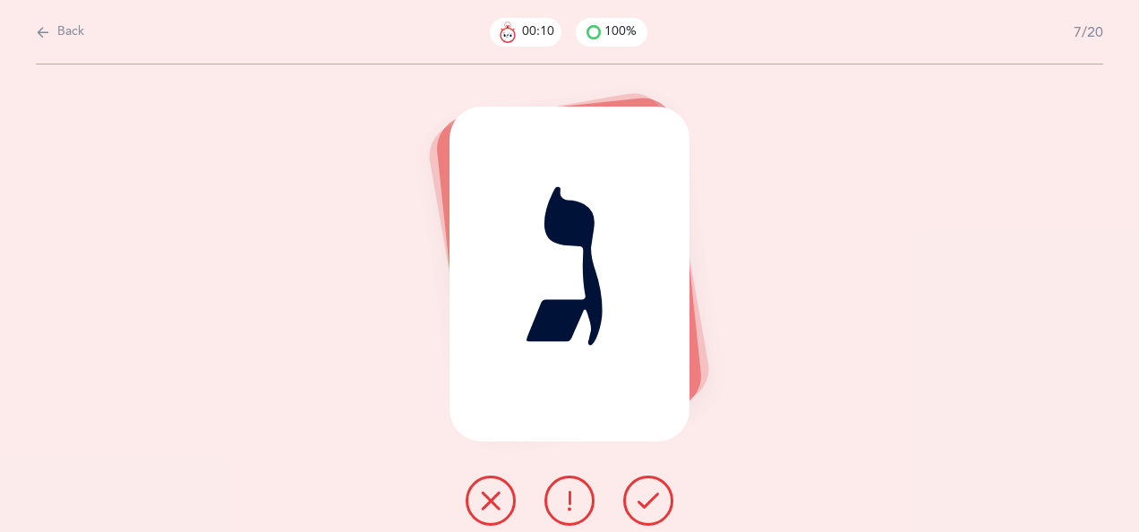
click at [648, 494] on icon at bounding box center [648, 500] width 21 height 21
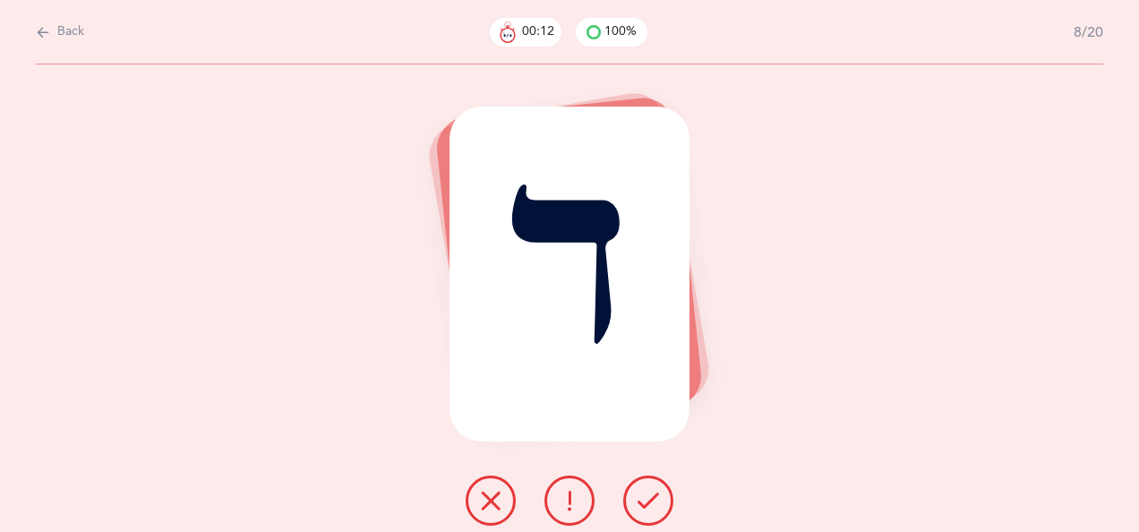
click at [647, 498] on icon at bounding box center [648, 500] width 21 height 21
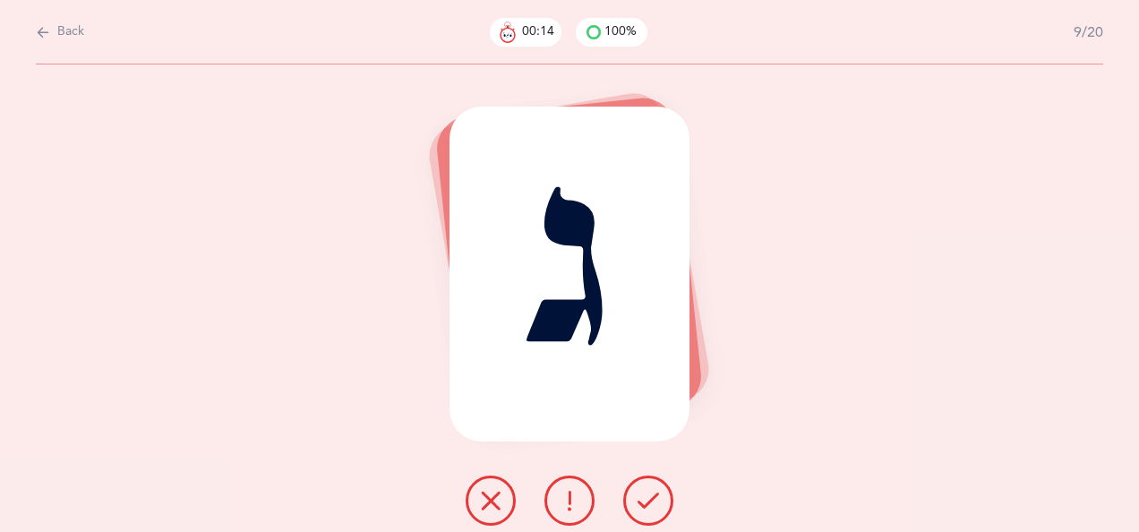
click at [648, 496] on icon at bounding box center [648, 500] width 21 height 21
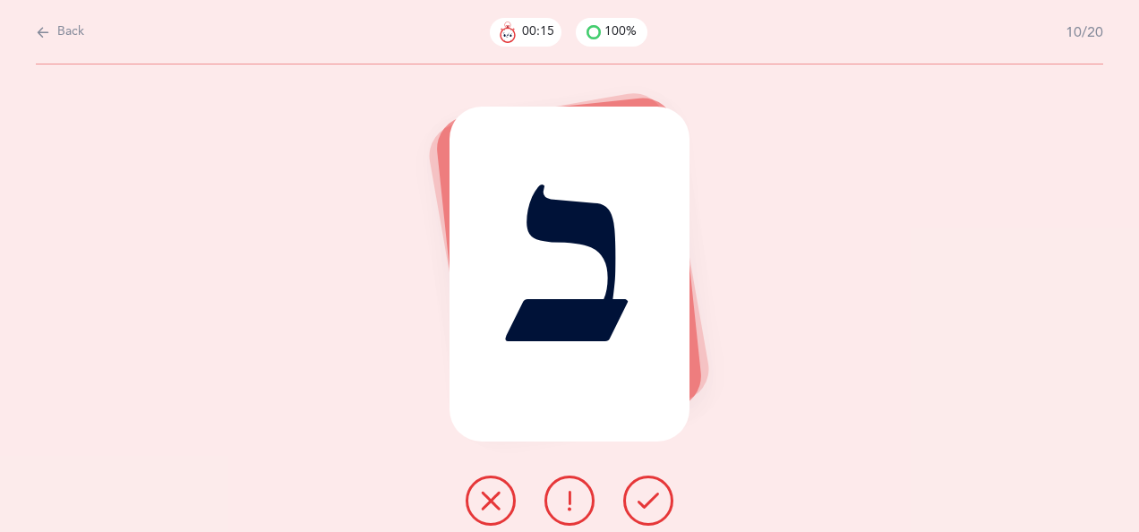
click at [650, 496] on icon at bounding box center [648, 500] width 21 height 21
click at [647, 497] on icon at bounding box center [648, 500] width 21 height 21
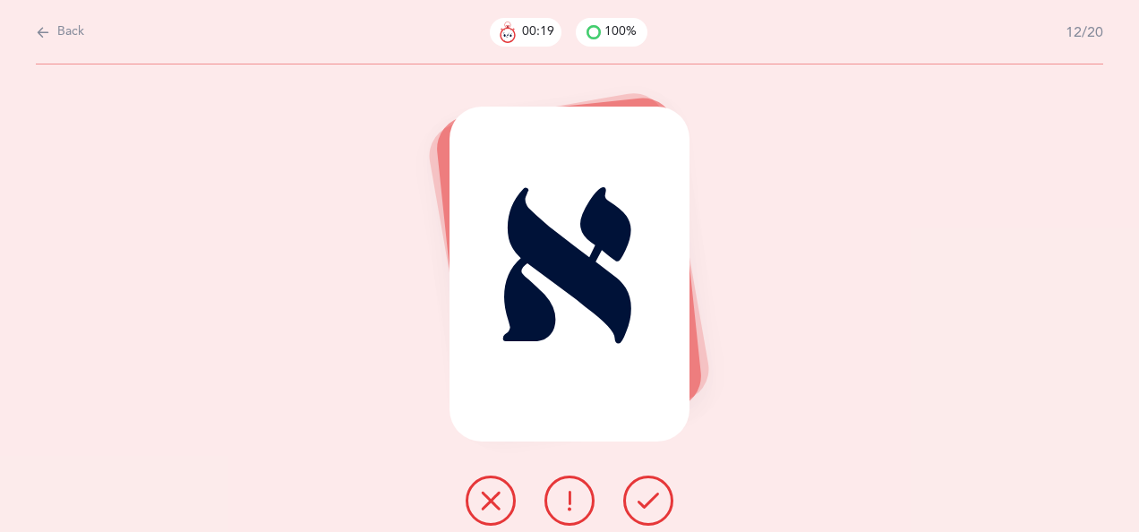
click at [652, 493] on icon at bounding box center [648, 500] width 21 height 21
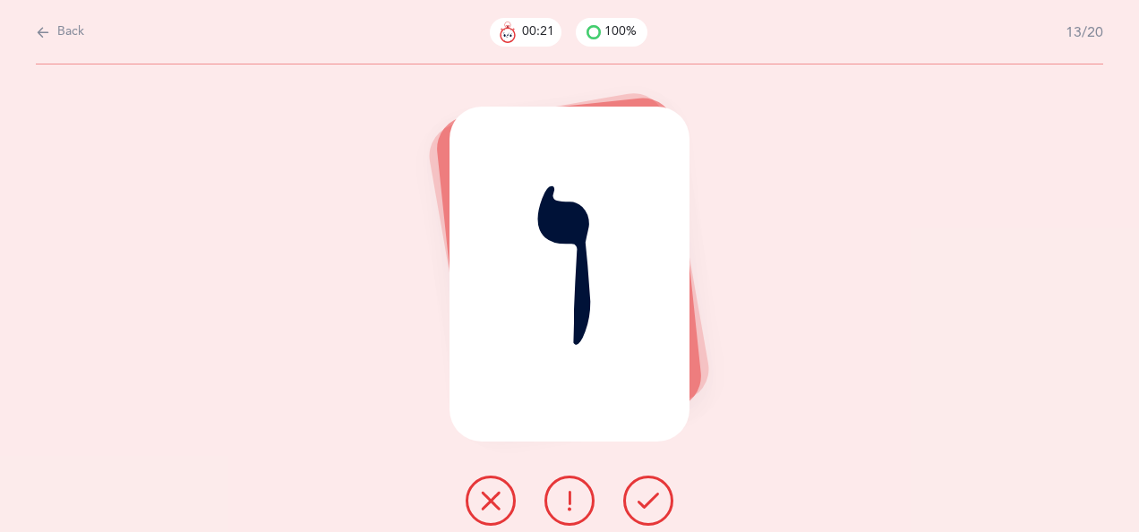
click at [647, 495] on icon at bounding box center [648, 500] width 21 height 21
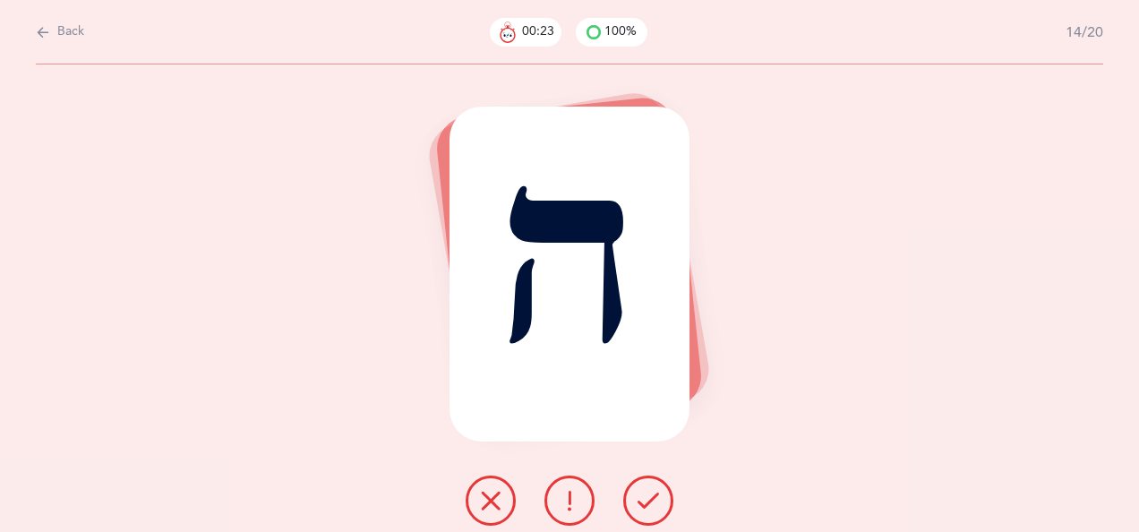
click at [644, 494] on icon at bounding box center [648, 500] width 21 height 21
click at [648, 494] on icon at bounding box center [648, 500] width 21 height 21
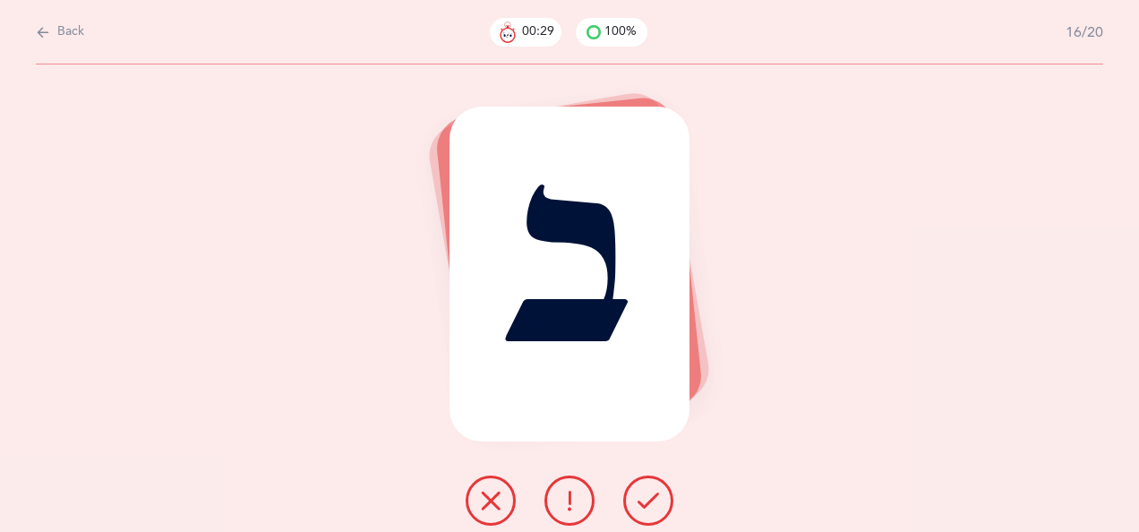
click at [645, 493] on icon at bounding box center [648, 500] width 21 height 21
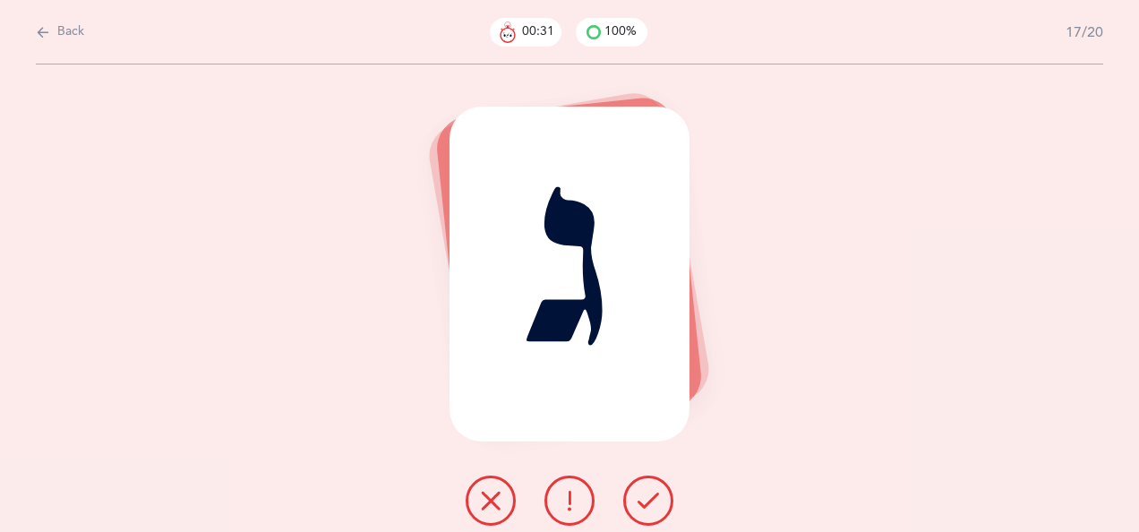
click at [647, 493] on icon at bounding box center [648, 500] width 21 height 21
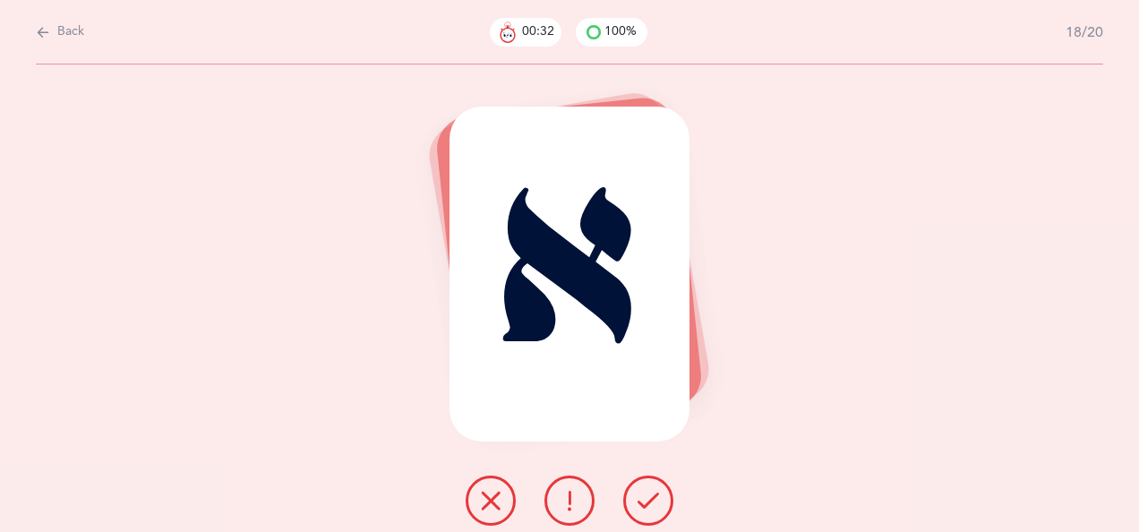
click at [642, 493] on icon at bounding box center [648, 500] width 21 height 21
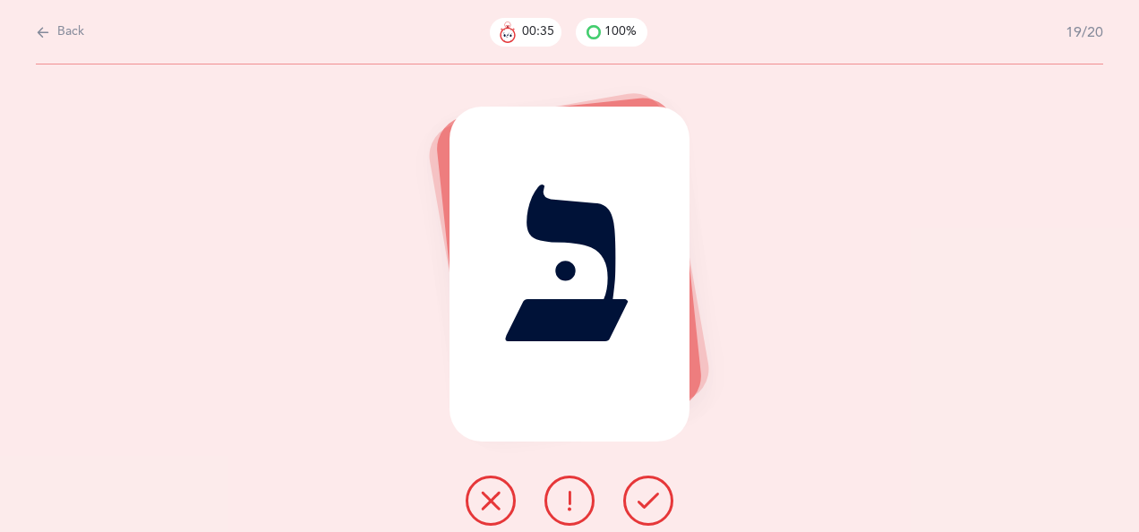
click at [648, 496] on icon at bounding box center [648, 500] width 21 height 21
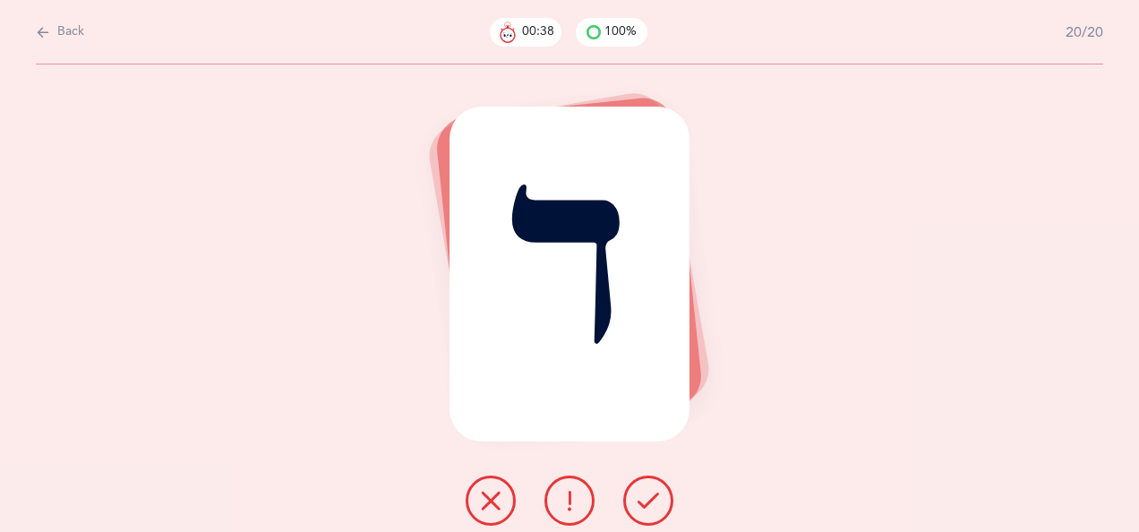
click at [646, 493] on icon at bounding box center [648, 500] width 21 height 21
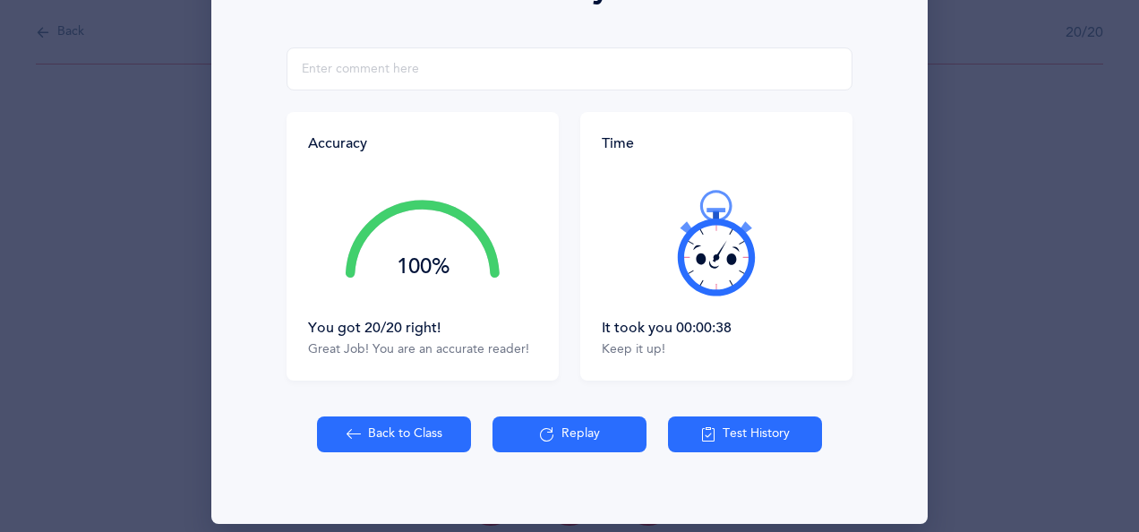
scroll to position [321, 0]
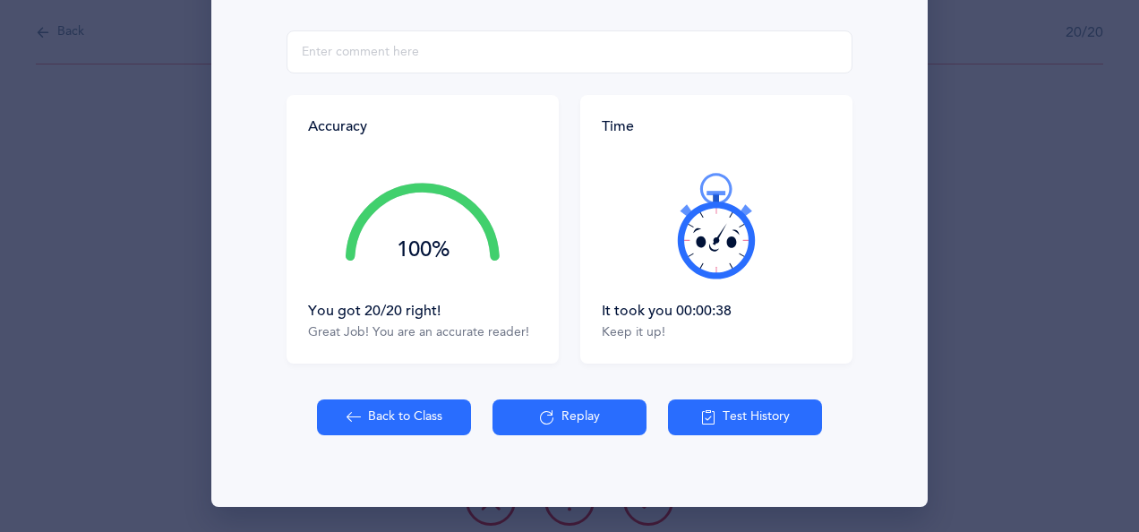
click at [418, 407] on button "Back to Class" at bounding box center [394, 417] width 154 height 36
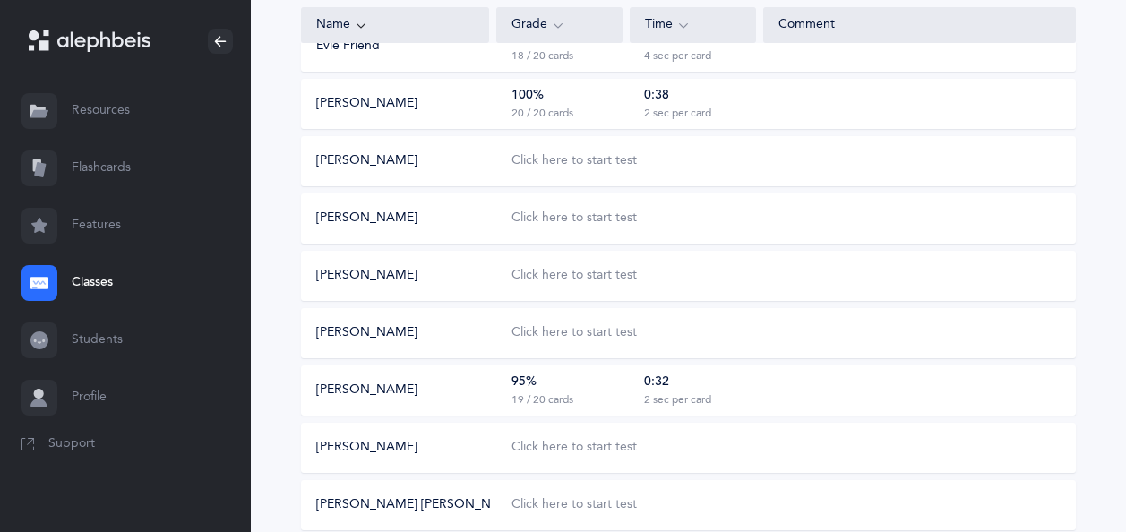
scroll to position [851, 0]
click at [594, 166] on div "Click here to start test" at bounding box center [573, 162] width 125 height 18
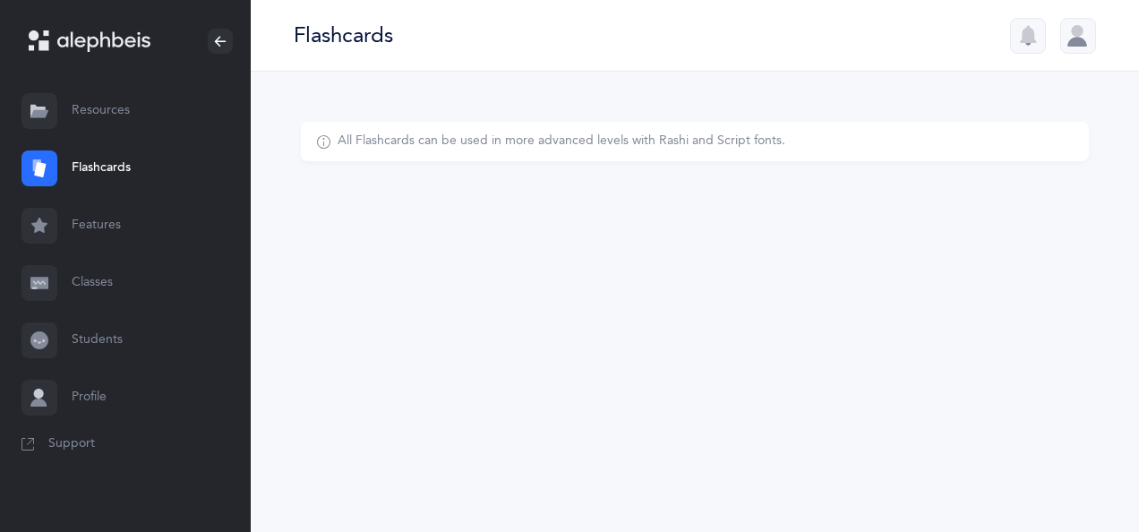
select select "single"
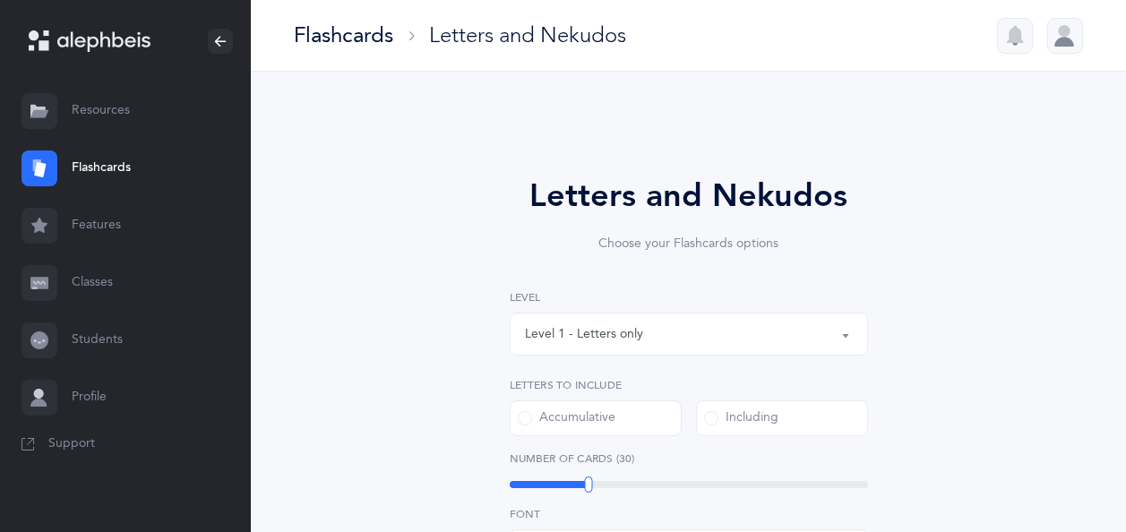
select select
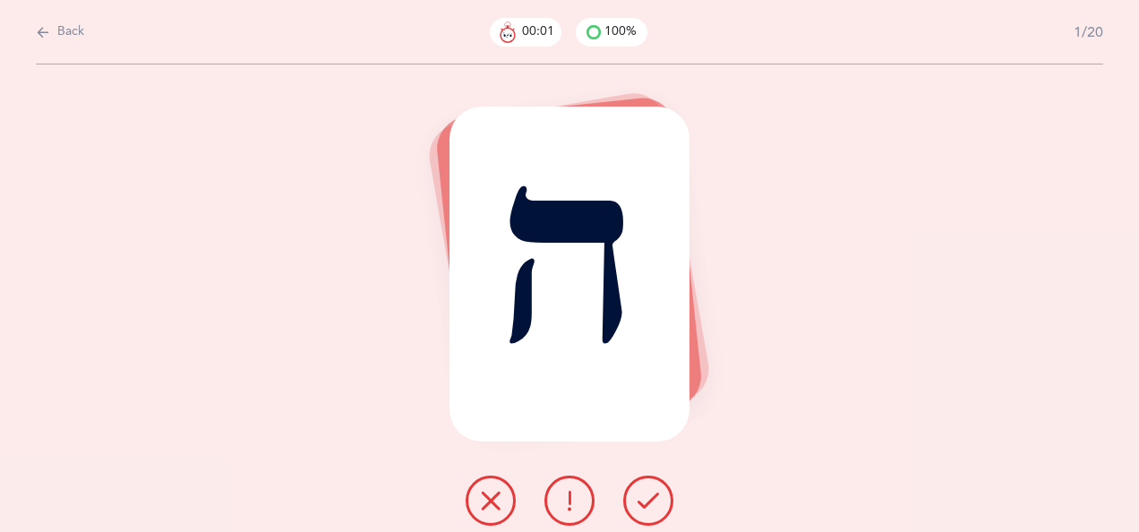
click at [647, 497] on icon at bounding box center [648, 500] width 21 height 21
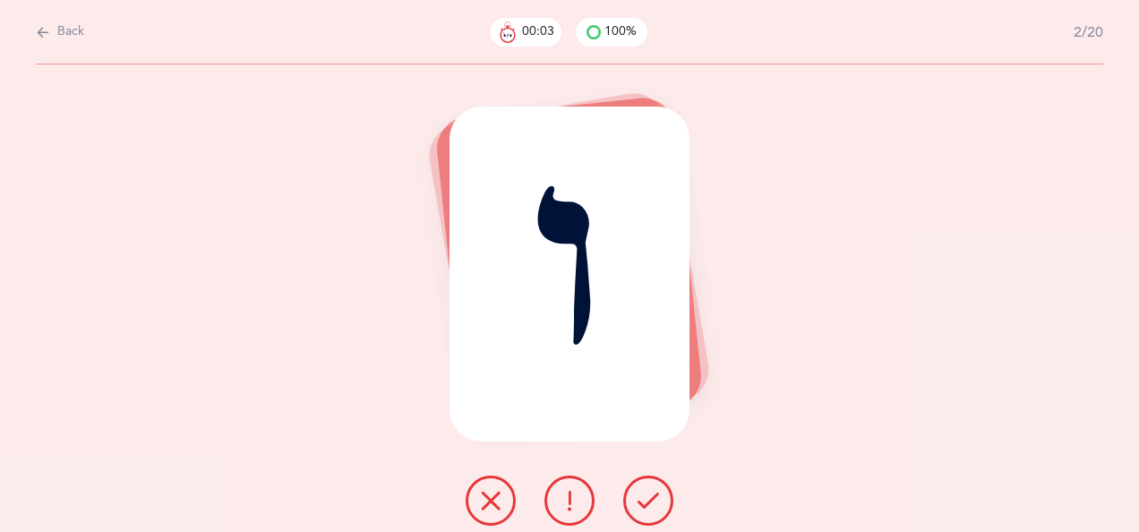
click at [652, 493] on icon at bounding box center [648, 500] width 21 height 21
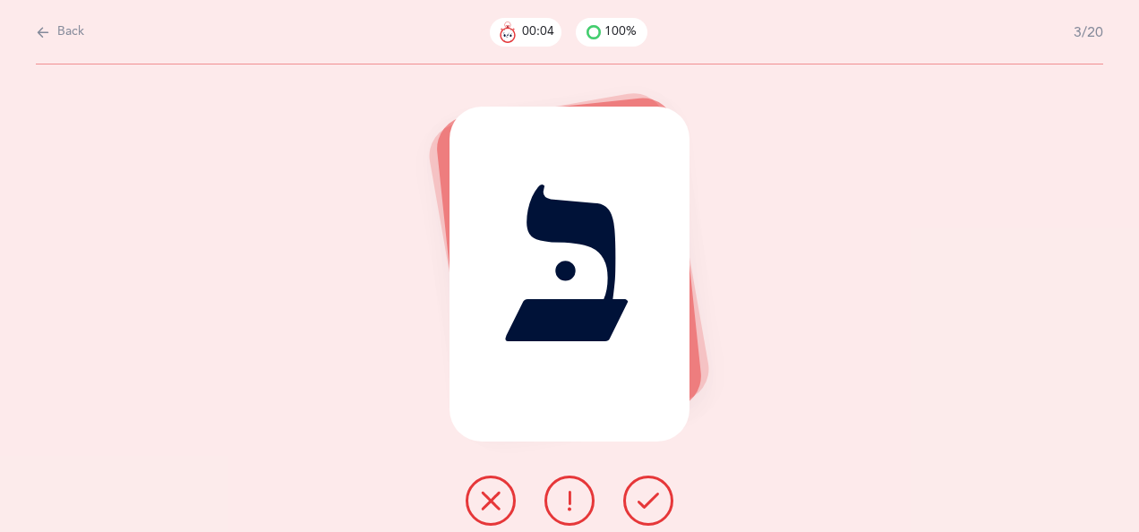
click at [653, 493] on icon at bounding box center [648, 500] width 21 height 21
click at [647, 494] on icon at bounding box center [648, 500] width 21 height 21
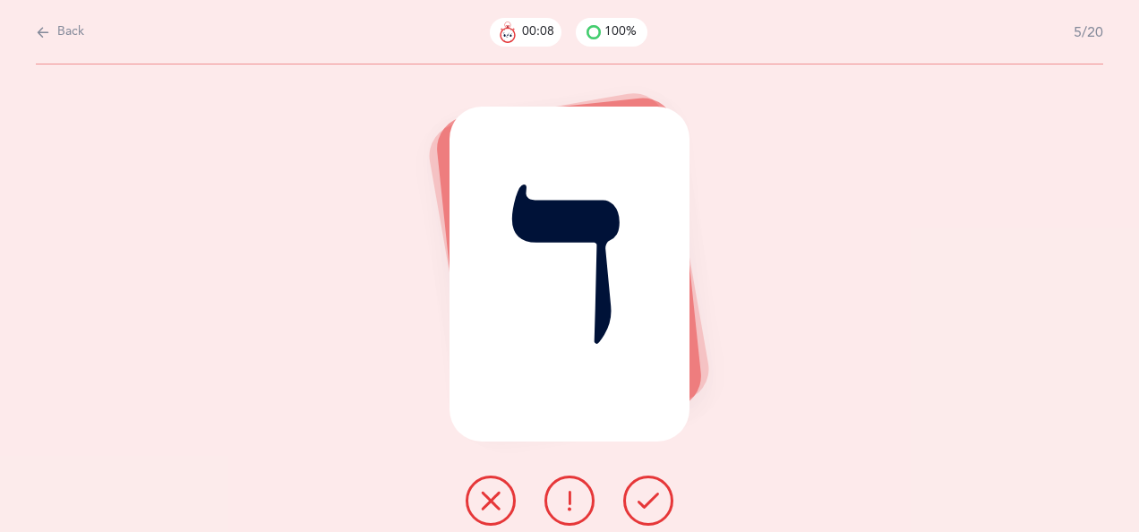
click at [647, 495] on icon at bounding box center [648, 500] width 21 height 21
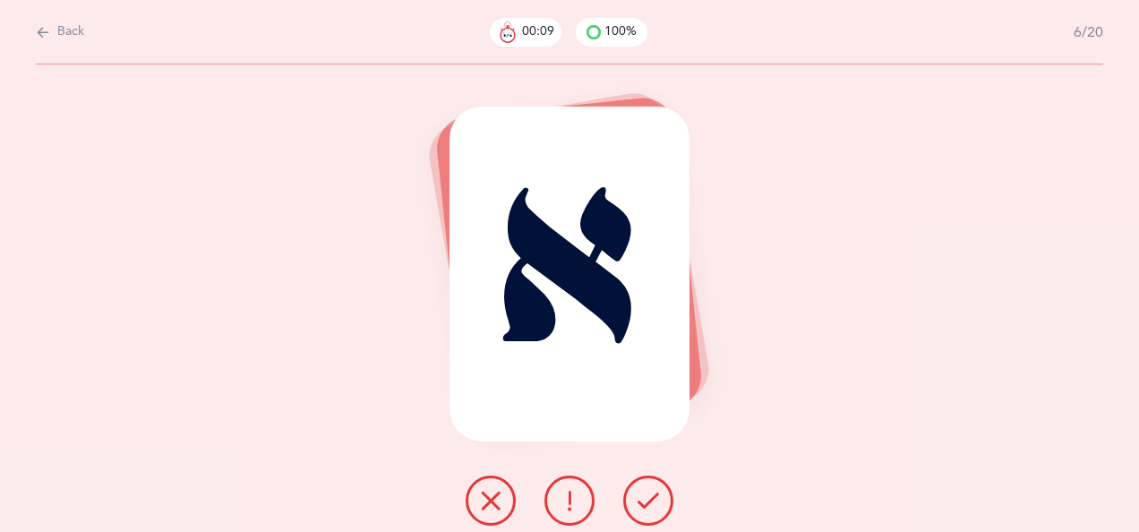
click at [648, 494] on icon at bounding box center [648, 500] width 21 height 21
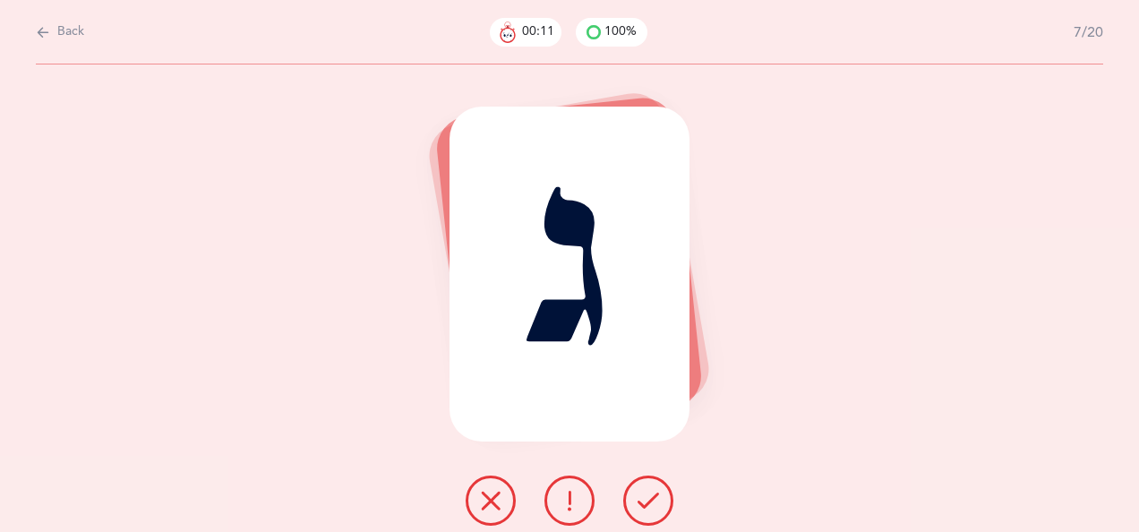
click at [648, 494] on icon at bounding box center [648, 500] width 21 height 21
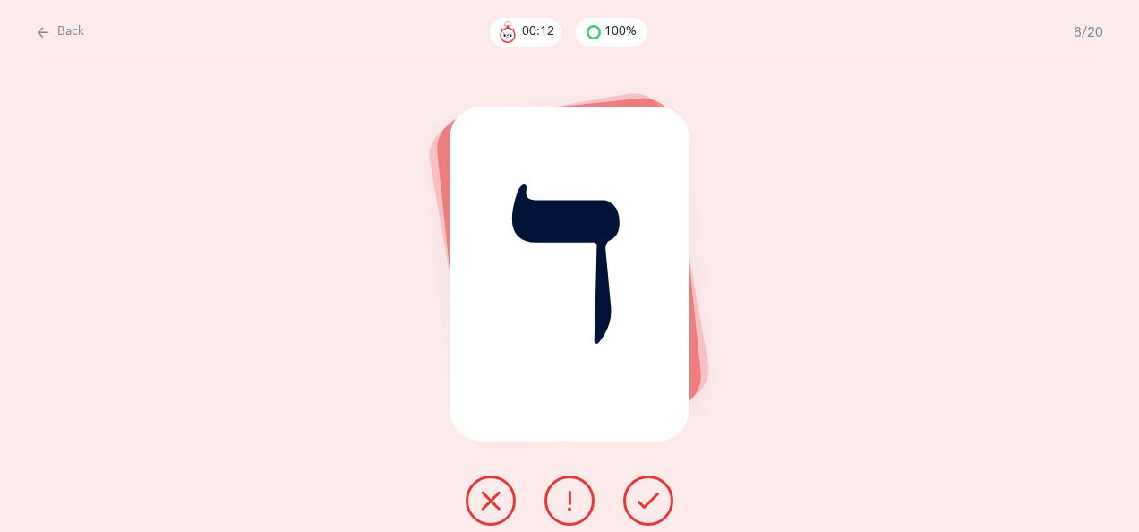
click at [647, 495] on icon at bounding box center [648, 500] width 21 height 21
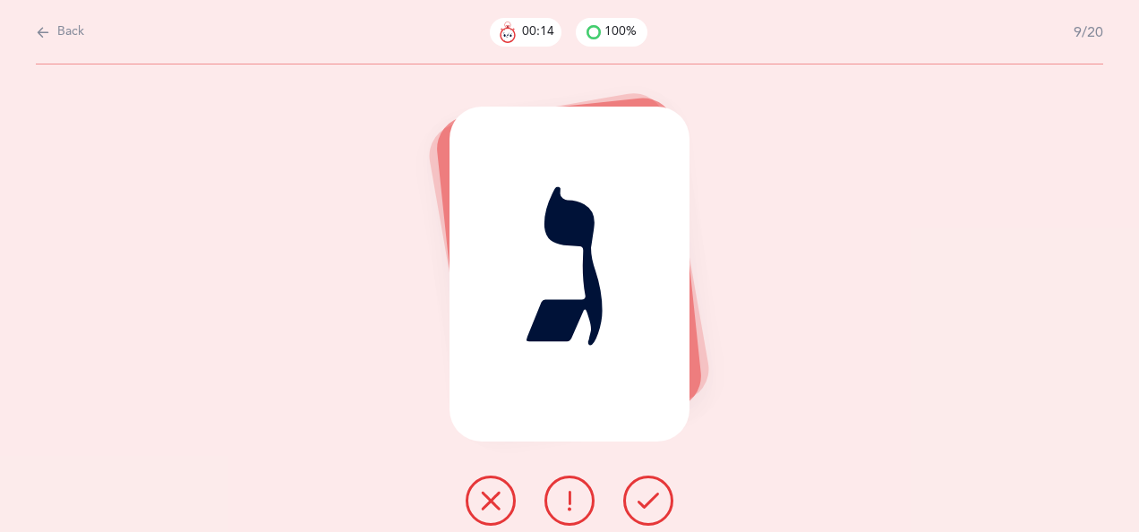
click at [646, 495] on icon at bounding box center [648, 500] width 21 height 21
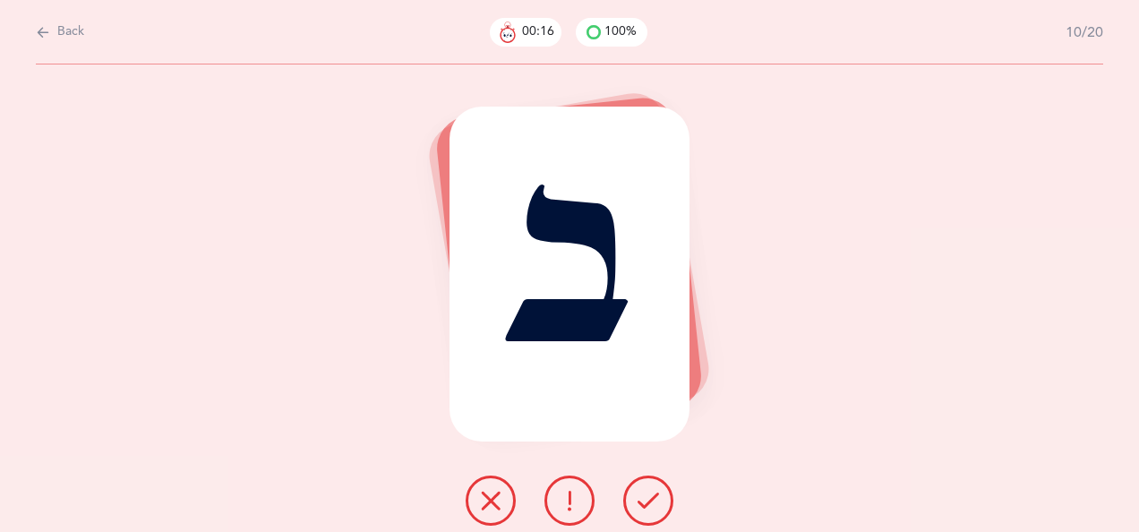
click at [647, 497] on icon at bounding box center [648, 500] width 21 height 21
click at [650, 495] on icon at bounding box center [648, 500] width 21 height 21
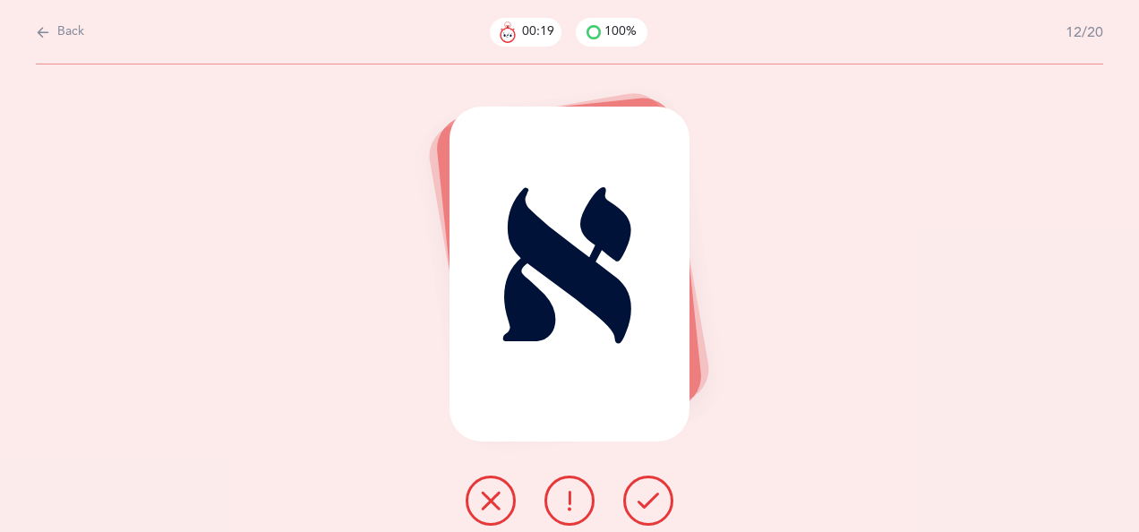
click at [648, 493] on icon at bounding box center [648, 500] width 21 height 21
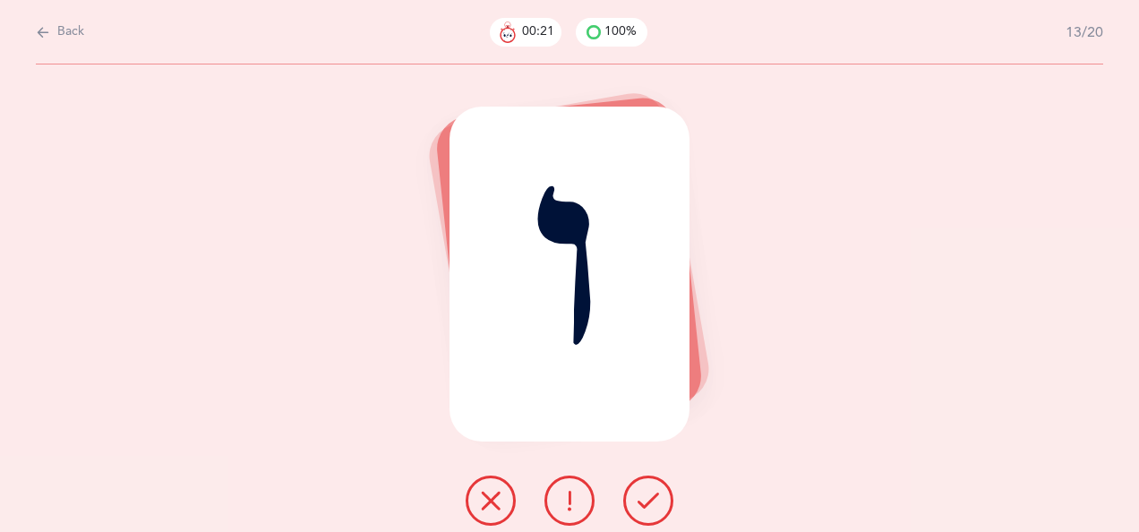
click at [644, 493] on icon at bounding box center [648, 500] width 21 height 21
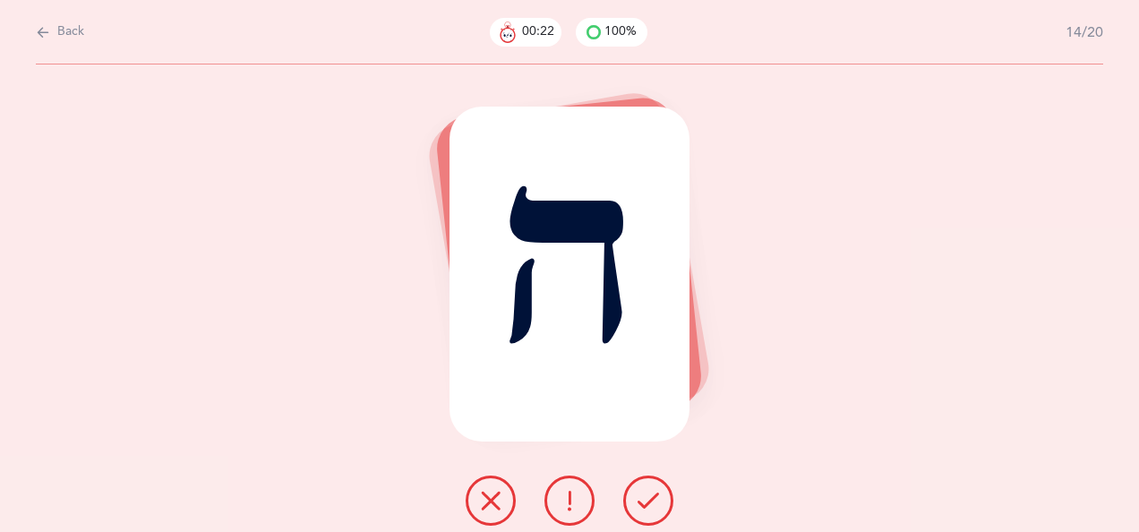
click at [649, 489] on button at bounding box center [648, 501] width 50 height 50
click at [652, 492] on icon at bounding box center [648, 500] width 21 height 21
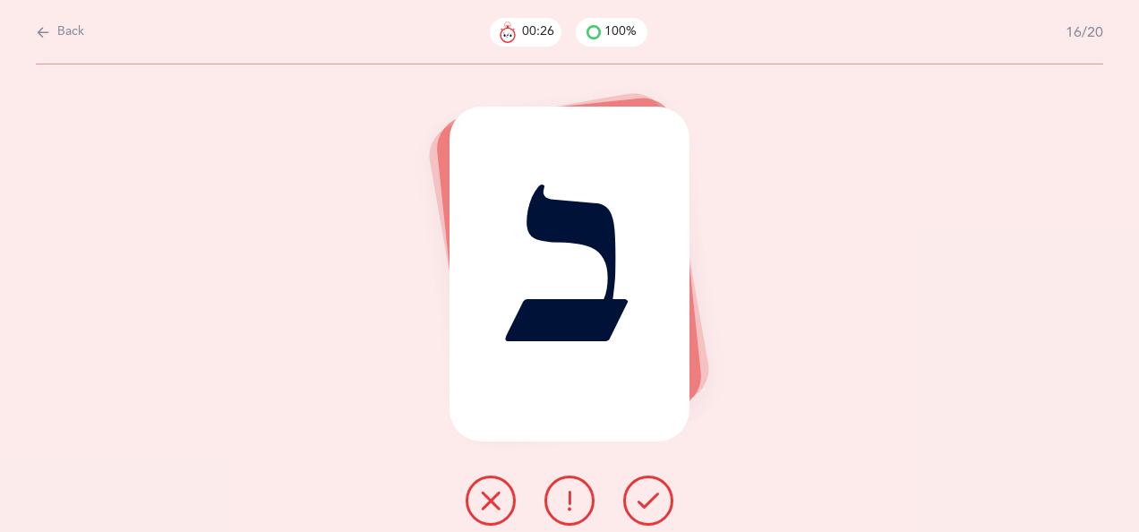
click at [651, 493] on icon at bounding box center [648, 500] width 21 height 21
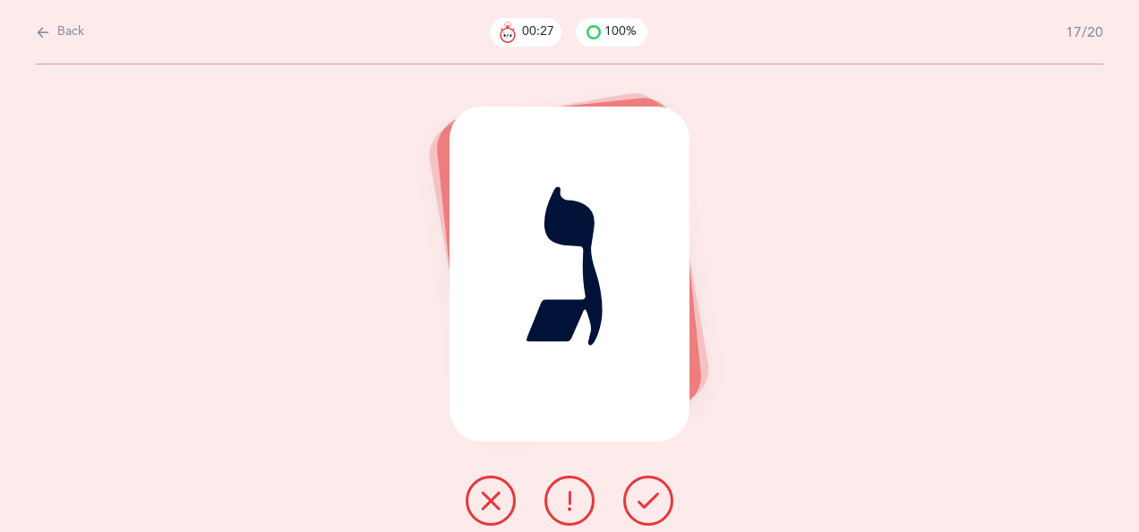
click at [649, 493] on icon at bounding box center [648, 500] width 21 height 21
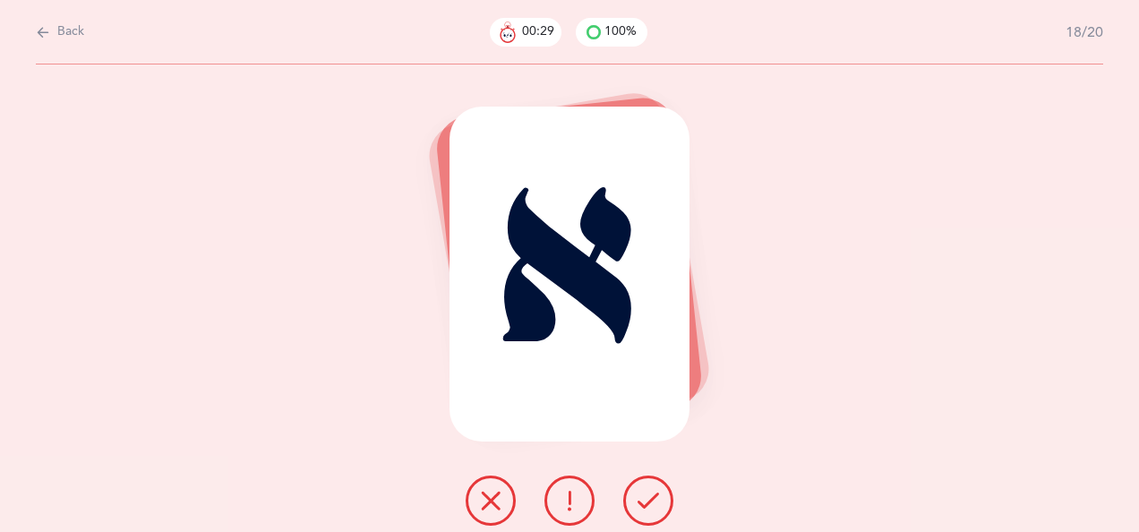
click at [645, 494] on icon at bounding box center [648, 500] width 21 height 21
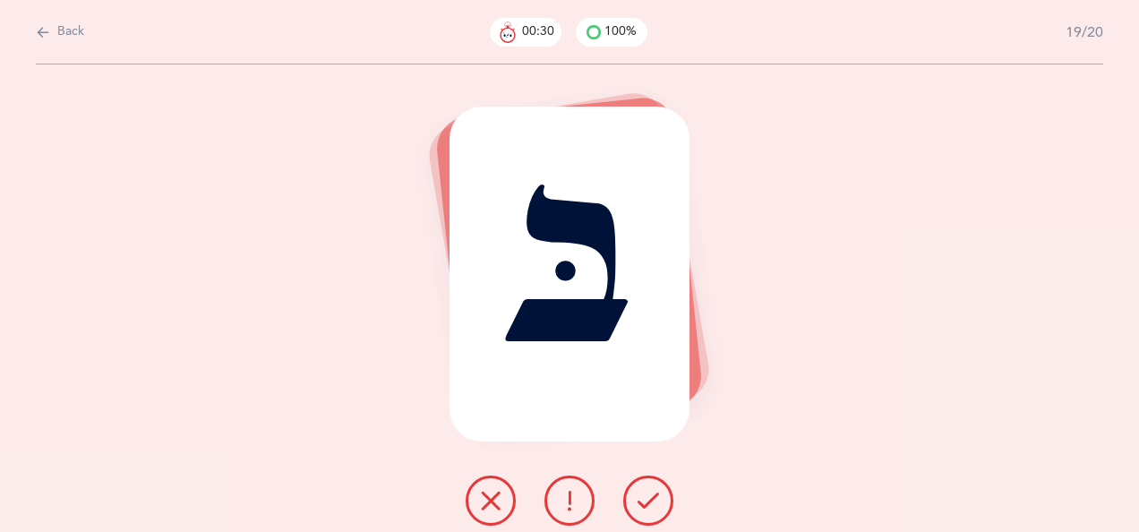
click at [647, 495] on icon at bounding box center [648, 500] width 21 height 21
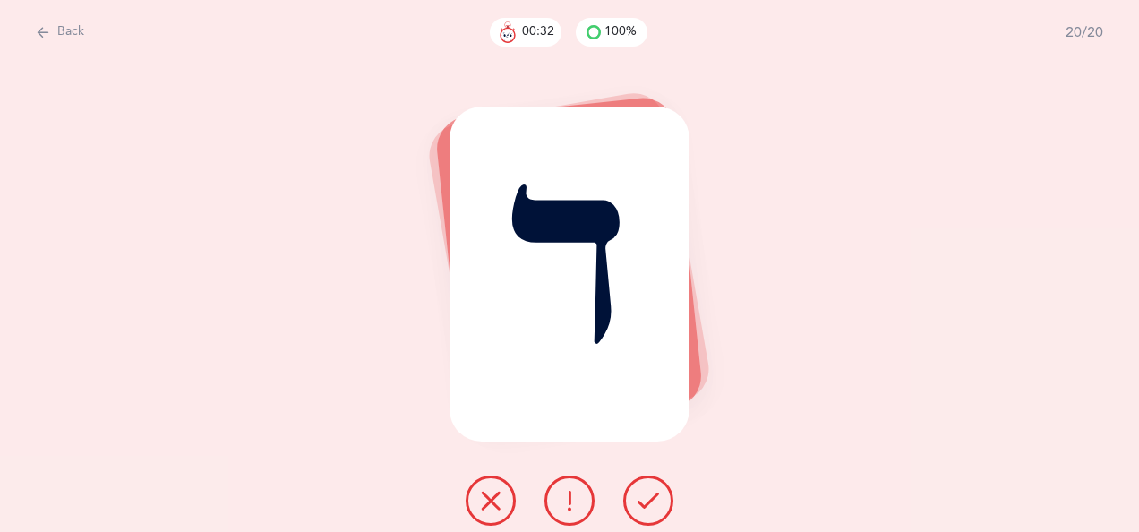
click at [644, 497] on icon at bounding box center [648, 500] width 21 height 21
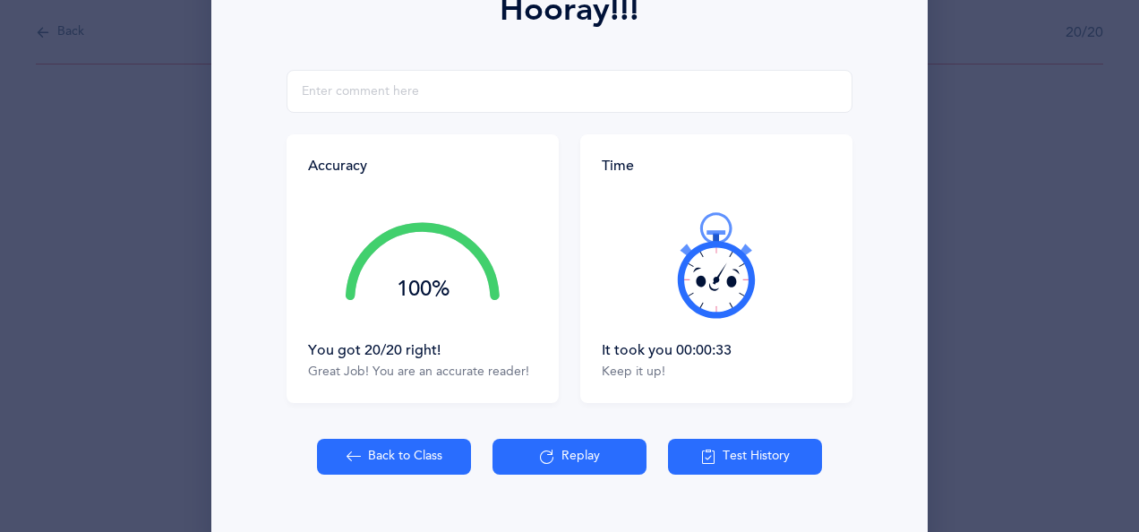
scroll to position [281, 0]
click at [399, 455] on button "Back to Class" at bounding box center [394, 457] width 154 height 36
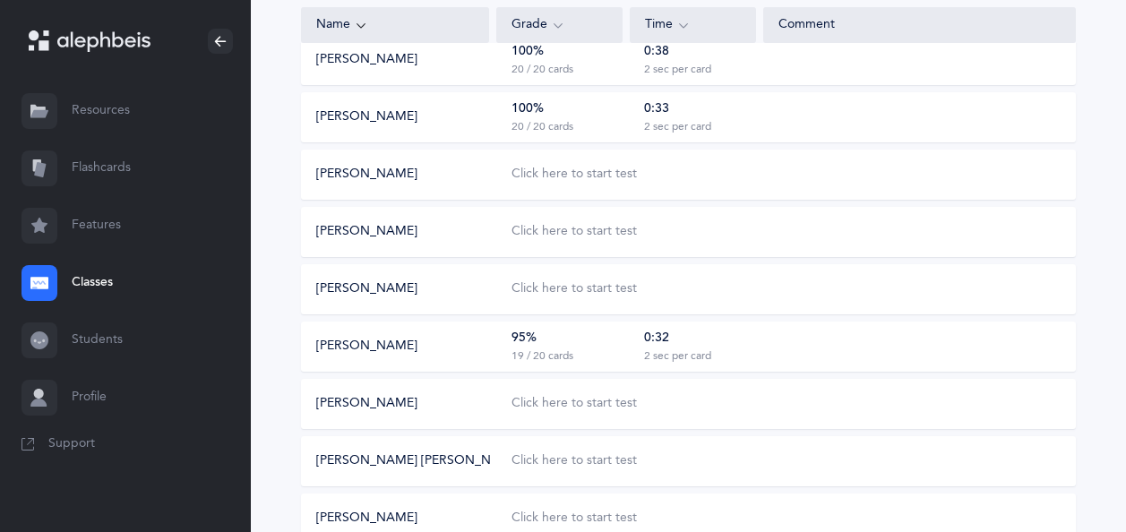
scroll to position [898, 0]
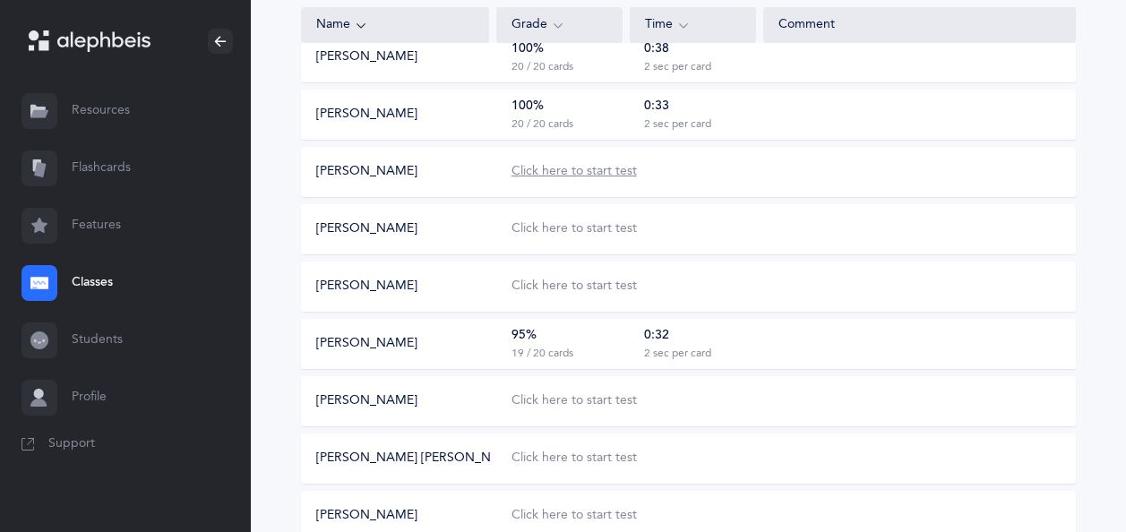
click at [599, 172] on div "Click here to start test" at bounding box center [573, 172] width 125 height 18
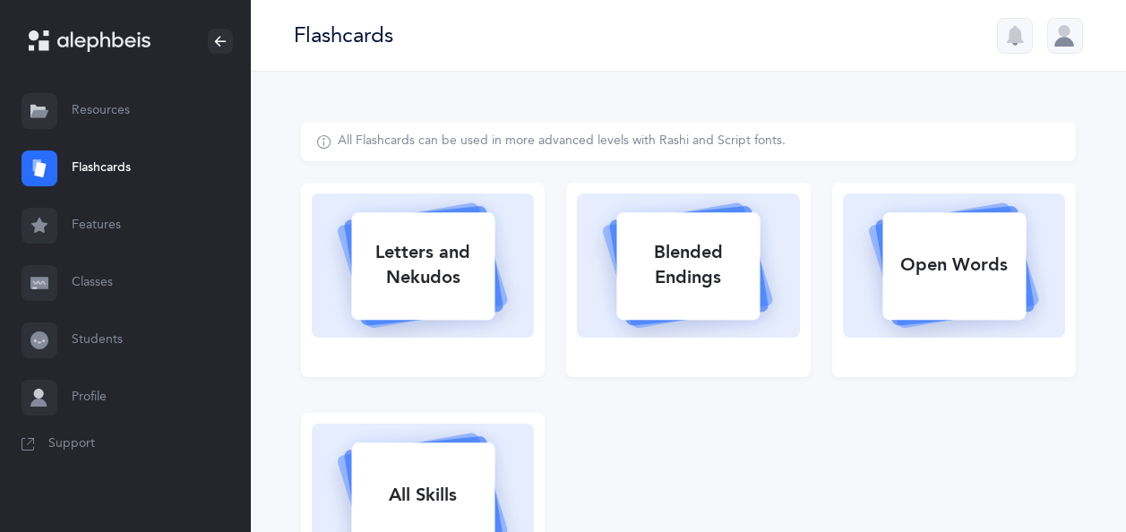
select select
select select "single"
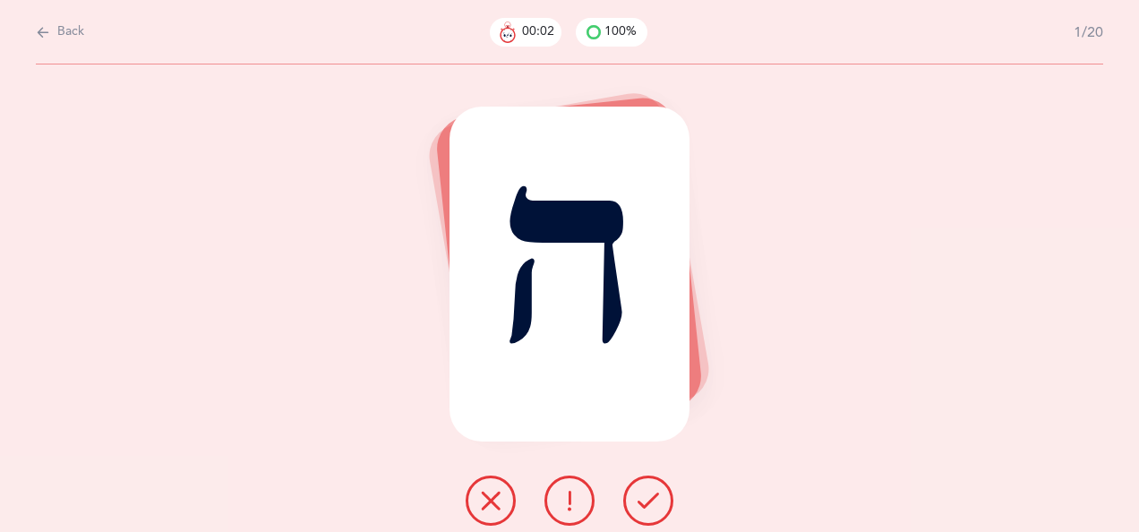
click at [648, 502] on icon at bounding box center [648, 500] width 21 height 21
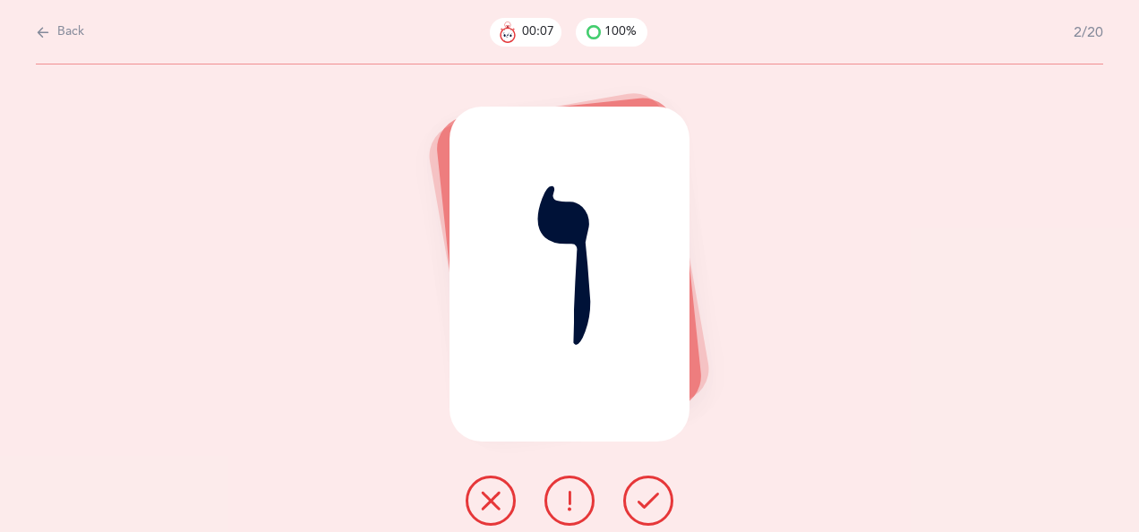
click at [491, 502] on icon at bounding box center [490, 500] width 21 height 21
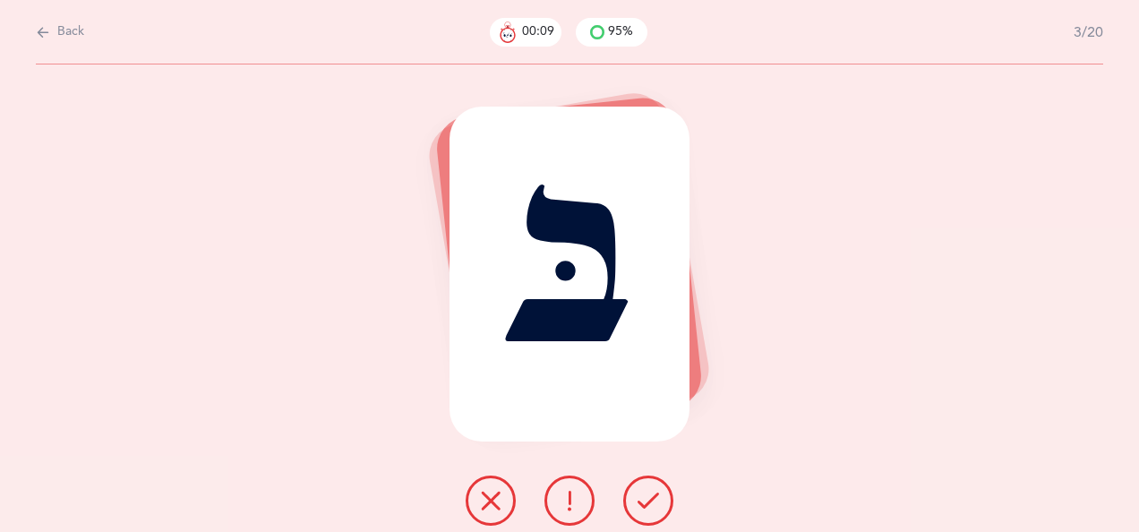
click at [647, 495] on icon at bounding box center [648, 500] width 21 height 21
click at [641, 493] on icon at bounding box center [648, 500] width 21 height 21
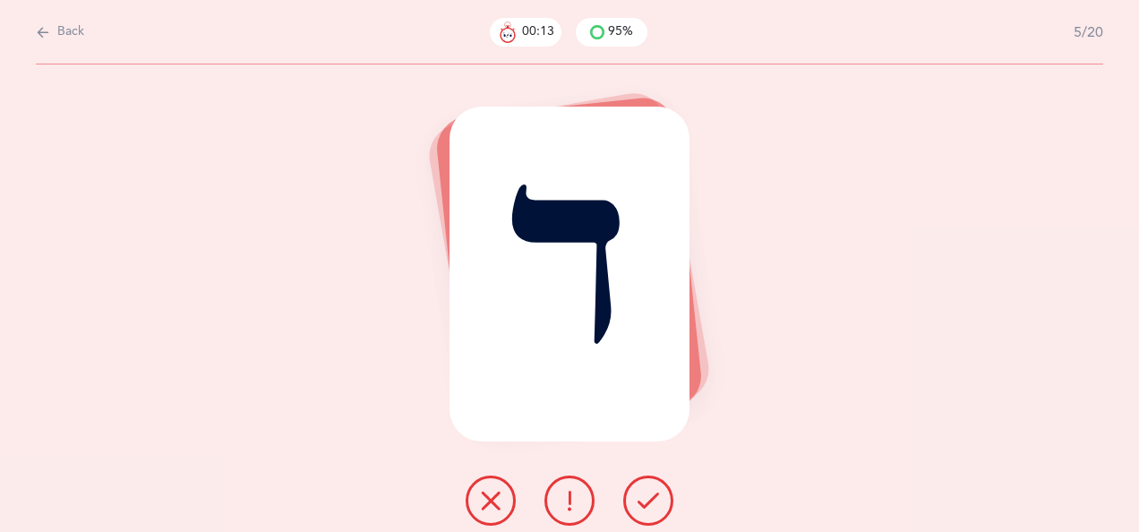
click at [649, 498] on icon at bounding box center [648, 500] width 21 height 21
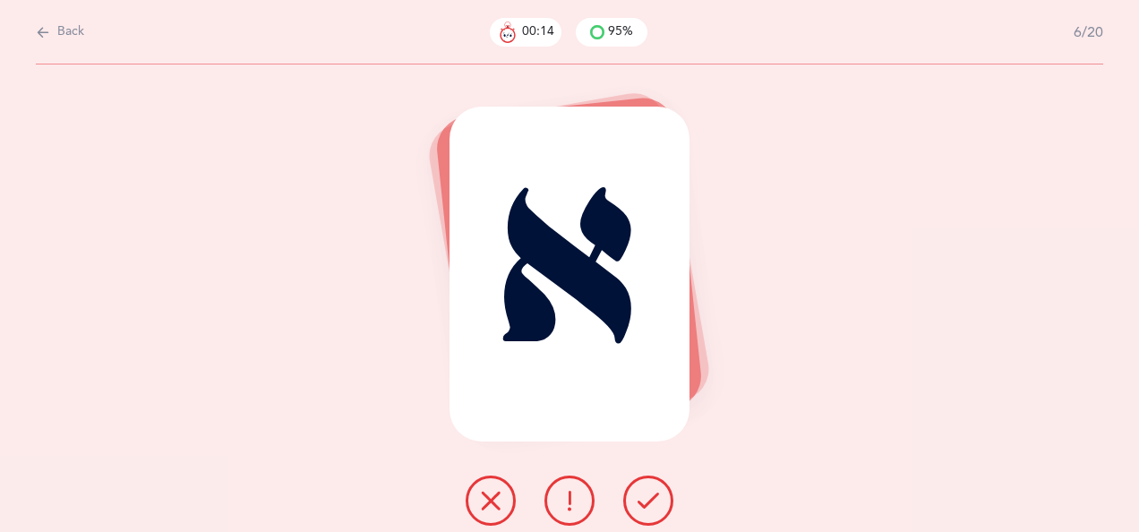
click at [654, 493] on icon at bounding box center [648, 500] width 21 height 21
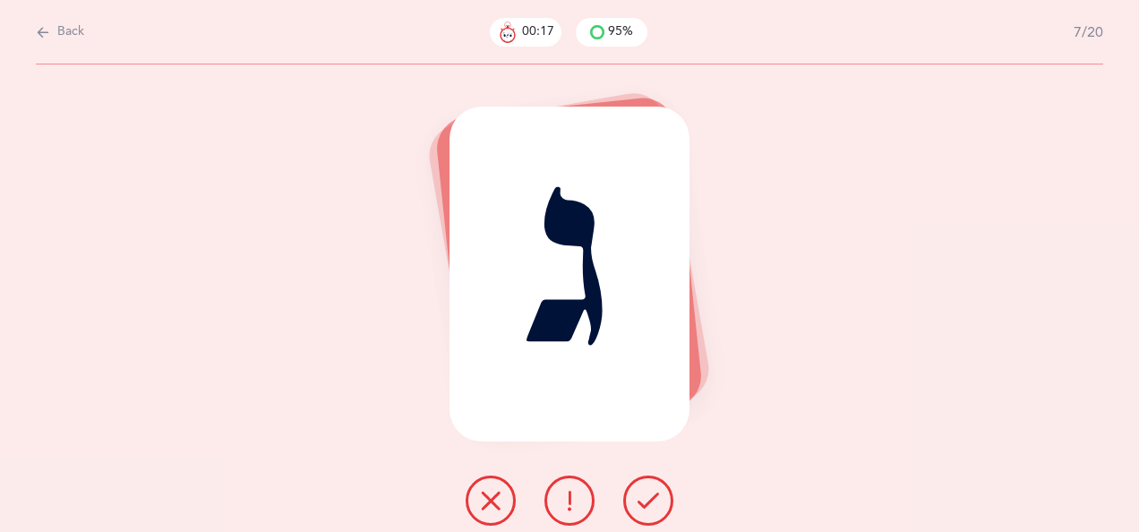
click at [647, 493] on icon at bounding box center [648, 500] width 21 height 21
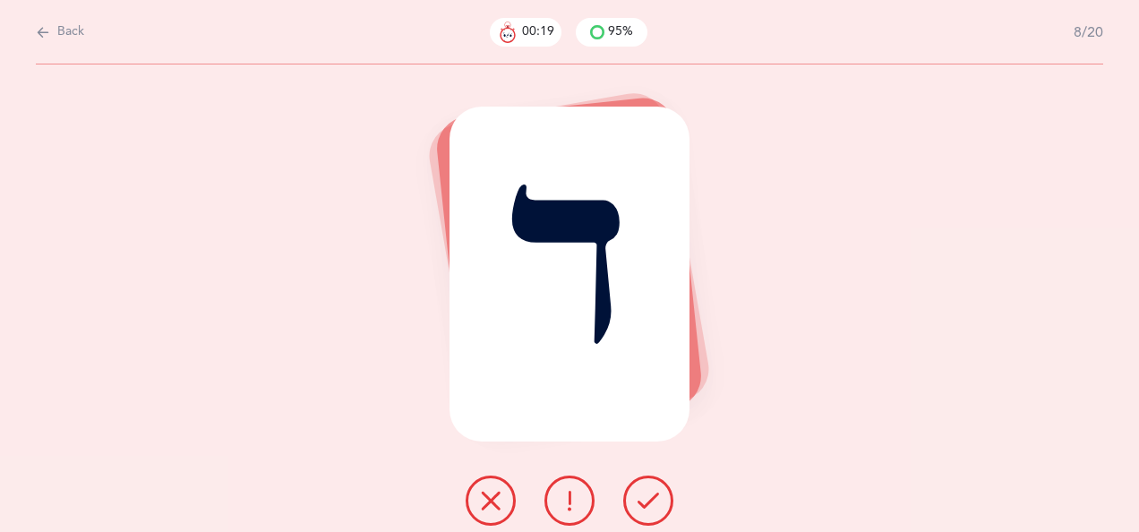
click at [646, 493] on icon at bounding box center [648, 500] width 21 height 21
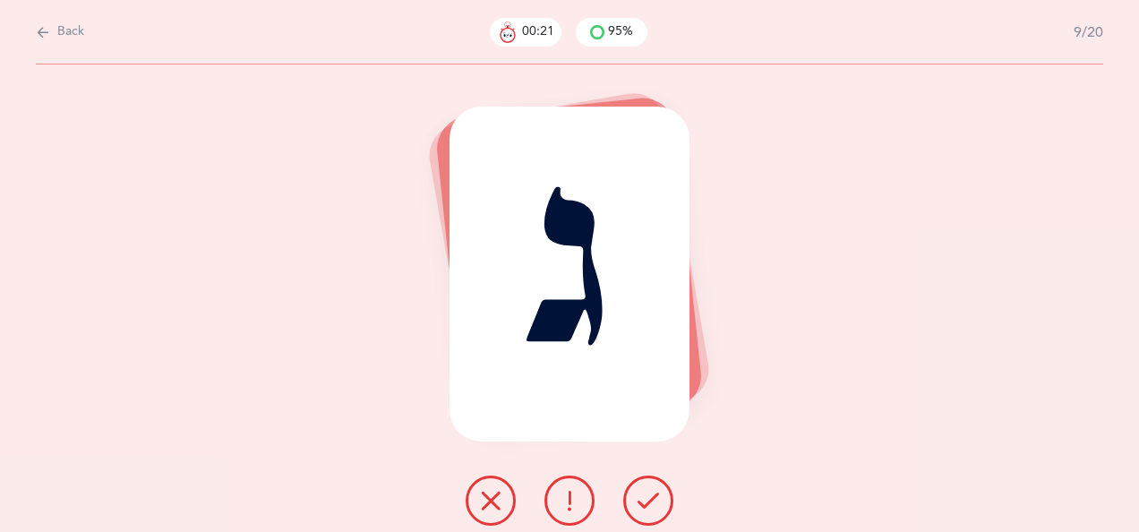
click at [641, 494] on icon at bounding box center [648, 500] width 21 height 21
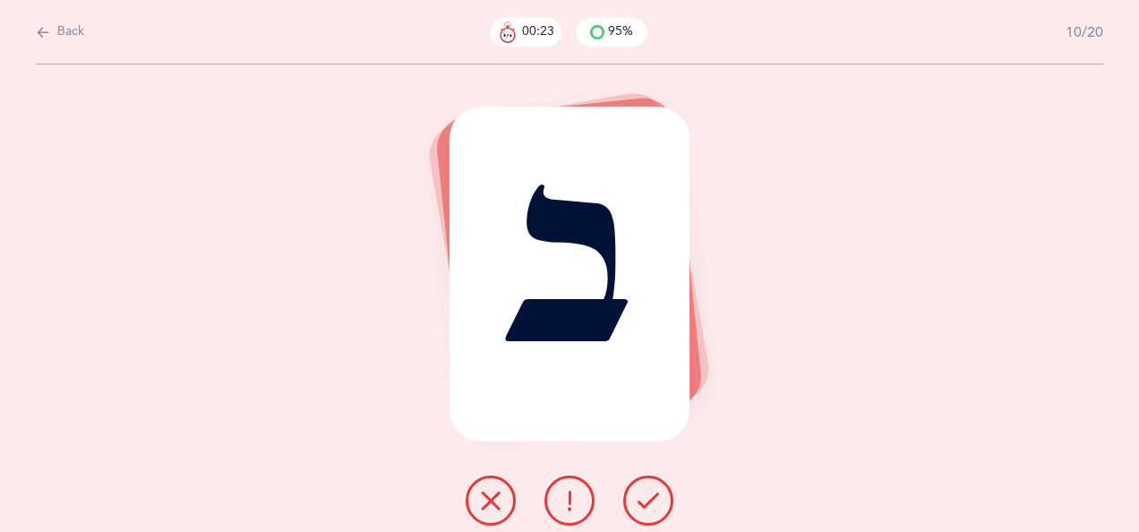
click at [642, 498] on icon at bounding box center [648, 500] width 21 height 21
click at [650, 491] on icon at bounding box center [648, 500] width 21 height 21
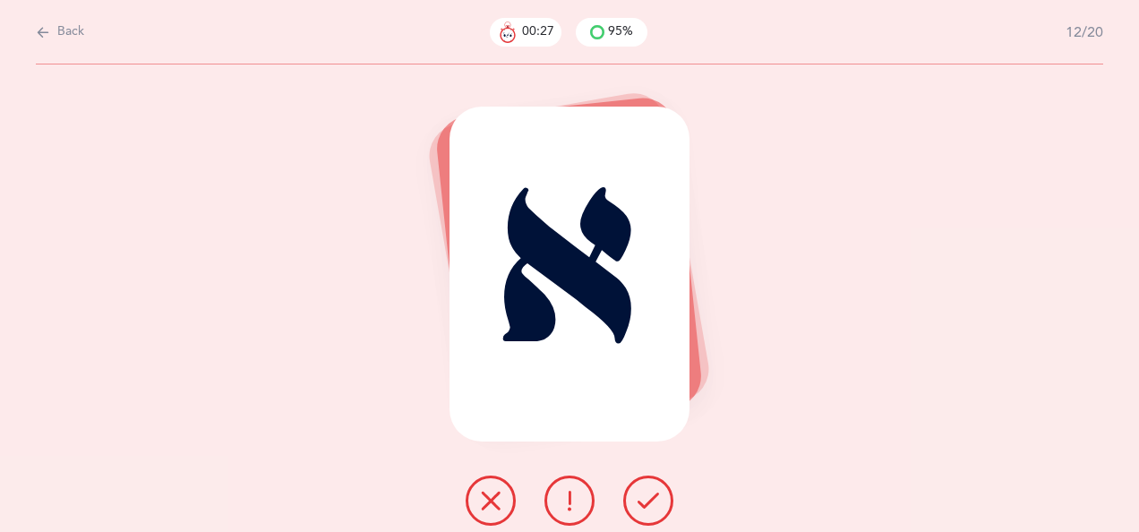
click at [647, 493] on icon at bounding box center [648, 500] width 21 height 21
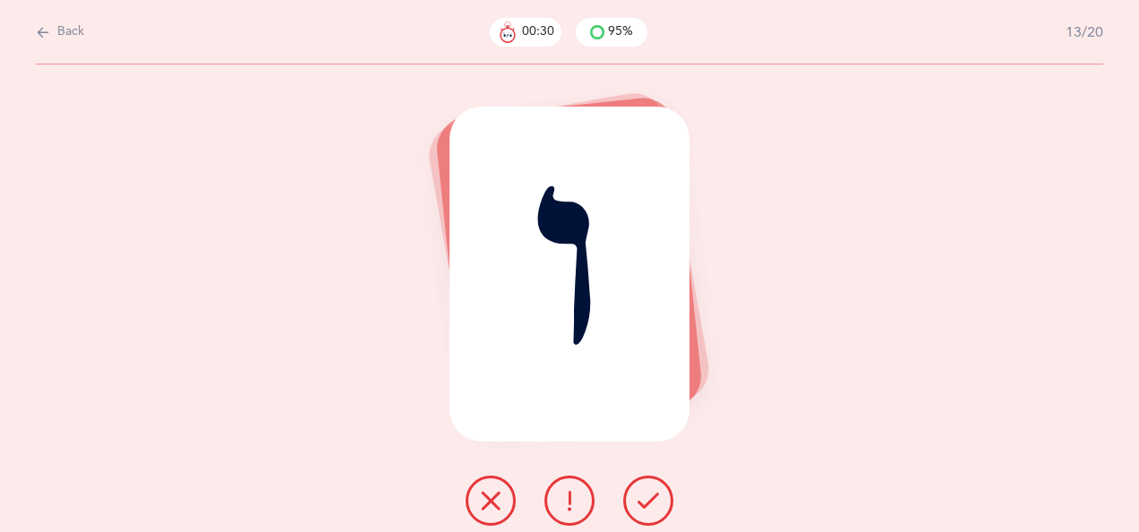
click at [496, 500] on icon at bounding box center [490, 500] width 21 height 21
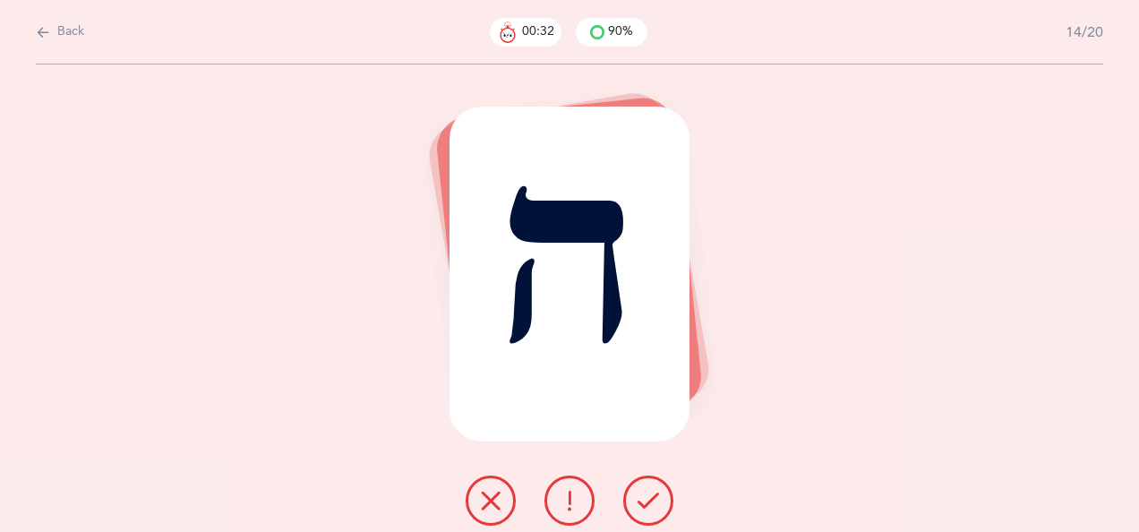
click at [656, 495] on icon at bounding box center [648, 500] width 21 height 21
click at [649, 496] on icon at bounding box center [648, 500] width 21 height 21
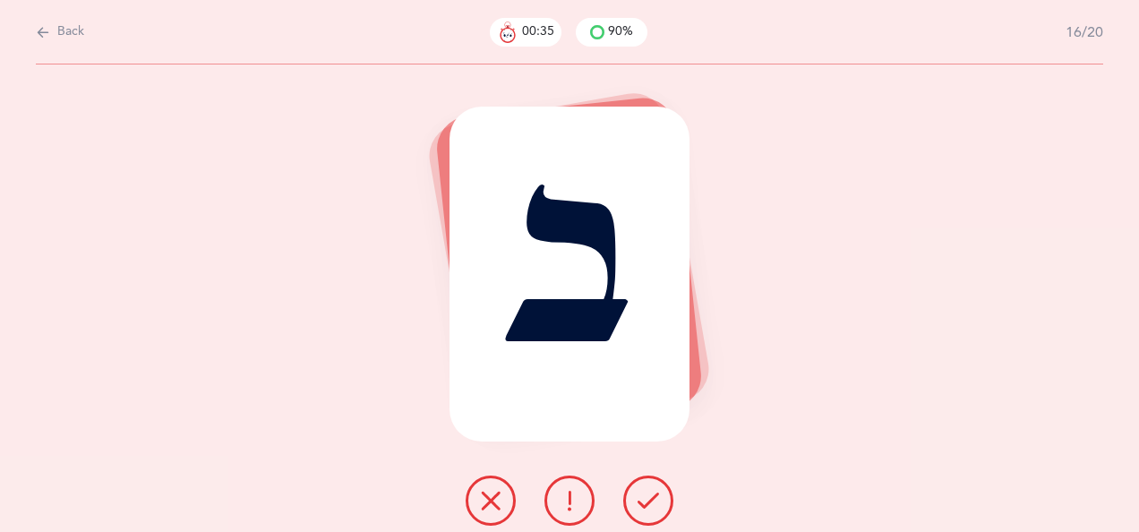
click at [643, 496] on icon at bounding box center [648, 500] width 21 height 21
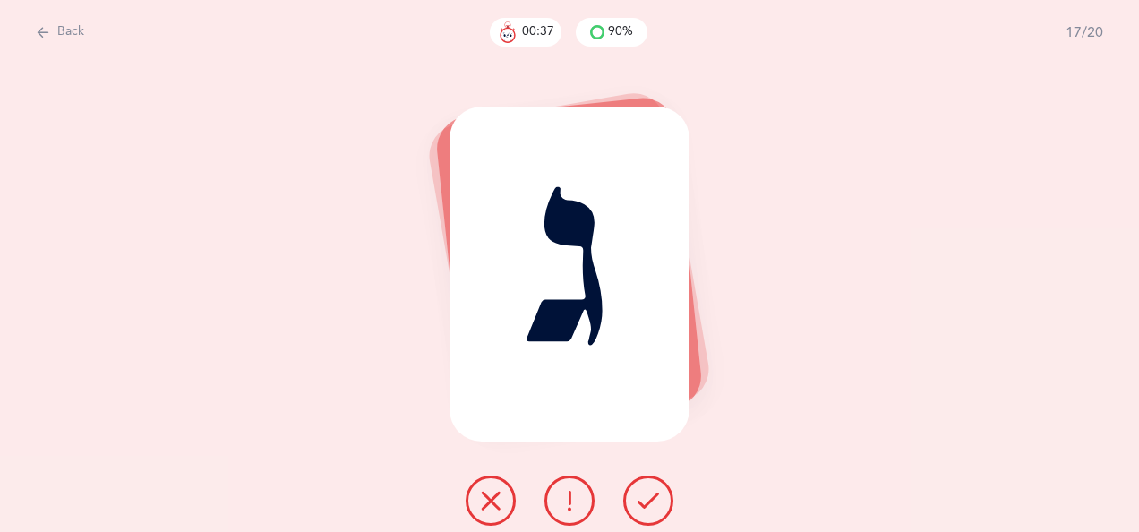
click at [642, 494] on icon at bounding box center [648, 500] width 21 height 21
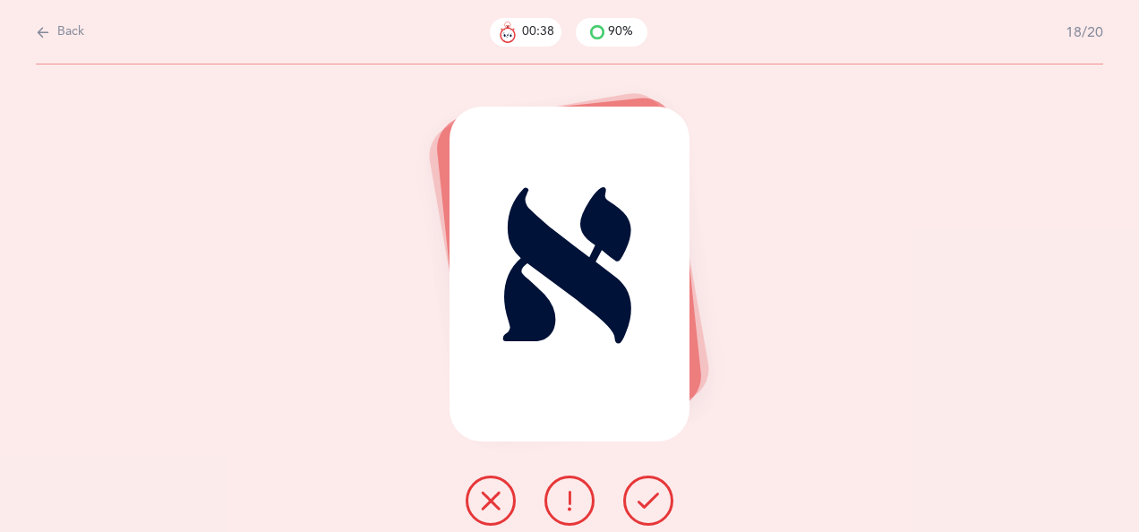
click at [640, 494] on icon at bounding box center [648, 500] width 21 height 21
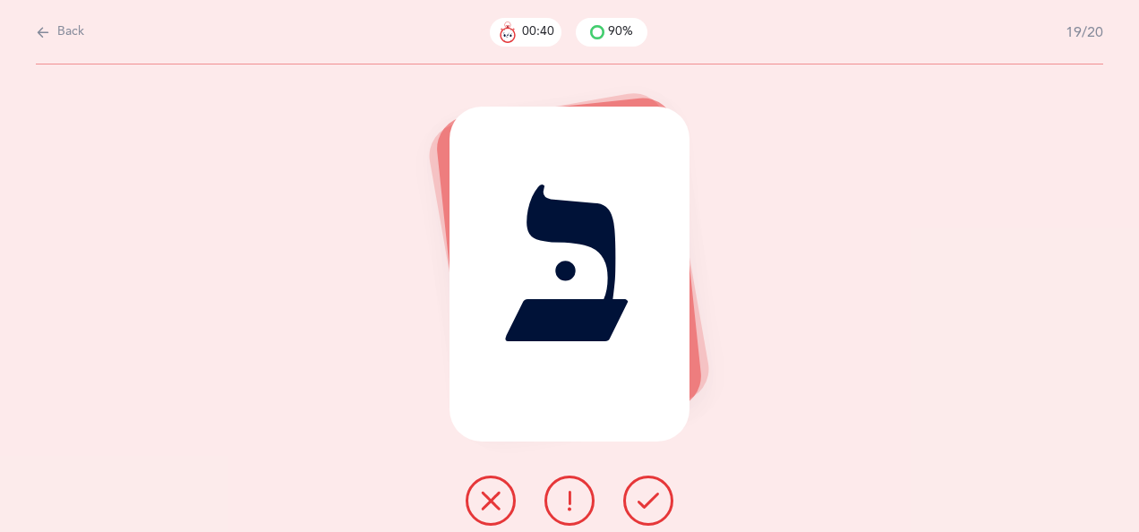
click at [645, 493] on icon at bounding box center [648, 500] width 21 height 21
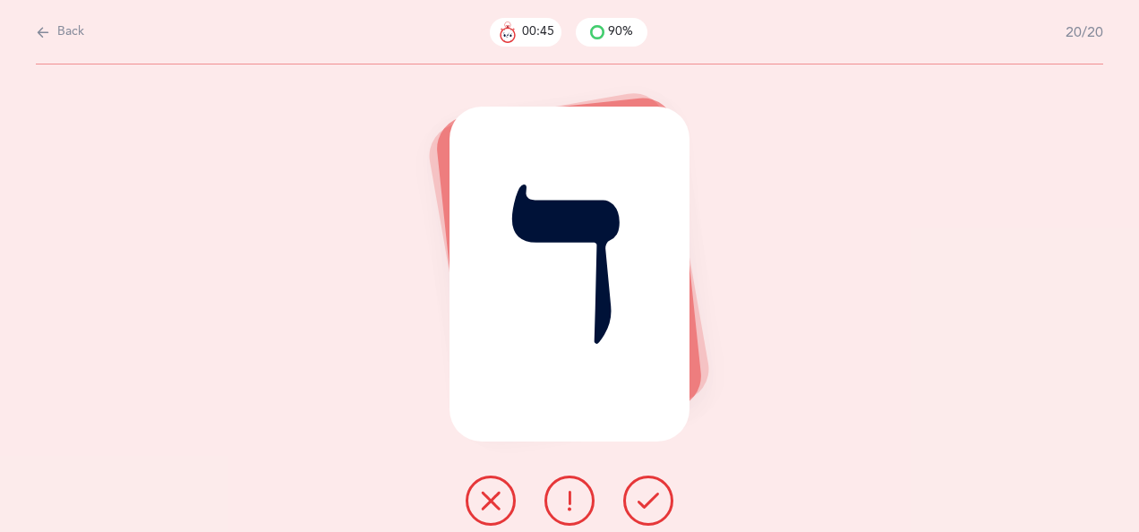
click at [643, 496] on icon at bounding box center [648, 500] width 21 height 21
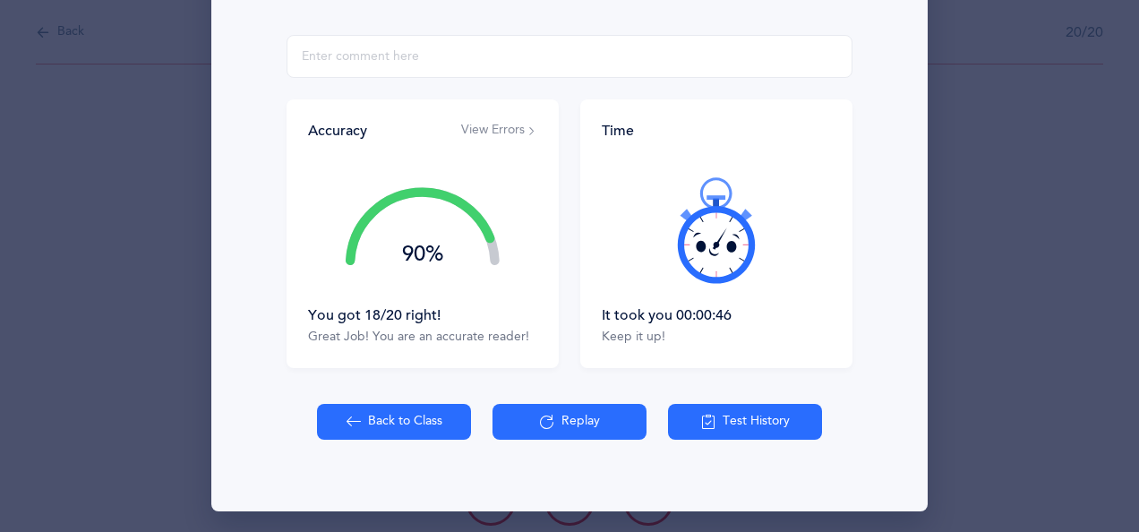
scroll to position [321, 0]
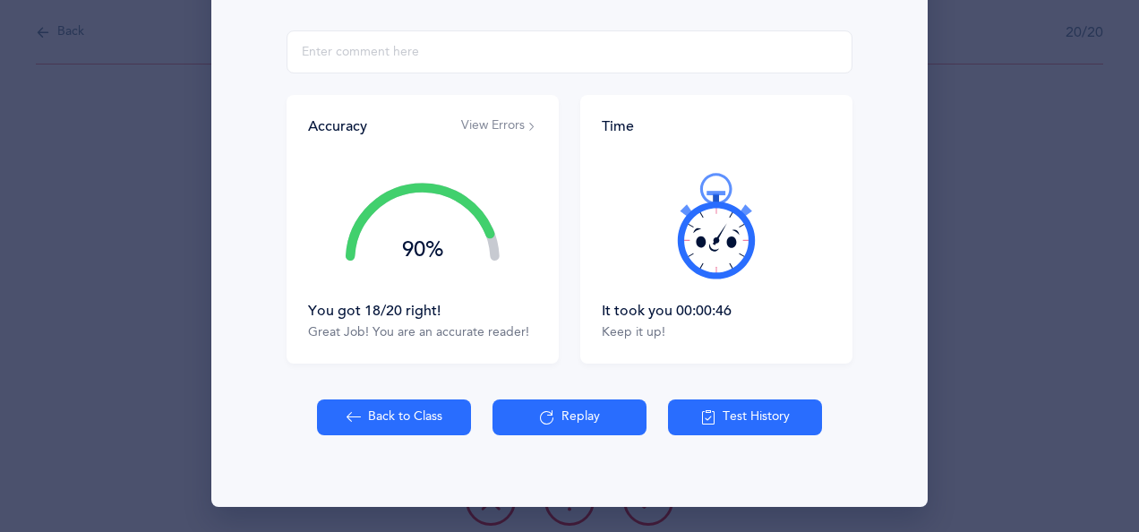
click at [386, 418] on button "Back to Class" at bounding box center [394, 417] width 154 height 36
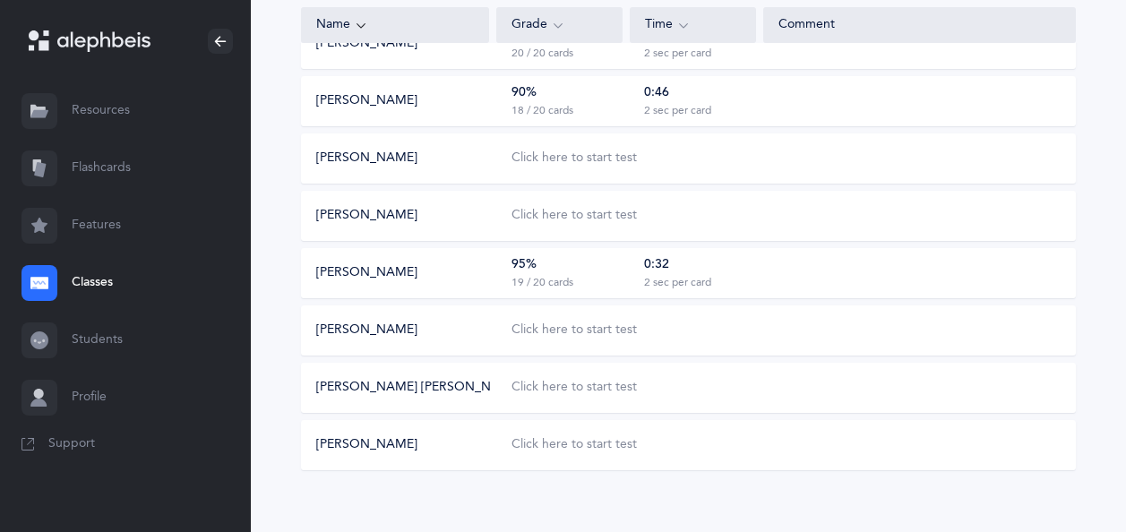
scroll to position [969, 0]
click at [587, 387] on div "Click here to start test" at bounding box center [573, 388] width 125 height 18
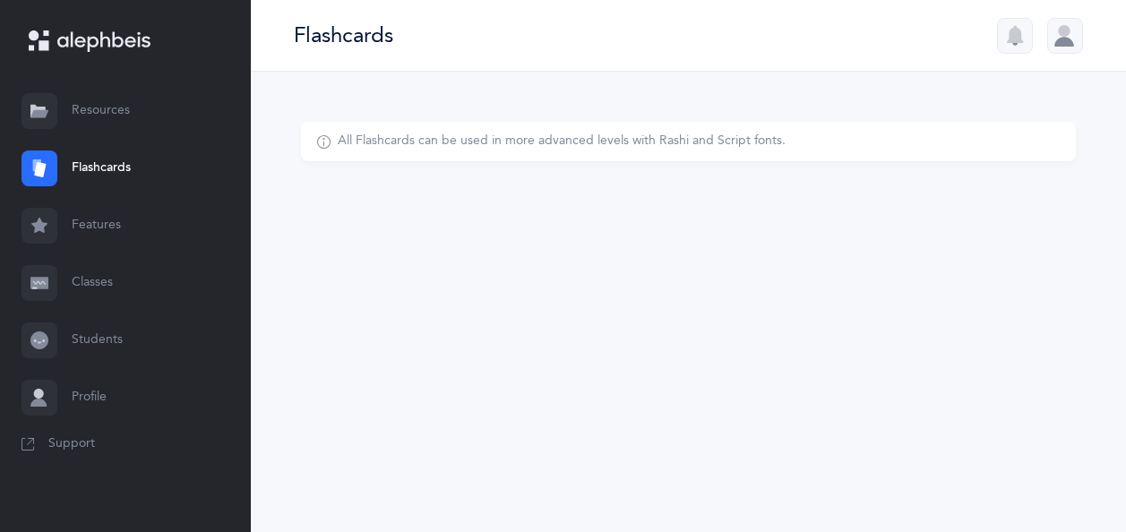
select select
select select "single"
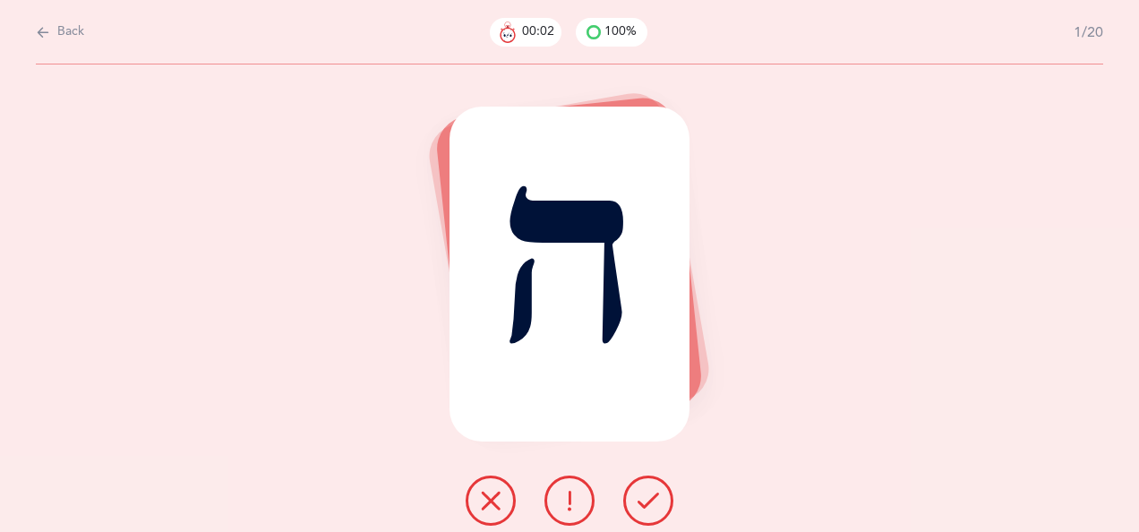
click at [644, 494] on icon at bounding box center [648, 500] width 21 height 21
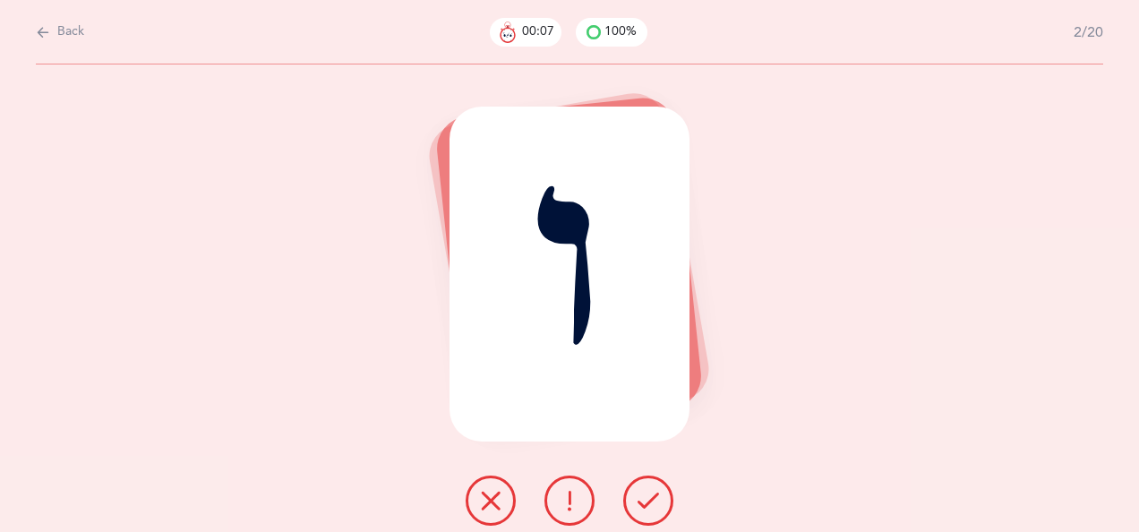
click at [643, 498] on icon at bounding box center [648, 500] width 21 height 21
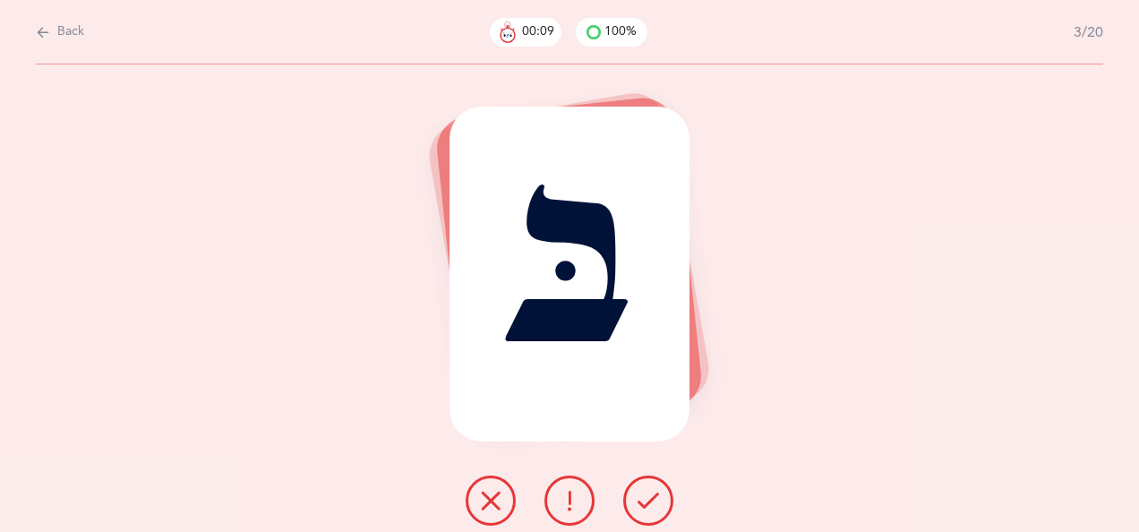
click at [635, 488] on button at bounding box center [648, 501] width 50 height 50
click at [643, 493] on icon at bounding box center [648, 500] width 21 height 21
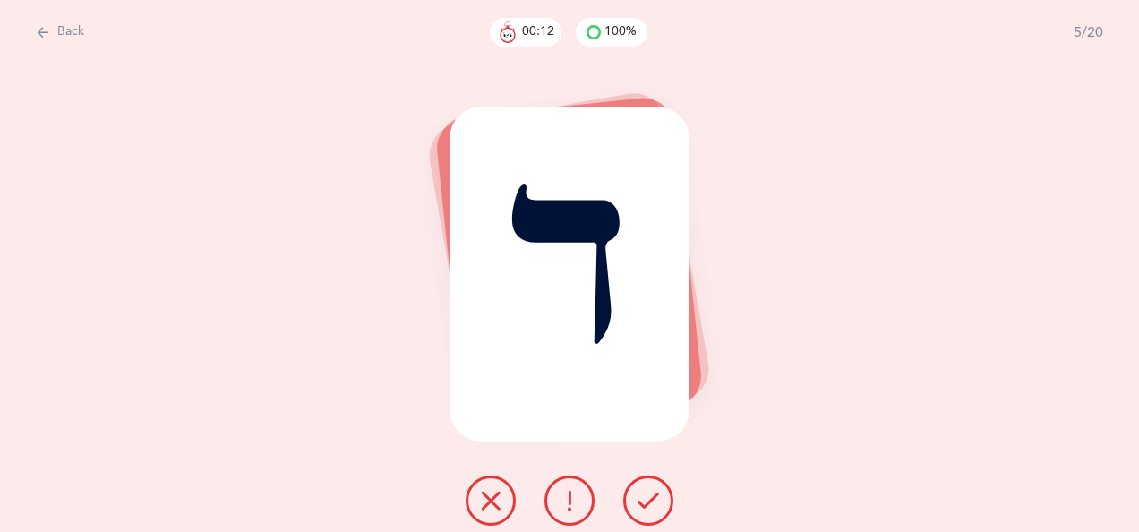
click at [647, 496] on icon at bounding box center [648, 500] width 21 height 21
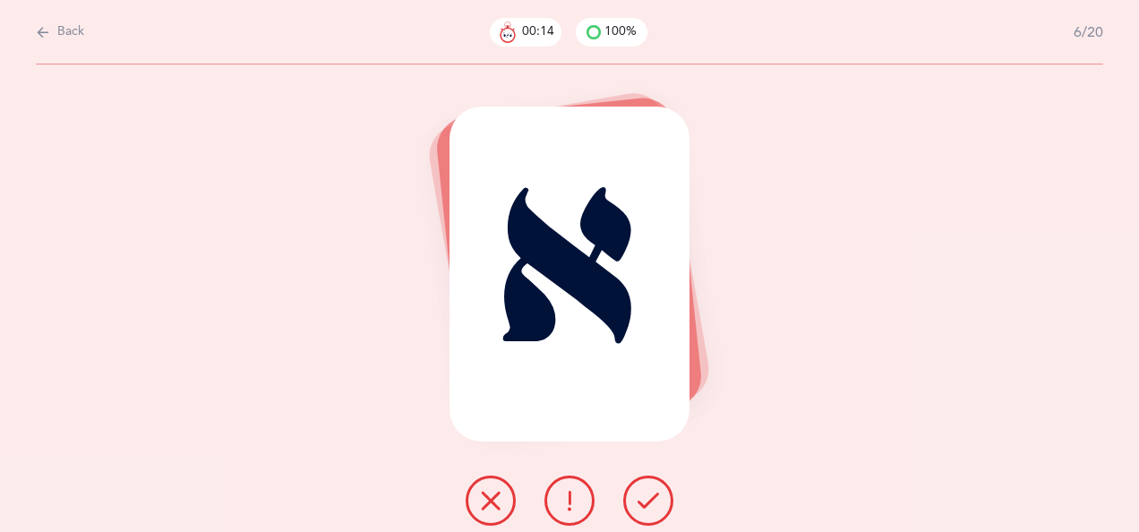
click at [647, 498] on icon at bounding box center [648, 500] width 21 height 21
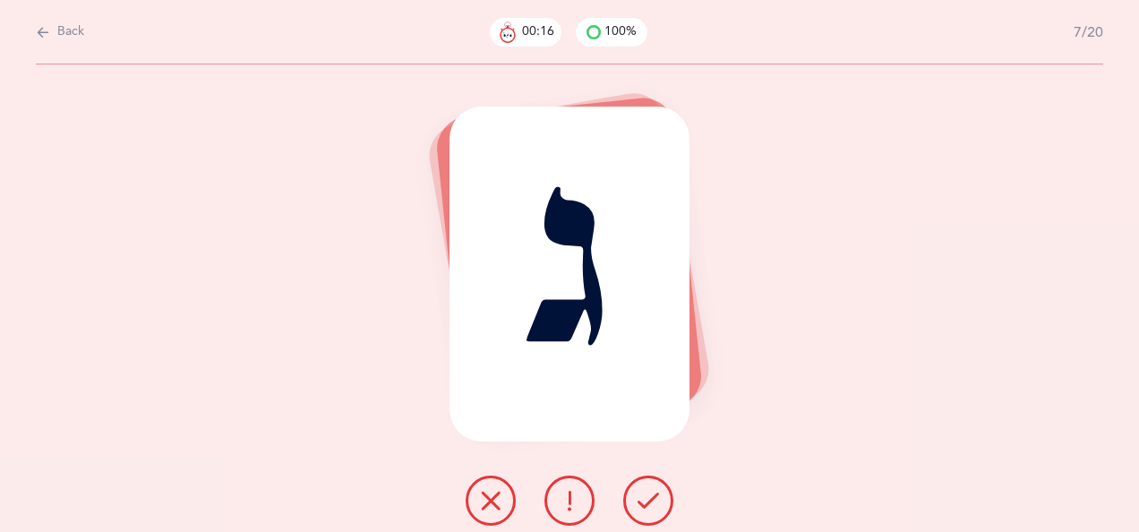
click at [644, 497] on icon at bounding box center [648, 500] width 21 height 21
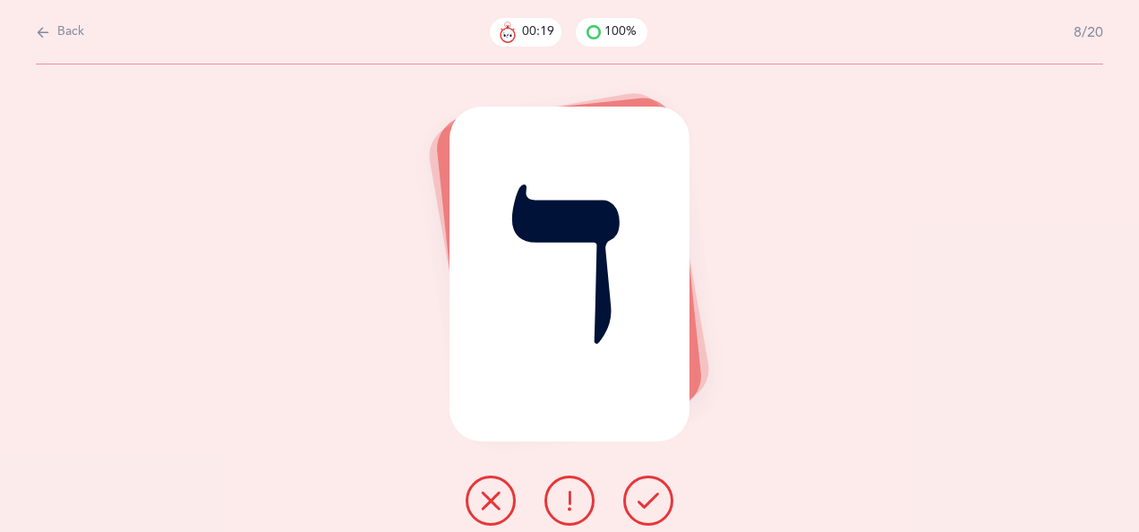
click at [646, 499] on icon at bounding box center [648, 500] width 21 height 21
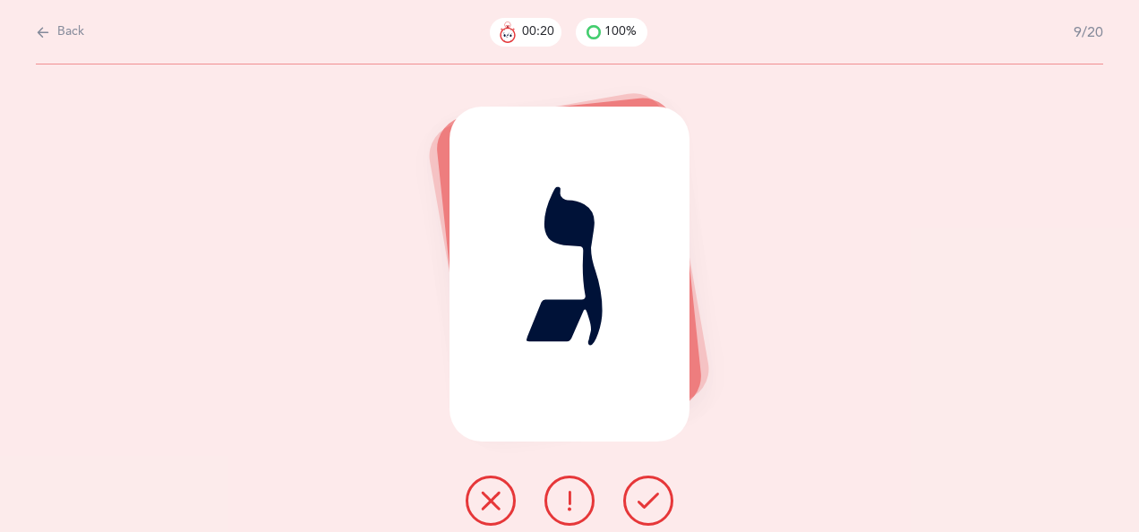
click at [647, 496] on icon at bounding box center [648, 500] width 21 height 21
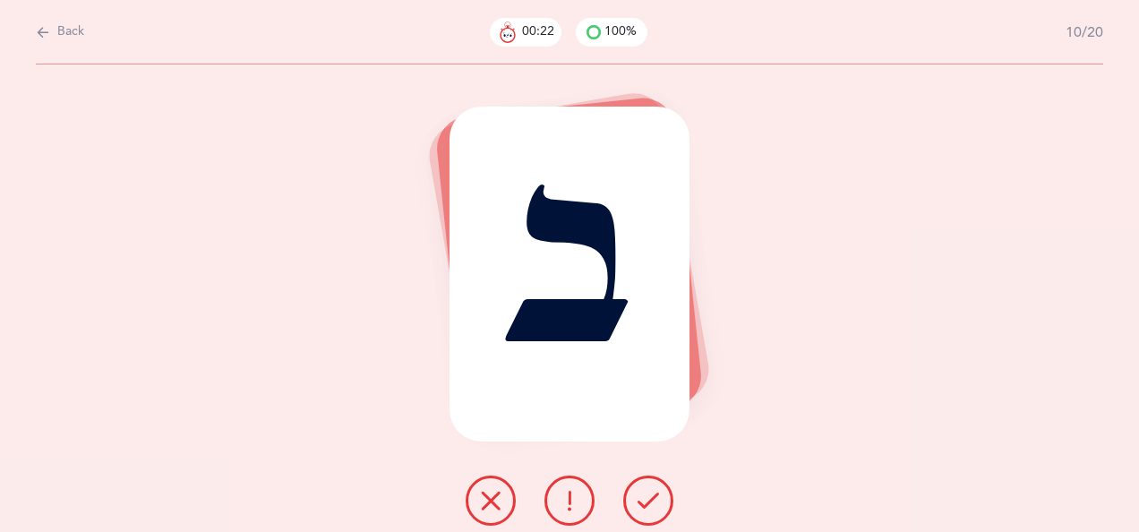
click at [647, 497] on icon at bounding box center [648, 500] width 21 height 21
click at [647, 496] on icon at bounding box center [648, 500] width 21 height 21
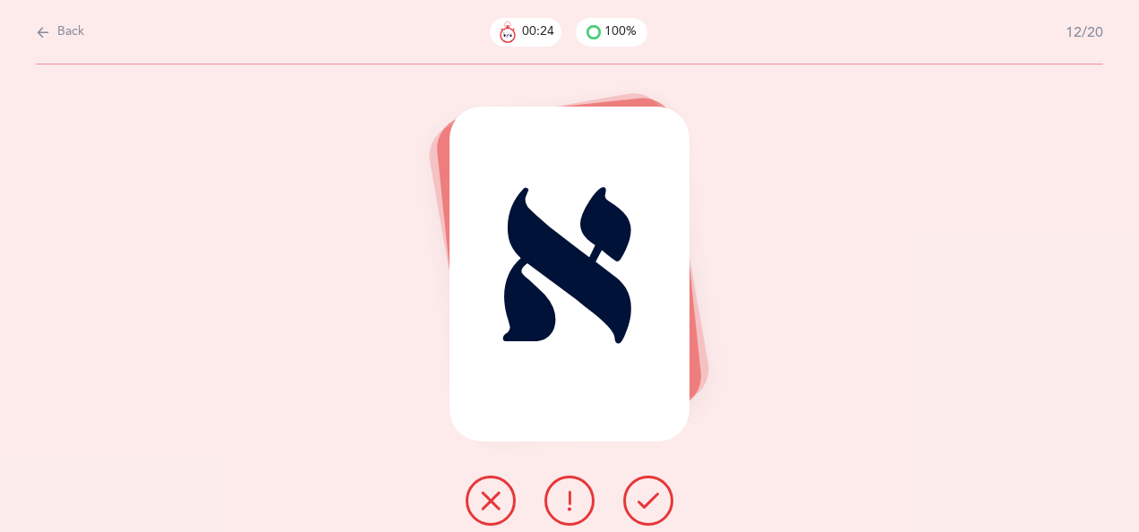
click at [645, 496] on icon at bounding box center [648, 500] width 21 height 21
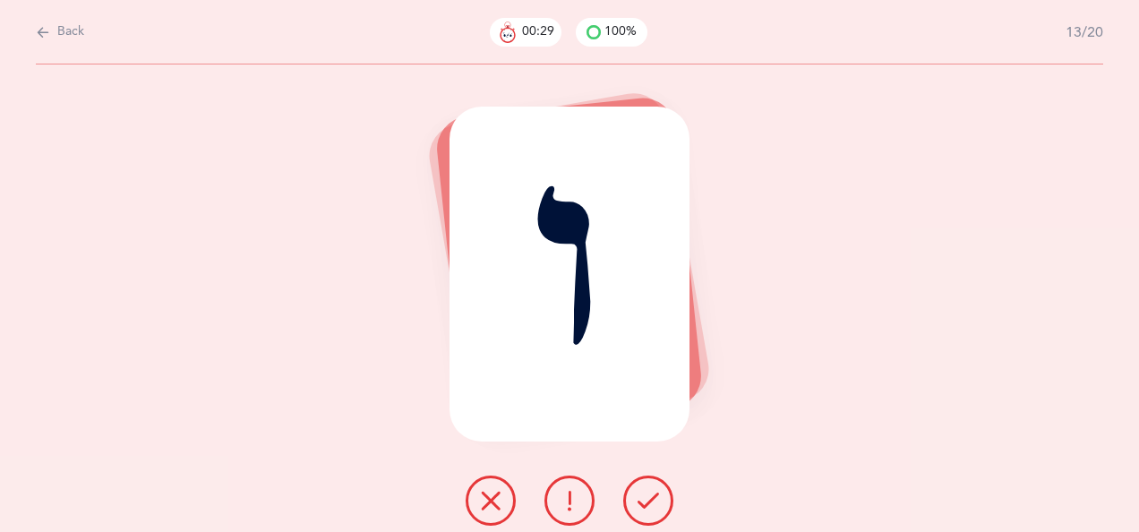
click at [646, 500] on icon at bounding box center [648, 500] width 21 height 21
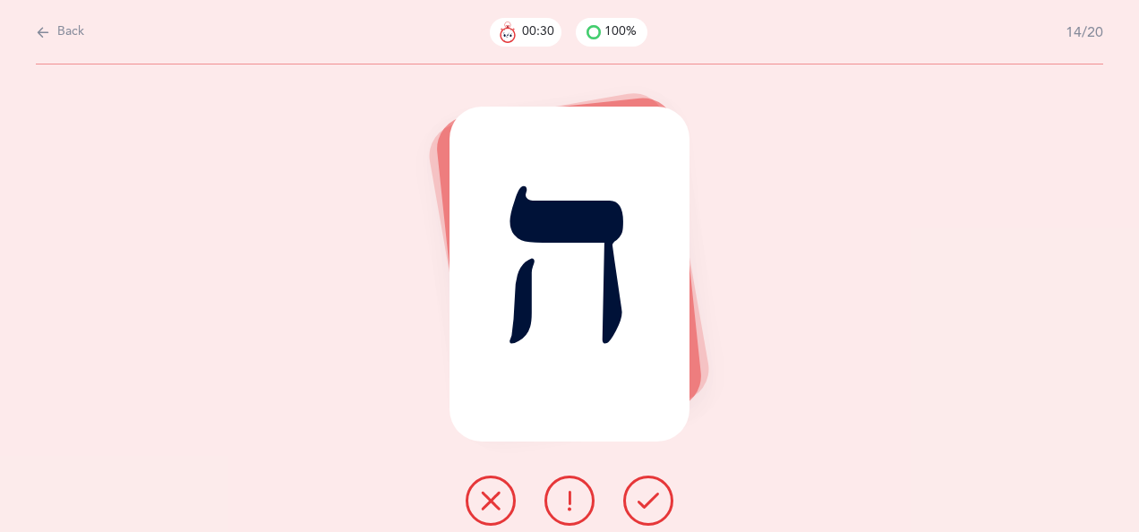
click at [649, 493] on icon at bounding box center [648, 500] width 21 height 21
click at [650, 493] on icon at bounding box center [648, 500] width 21 height 21
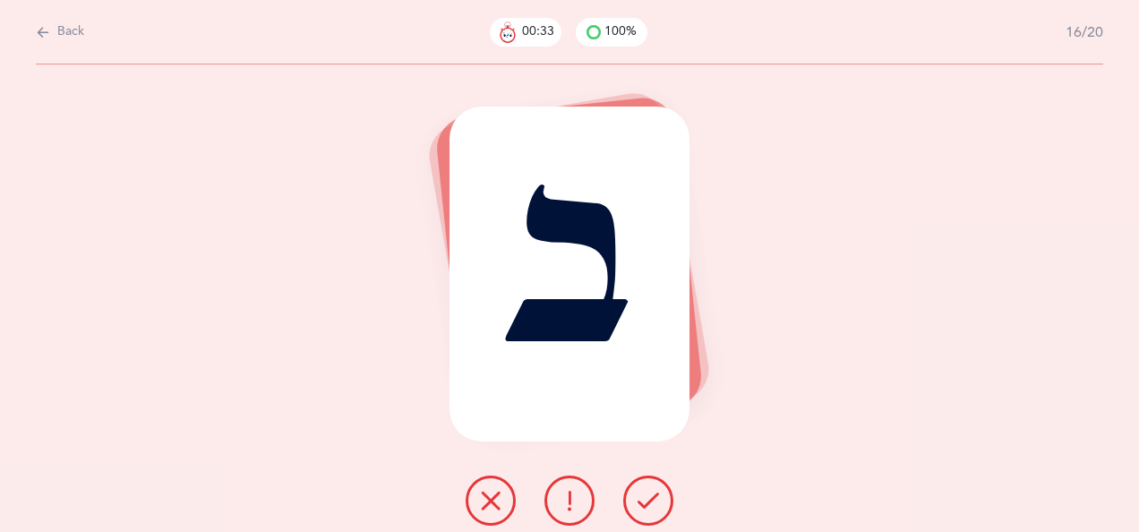
click at [649, 493] on icon at bounding box center [648, 500] width 21 height 21
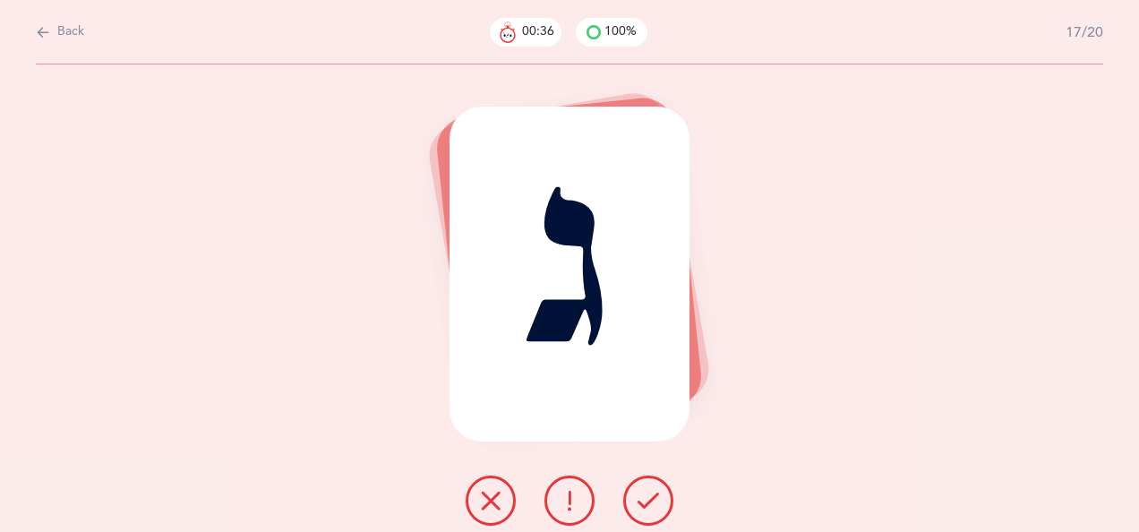
click at [648, 495] on icon at bounding box center [648, 500] width 21 height 21
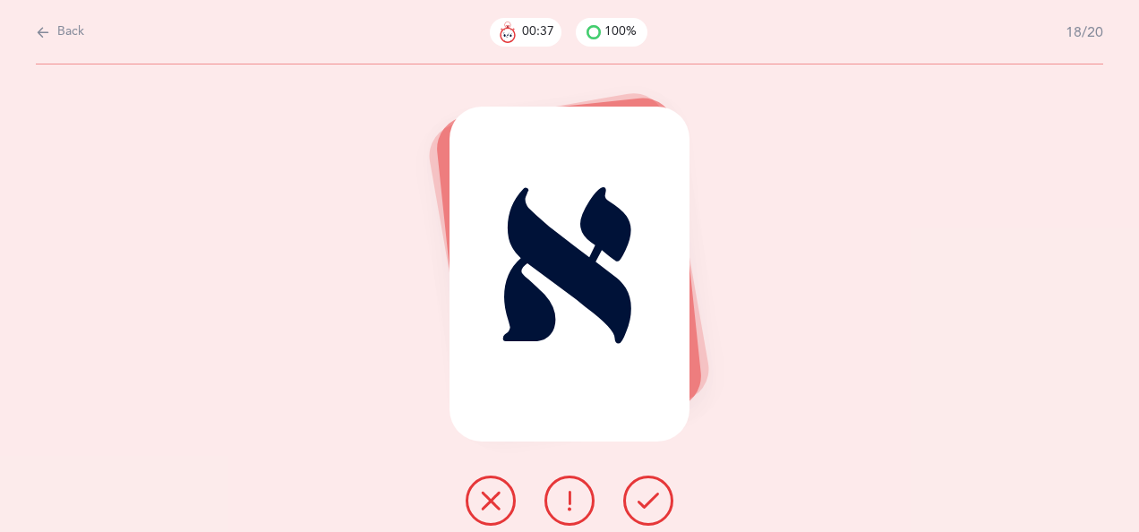
click at [647, 495] on icon at bounding box center [648, 500] width 21 height 21
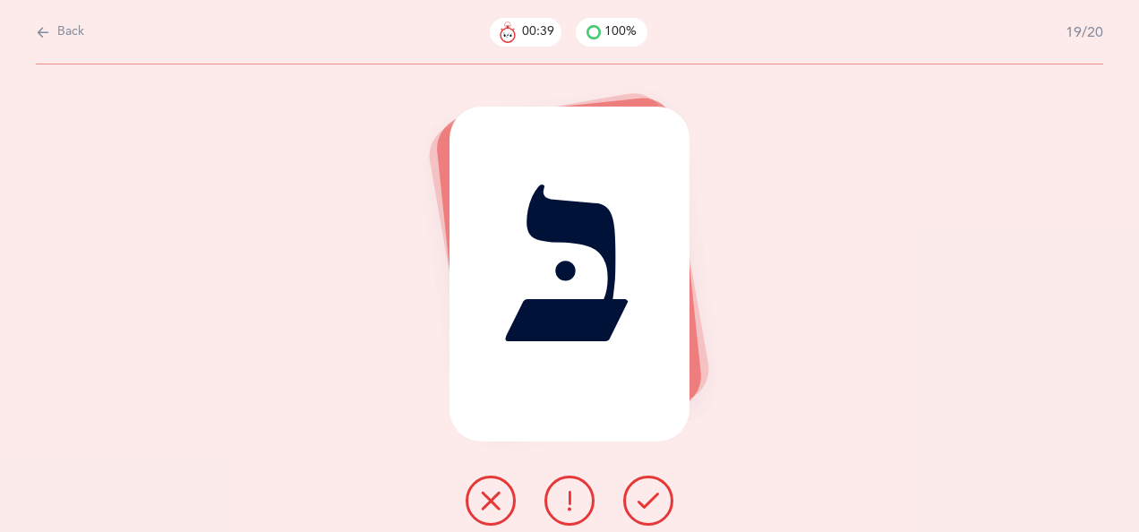
click at [649, 493] on icon at bounding box center [648, 500] width 21 height 21
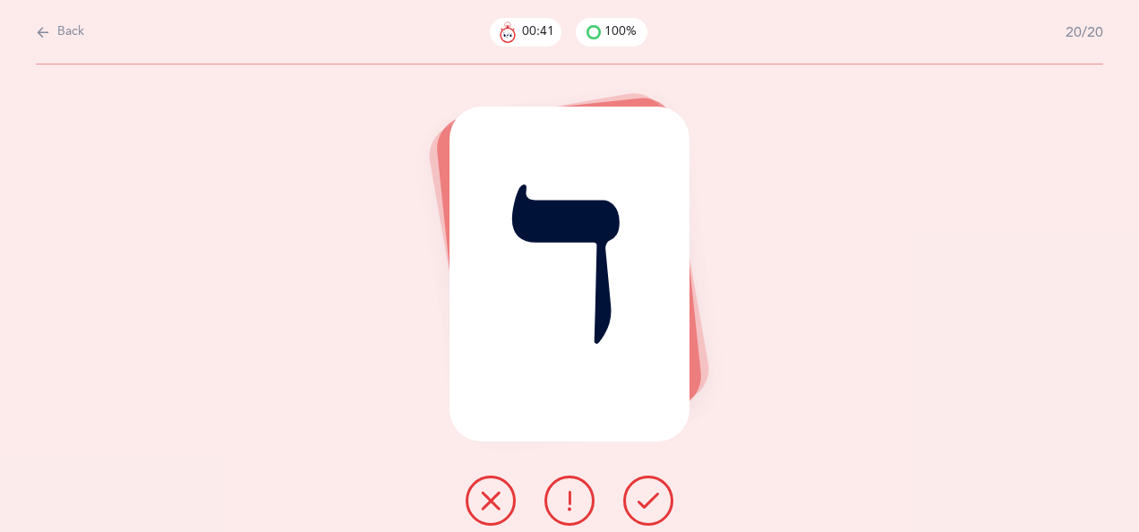
click at [645, 496] on icon at bounding box center [648, 500] width 21 height 21
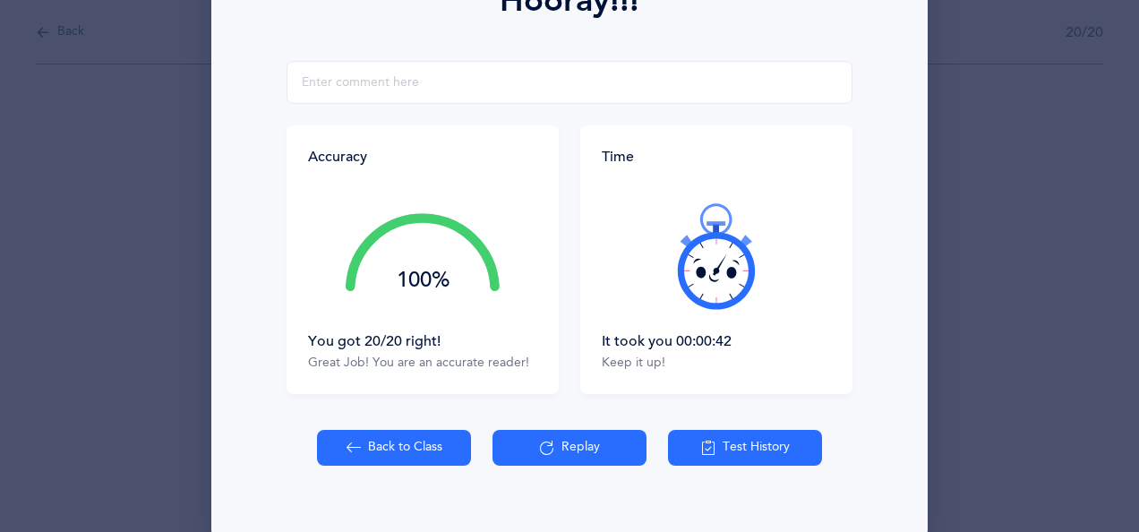
scroll to position [321, 0]
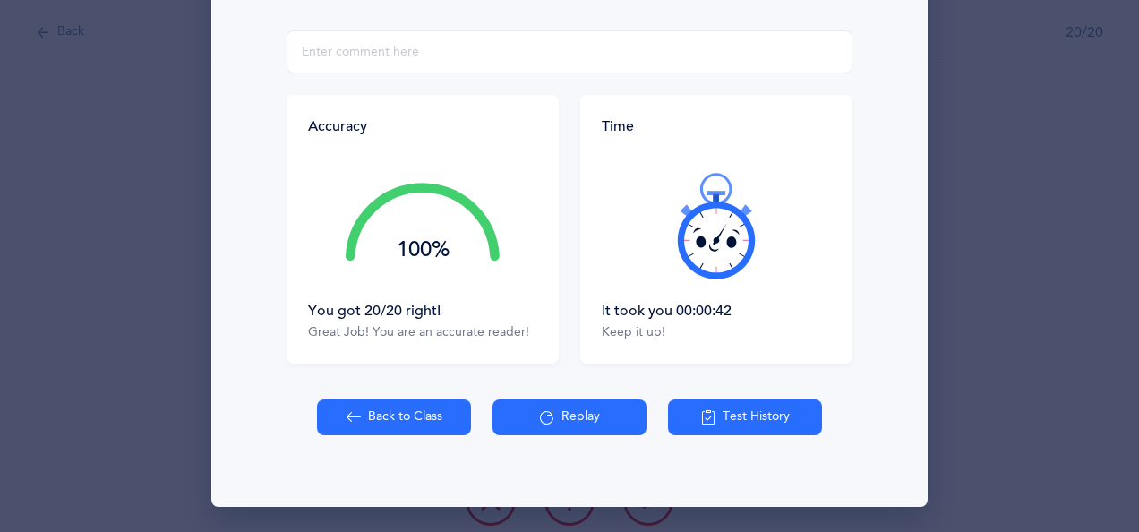
click at [421, 417] on button "Back to Class" at bounding box center [394, 417] width 154 height 36
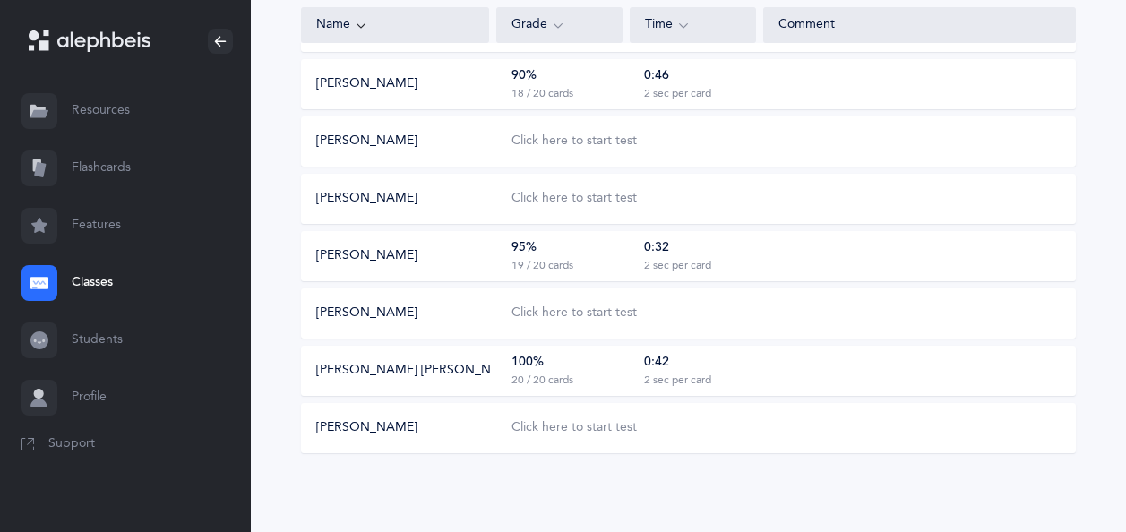
scroll to position [985, 0]
